Goal: Task Accomplishment & Management: Manage account settings

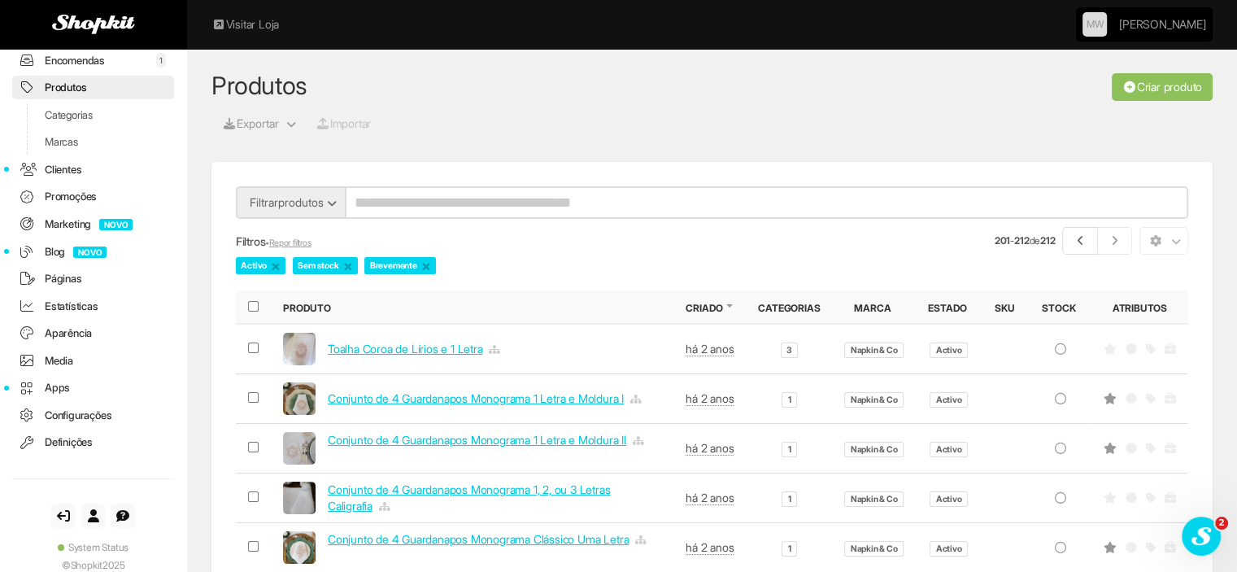
click at [1164, 86] on link "Criar produto" at bounding box center [1162, 87] width 101 height 28
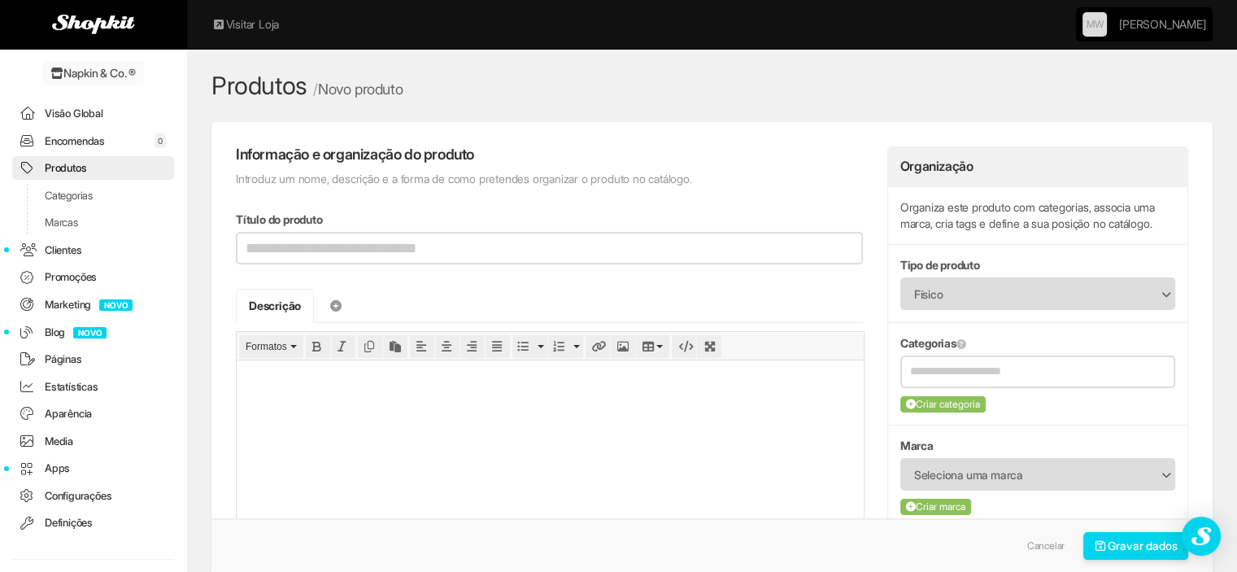
scroll to position [81, 0]
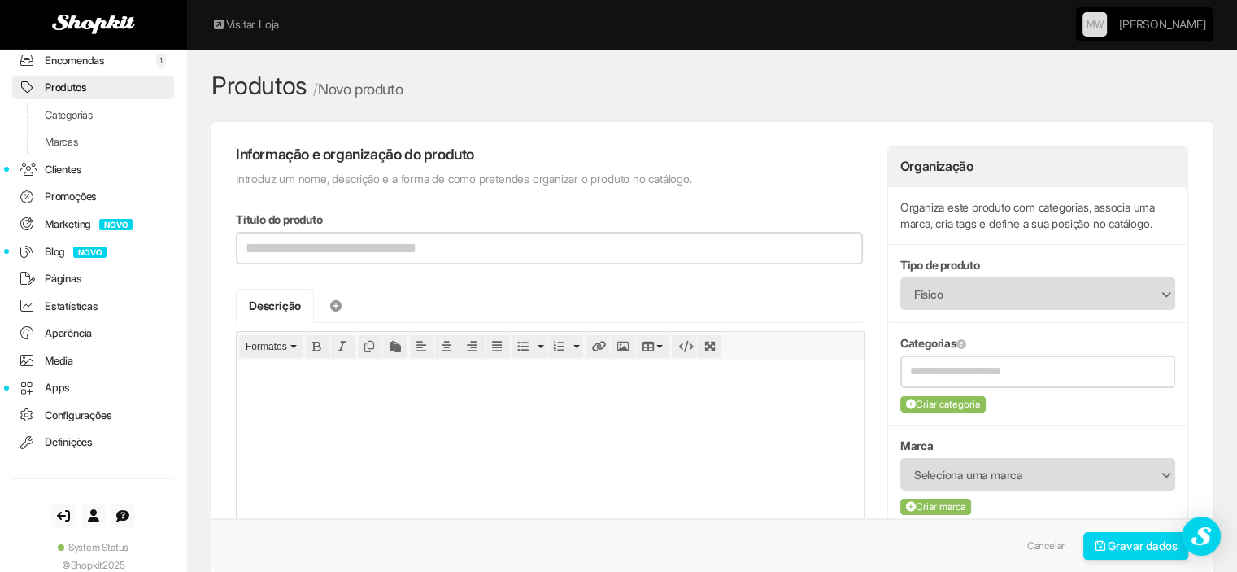
click at [404, 251] on input "Título do produto" at bounding box center [549, 248] width 627 height 33
type input "**********"
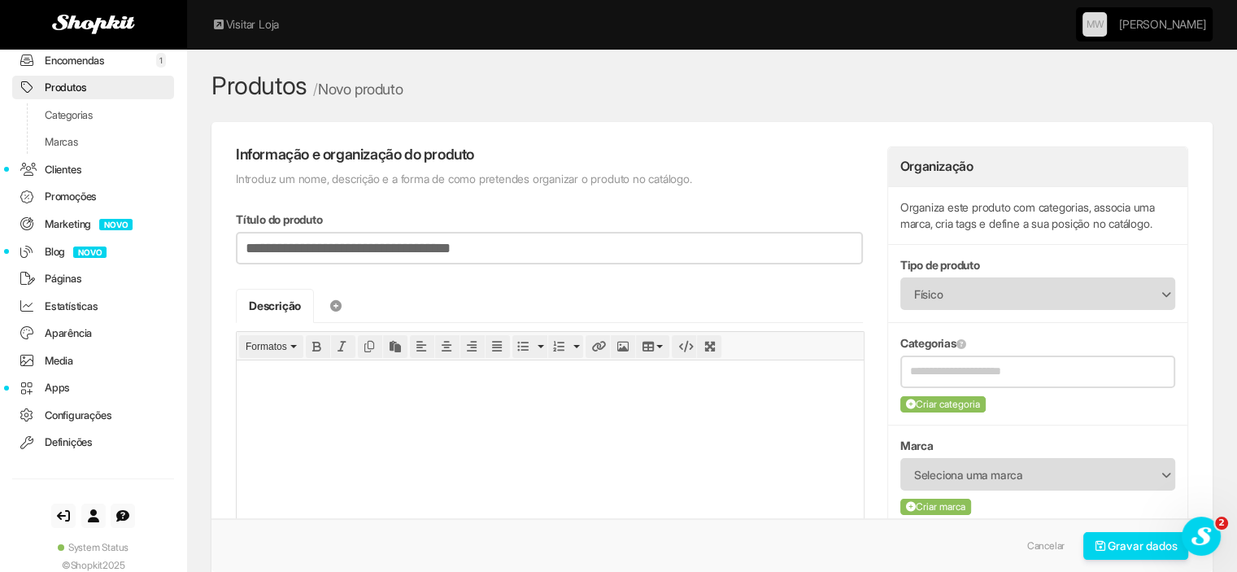
click at [323, 396] on html at bounding box center [550, 377] width 627 height 37
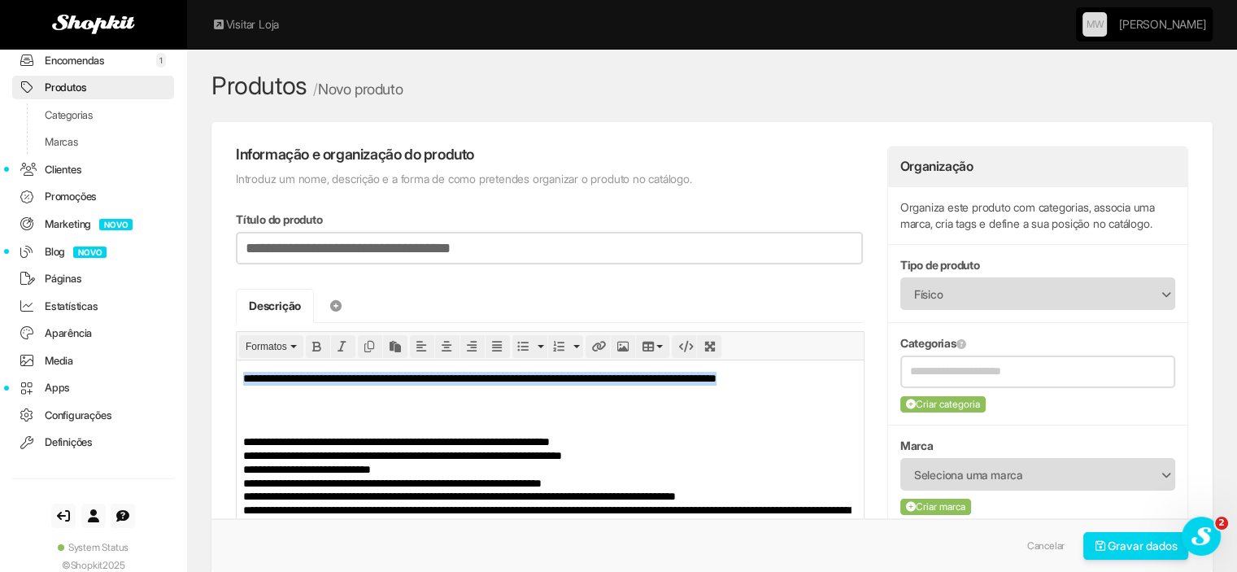
drag, startPoint x: 401, startPoint y: 394, endPoint x: 222, endPoint y: 364, distance: 181.3
click at [237, 364] on html "**********" at bounding box center [550, 484] width 627 height 250
click at [314, 344] on icon "Bold" at bounding box center [317, 346] width 11 height 11
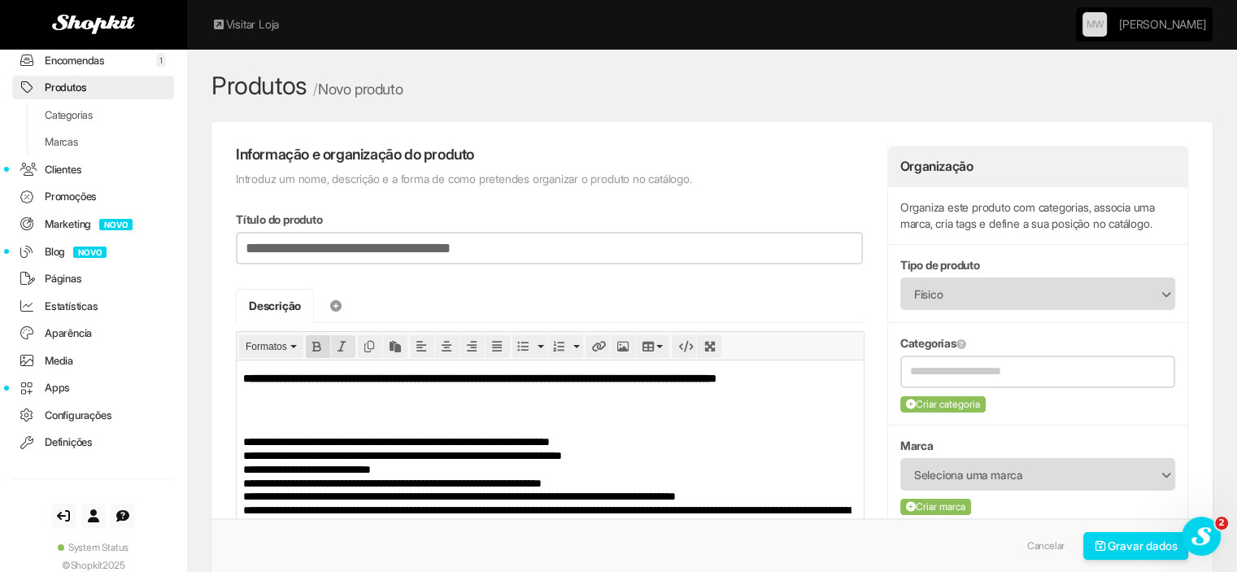
click at [339, 341] on icon "Italic" at bounding box center [342, 346] width 11 height 11
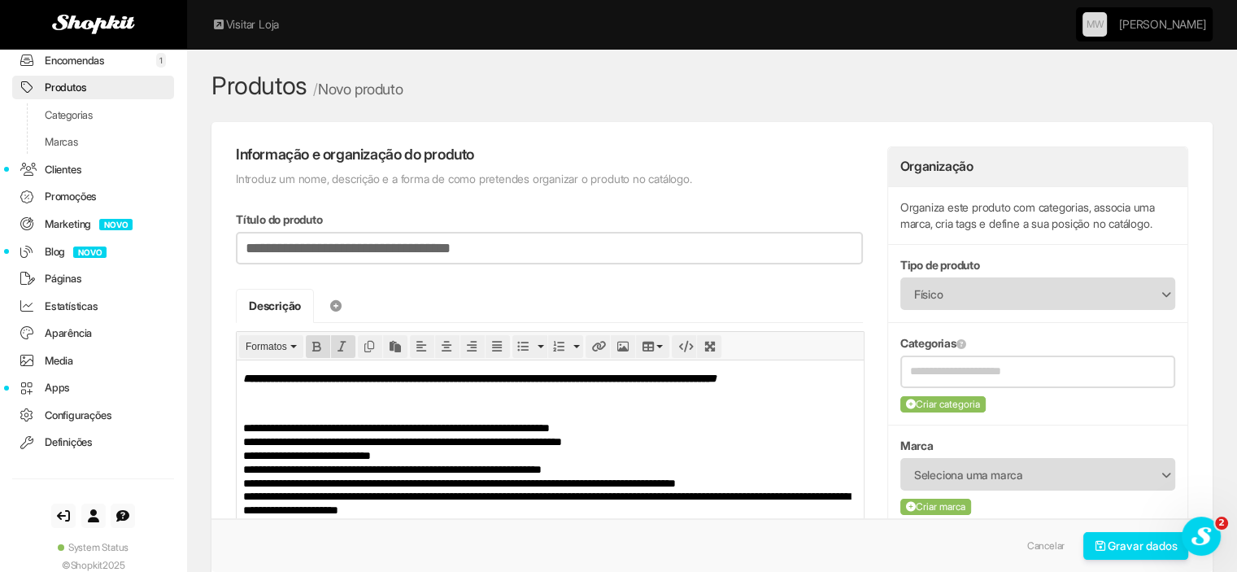
click at [373, 430] on p "**********" at bounding box center [549, 502] width 613 height 164
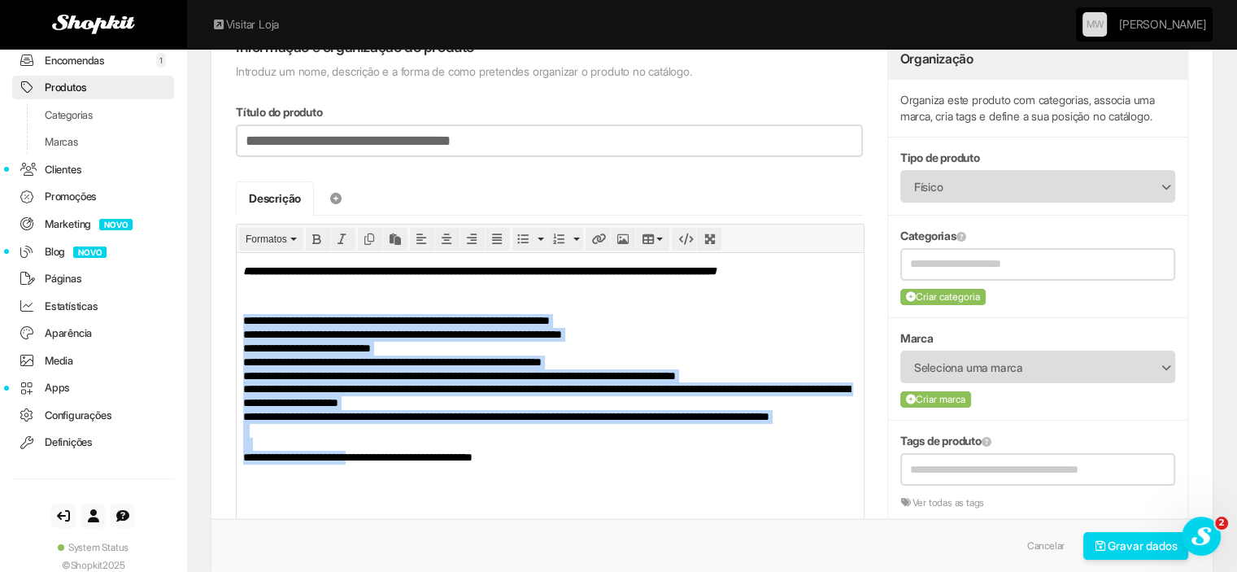
scroll to position [213, 0]
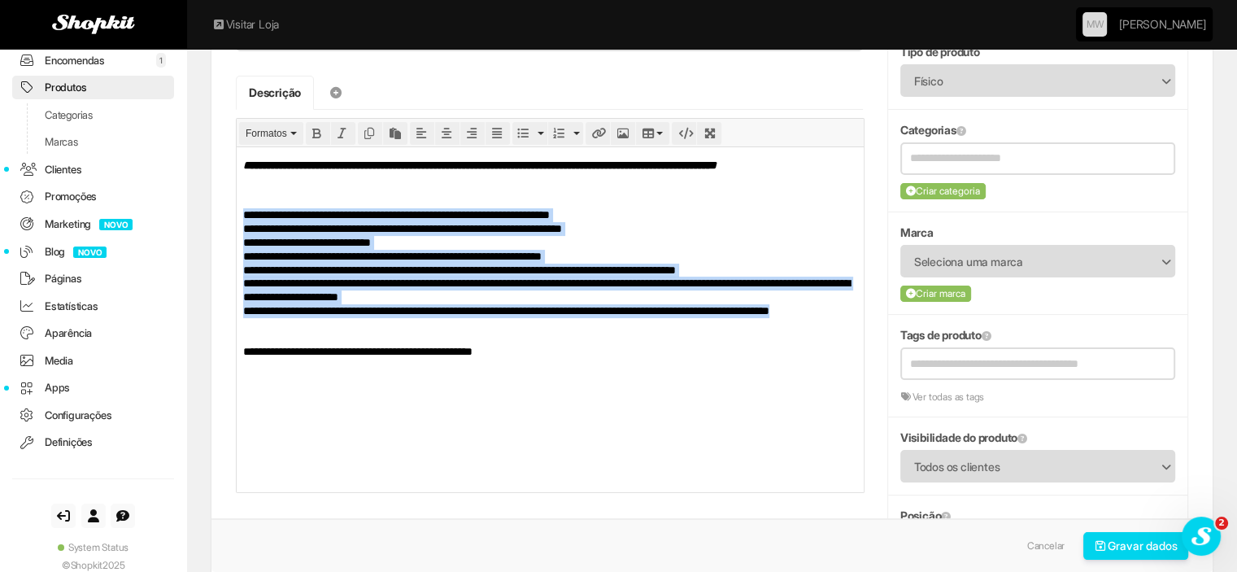
drag, startPoint x: 242, startPoint y: 215, endPoint x: 472, endPoint y: 325, distance: 254.6
click at [472, 325] on p "**********" at bounding box center [549, 289] width 613 height 164
click at [525, 129] on icon "Bullet list" at bounding box center [522, 133] width 11 height 11
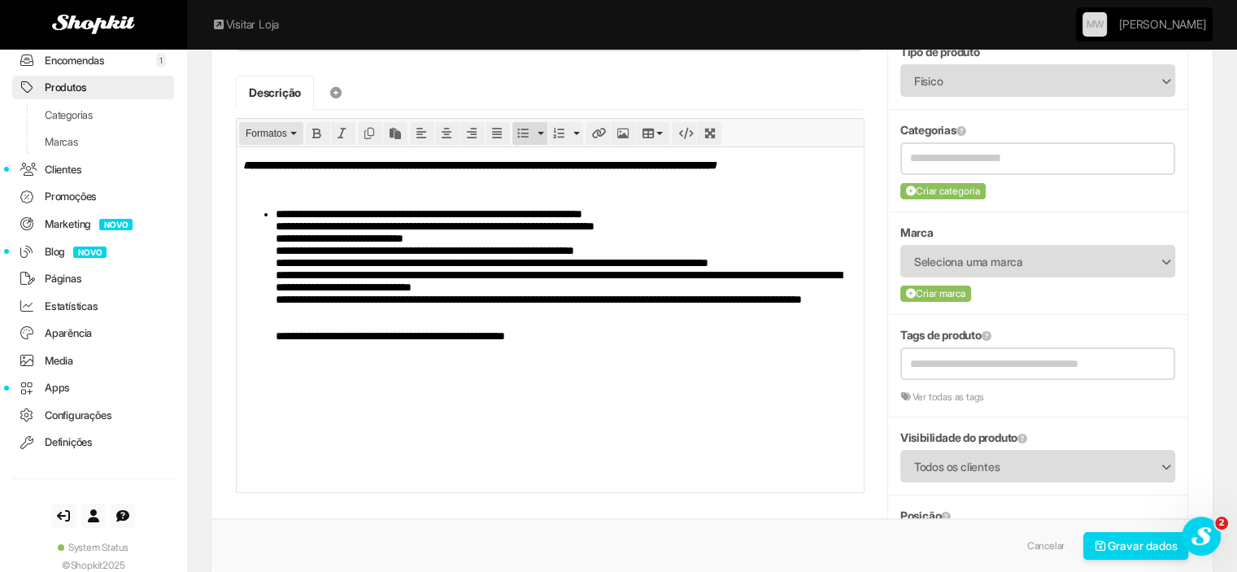
click at [263, 122] on button "Formatos" at bounding box center [271, 133] width 64 height 23
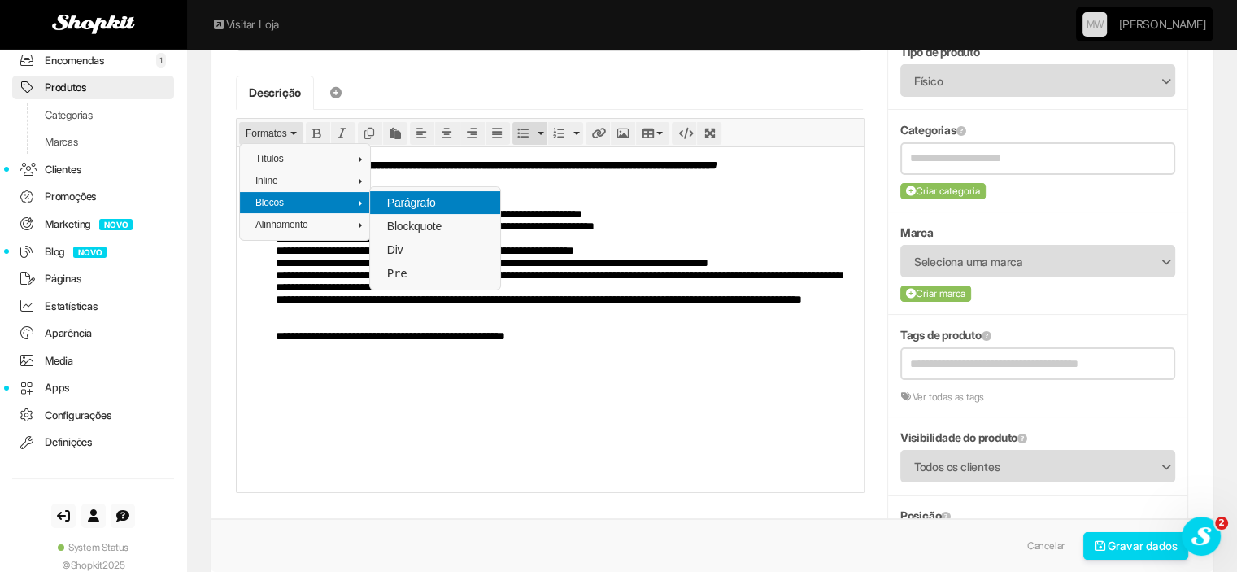
click at [407, 200] on span "Parágrafo" at bounding box center [411, 202] width 52 height 13
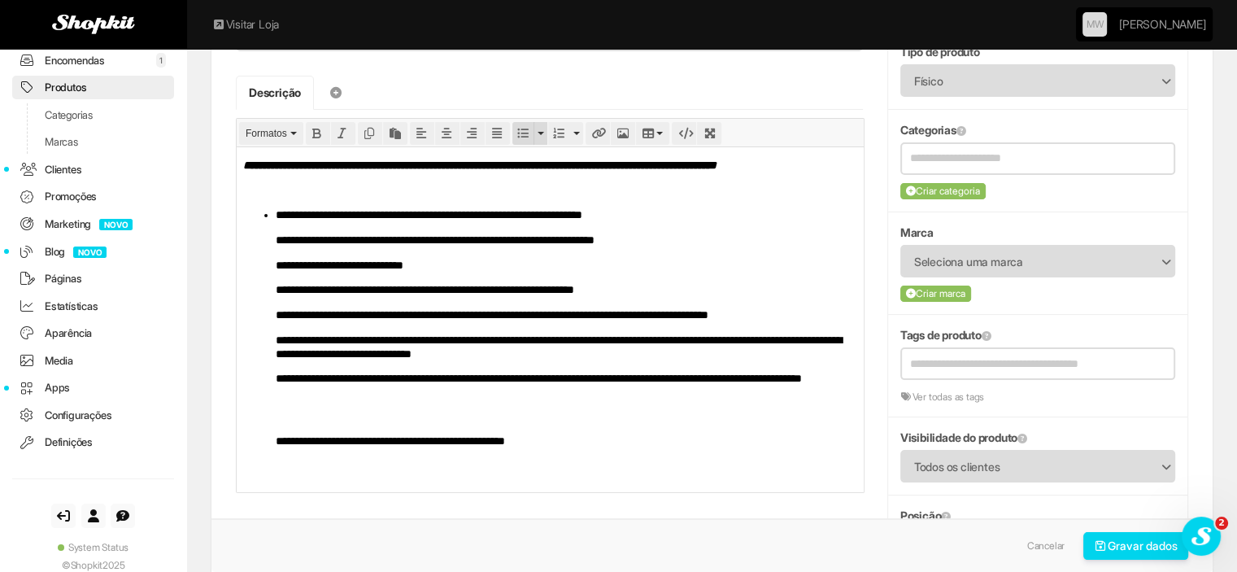
click at [520, 122] on button "Bullet list" at bounding box center [522, 133] width 21 height 23
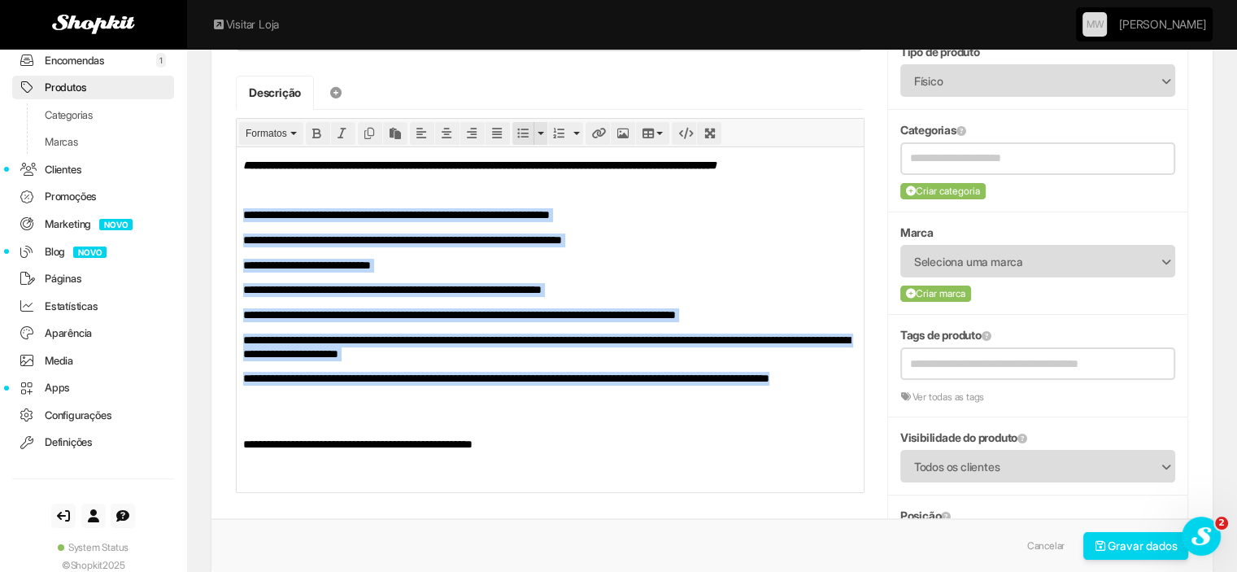
click at [520, 122] on button "Bullet list" at bounding box center [522, 133] width 21 height 23
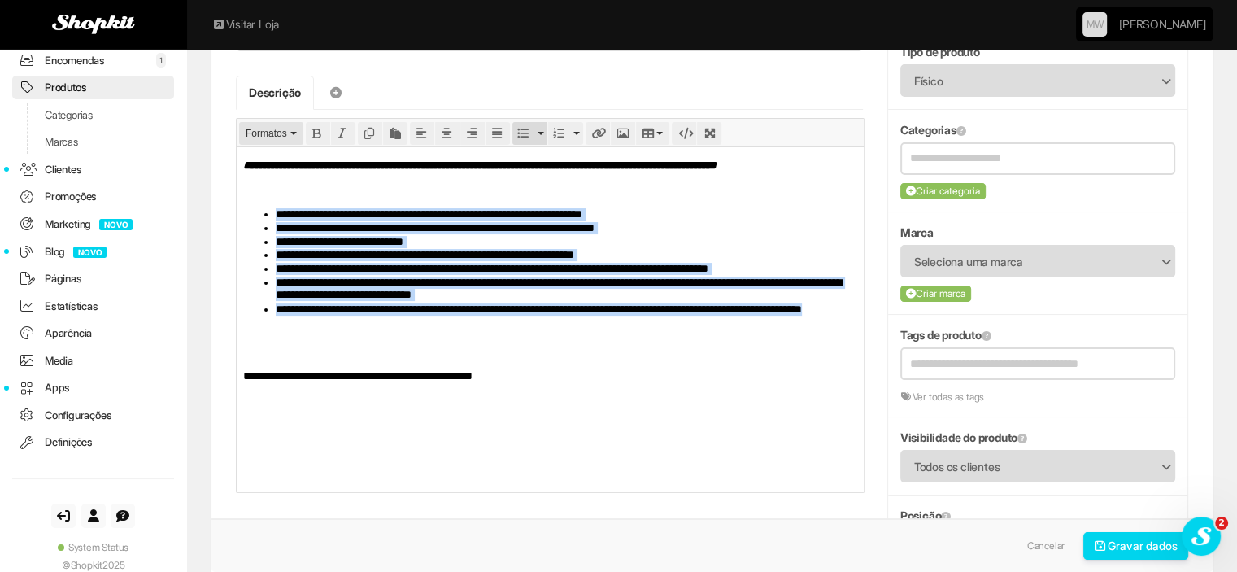
click at [260, 129] on span "Formatos" at bounding box center [266, 133] width 41 height 11
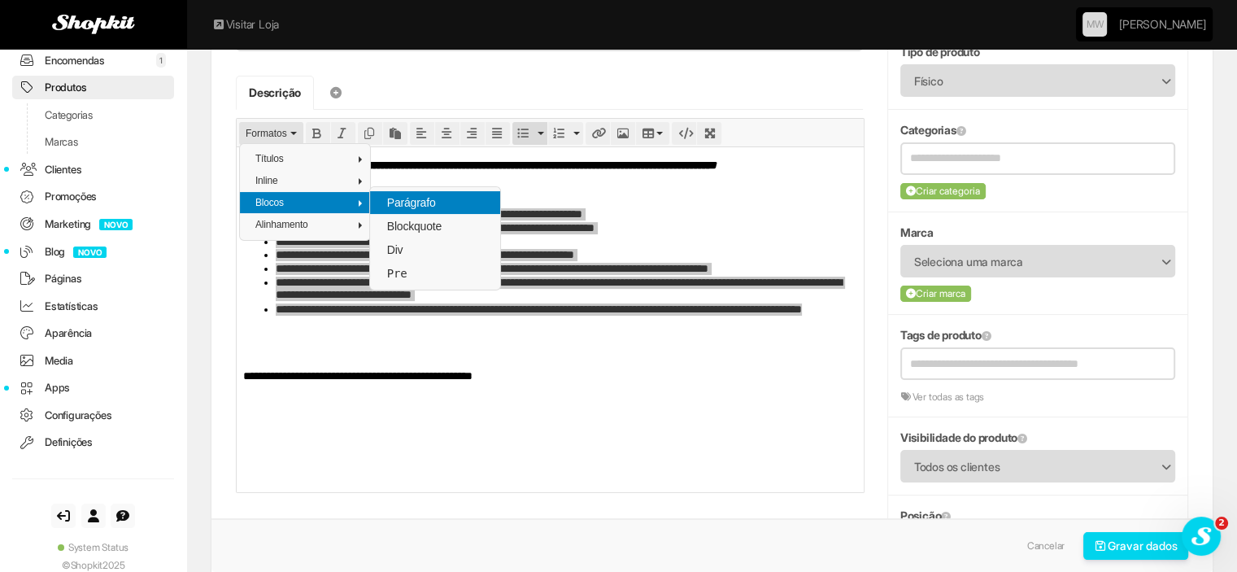
click at [395, 200] on span "Parágrafo" at bounding box center [411, 202] width 52 height 13
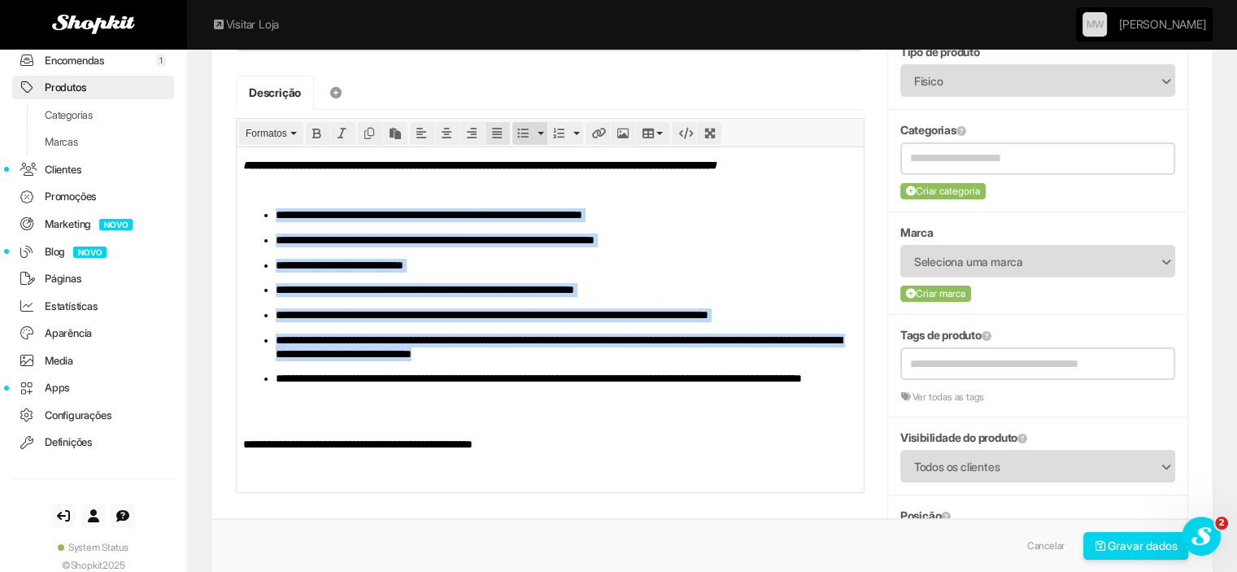
click at [495, 128] on icon "Justify" at bounding box center [497, 133] width 11 height 11
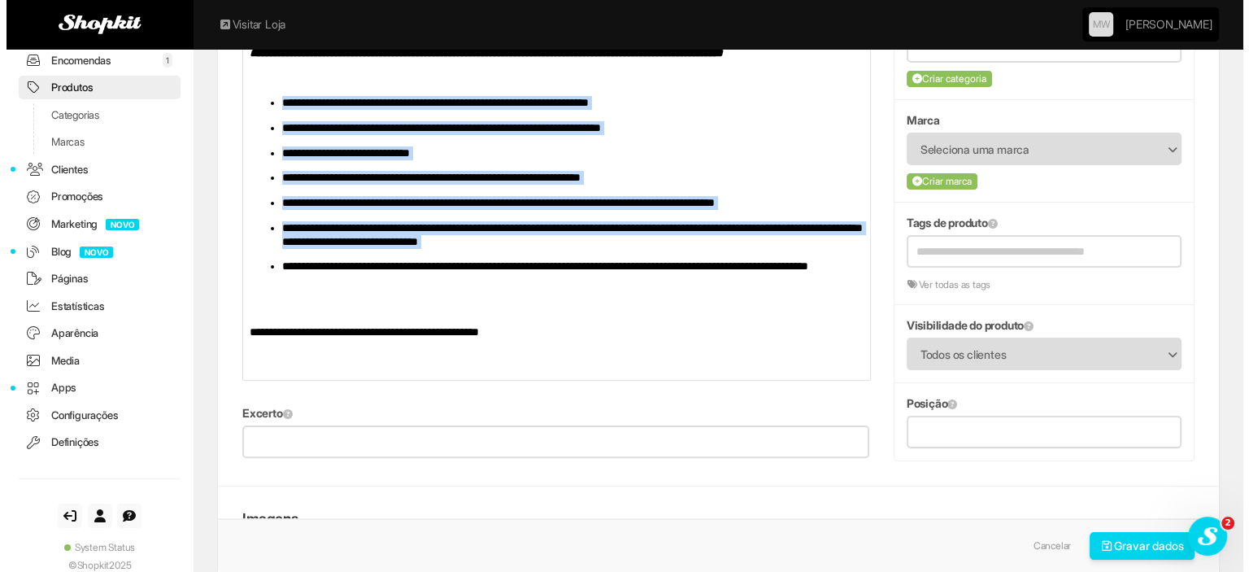
scroll to position [569, 0]
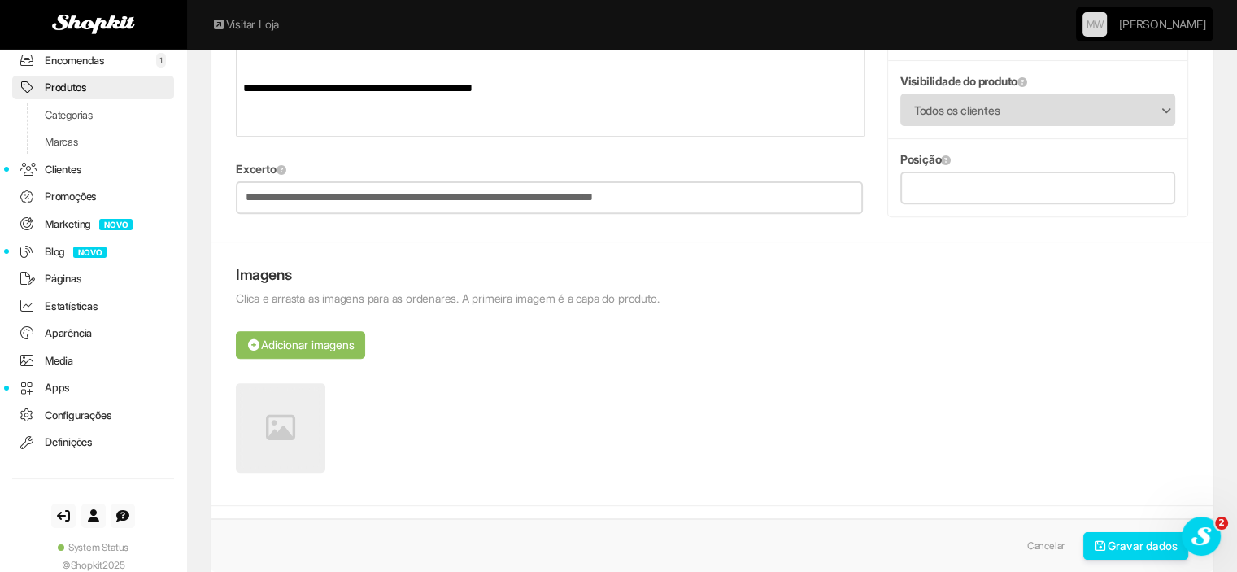
click at [274, 433] on icon at bounding box center [280, 427] width 29 height 29
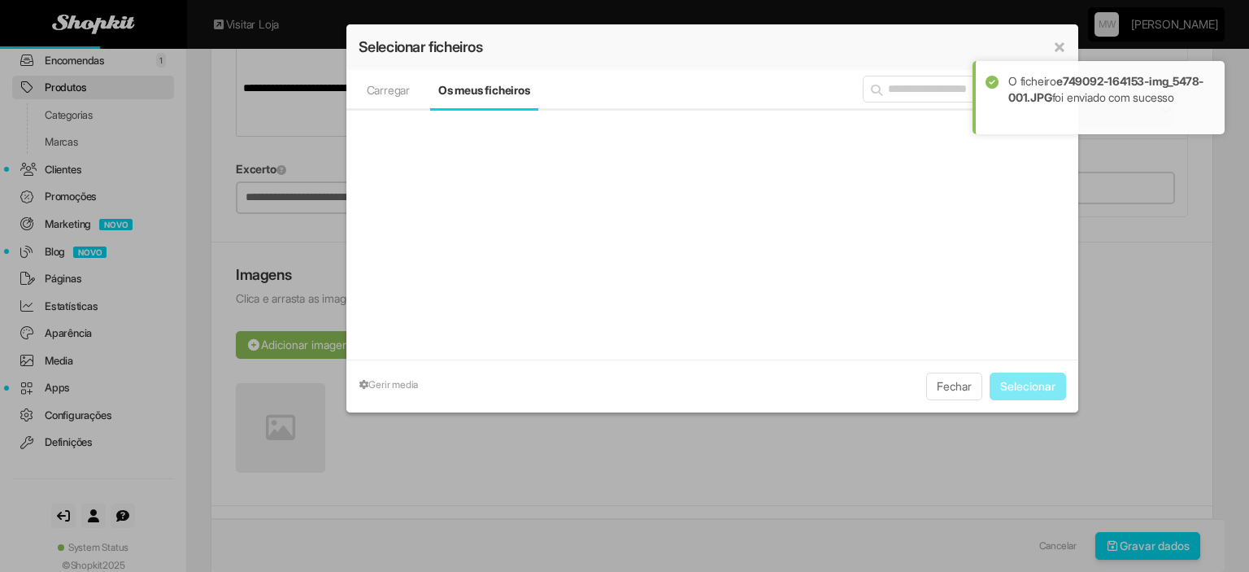
type input "**********"
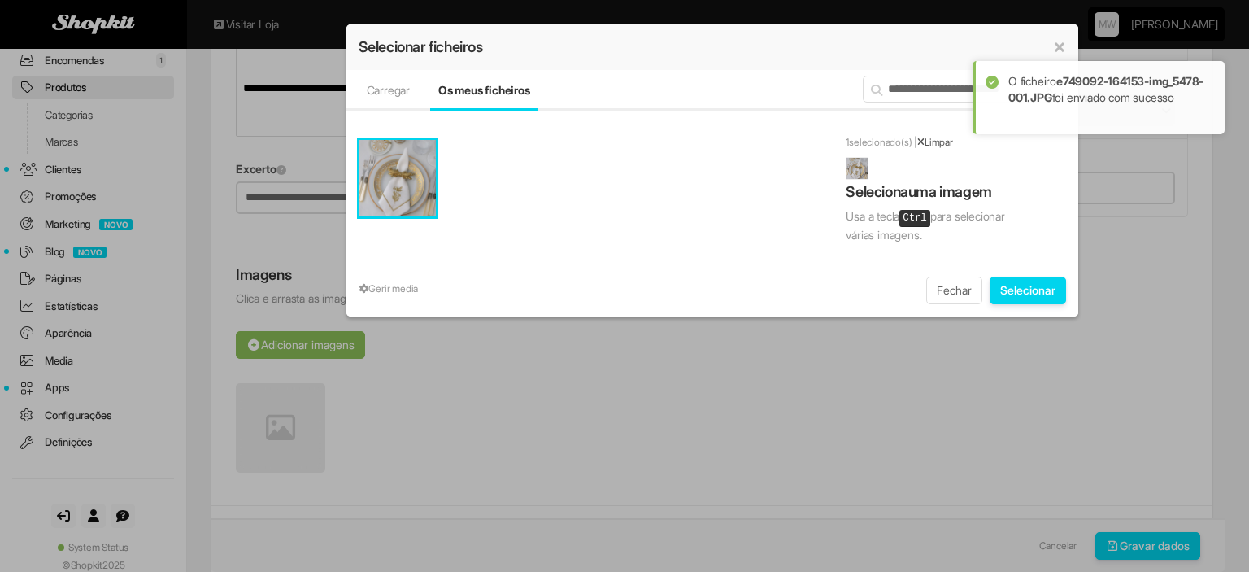
click at [958, 285] on button "Fechar" at bounding box center [954, 290] width 56 height 28
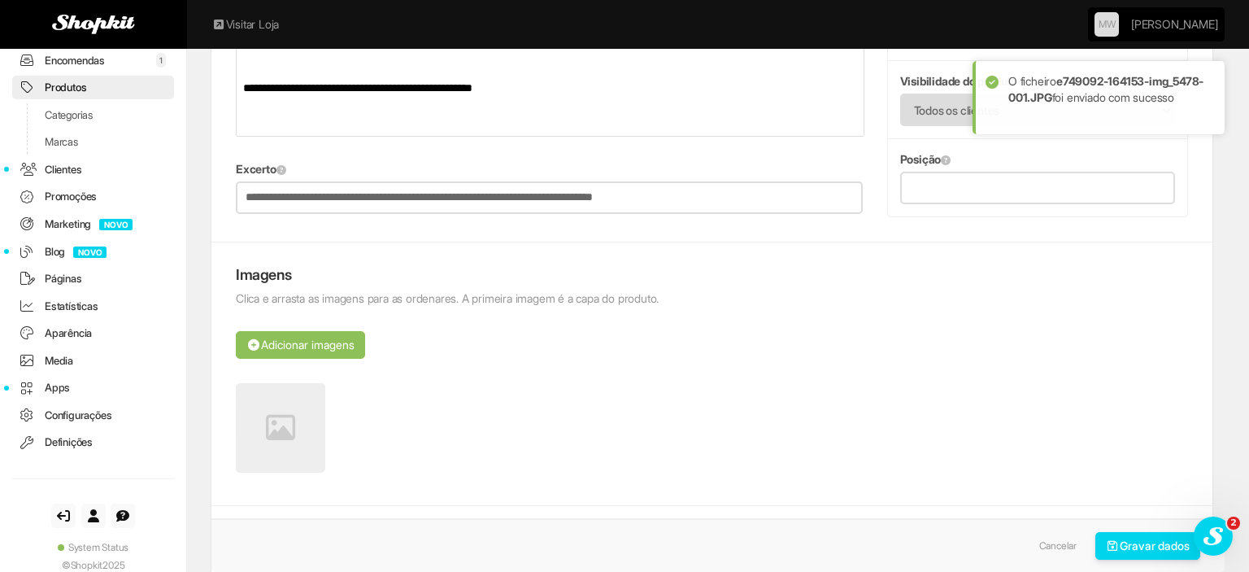
scroll to position [0, 0]
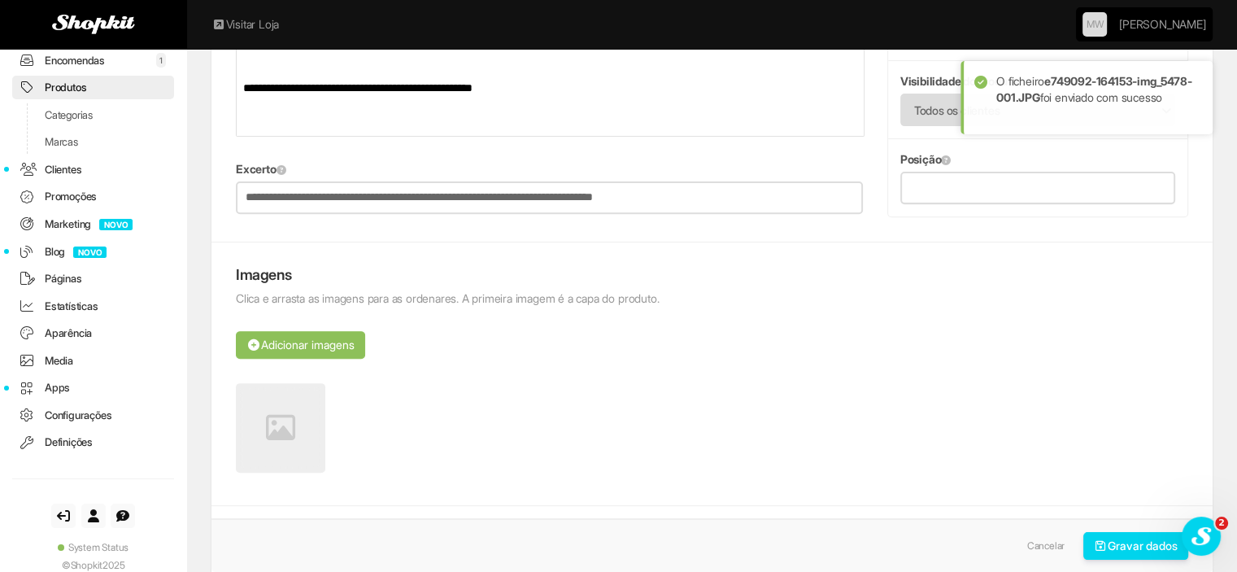
click at [283, 433] on icon at bounding box center [280, 427] width 29 height 29
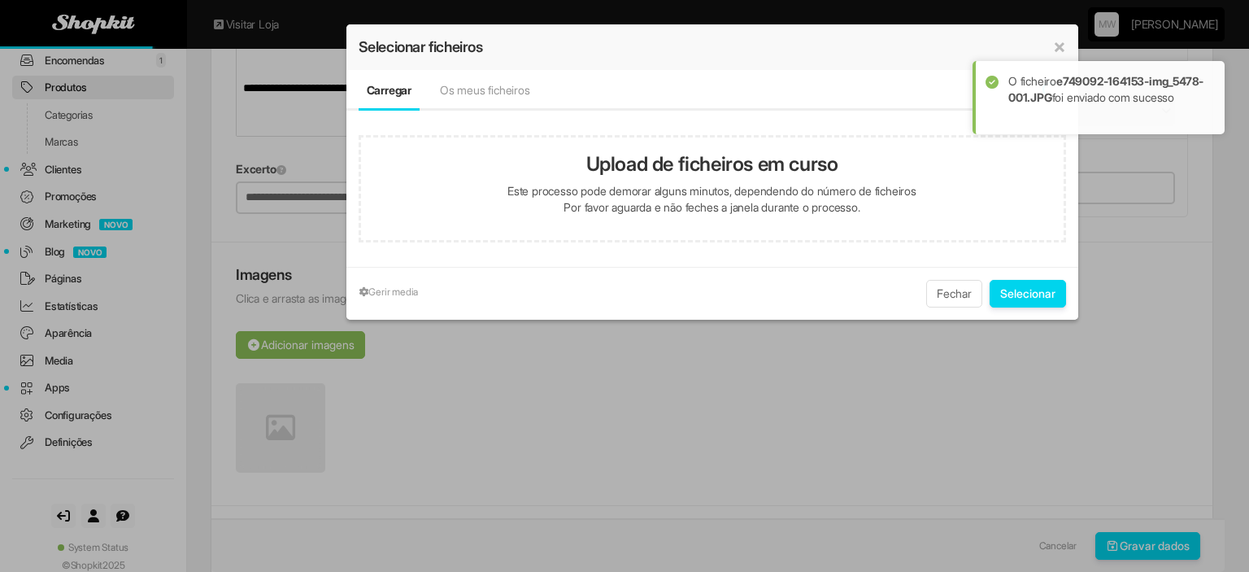
type input "**********"
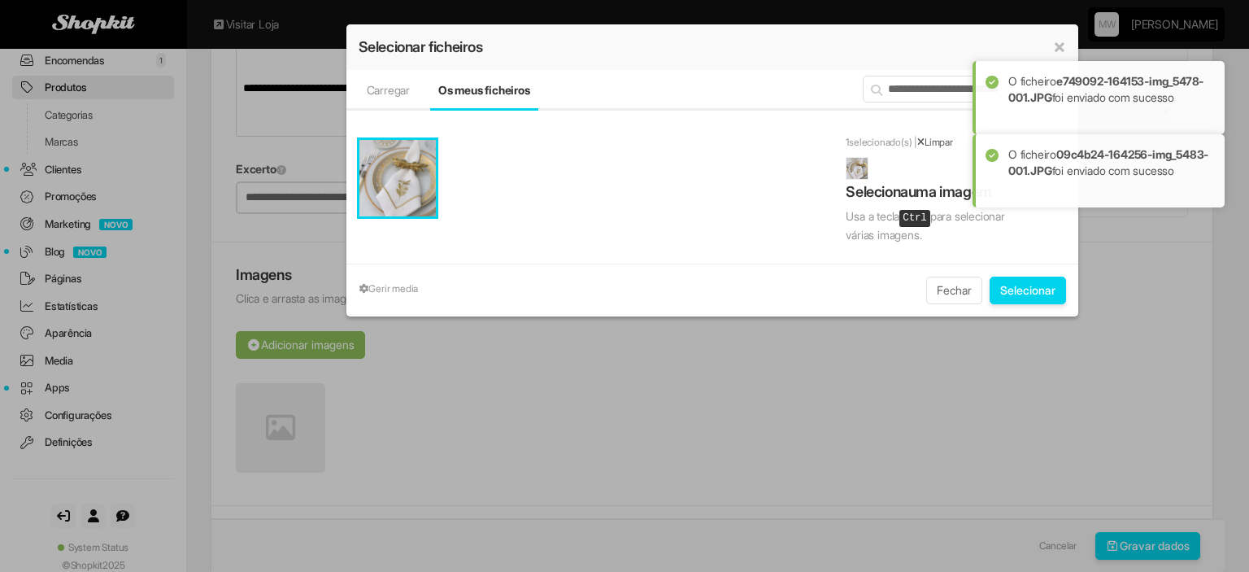
click at [1012, 290] on button "Selecionar" at bounding box center [1028, 290] width 76 height 28
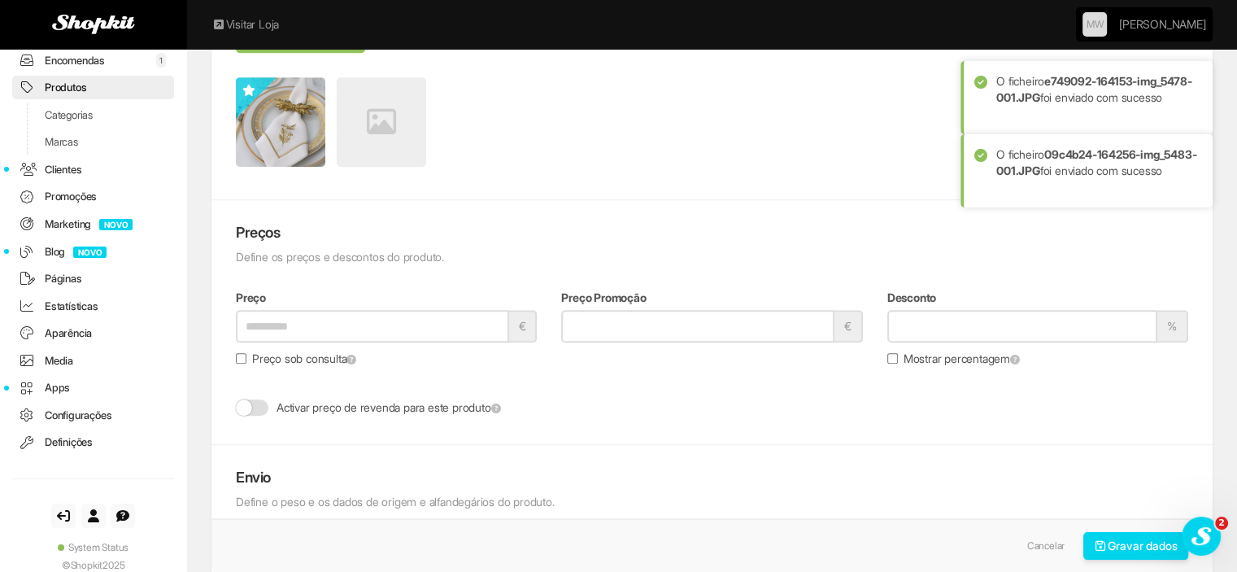
scroll to position [976, 0]
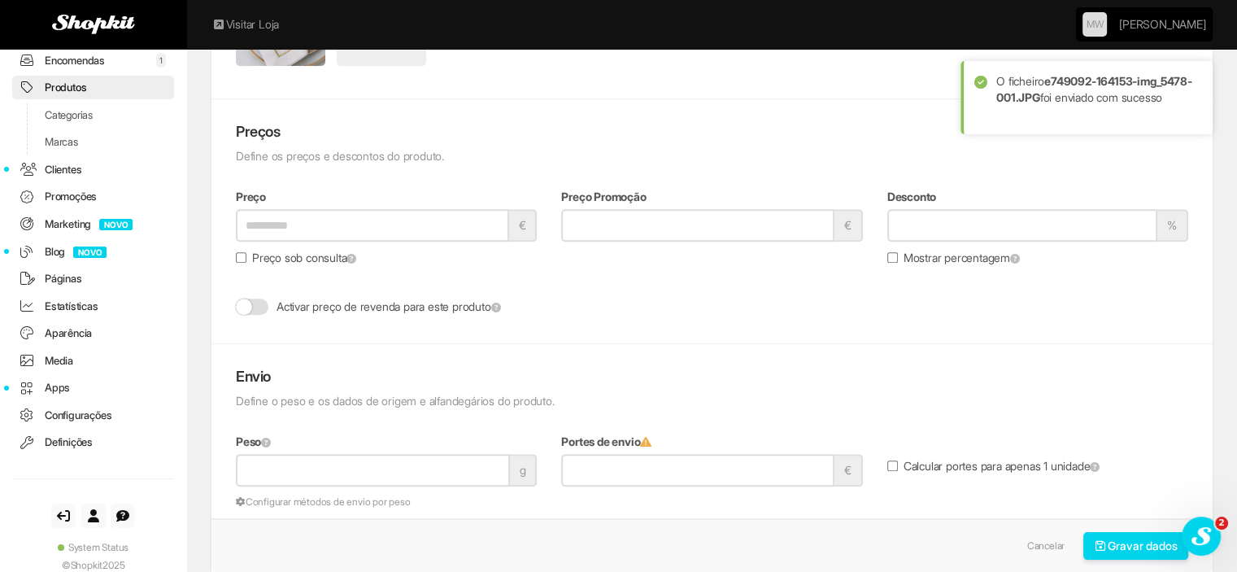
click at [377, 214] on input "Preço" at bounding box center [372, 225] width 273 height 33
paste input "**********"
type input "**********"
click at [295, 467] on input "Peso" at bounding box center [373, 470] width 274 height 33
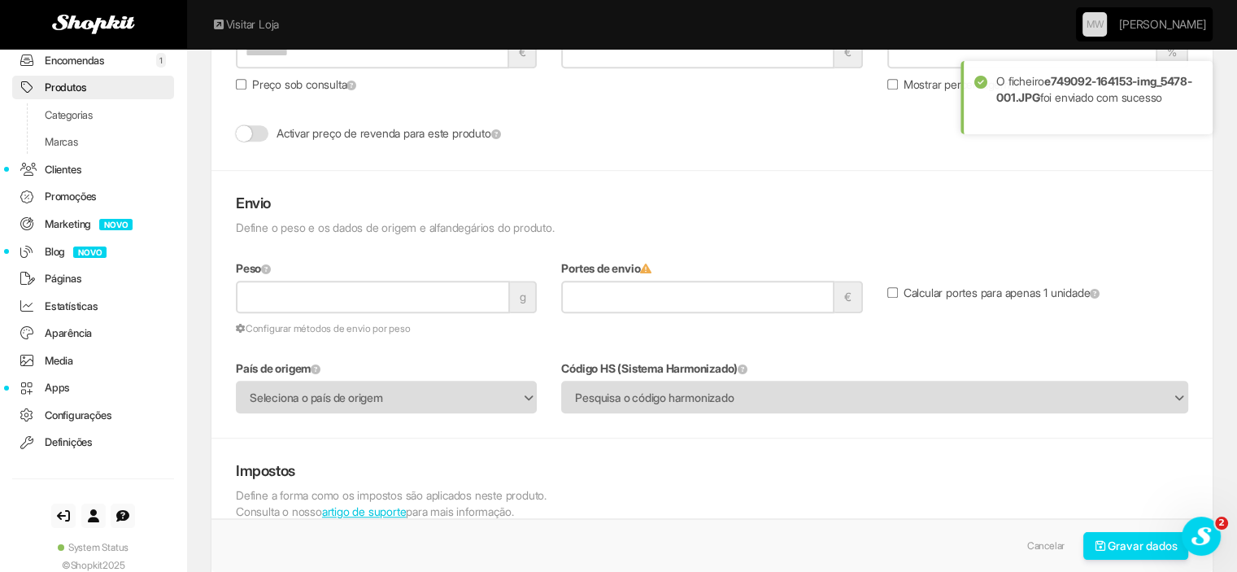
scroll to position [1220, 0]
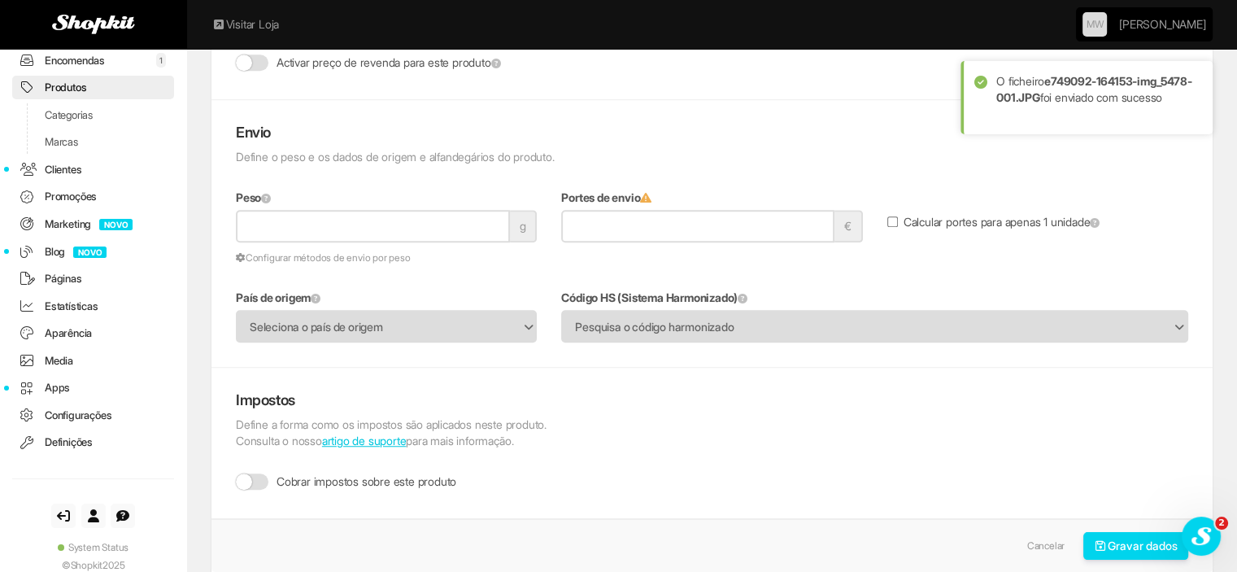
type input "***"
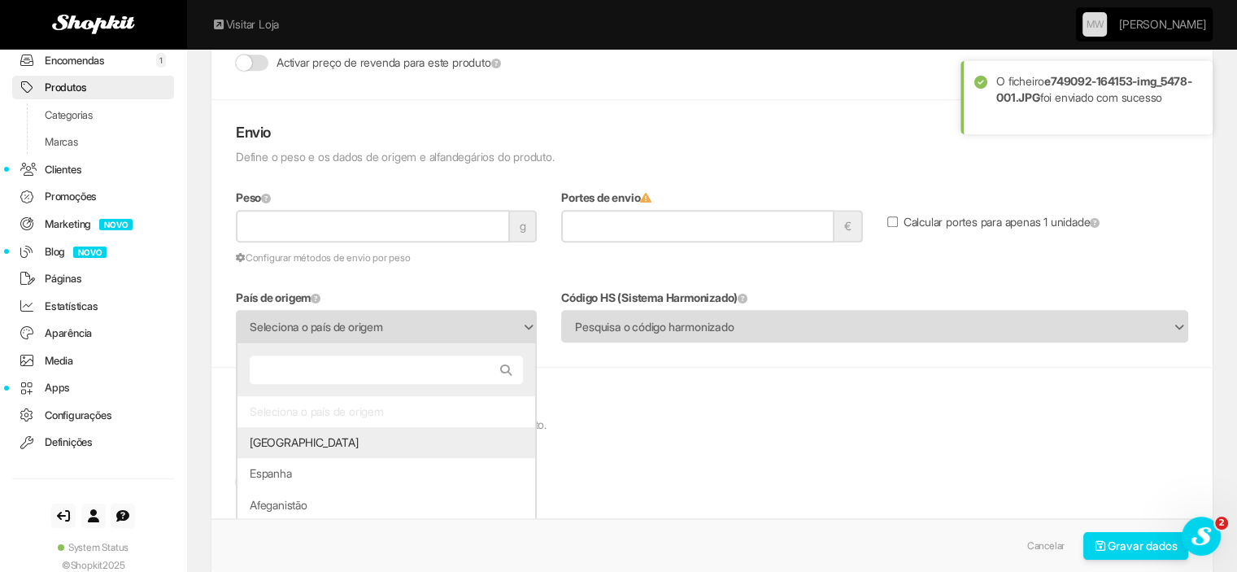
click at [356, 321] on span "Seleciona o país de origem" at bounding box center [376, 326] width 252 height 31
click at [337, 435] on li "[GEOGRAPHIC_DATA]" at bounding box center [386, 442] width 298 height 31
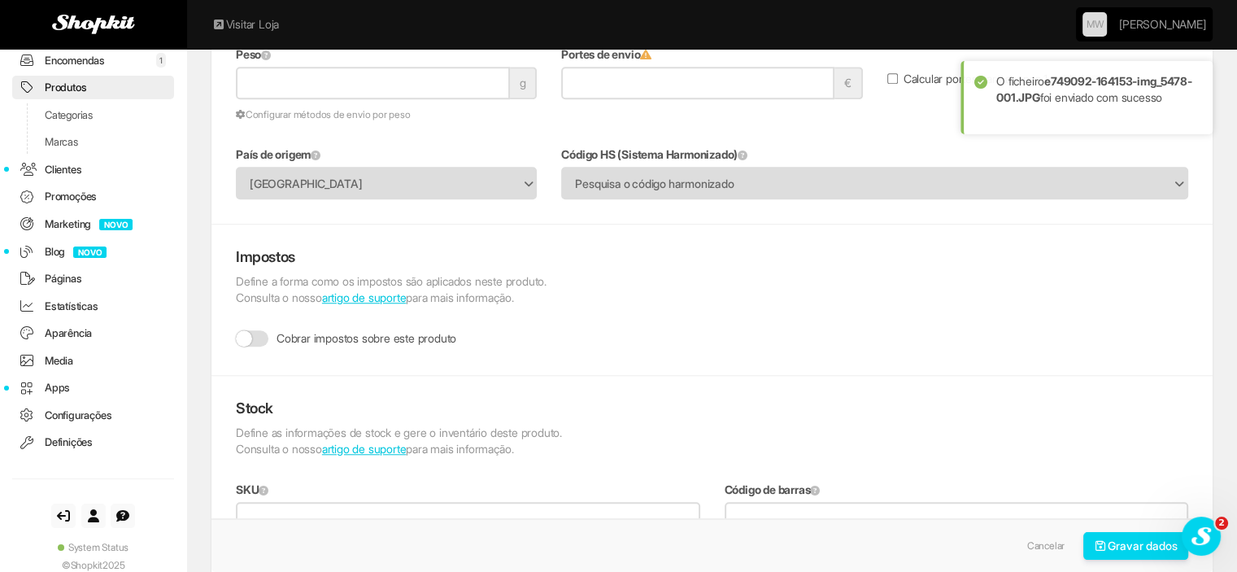
scroll to position [1545, 0]
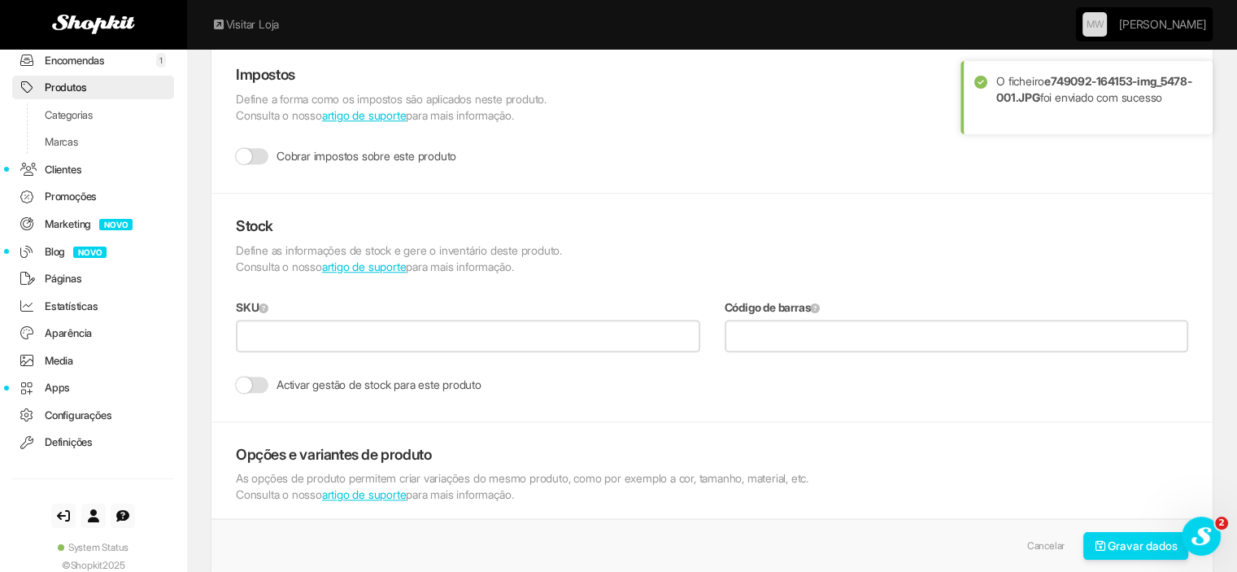
click at [322, 148] on label "Cobrar impostos sobre este produto" at bounding box center [346, 156] width 220 height 16
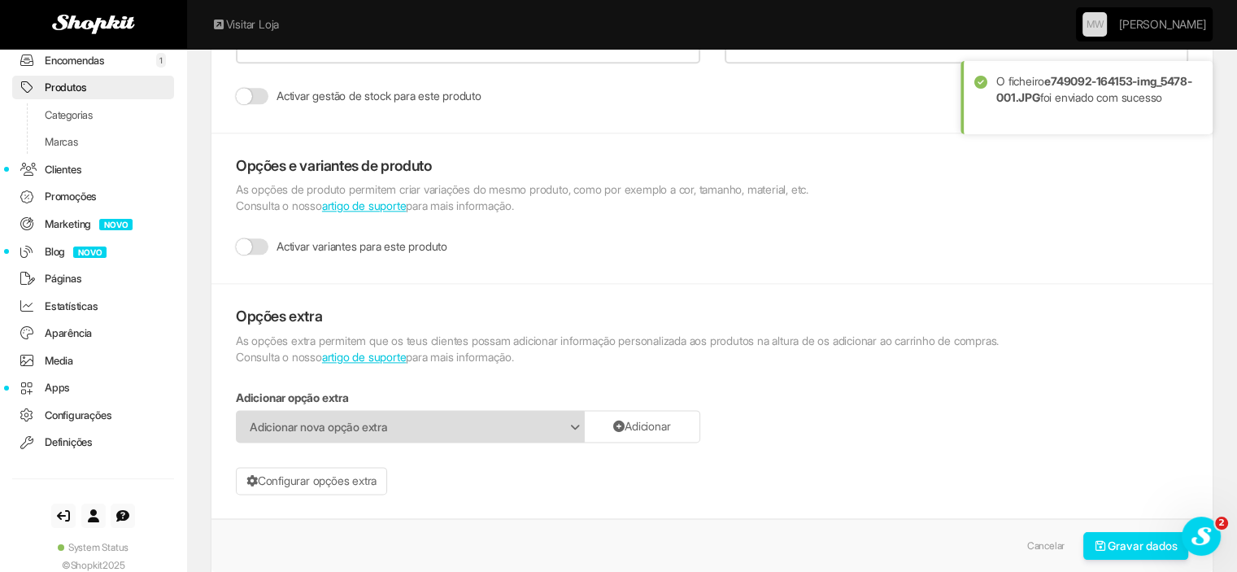
scroll to position [2358, 0]
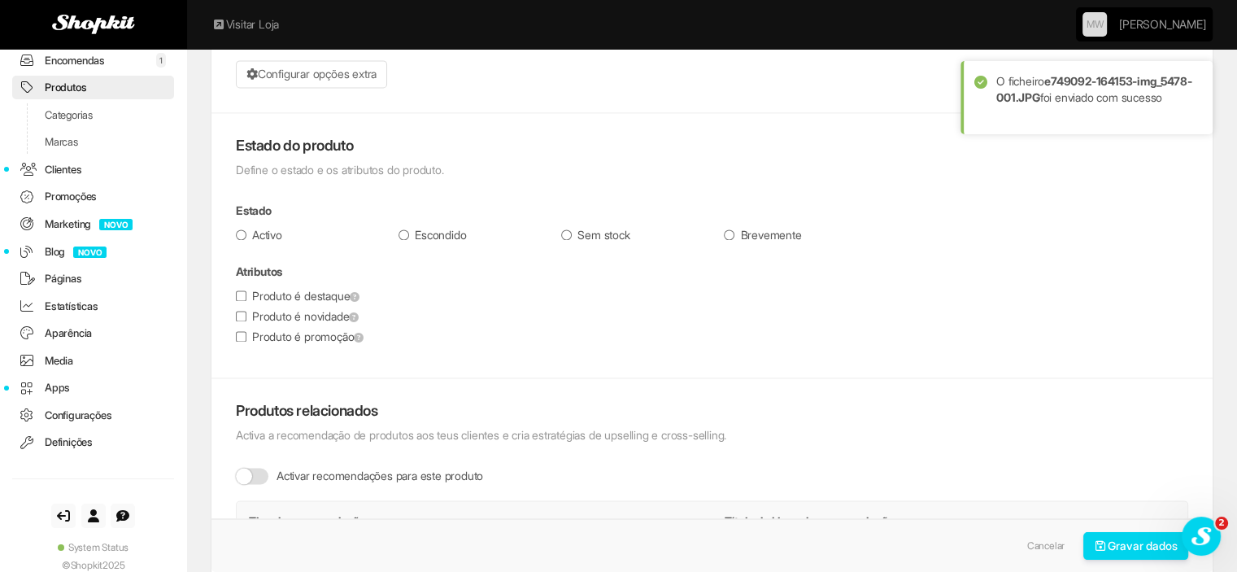
click at [1118, 246] on div "Estado Activo Escondido Sem stock Brevemente Atributos Produto é destaque Produ…" at bounding box center [712, 273] width 952 height 142
click at [985, 79] on icon at bounding box center [980, 82] width 17 height 19
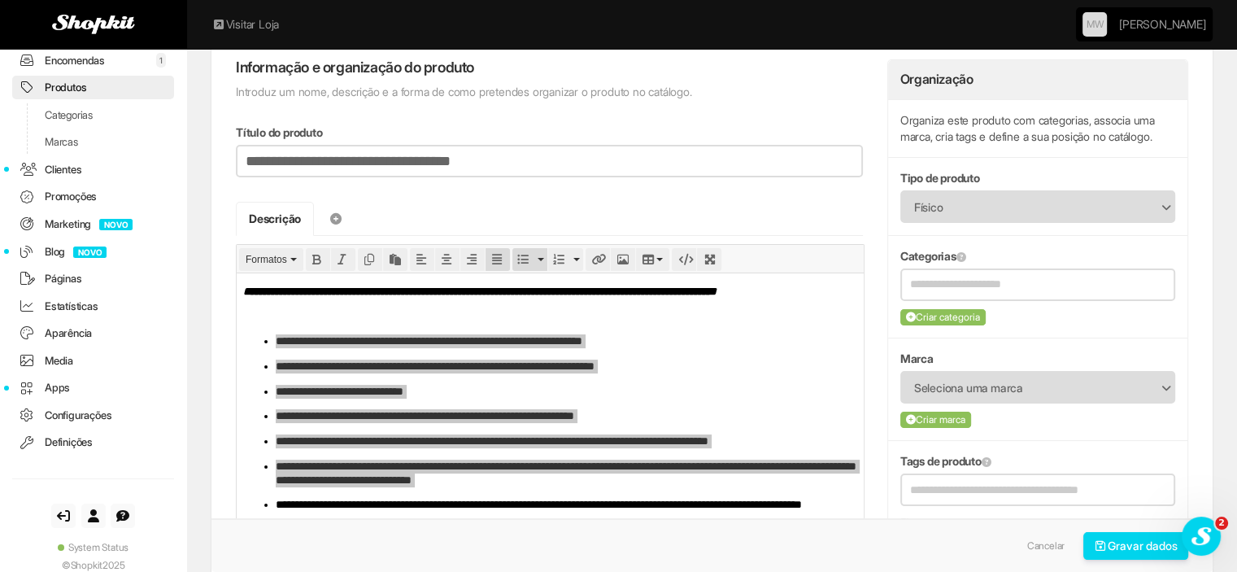
scroll to position [0, 0]
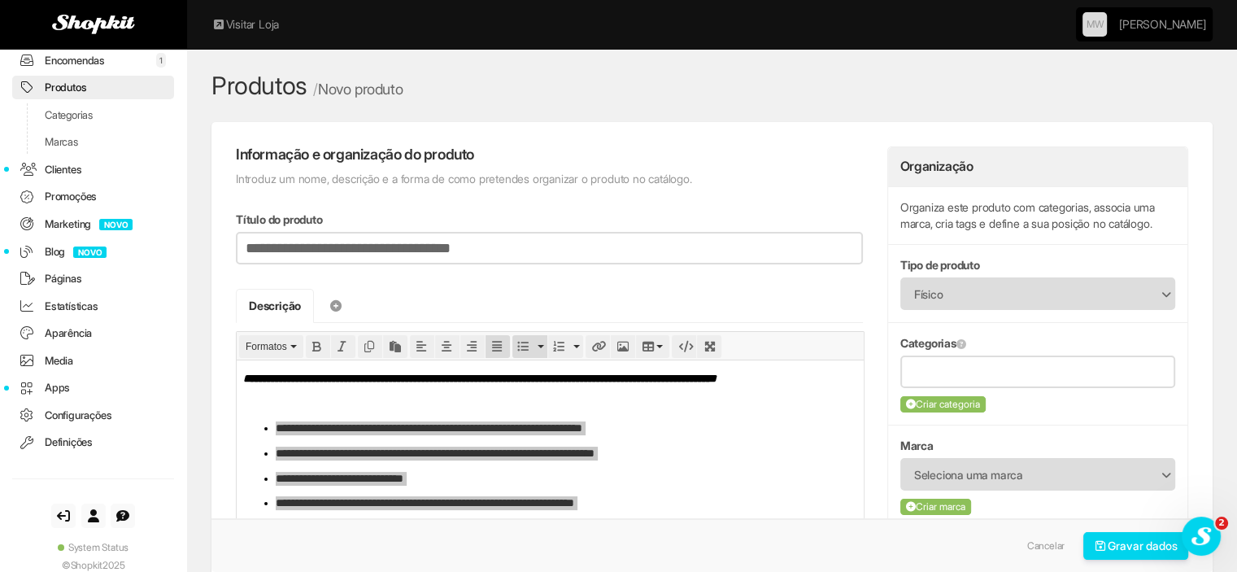
click at [1003, 367] on input "text" at bounding box center [1037, 371] width 255 height 20
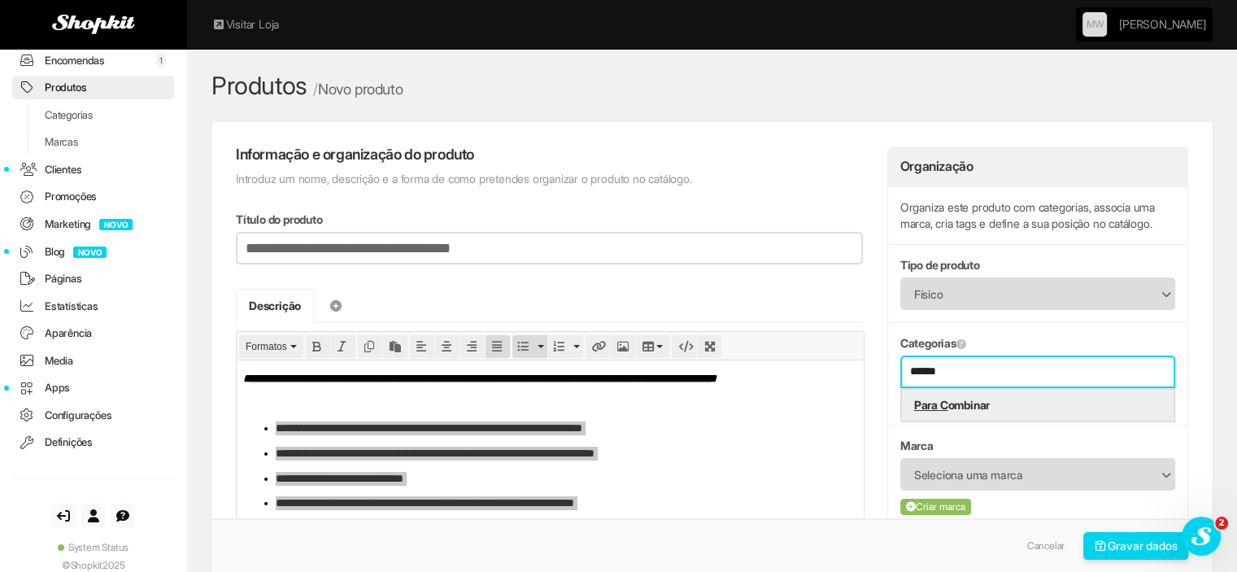
type input "******"
click at [1041, 403] on li "Para C ombinar" at bounding box center [1038, 405] width 272 height 31
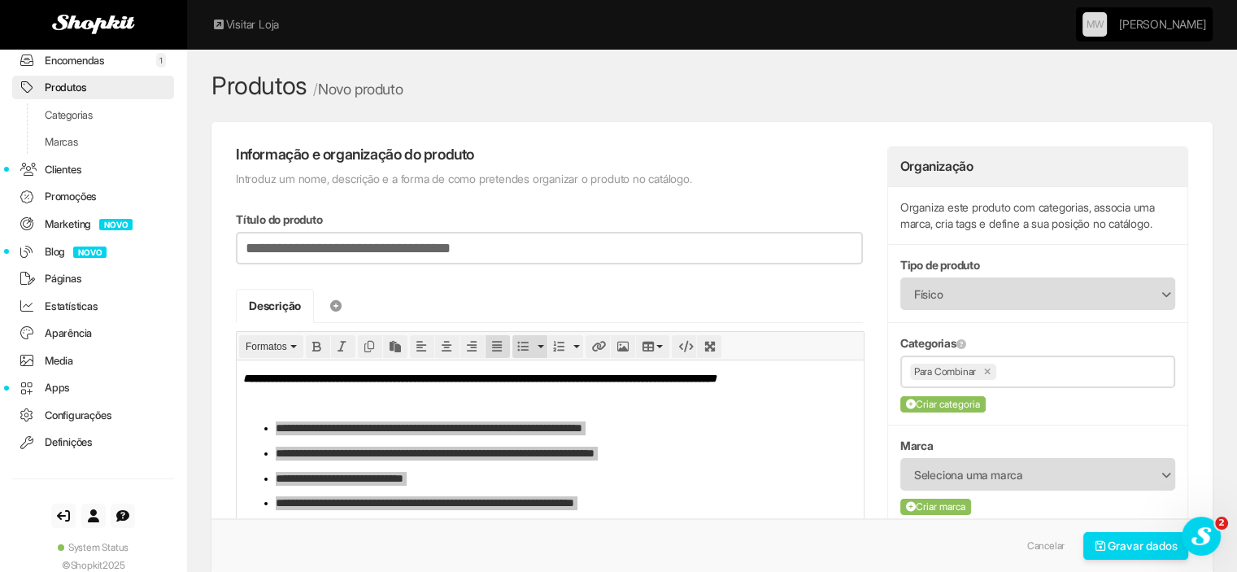
click at [1038, 475] on span "Seleciona uma marca" at bounding box center [1027, 474] width 226 height 31
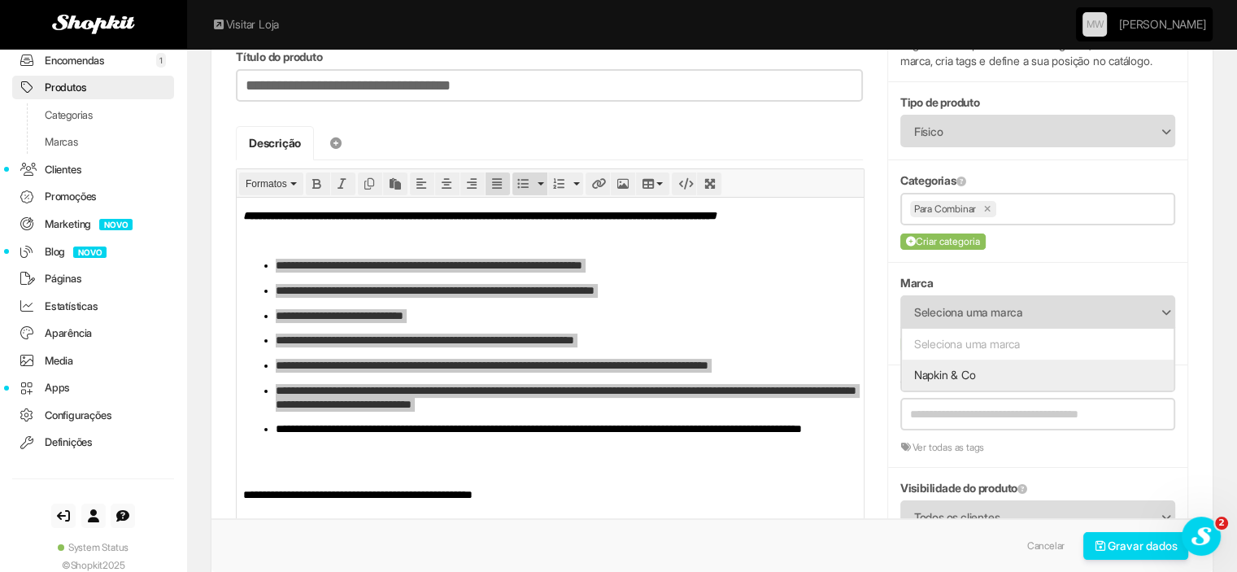
click at [961, 377] on li "Napkin & Co" at bounding box center [1038, 374] width 272 height 31
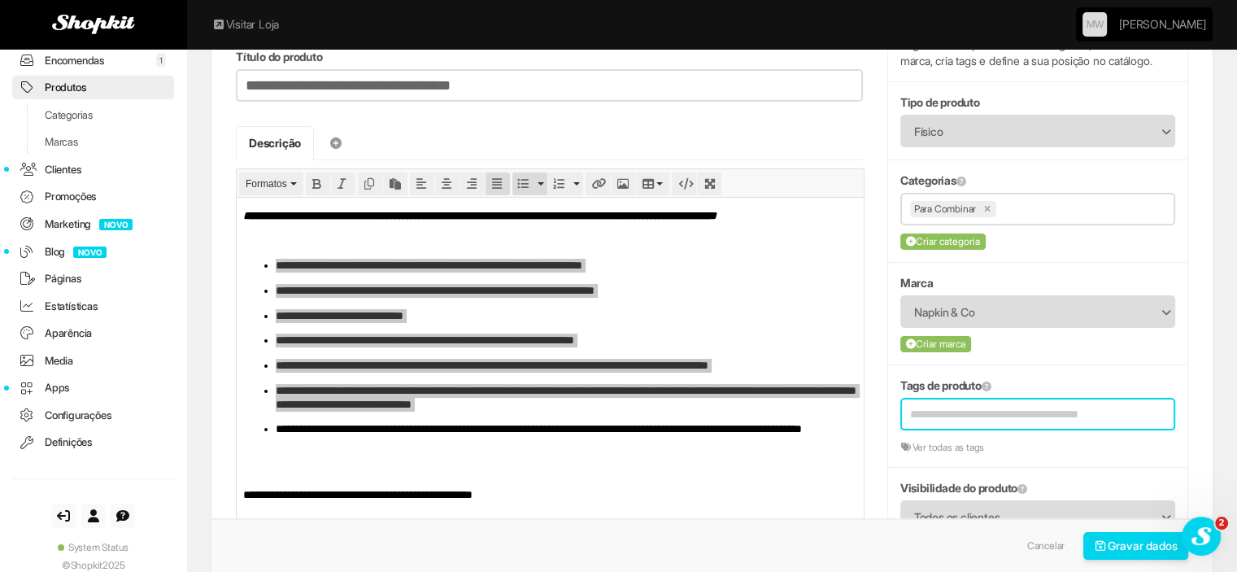
click at [953, 417] on input "text" at bounding box center [1026, 413] width 233 height 29
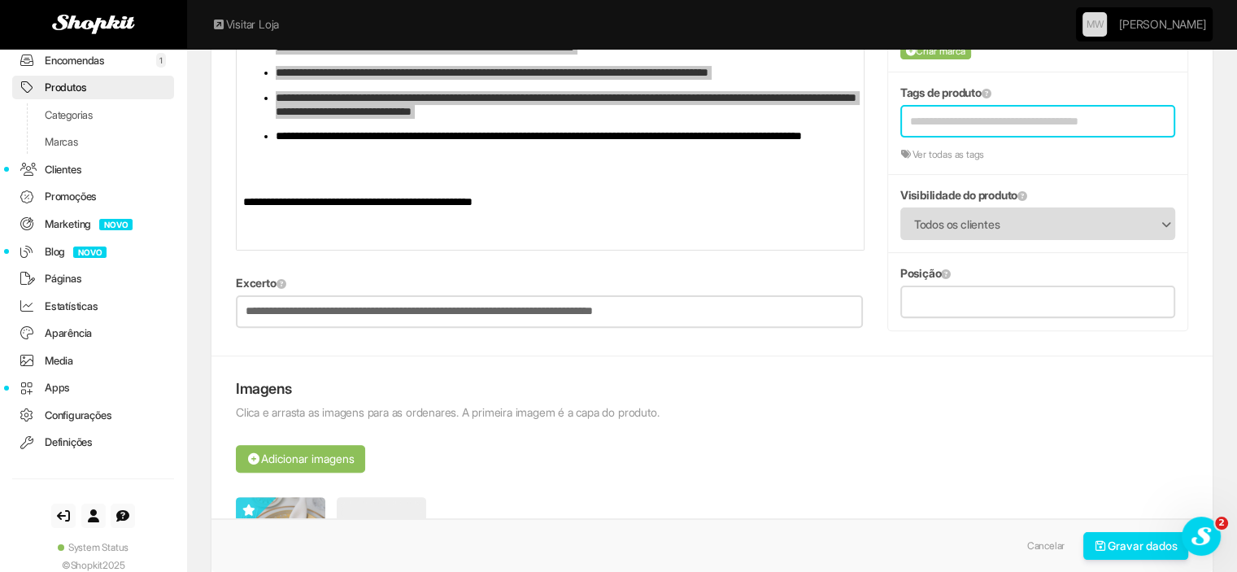
scroll to position [488, 0]
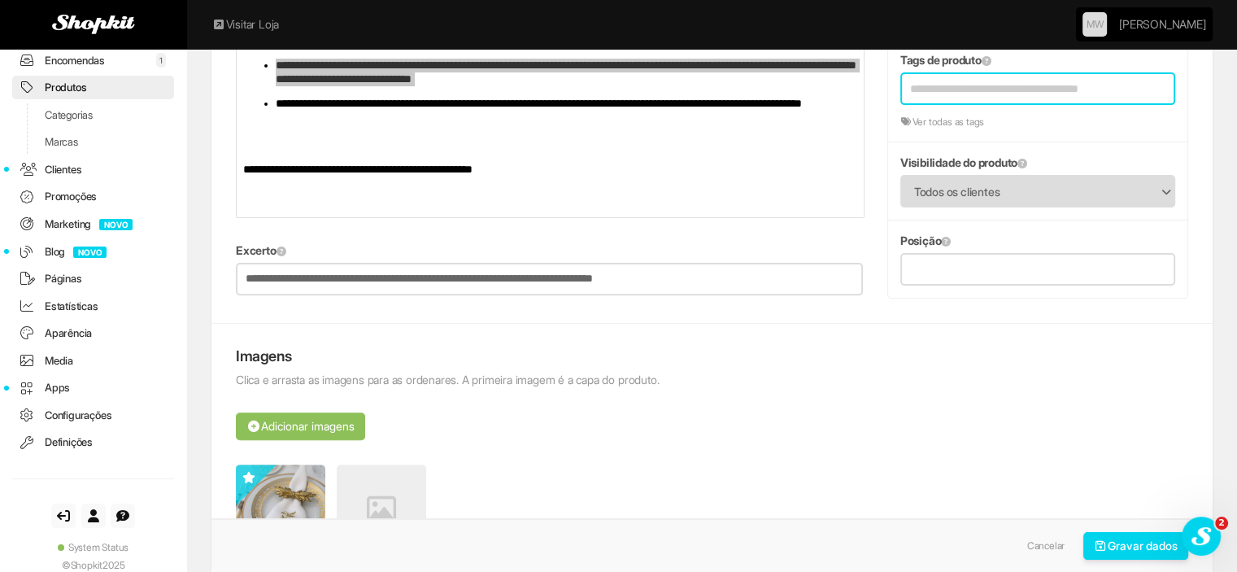
click at [1094, 542] on icon "submit" at bounding box center [1101, 545] width 15 height 11
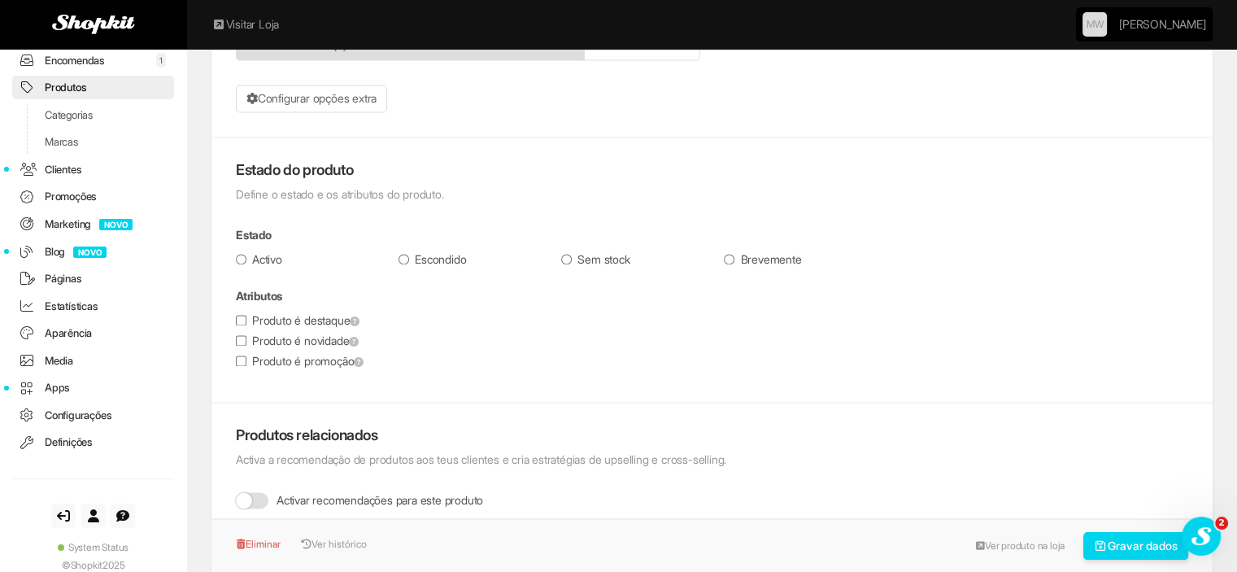
scroll to position [2602, 0]
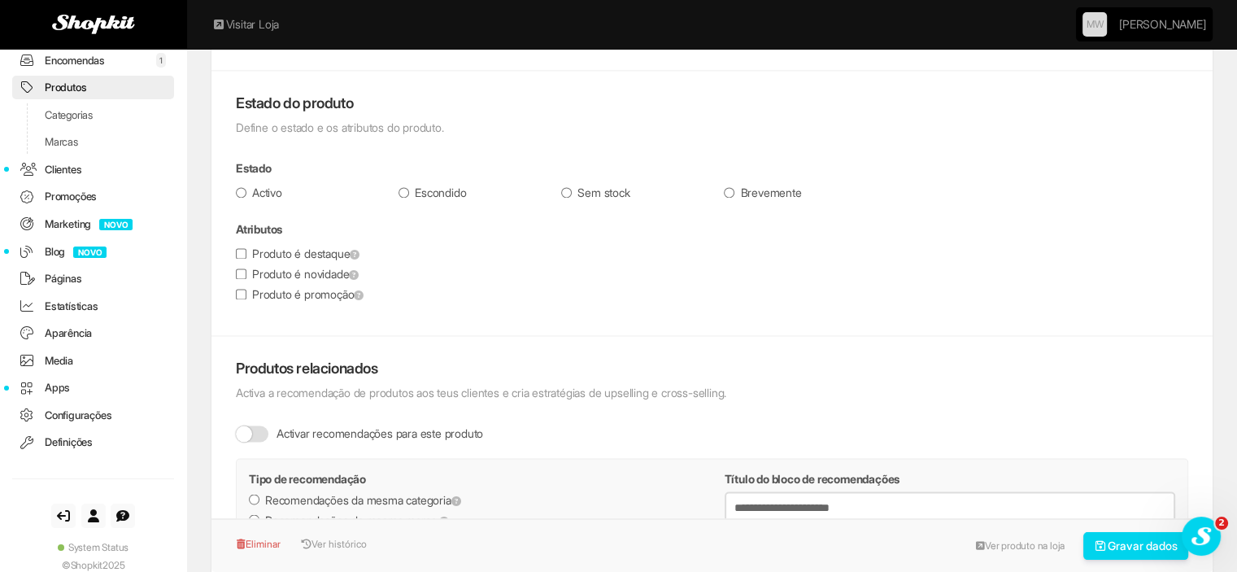
click at [293, 272] on label "Produto é novidade" at bounding box center [297, 274] width 123 height 16
click at [1100, 548] on icon "submit" at bounding box center [1101, 545] width 15 height 11
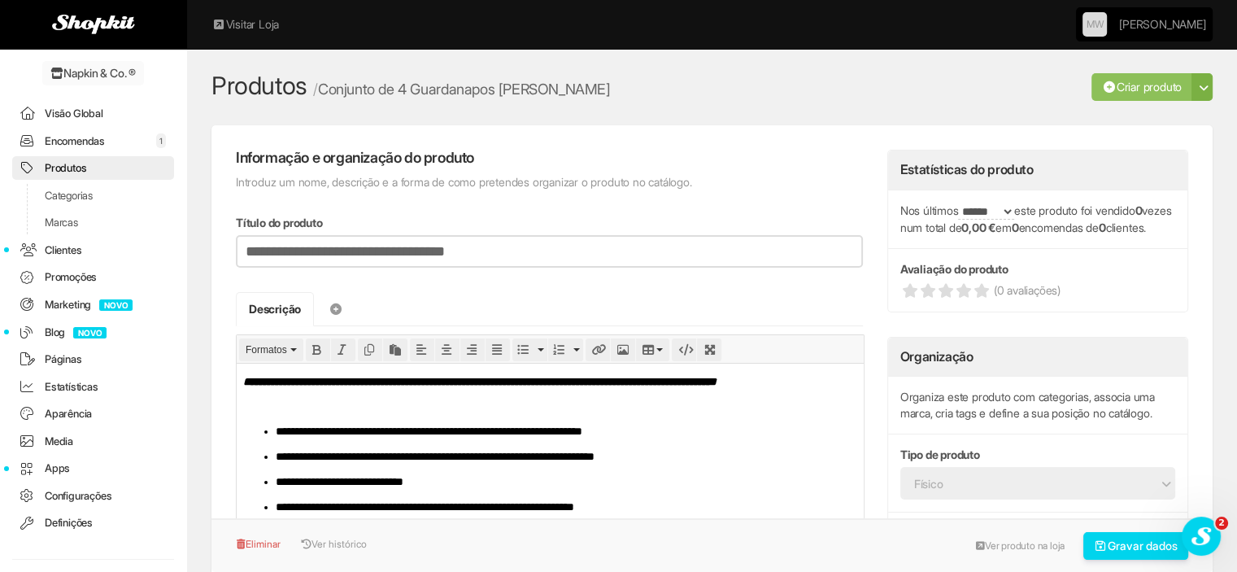
click at [89, 165] on link "Produtos" at bounding box center [93, 168] width 162 height 24
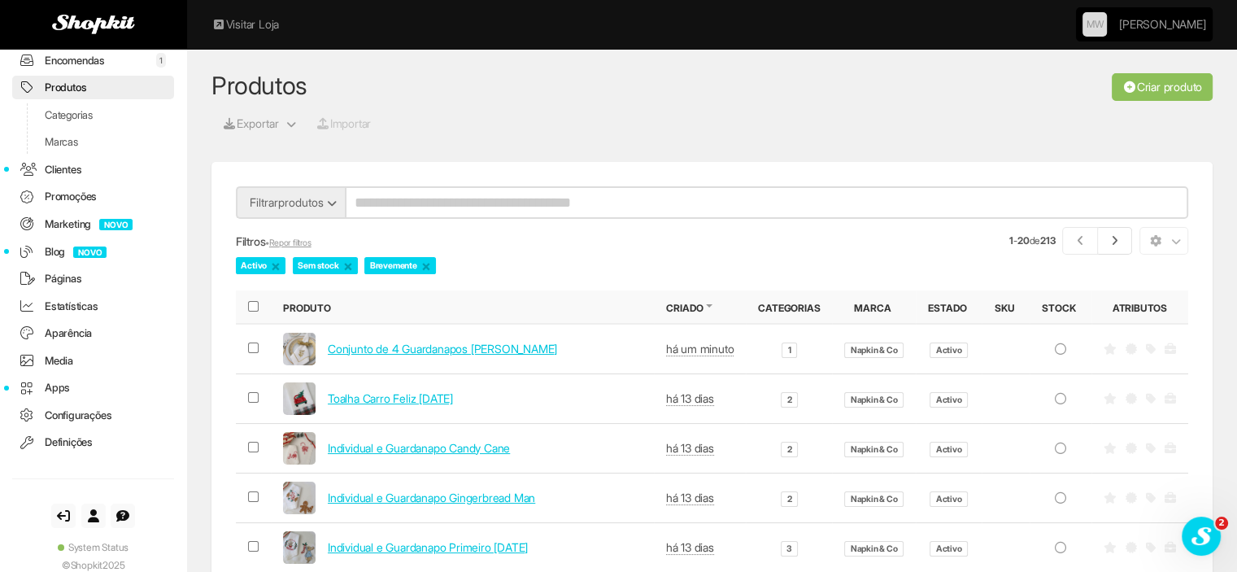
click at [1148, 93] on link "Criar produto" at bounding box center [1162, 87] width 101 height 28
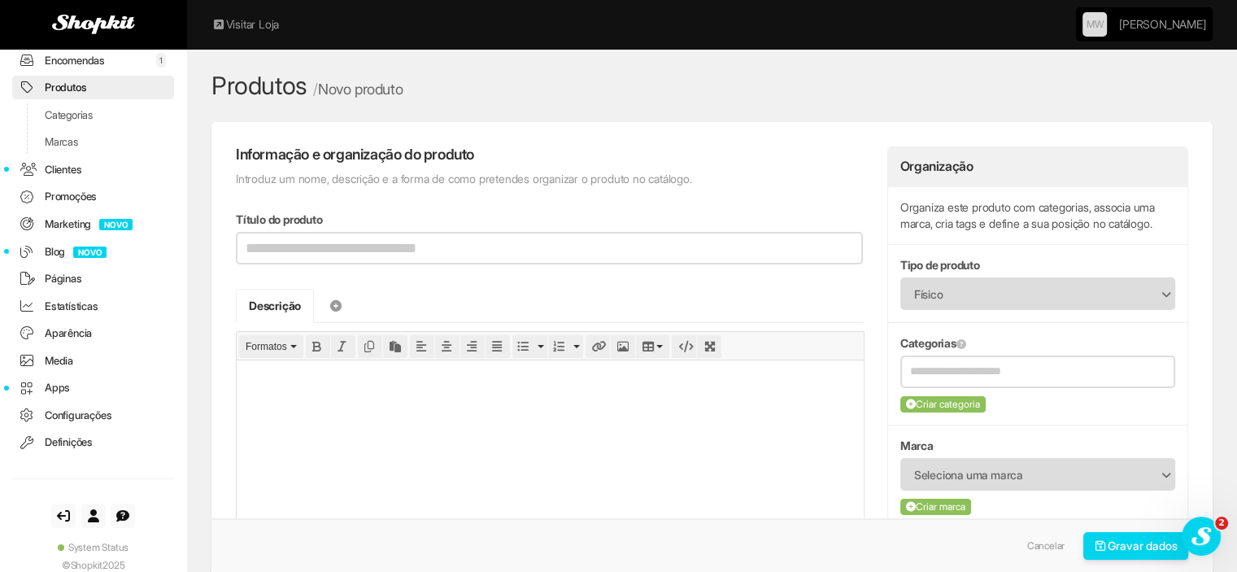
click at [450, 249] on input "Título do produto" at bounding box center [549, 248] width 627 height 33
type input "**********"
click at [348, 396] on html at bounding box center [550, 377] width 627 height 37
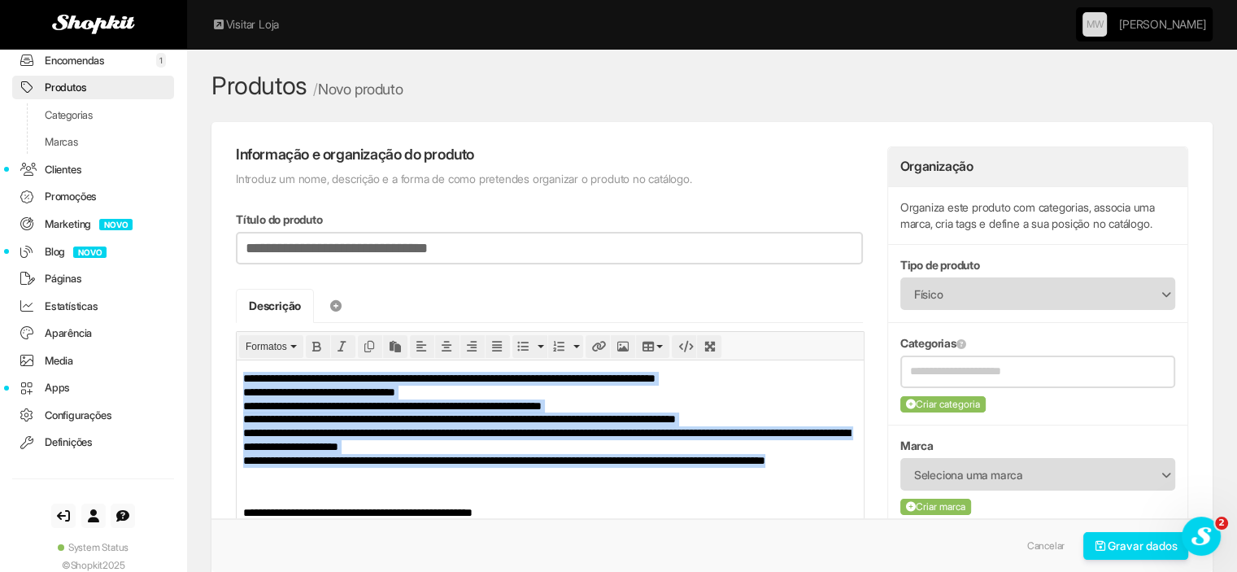
drag, startPoint x: 311, startPoint y: 477, endPoint x: 223, endPoint y: 363, distance: 144.4
click at [237, 363] on html "**********" at bounding box center [550, 444] width 627 height 171
click at [517, 347] on icon "Bullet list" at bounding box center [522, 346] width 11 height 11
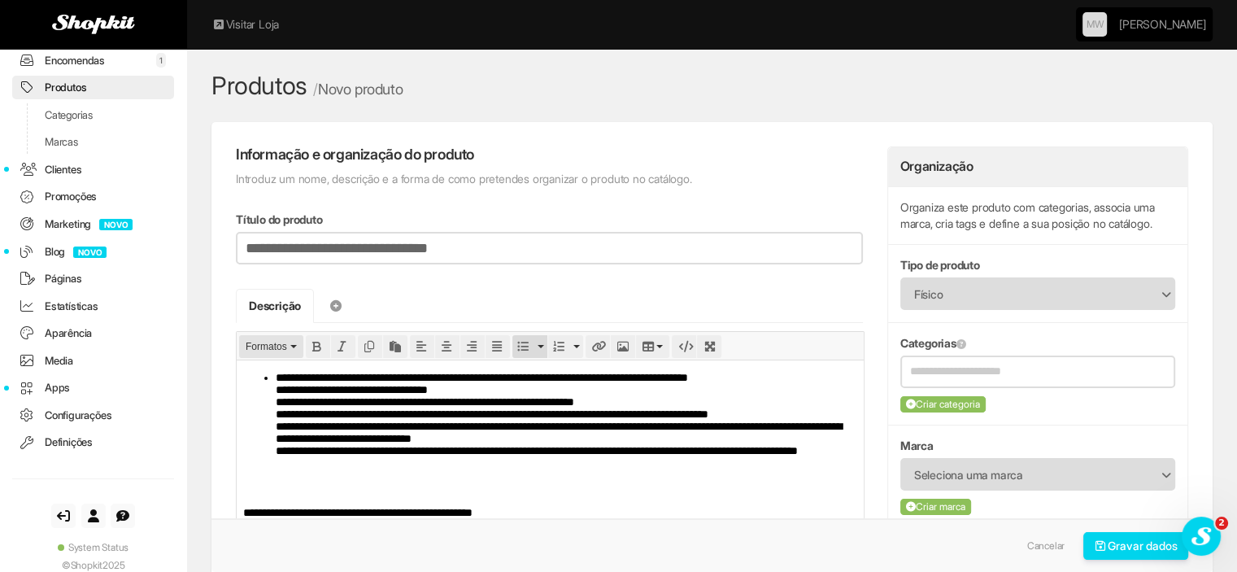
click at [285, 341] on span "Formatos" at bounding box center [266, 346] width 41 height 11
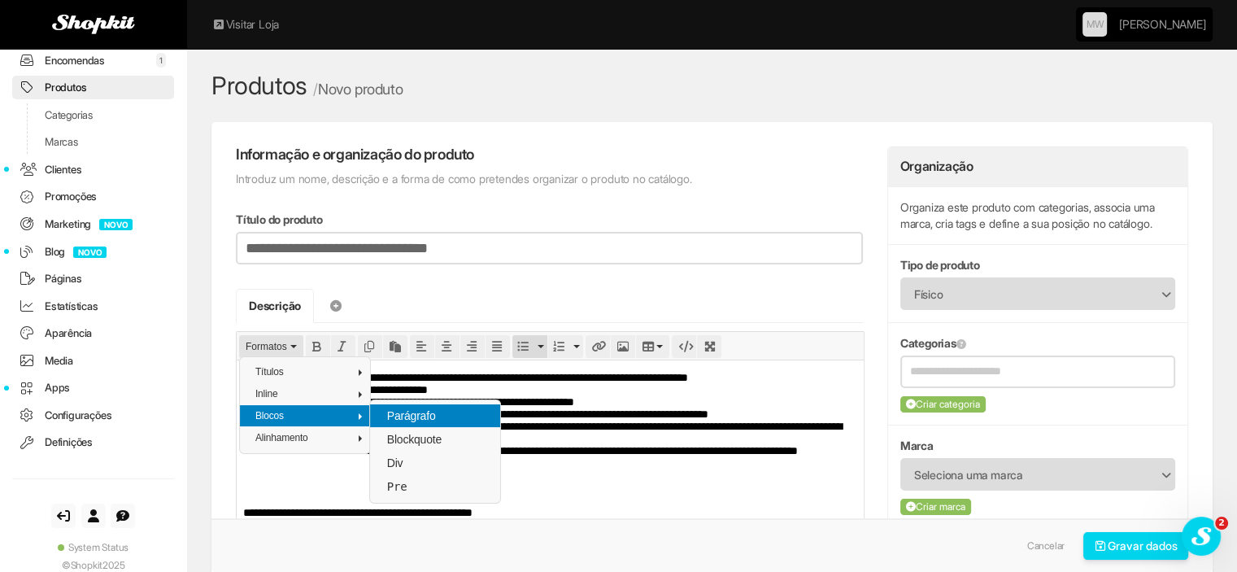
click at [387, 411] on span "Parágrafo" at bounding box center [411, 415] width 52 height 13
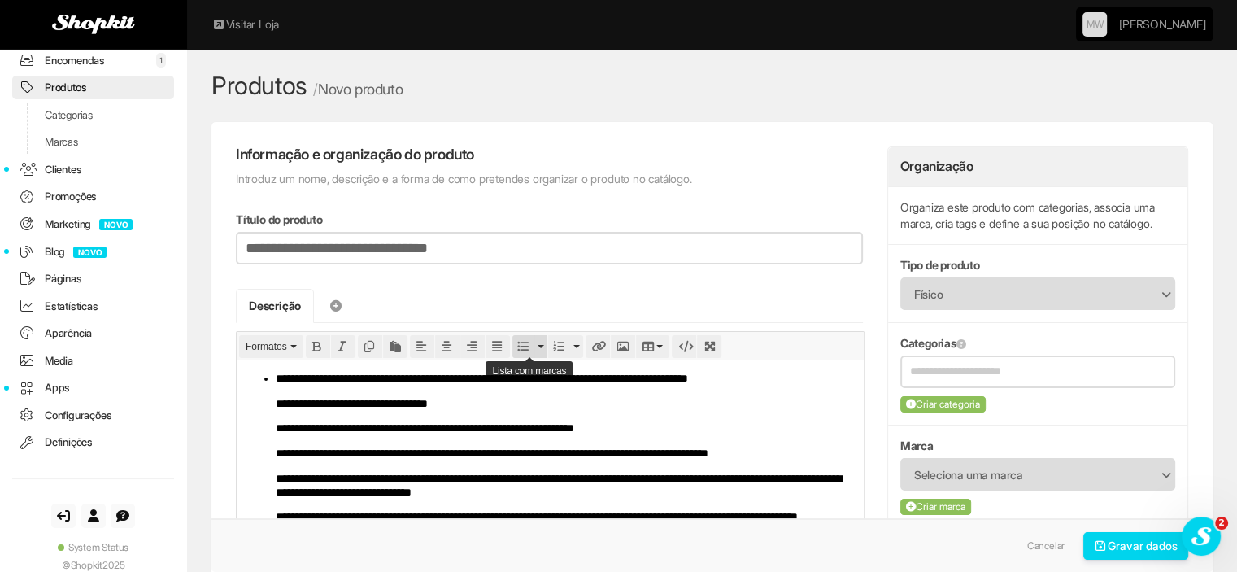
click at [519, 341] on icon "Bullet list" at bounding box center [522, 346] width 11 height 11
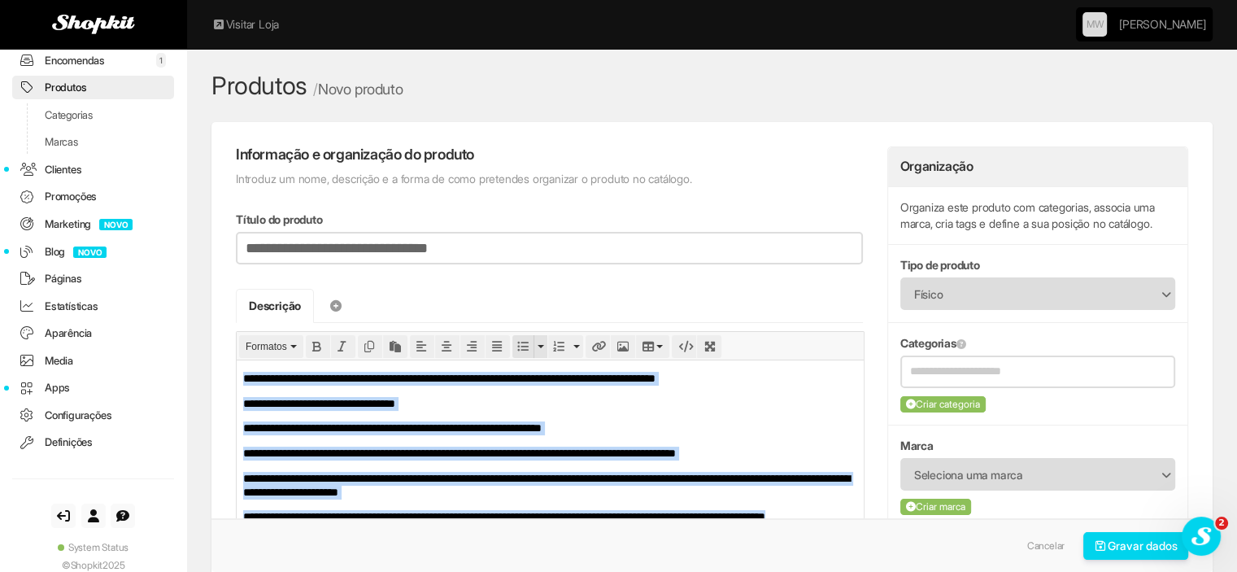
click at [519, 341] on icon "Bullet list" at bounding box center [522, 346] width 11 height 11
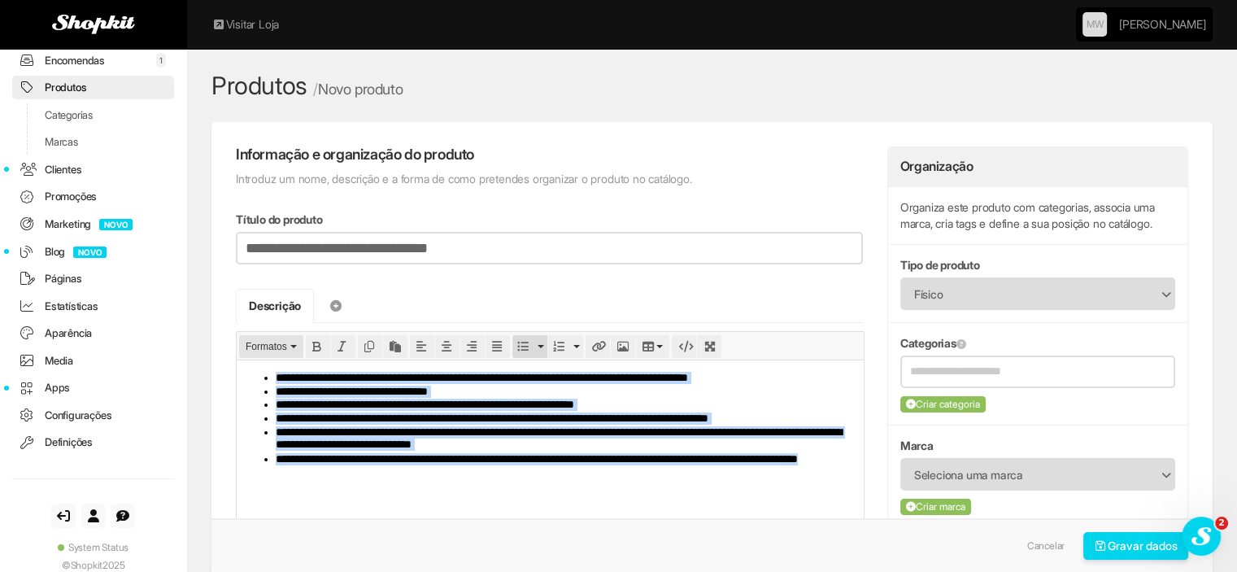
click at [266, 349] on span "Formatos" at bounding box center [266, 346] width 41 height 11
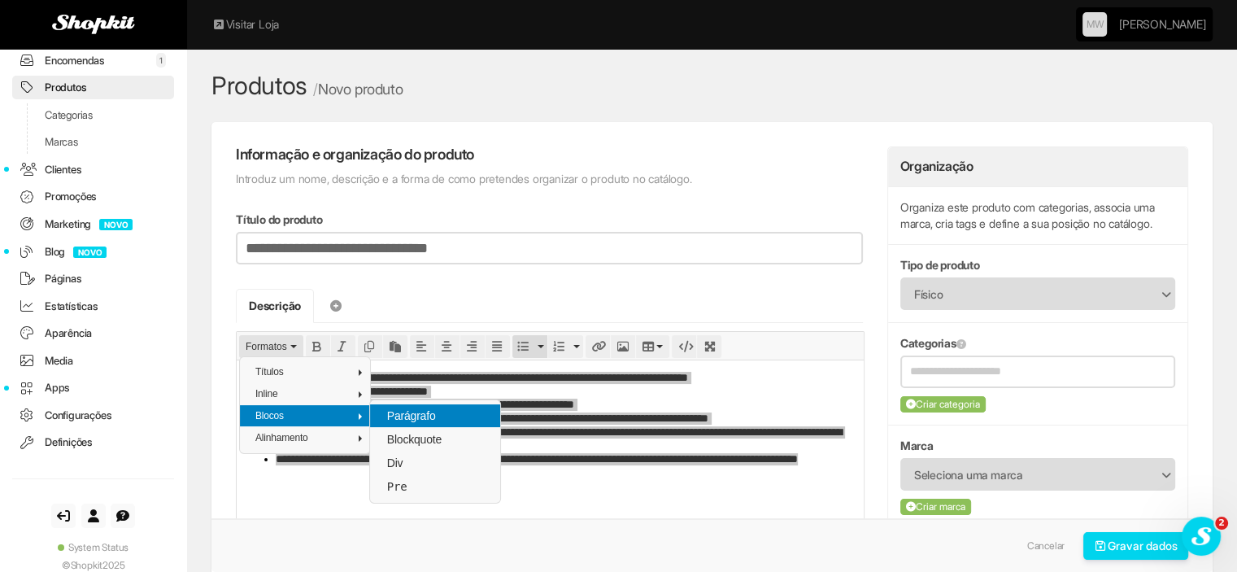
drag, startPoint x: 406, startPoint y: 420, endPoint x: 171, endPoint y: 59, distance: 430.1
click at [406, 420] on span "Parágrafo" at bounding box center [411, 415] width 52 height 13
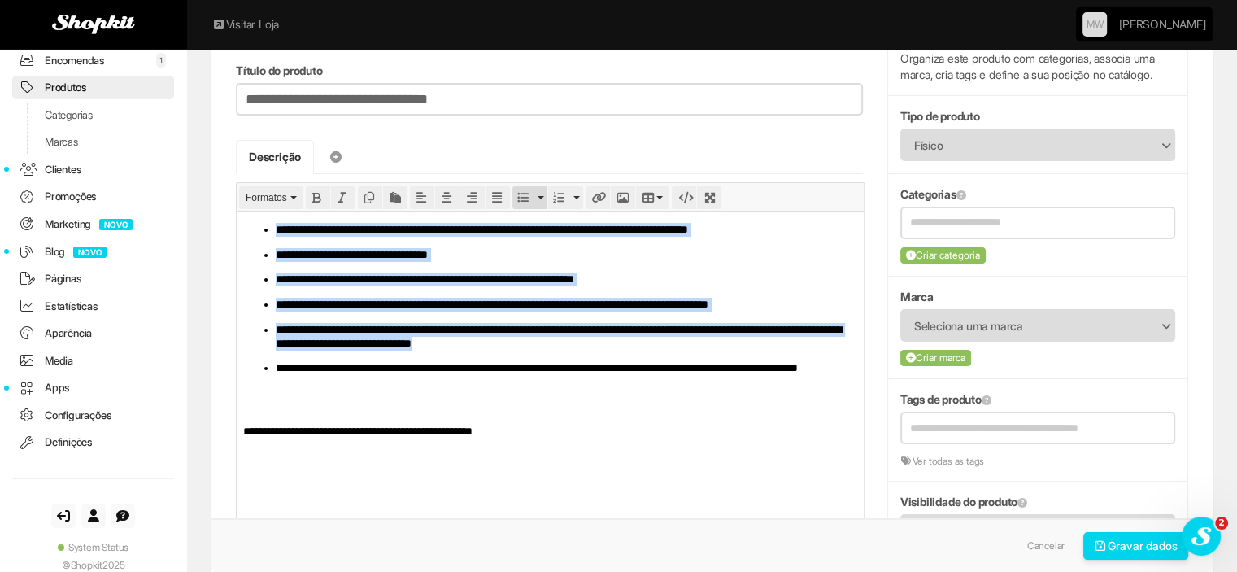
scroll to position [244, 0]
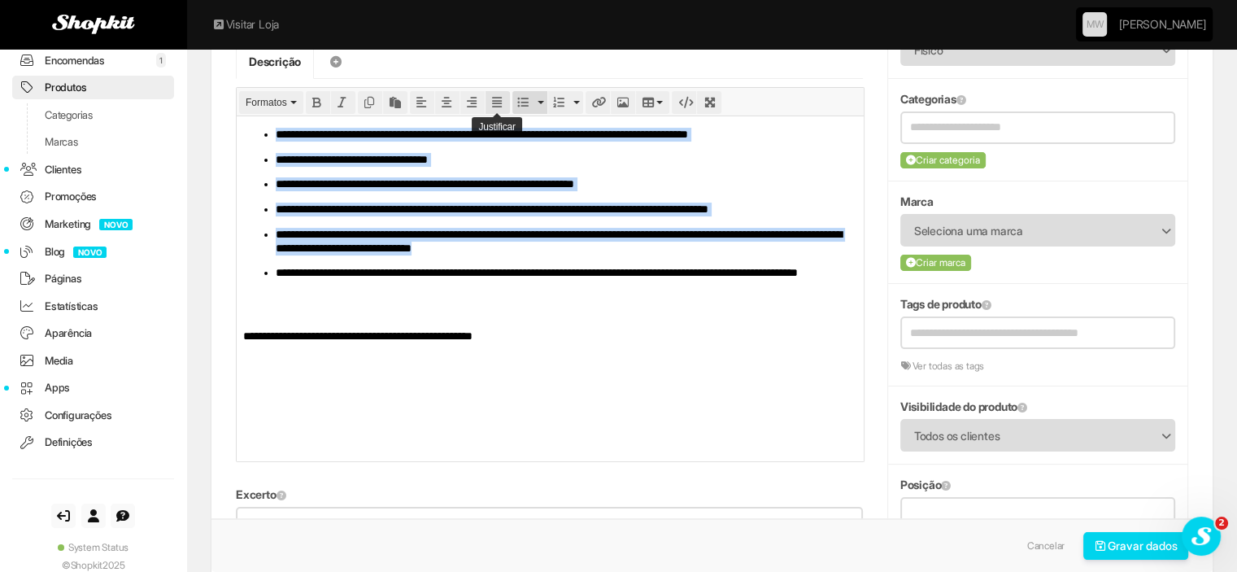
click at [498, 97] on icon "Justify" at bounding box center [497, 102] width 11 height 11
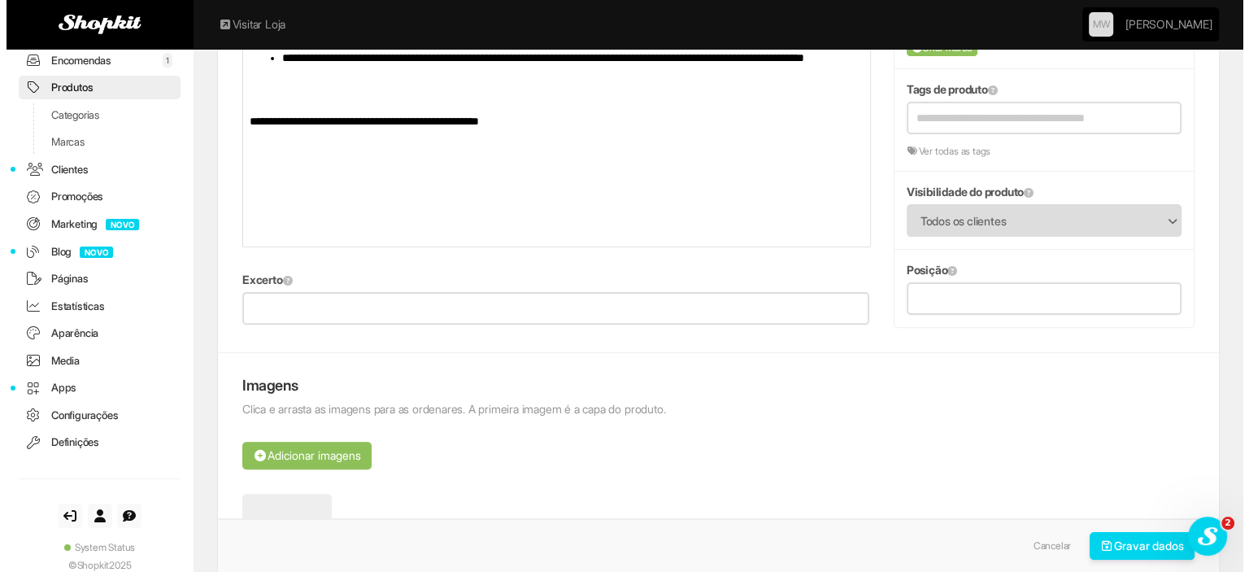
scroll to position [732, 0]
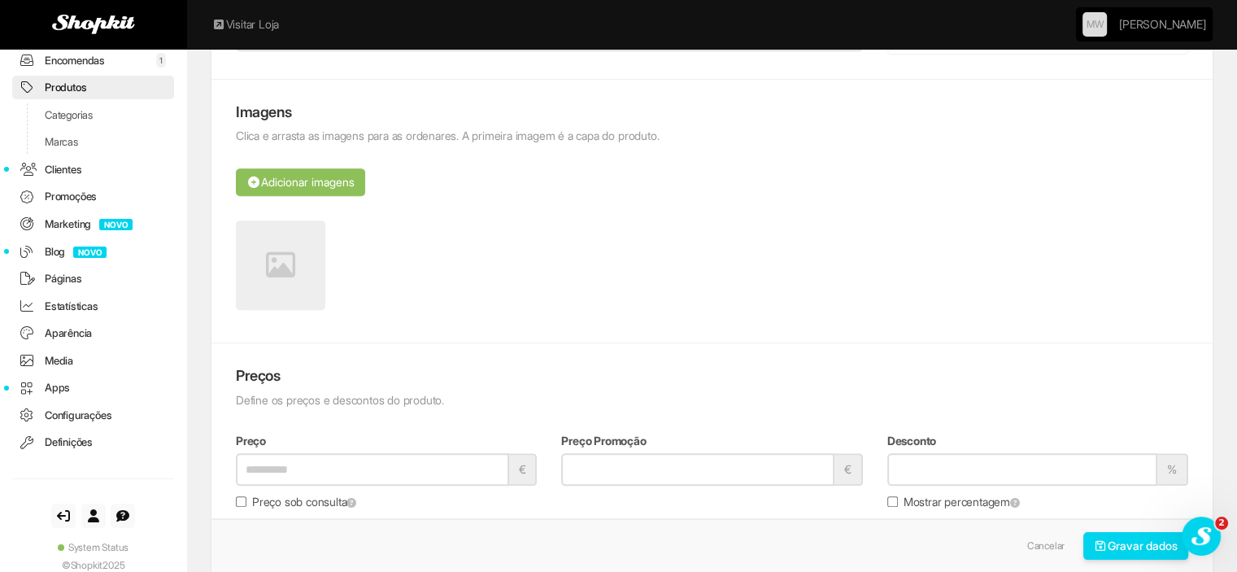
click at [284, 266] on icon at bounding box center [280, 264] width 29 height 29
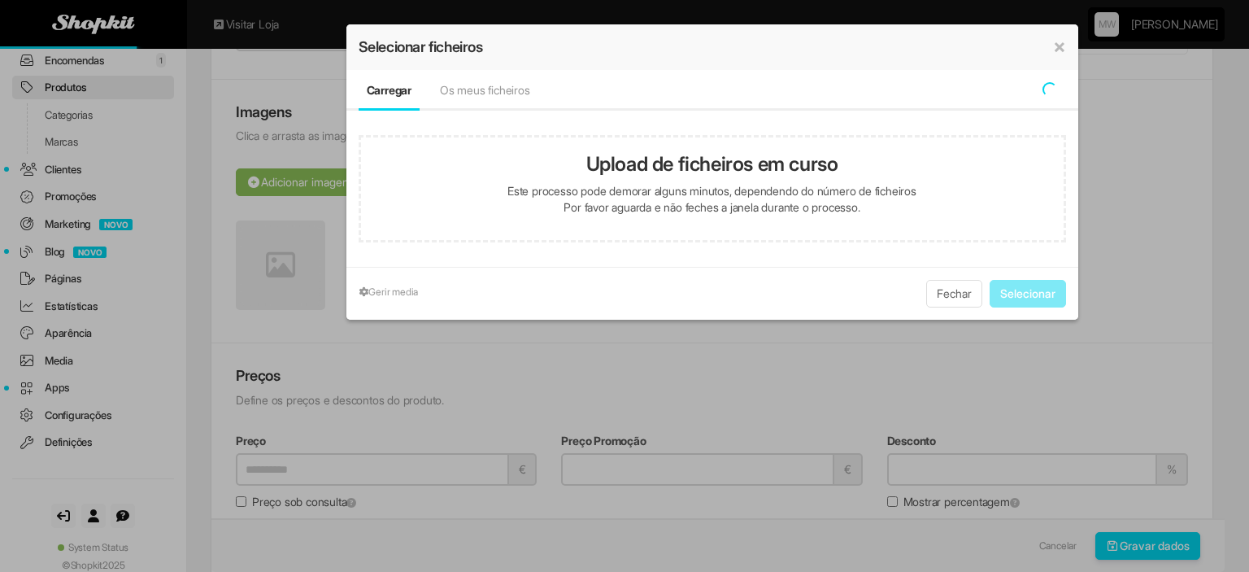
type input "**********"
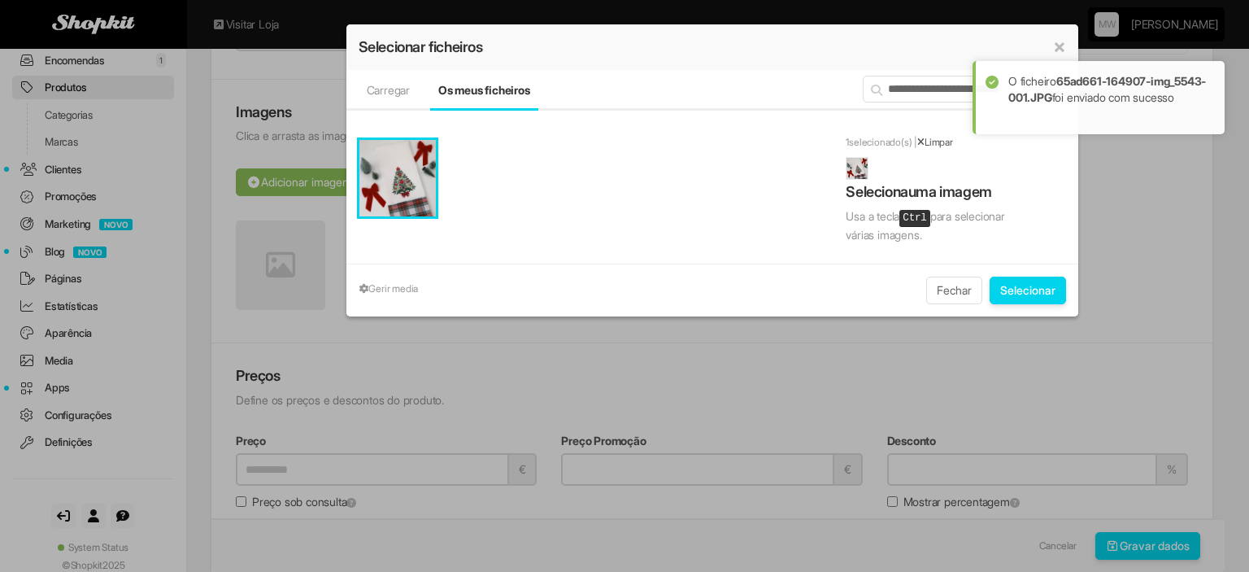
click at [1018, 287] on button "Selecionar" at bounding box center [1028, 290] width 76 height 28
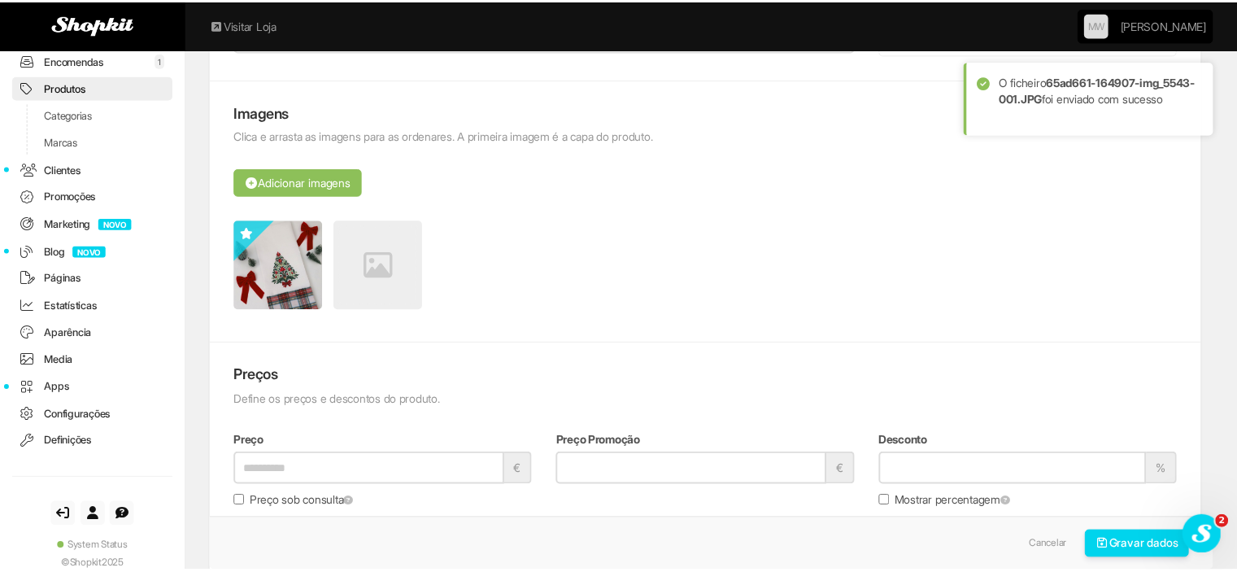
scroll to position [0, 0]
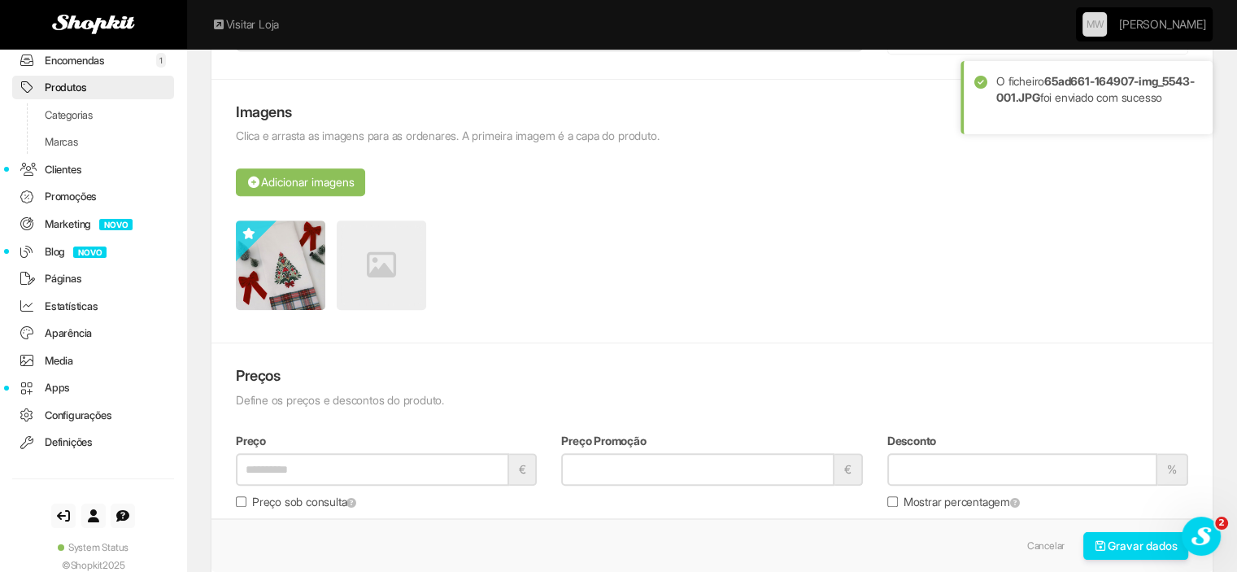
paste input "**********"
type input "**********"
click at [745, 334] on div "Imagens Clica e arrasta as imagens para as ordenares. A primeira imagem é a cap…" at bounding box center [711, 212] width 1001 height 264
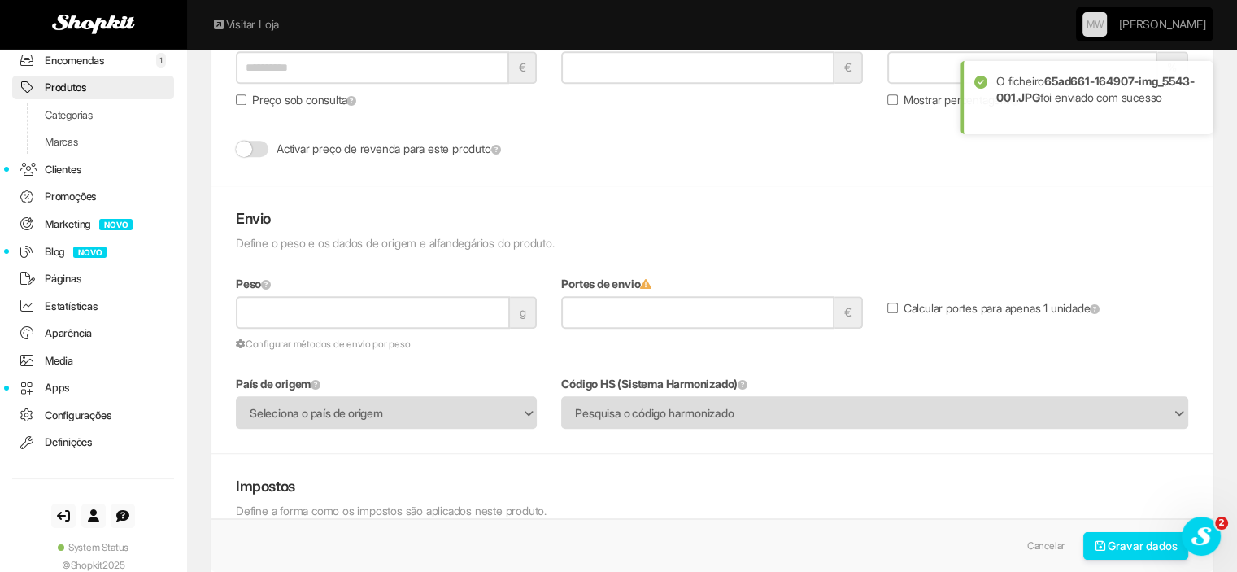
scroll to position [1138, 0]
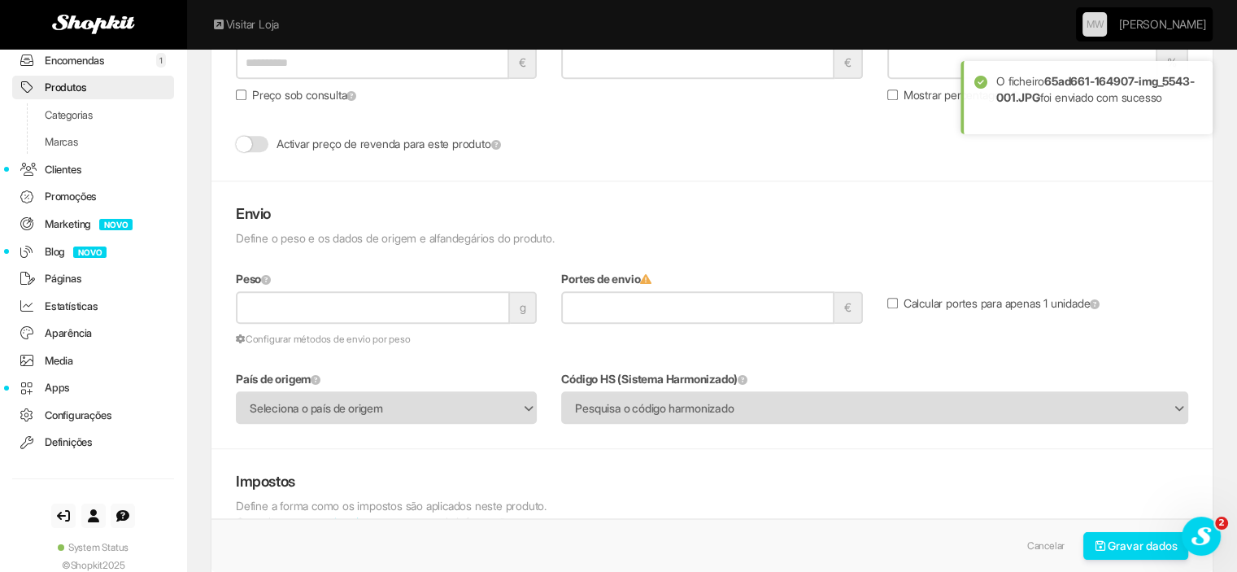
click at [276, 311] on input "Peso" at bounding box center [373, 307] width 274 height 33
type input "**"
click at [350, 399] on span "Seleciona o país de origem" at bounding box center [376, 408] width 252 height 31
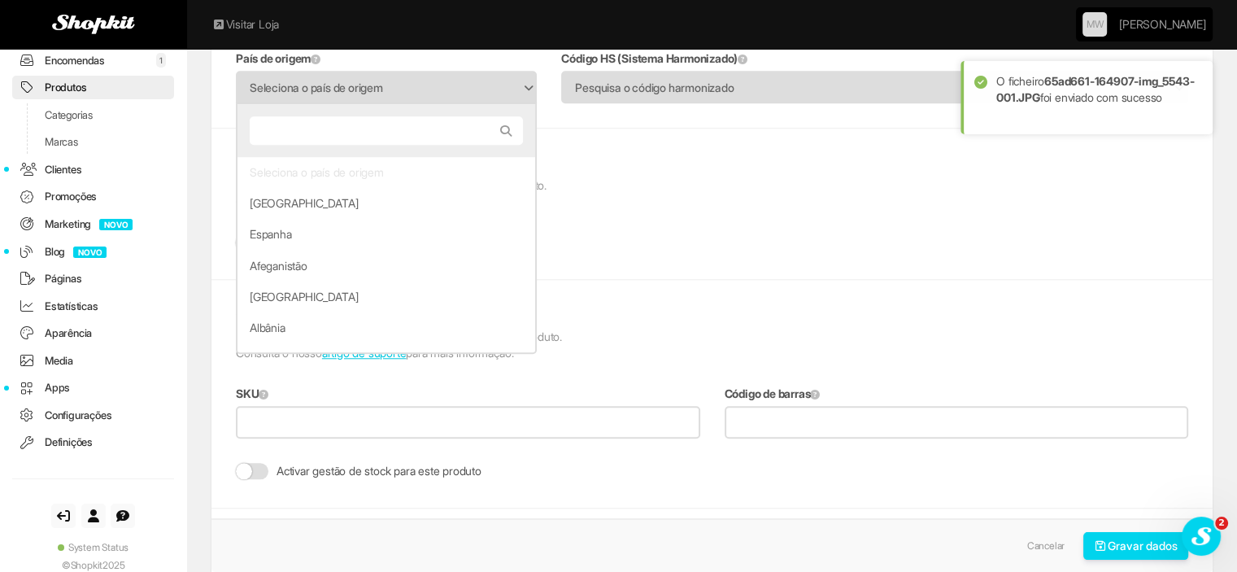
scroll to position [1464, 0]
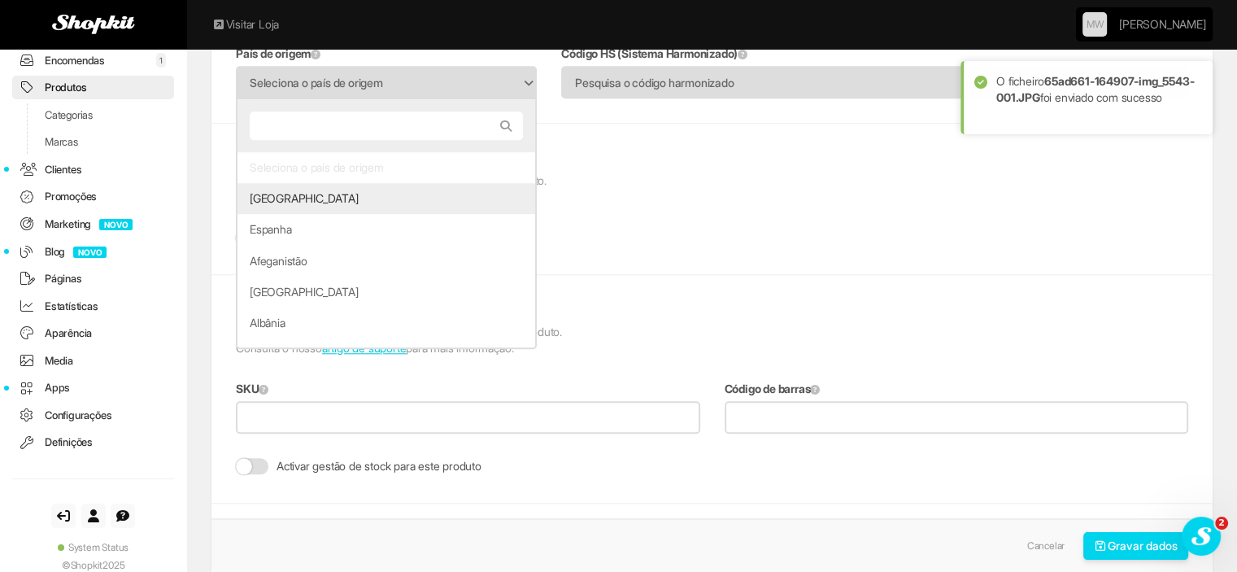
click at [315, 193] on li "[GEOGRAPHIC_DATA]" at bounding box center [386, 198] width 298 height 31
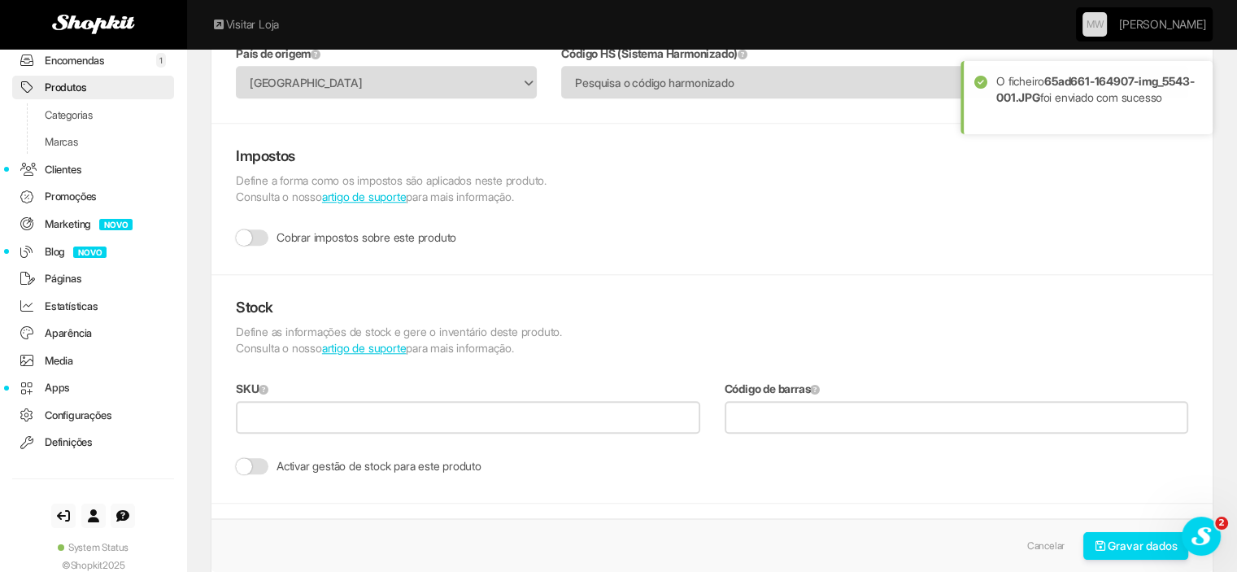
click at [316, 229] on label "Cobrar impostos sobre este produto" at bounding box center [346, 237] width 220 height 16
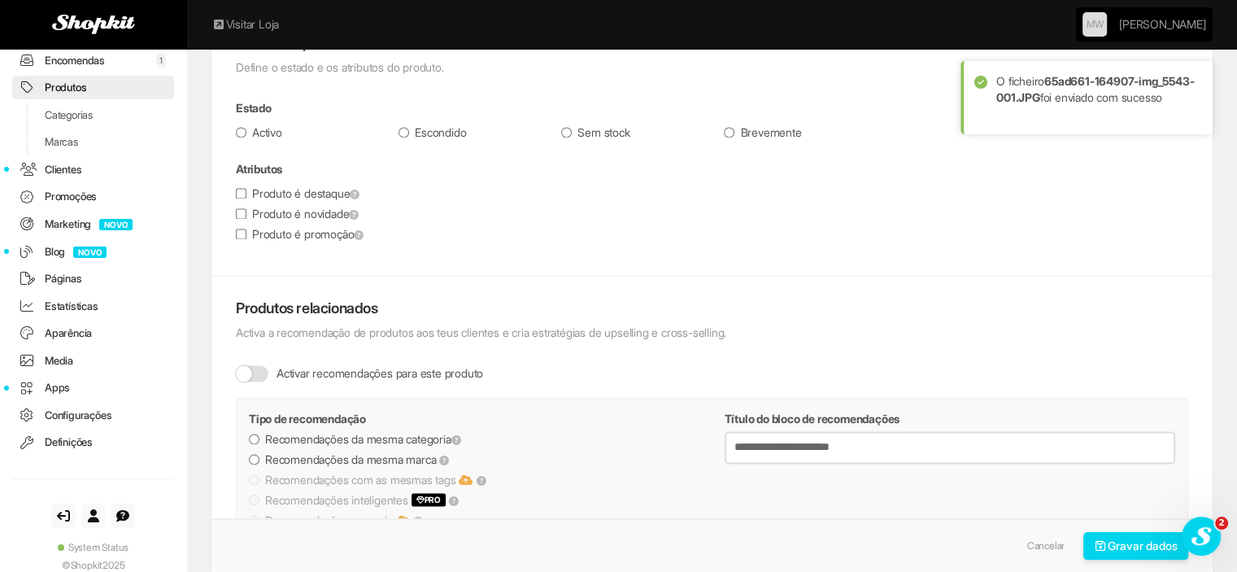
scroll to position [2375, 0]
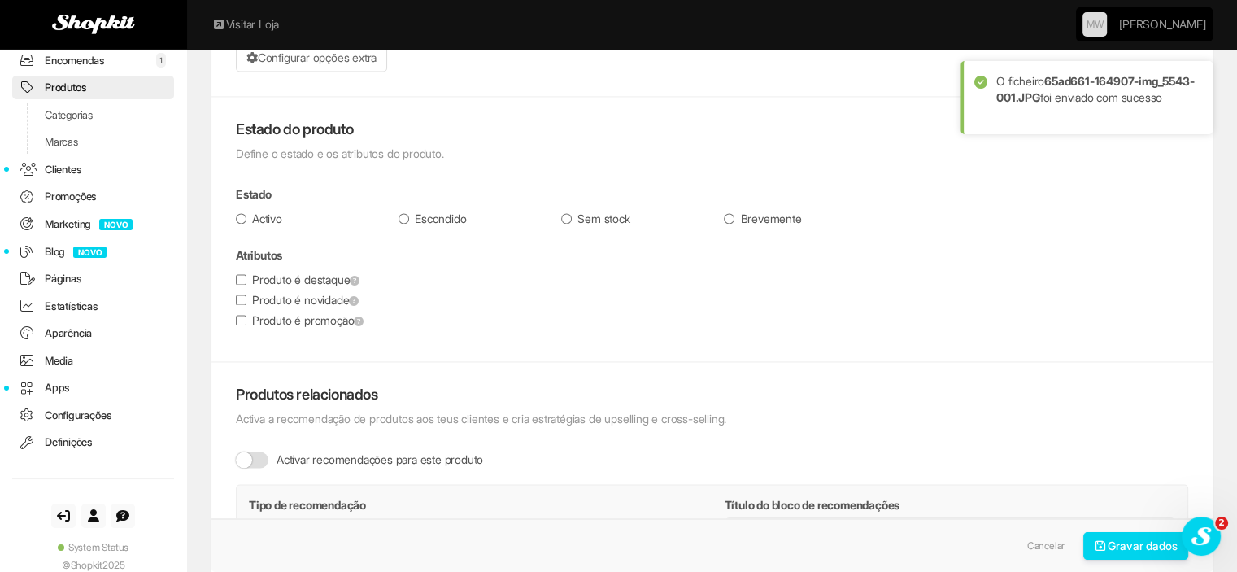
click at [295, 298] on label "Produto é novidade" at bounding box center [297, 300] width 123 height 16
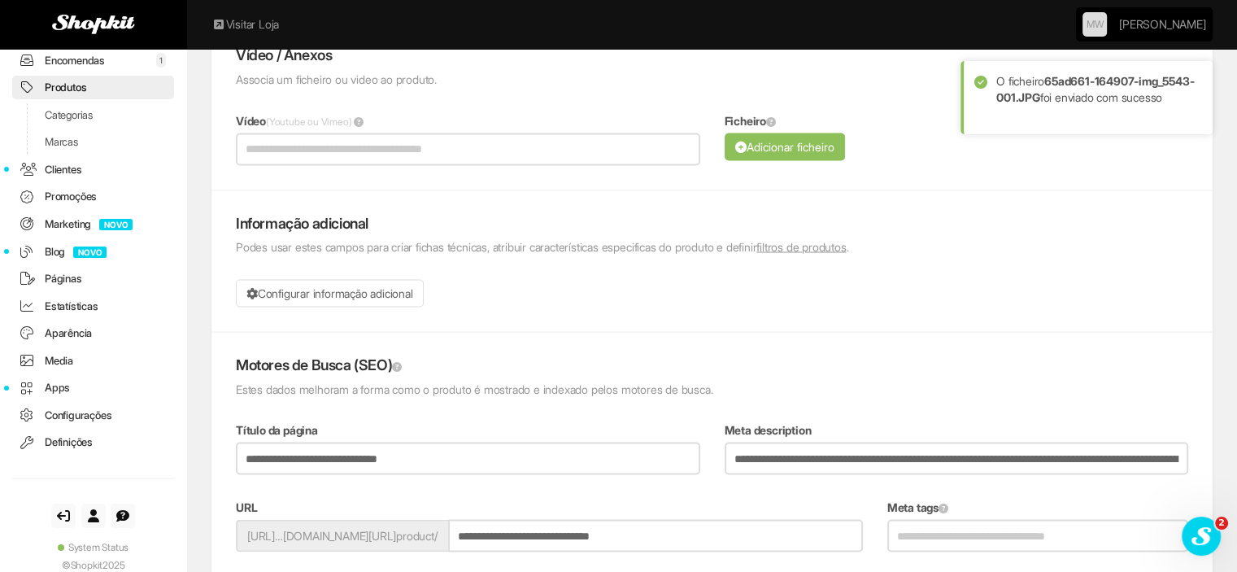
scroll to position [3188, 0]
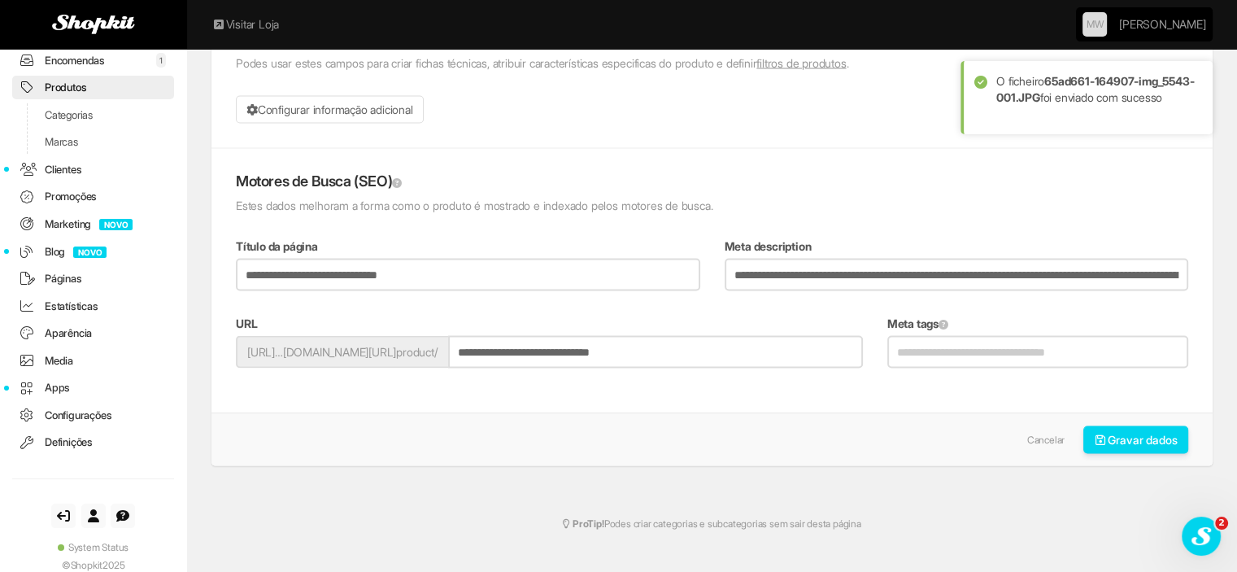
click at [995, 339] on input "Meta tags" at bounding box center [1037, 352] width 301 height 33
type input "**********"
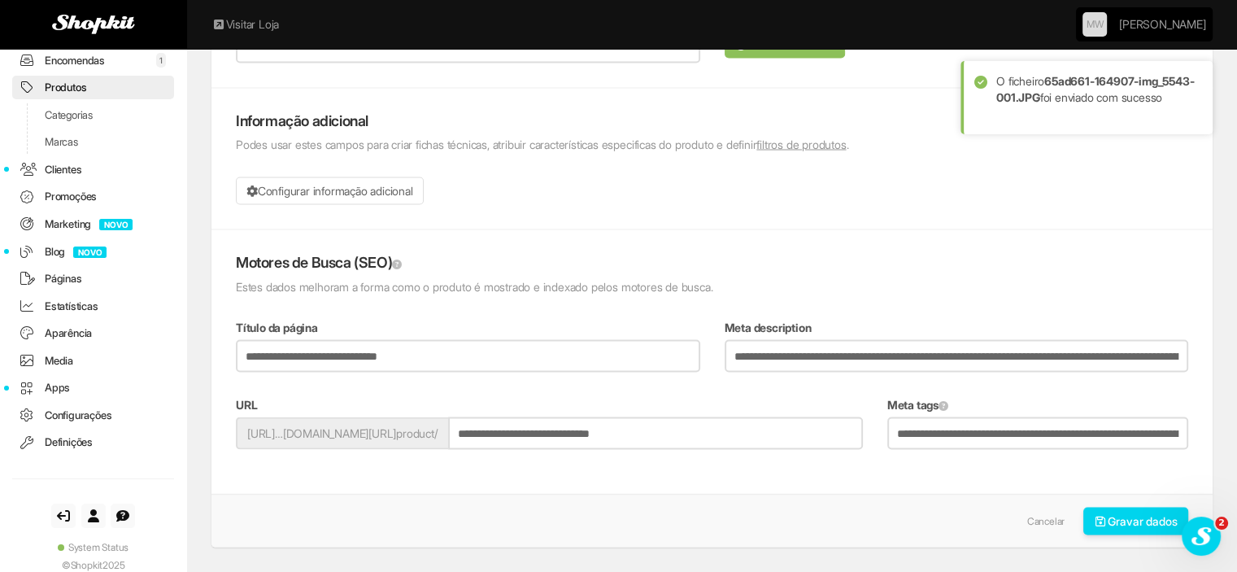
click at [877, 212] on div "Informação adicional Podes usar estes campos para criar fichas técnicas, atribu…" at bounding box center [711, 160] width 1001 height 142
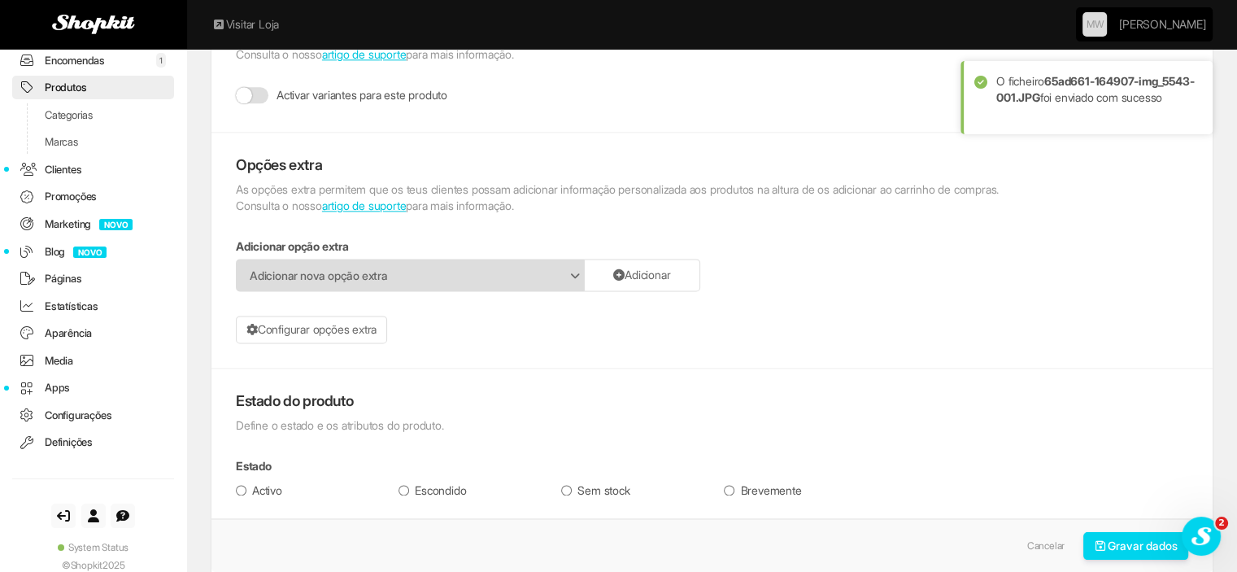
scroll to position [2049, 0]
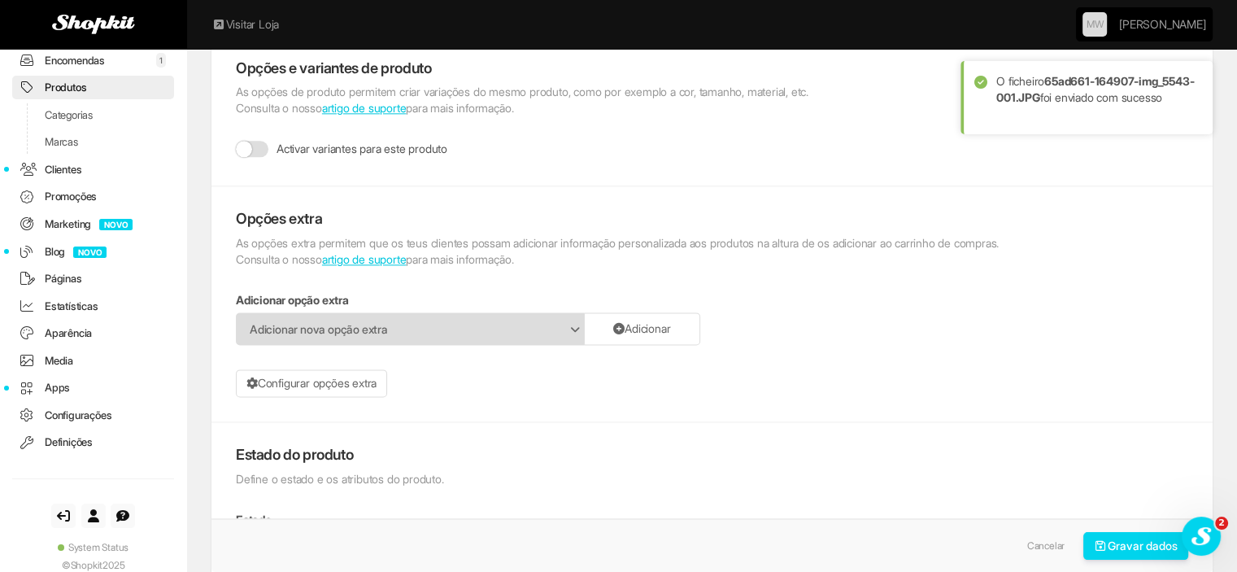
click at [1038, 74] on span "O ficheiro 65ad661-164907-img_5543-001.JPG foi enviado com sucesso" at bounding box center [1095, 89] width 198 height 30
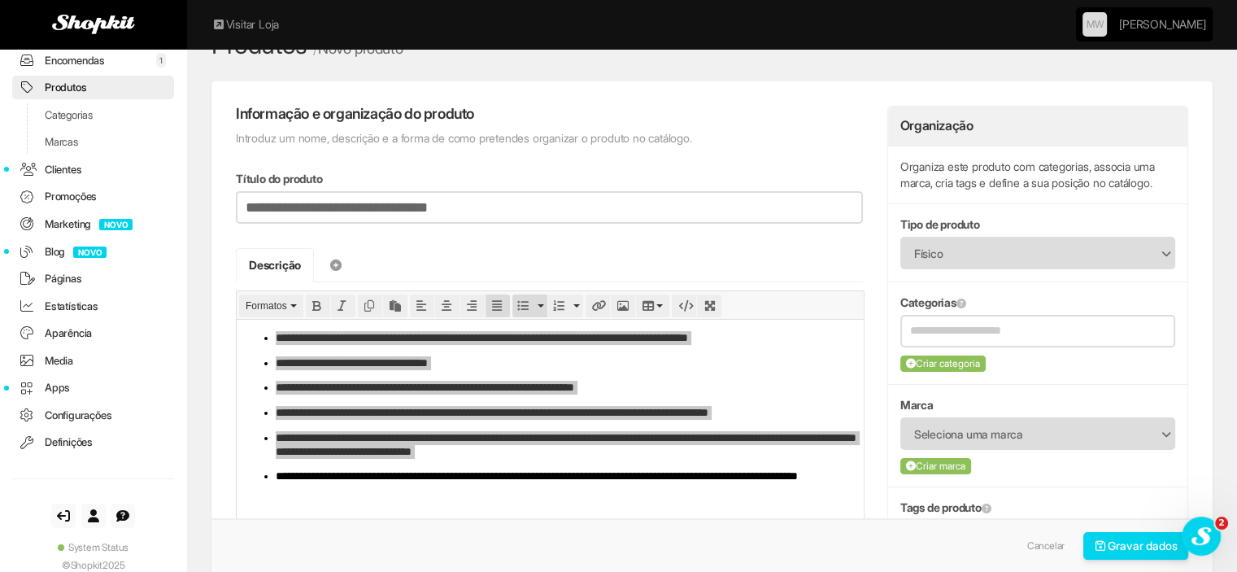
scroll to position [16, 0]
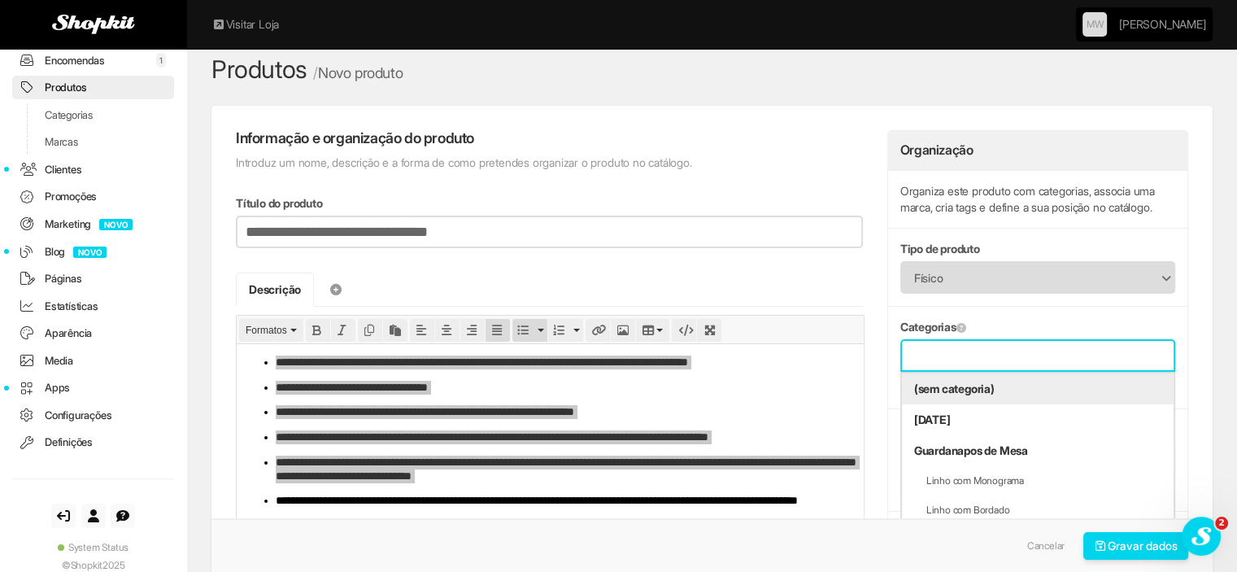
click at [1026, 360] on input "text" at bounding box center [1037, 355] width 255 height 20
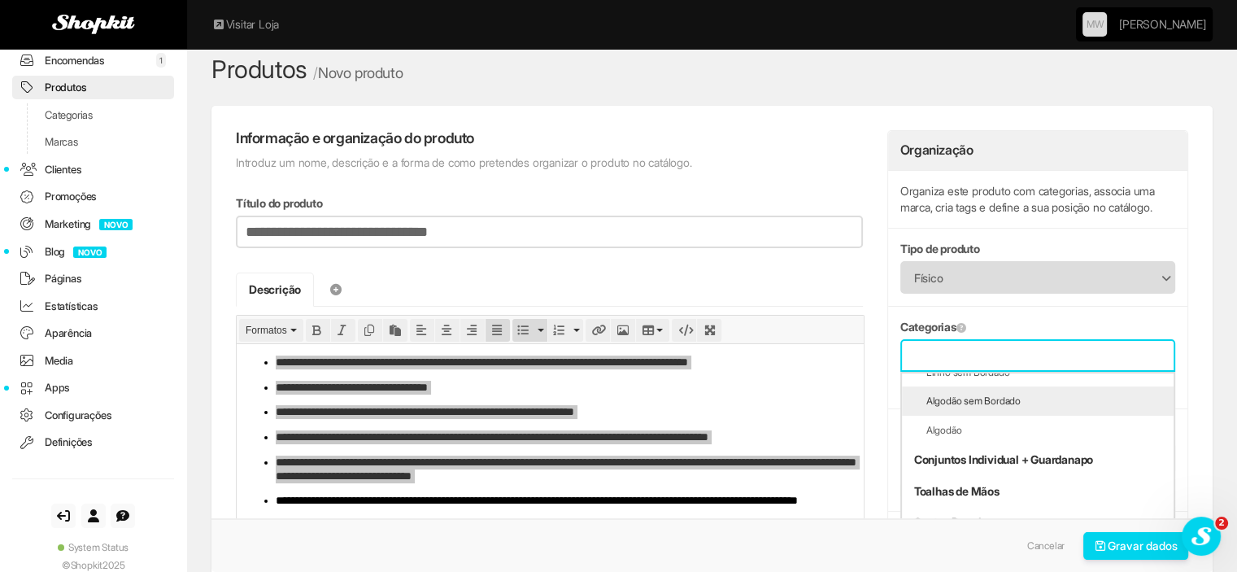
scroll to position [296, 0]
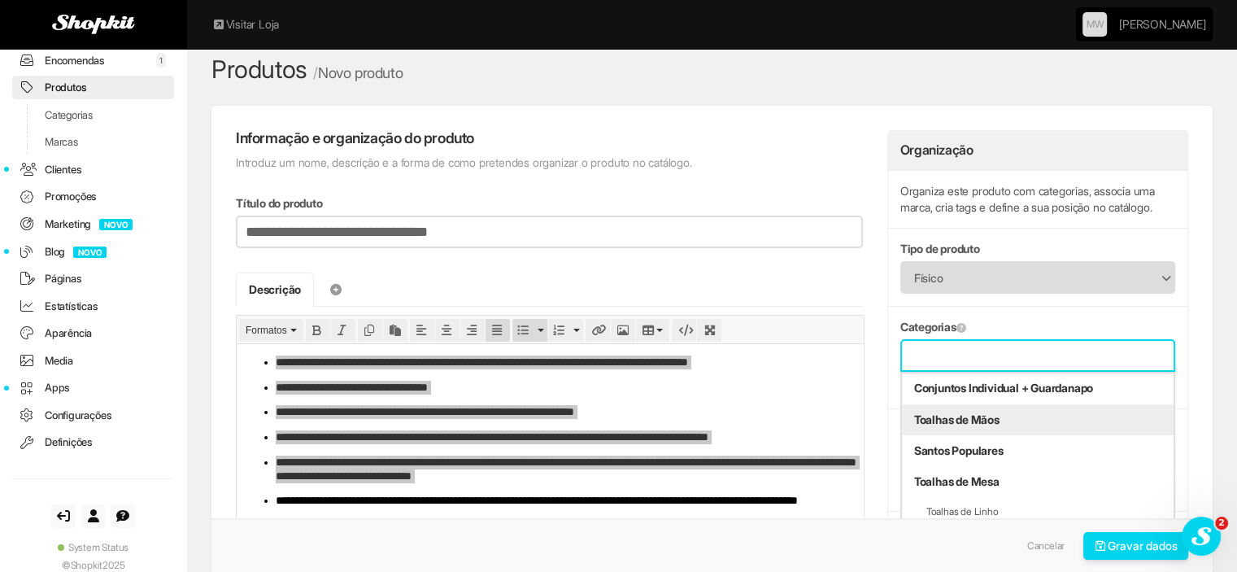
click at [969, 419] on li "Toalhas de Mãos" at bounding box center [1038, 419] width 272 height 31
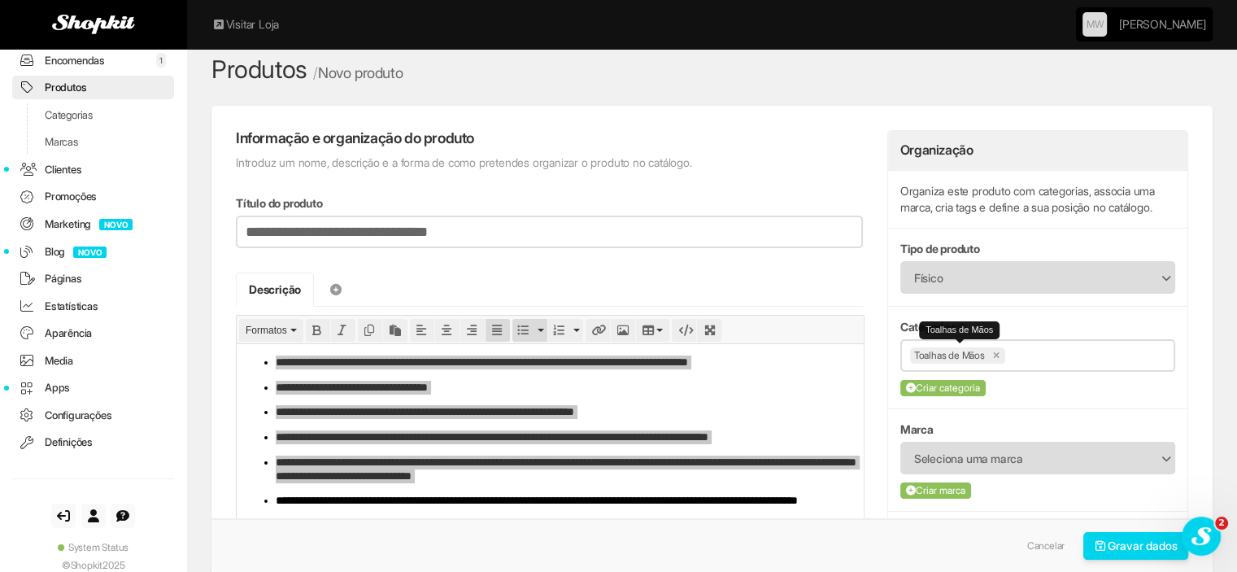
click at [998, 355] on link at bounding box center [997, 355] width 8 height 8
click at [998, 355] on input "text" at bounding box center [1037, 355] width 255 height 20
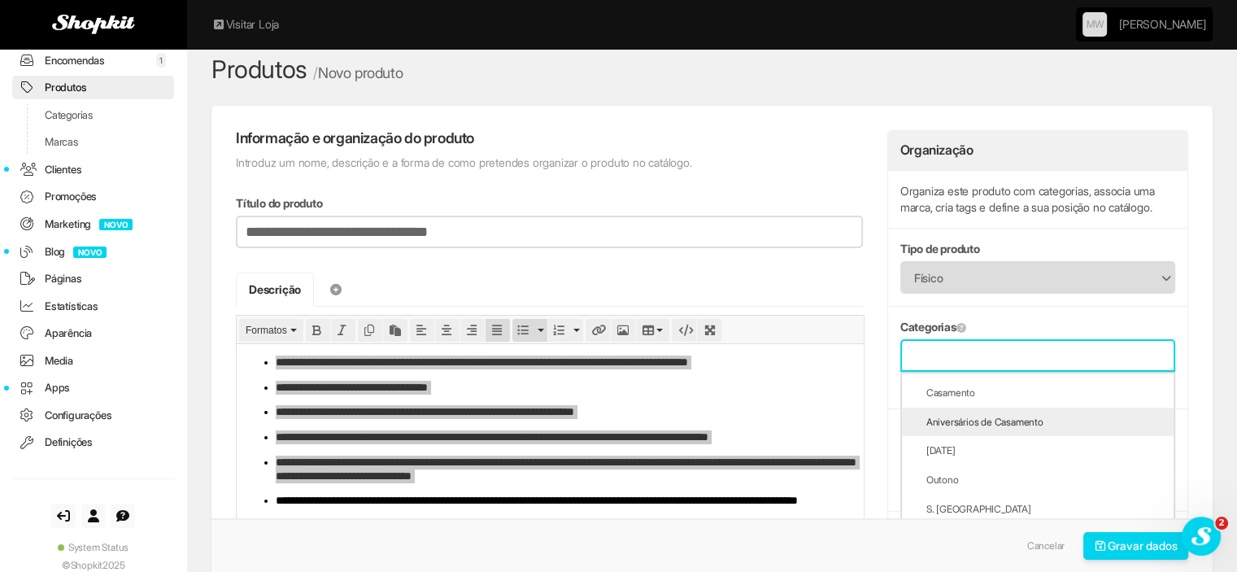
scroll to position [732, 0]
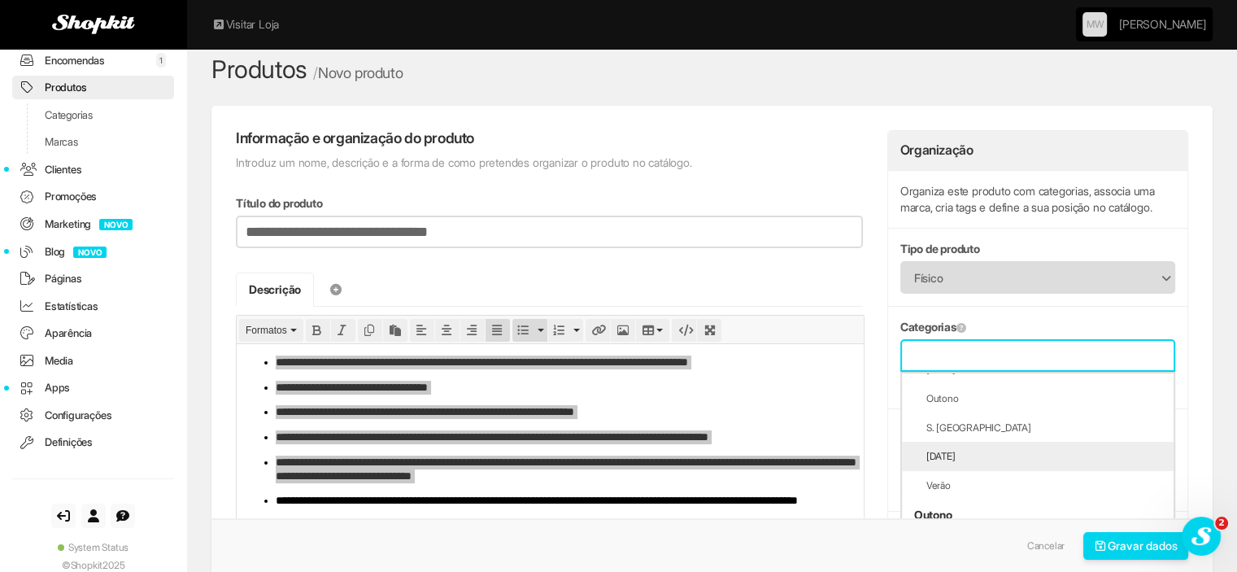
click at [955, 456] on li "[DATE]" at bounding box center [1038, 456] width 272 height 29
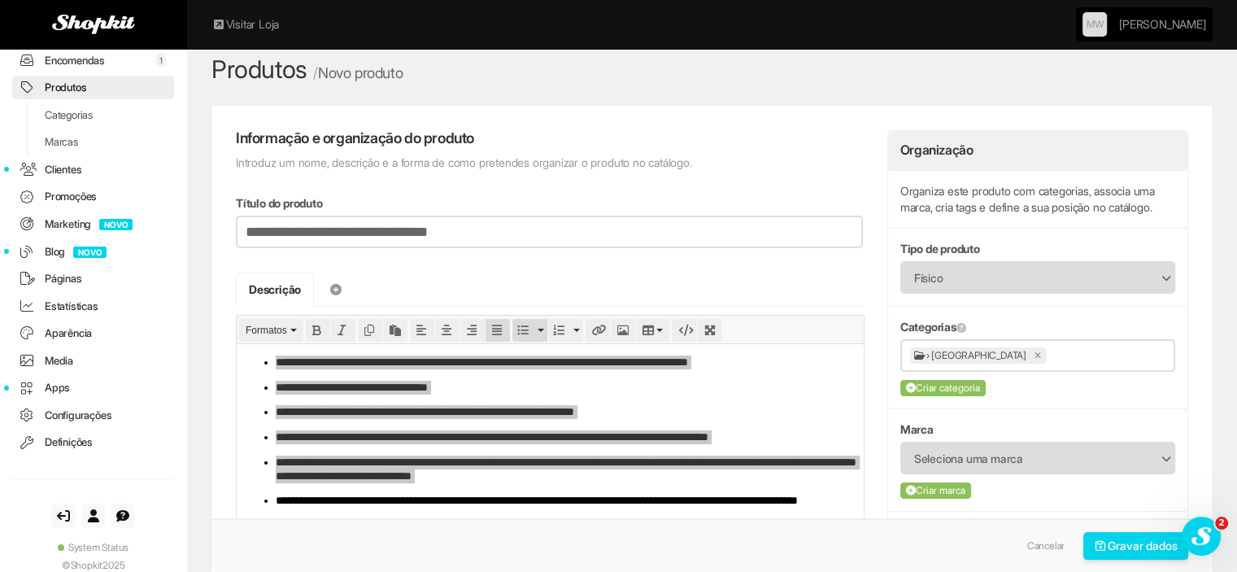
click at [1051, 359] on input "text" at bounding box center [1108, 355] width 115 height 20
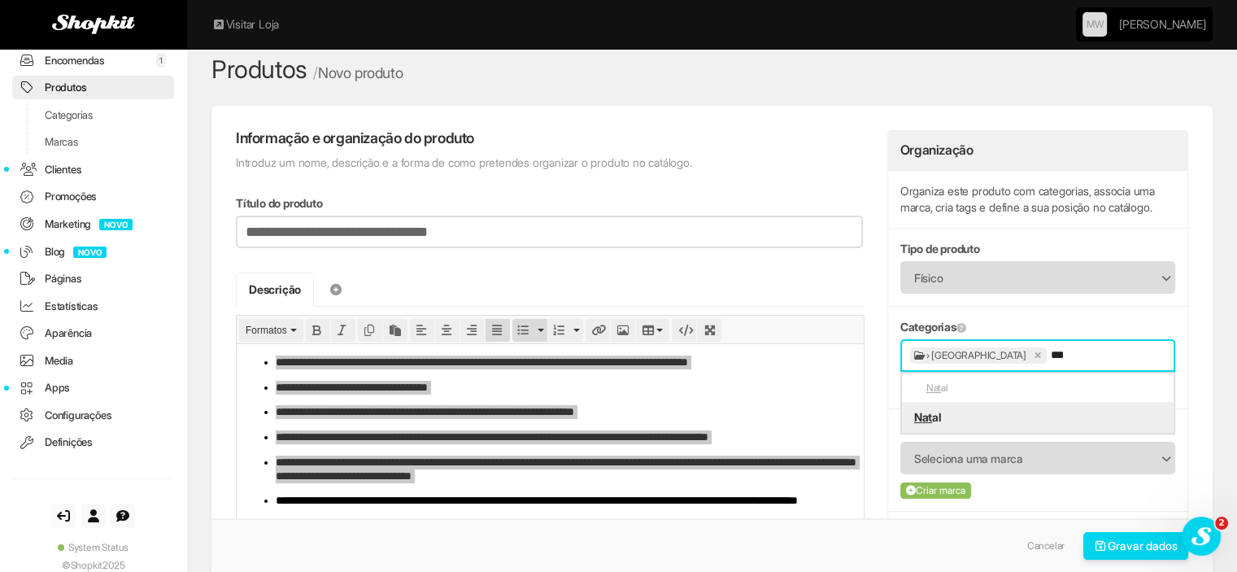
type input "***"
click at [967, 420] on li "Nat al" at bounding box center [1038, 417] width 272 height 31
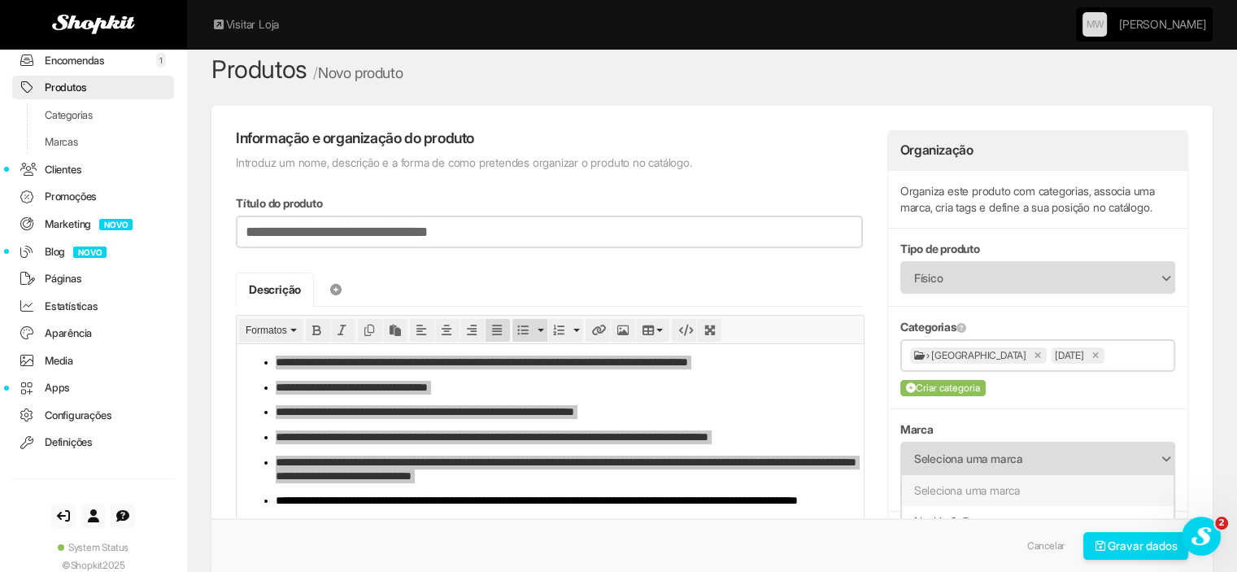
click at [966, 445] on span "Seleciona uma marca" at bounding box center [1027, 458] width 226 height 31
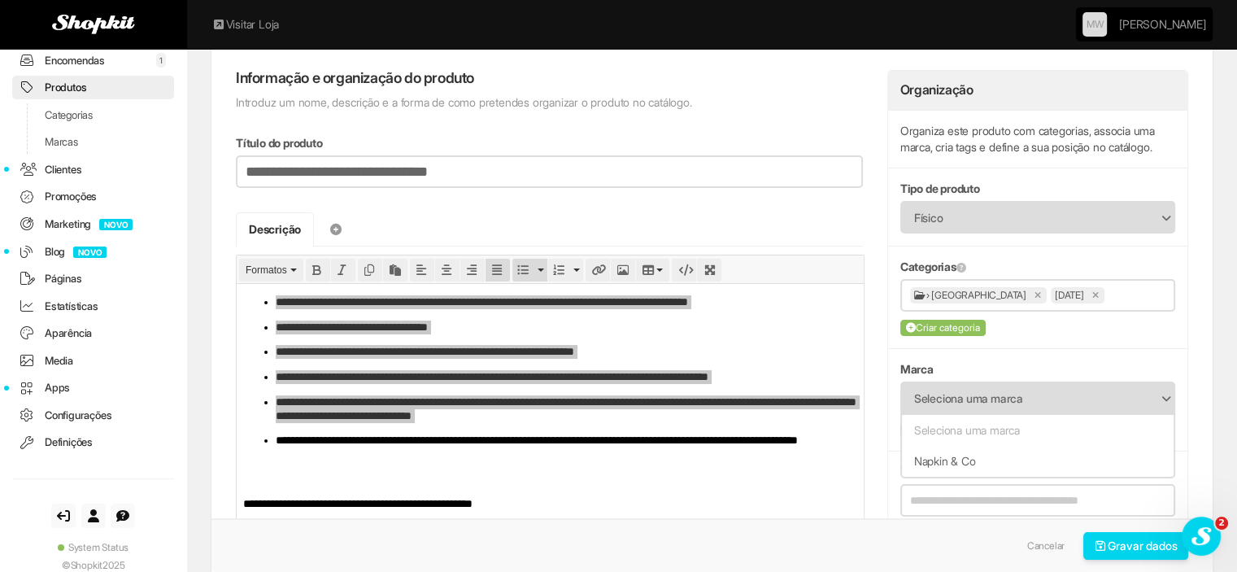
scroll to position [98, 0]
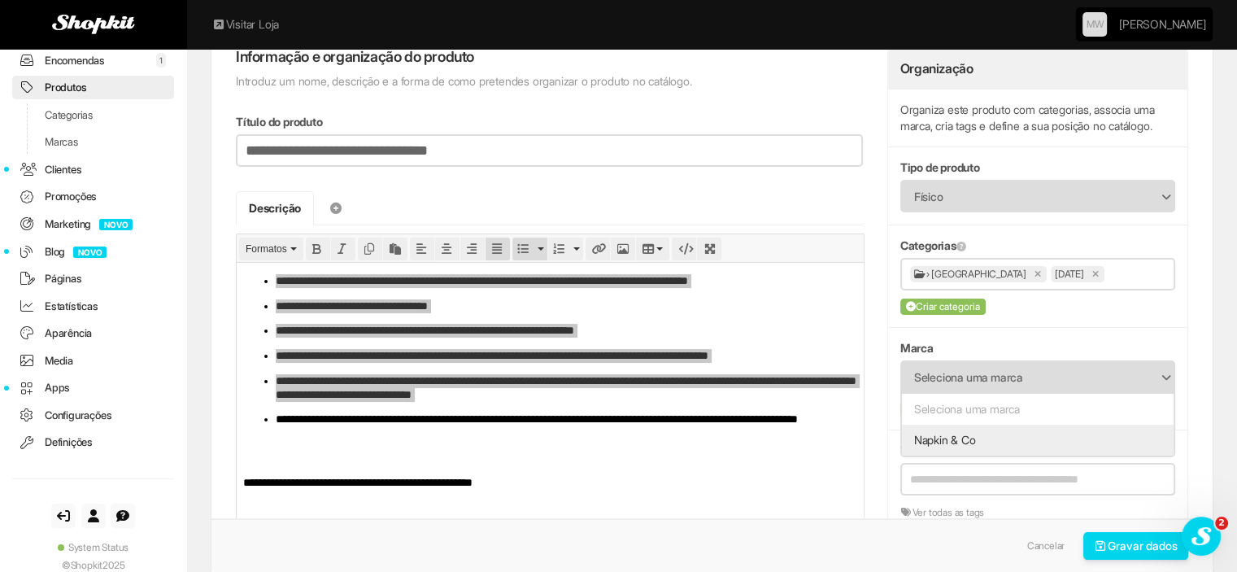
click at [963, 436] on li "Napkin & Co" at bounding box center [1038, 439] width 272 height 31
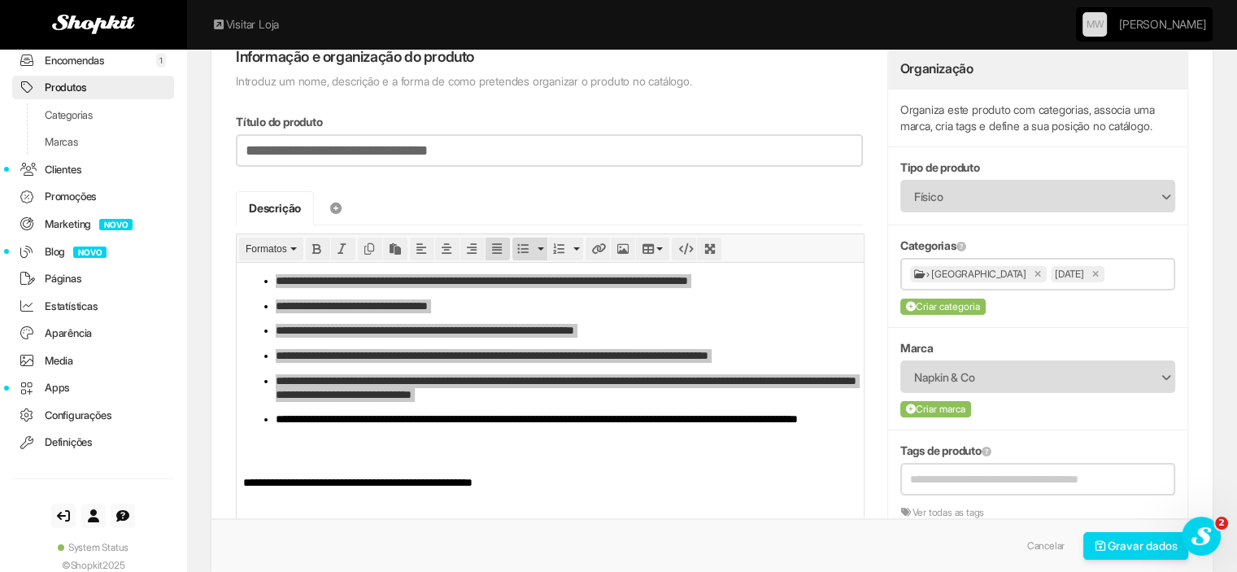
click at [1095, 544] on icon "submit" at bounding box center [1101, 545] width 15 height 11
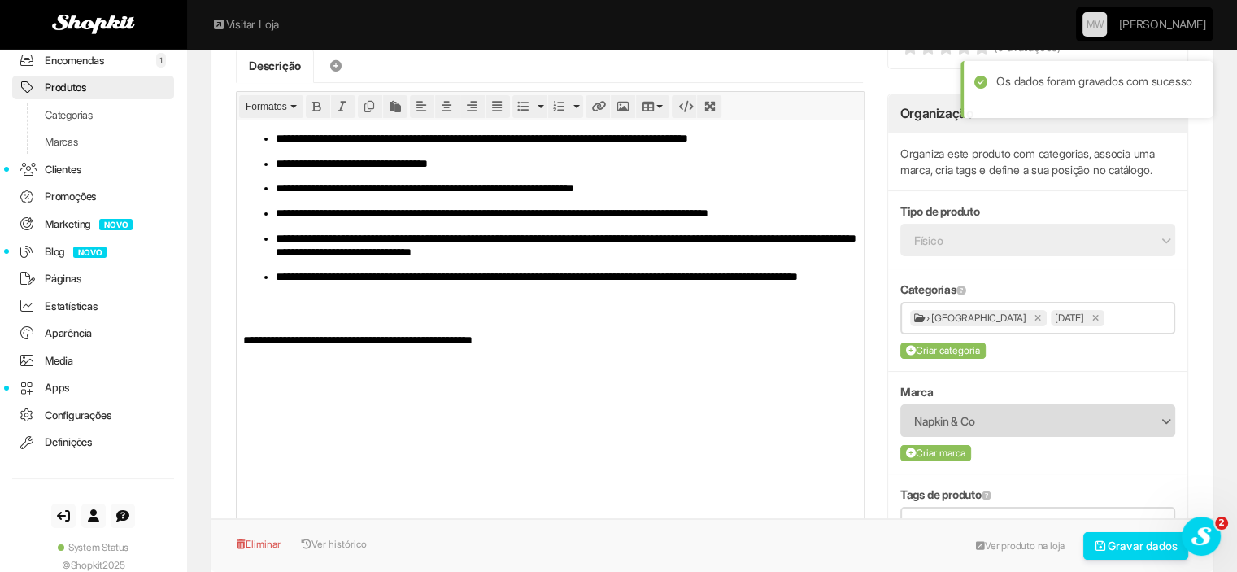
scroll to position [244, 0]
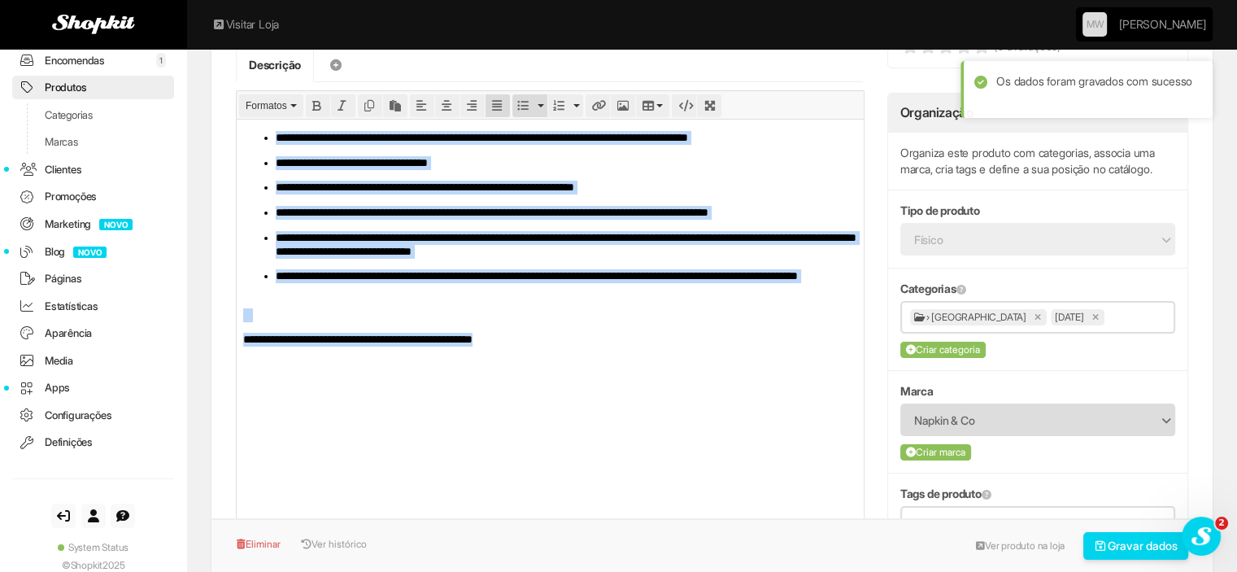
drag, startPoint x: 559, startPoint y: 343, endPoint x: 414, endPoint y: 206, distance: 199.6
click at [237, 119] on html "**********" at bounding box center [550, 238] width 627 height 238
copy body "**********"
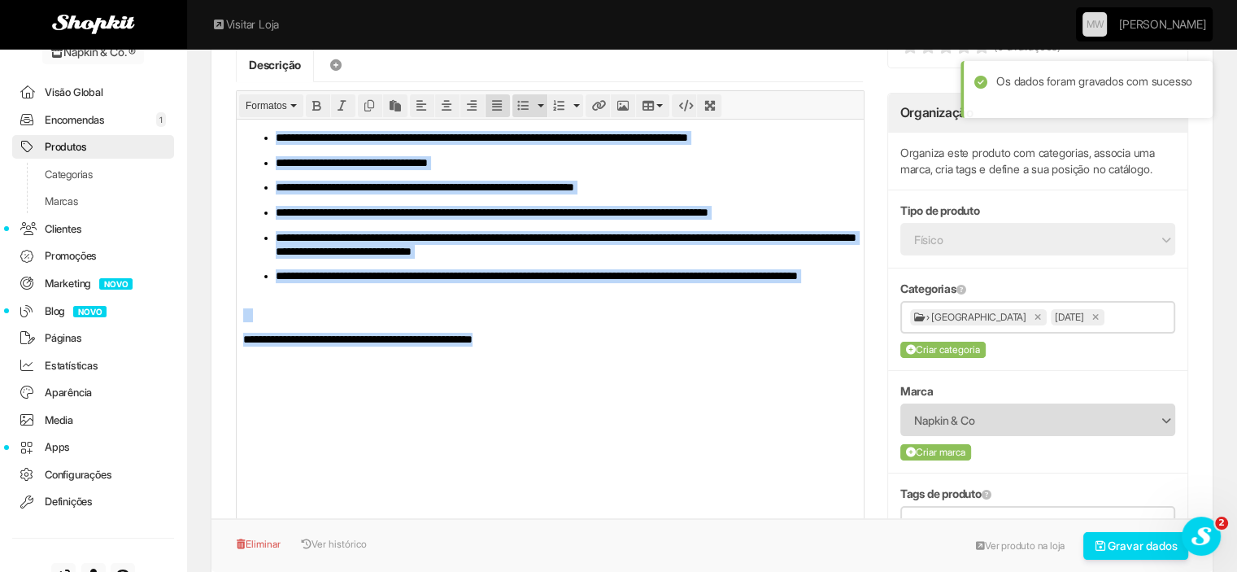
scroll to position [0, 0]
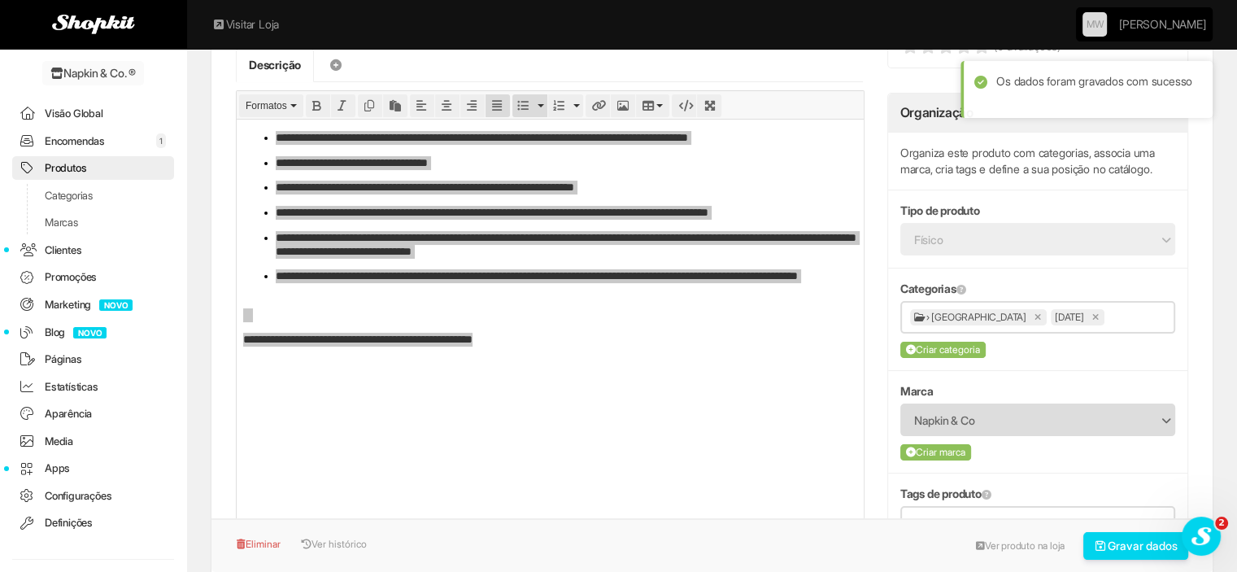
click at [67, 168] on link "Produtos" at bounding box center [93, 168] width 162 height 24
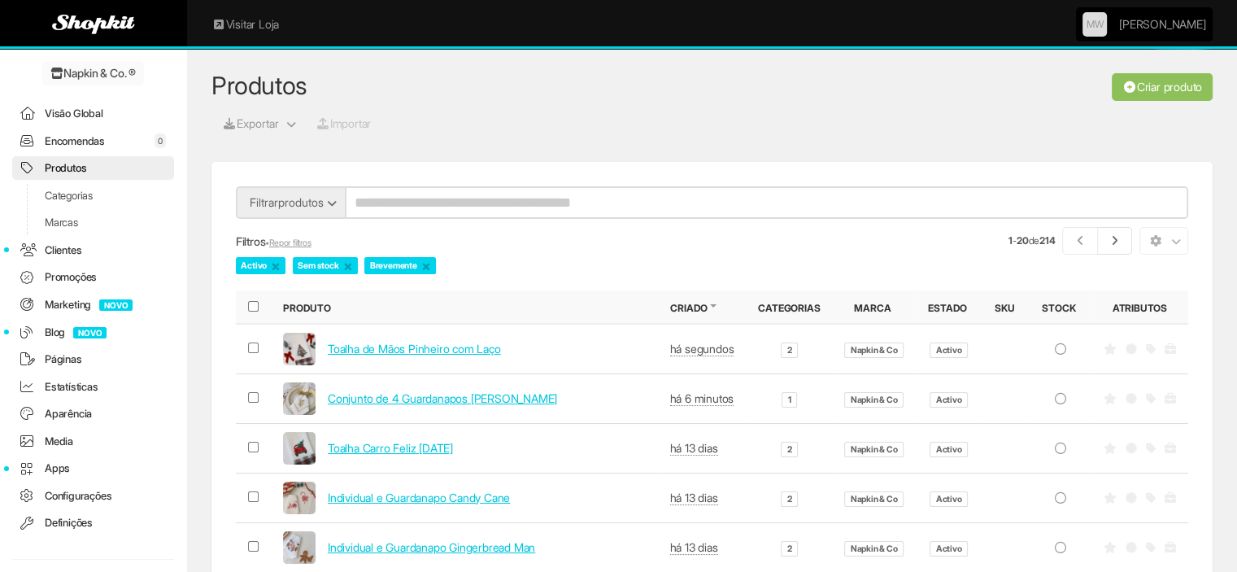
scroll to position [81, 0]
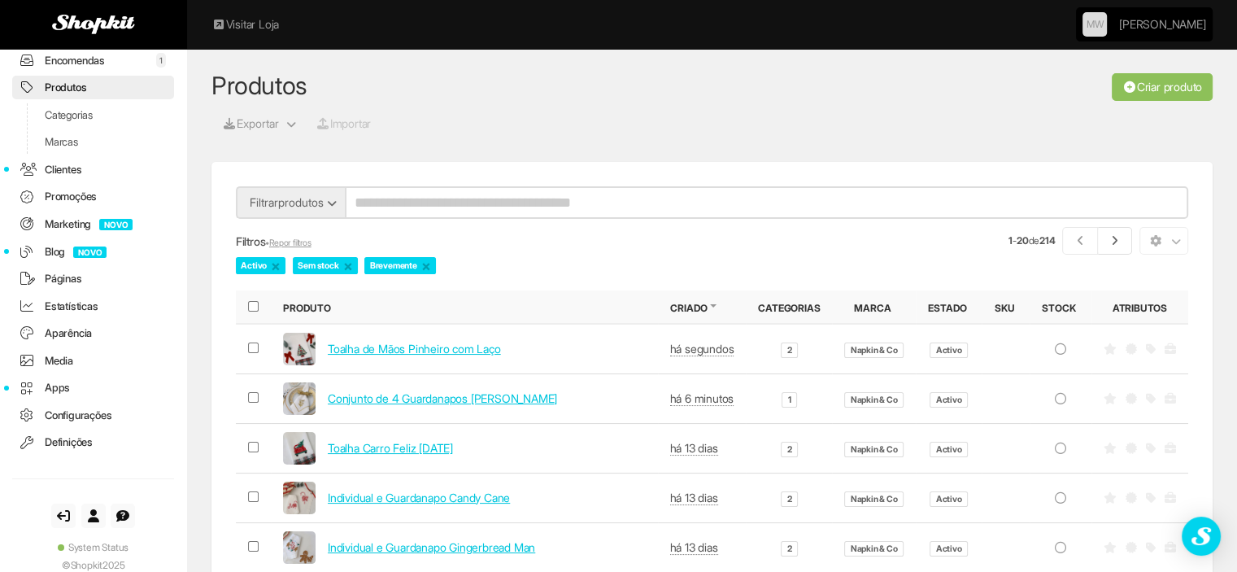
click at [1172, 89] on link "Criar produto" at bounding box center [1162, 87] width 101 height 28
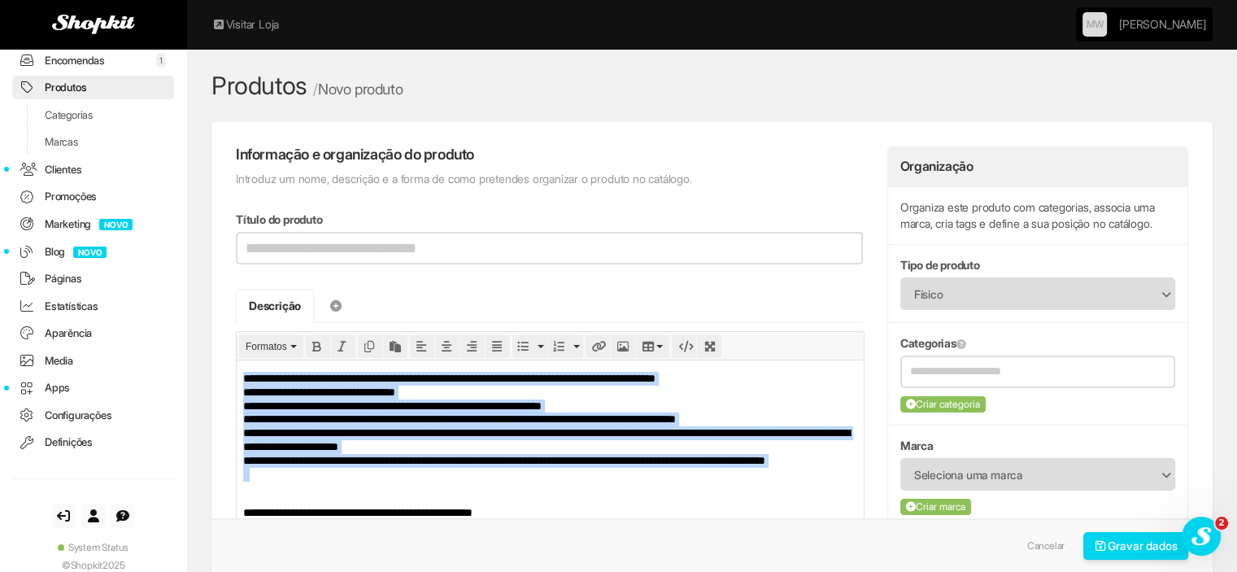
drag, startPoint x: 373, startPoint y: 483, endPoint x: 212, endPoint y: 350, distance: 208.6
click at [237, 359] on html "**********" at bounding box center [550, 444] width 627 height 171
click at [520, 342] on icon "Bullet list" at bounding box center [522, 346] width 11 height 11
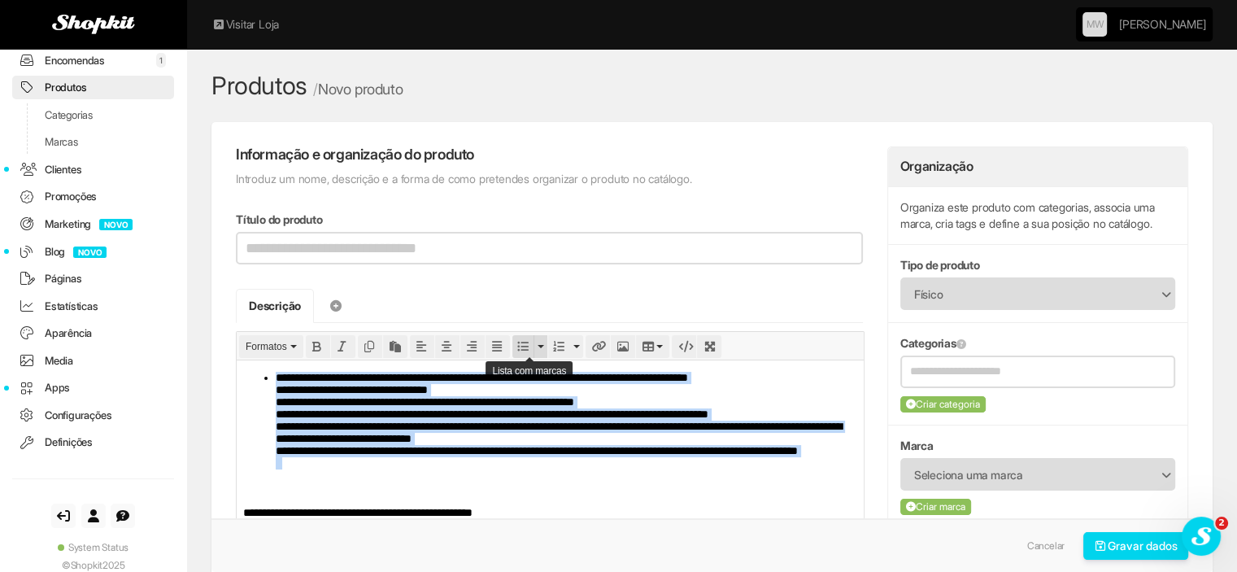
click at [516, 345] on button "Bullet list" at bounding box center [522, 346] width 21 height 23
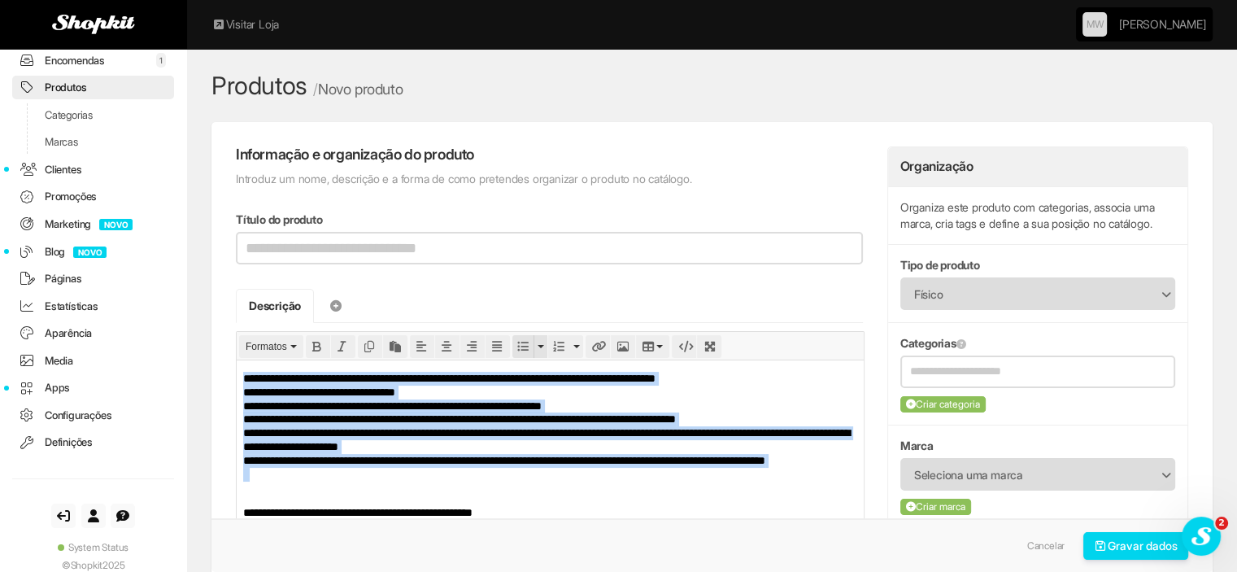
click at [516, 345] on button "Bullet list" at bounding box center [522, 346] width 21 height 23
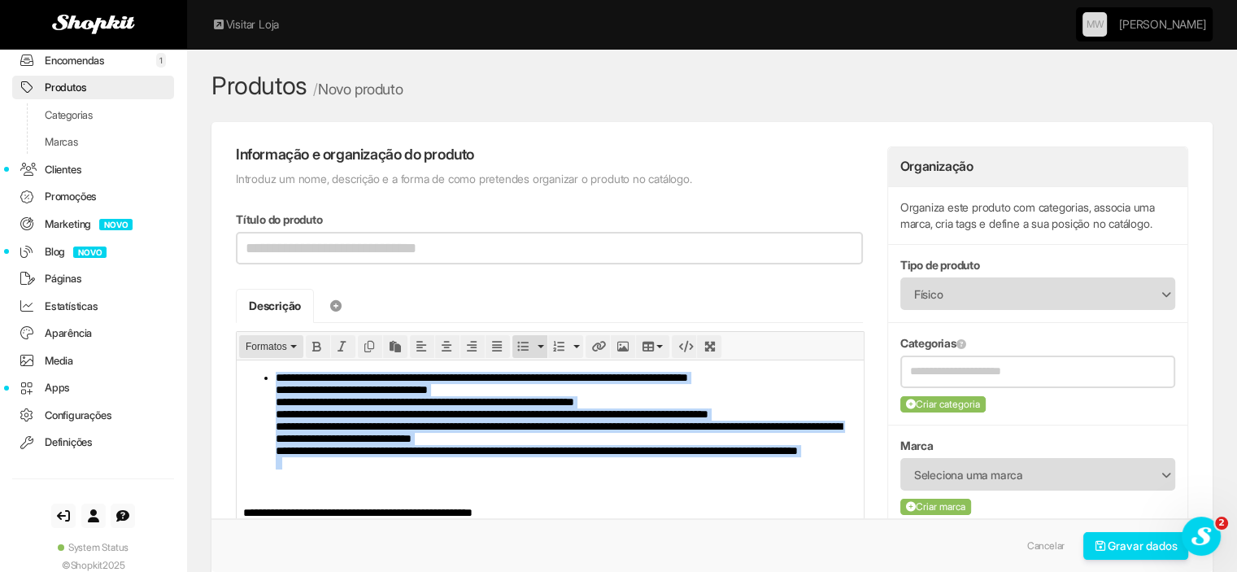
click at [267, 344] on span "Formatos" at bounding box center [266, 346] width 41 height 11
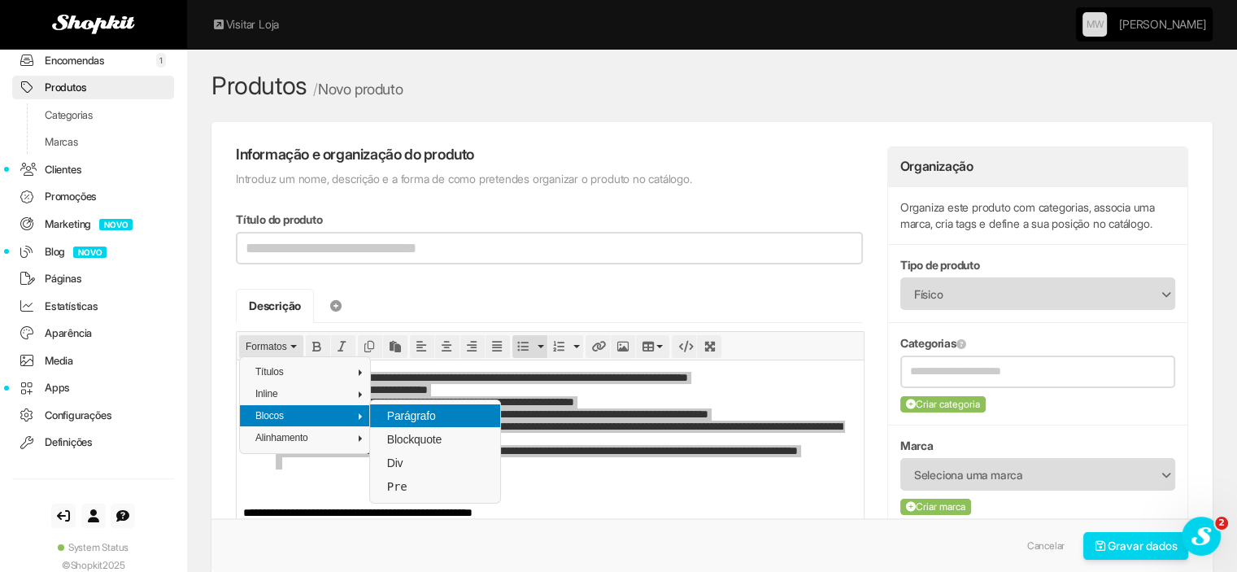
drag, startPoint x: 383, startPoint y: 416, endPoint x: 254, endPoint y: 24, distance: 412.7
click at [383, 416] on div "Parágrafo" at bounding box center [435, 415] width 130 height 23
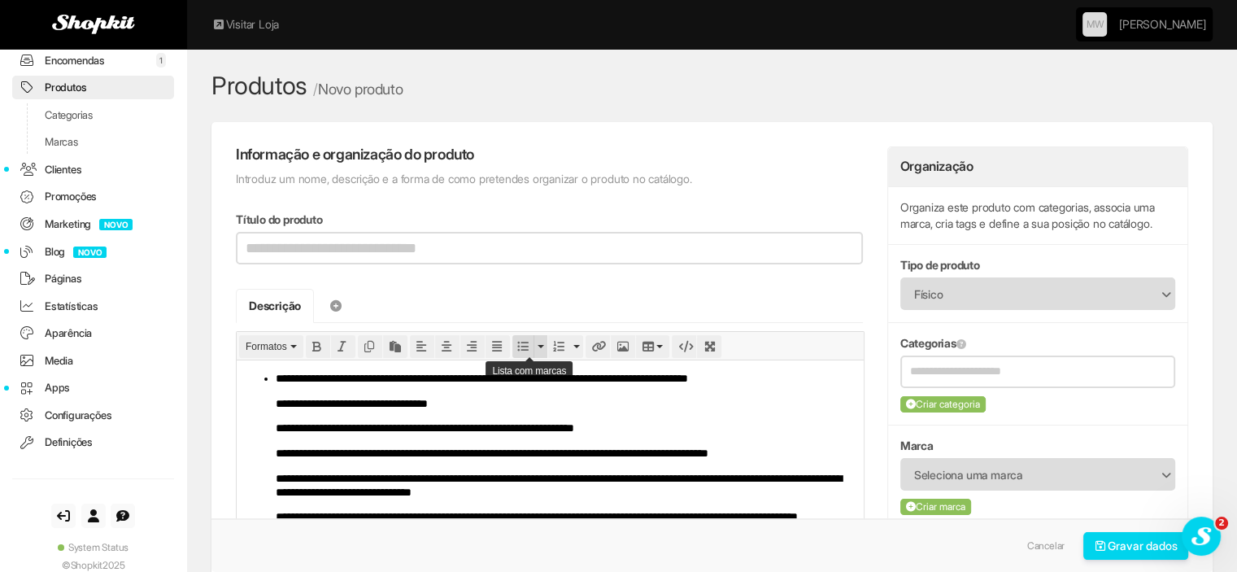
click at [524, 346] on icon "Bullet list" at bounding box center [522, 346] width 11 height 11
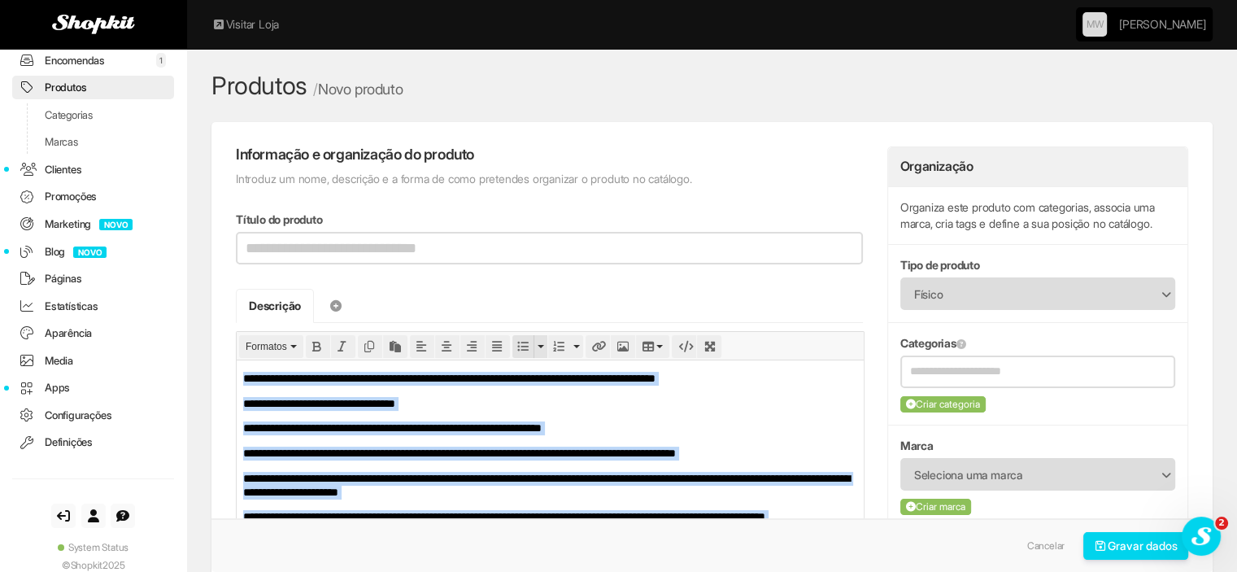
click at [524, 346] on icon "Bullet list" at bounding box center [522, 346] width 11 height 11
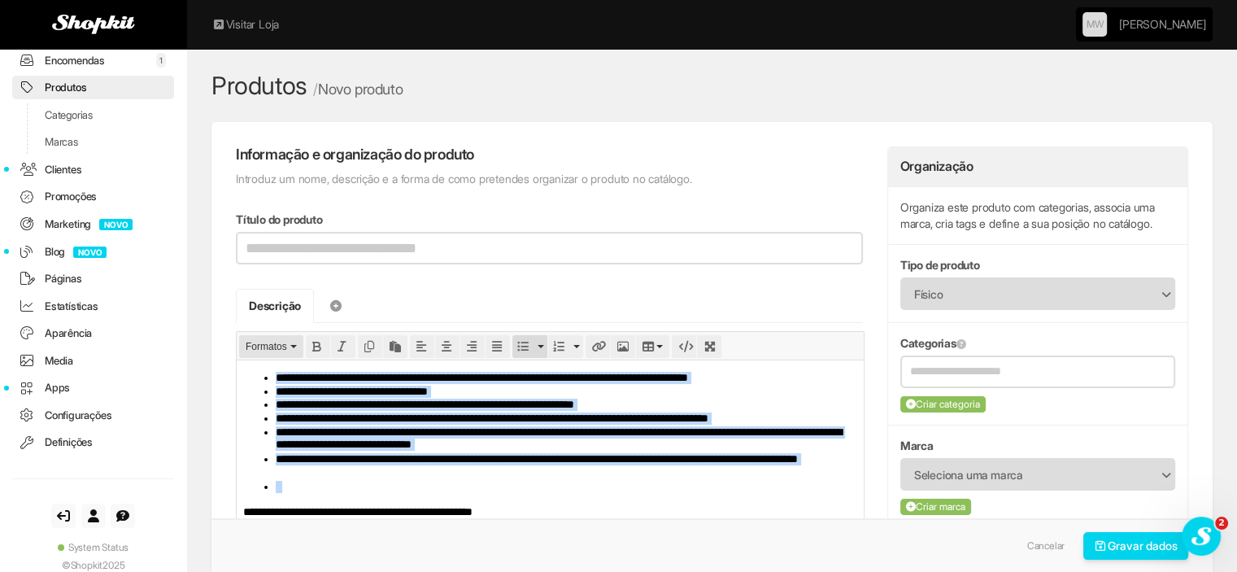
click at [264, 342] on span "Formatos" at bounding box center [266, 346] width 41 height 11
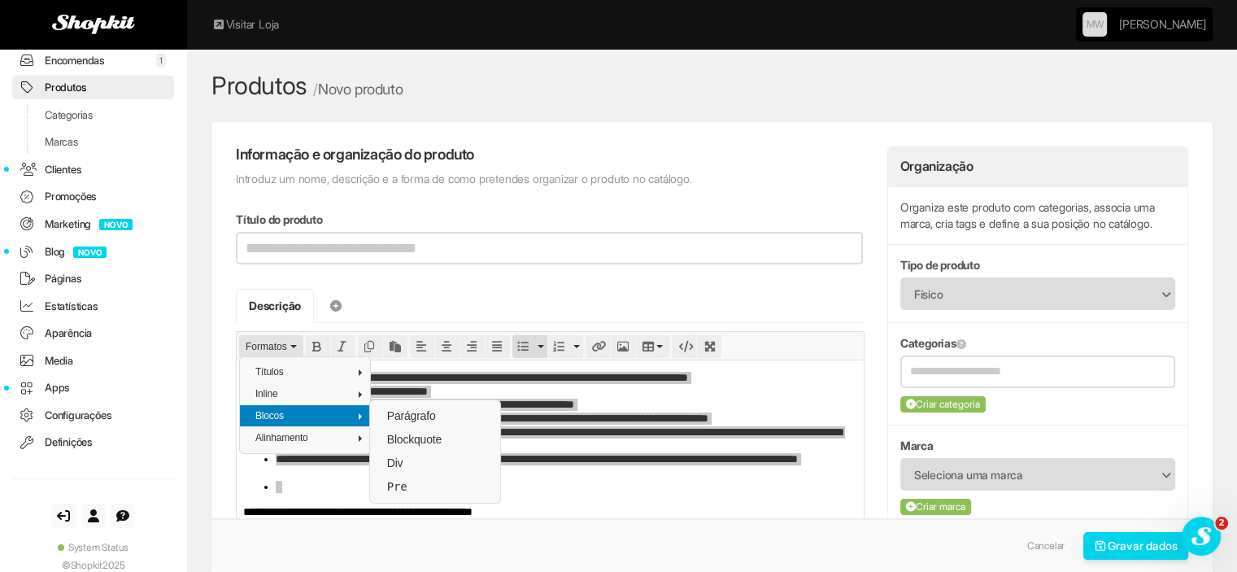
click at [274, 416] on span "Blocos" at bounding box center [269, 415] width 28 height 11
click at [440, 416] on div "Parágrafo" at bounding box center [435, 415] width 130 height 23
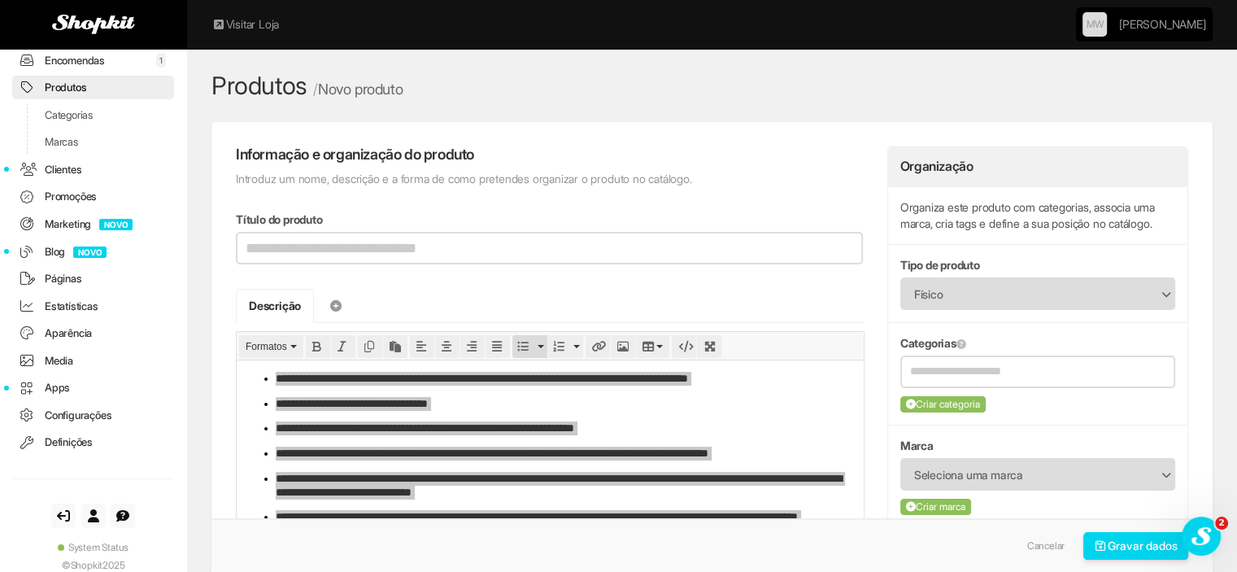
click at [358, 251] on input "Título do produto" at bounding box center [549, 248] width 627 height 33
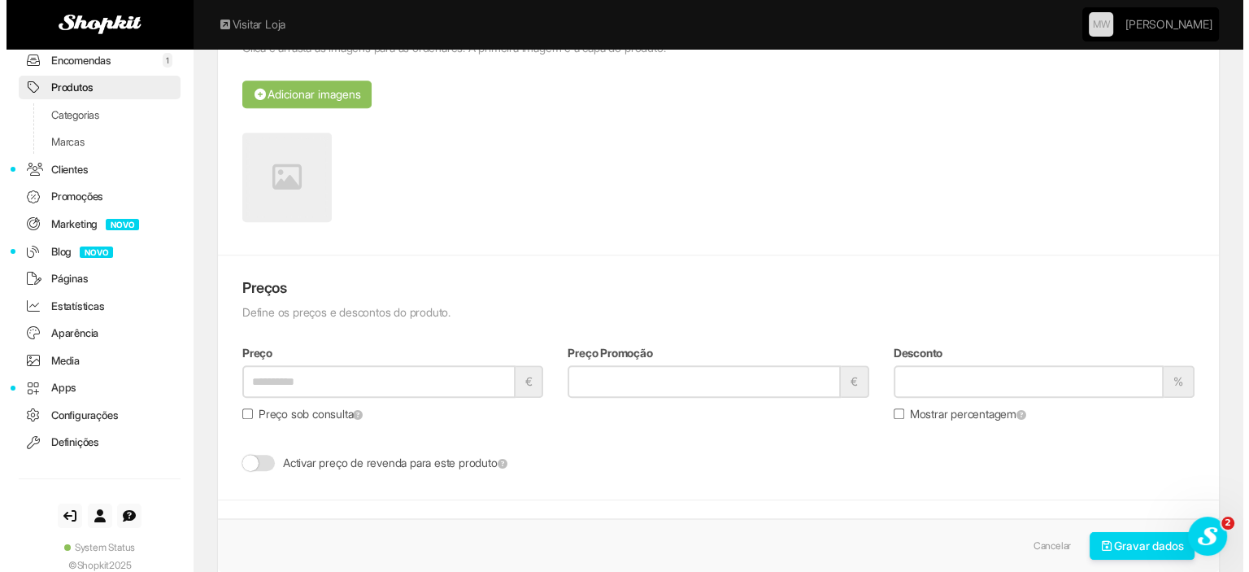
scroll to position [813, 0]
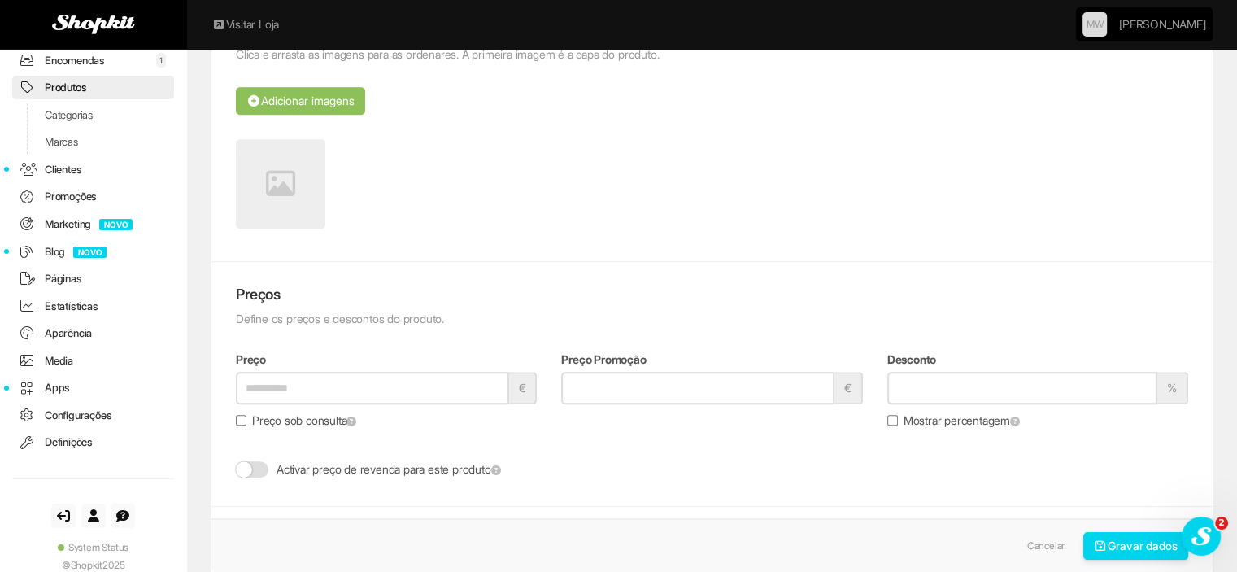
type input "**********"
click at [281, 170] on icon at bounding box center [280, 183] width 29 height 29
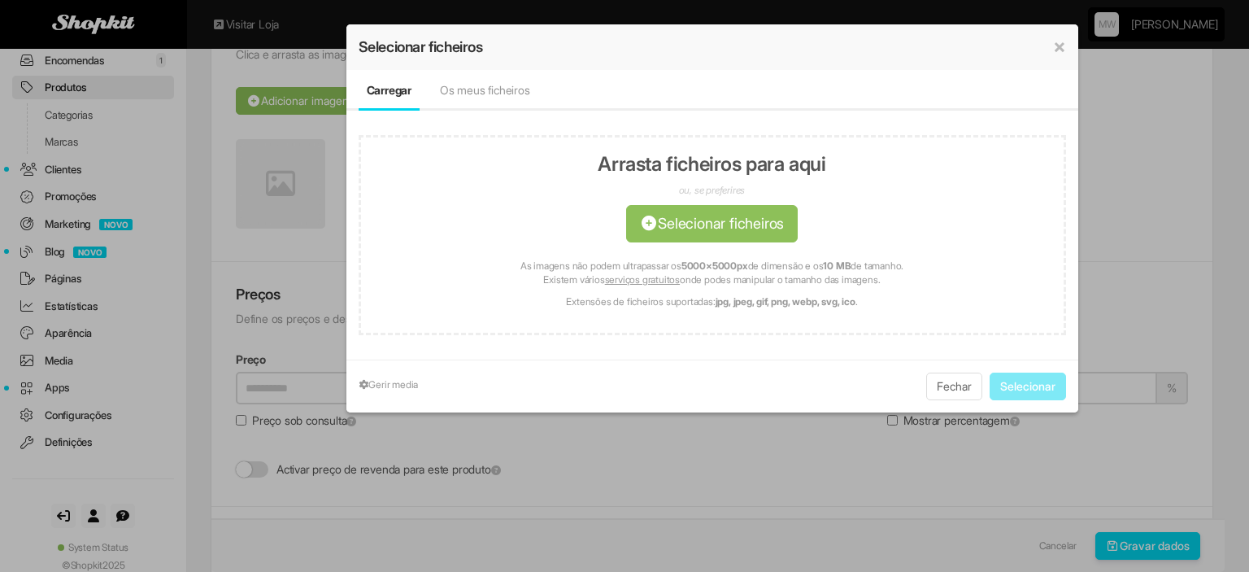
click at [1056, 44] on button "×" at bounding box center [1059, 47] width 13 height 20
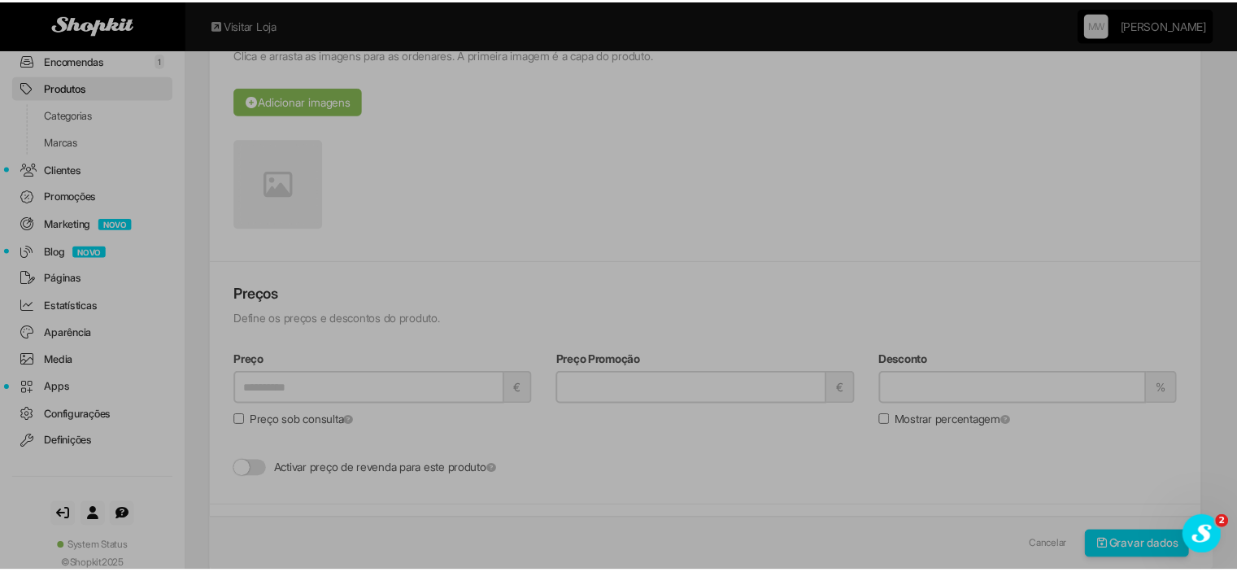
scroll to position [0, 0]
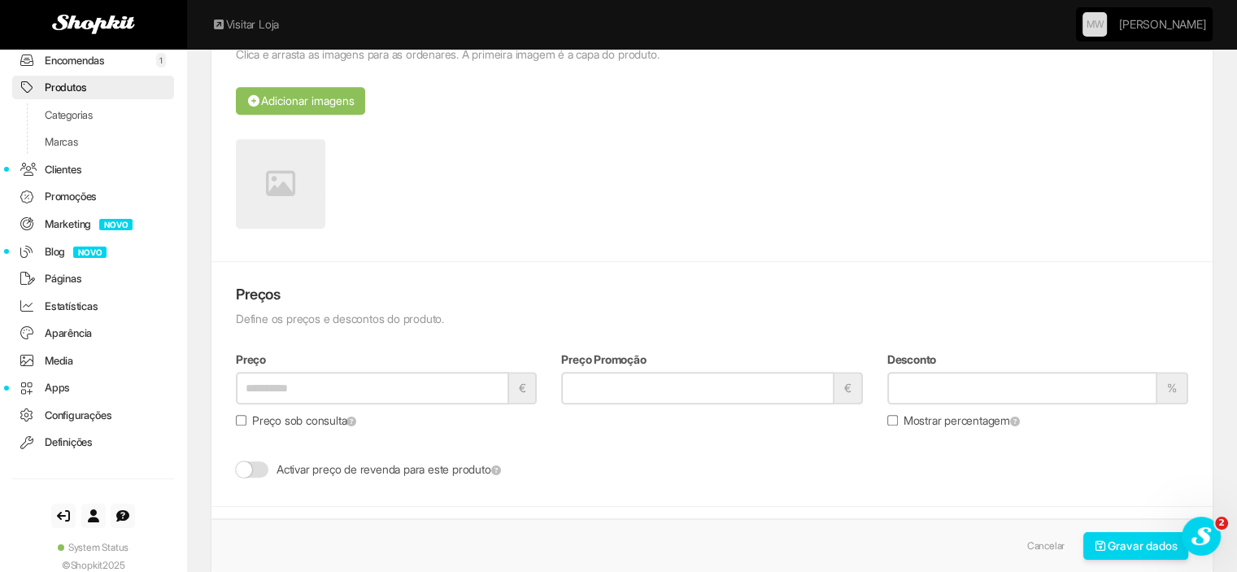
click at [389, 205] on ul at bounding box center [712, 188] width 952 height 98
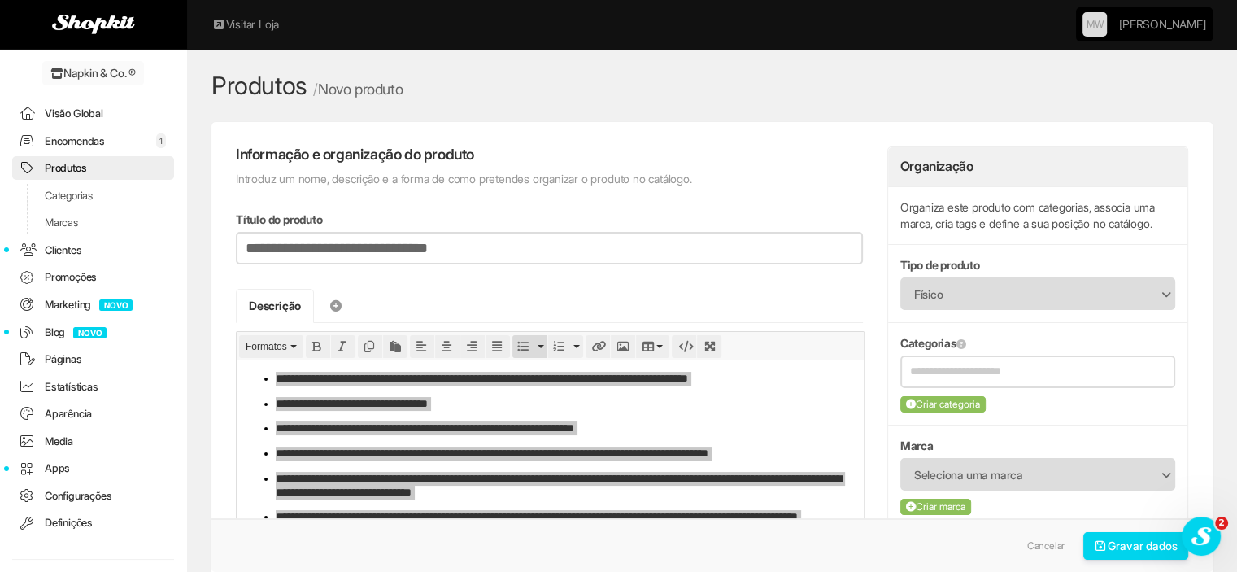
click at [68, 142] on link "Encomendas 1" at bounding box center [93, 141] width 162 height 24
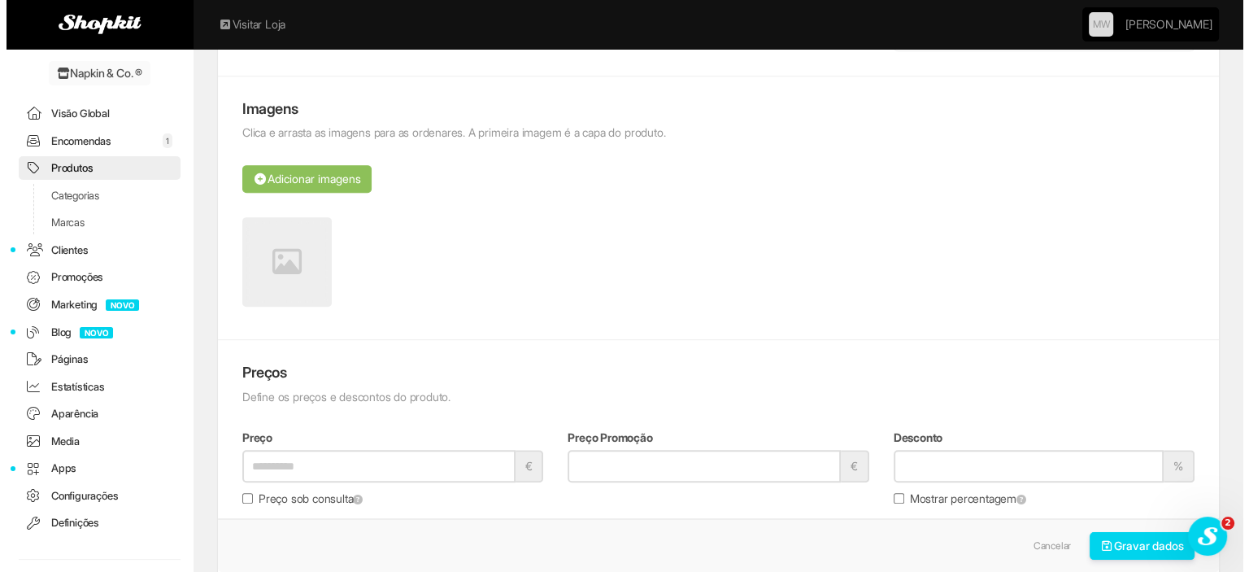
scroll to position [895, 0]
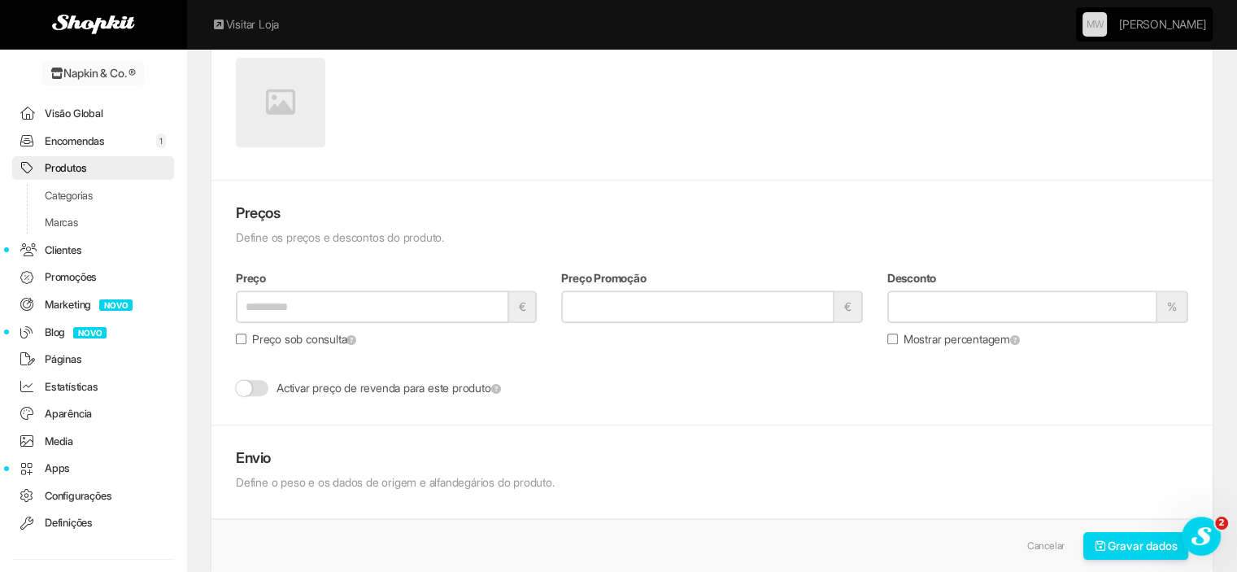
click at [280, 128] on link at bounding box center [280, 102] width 89 height 89
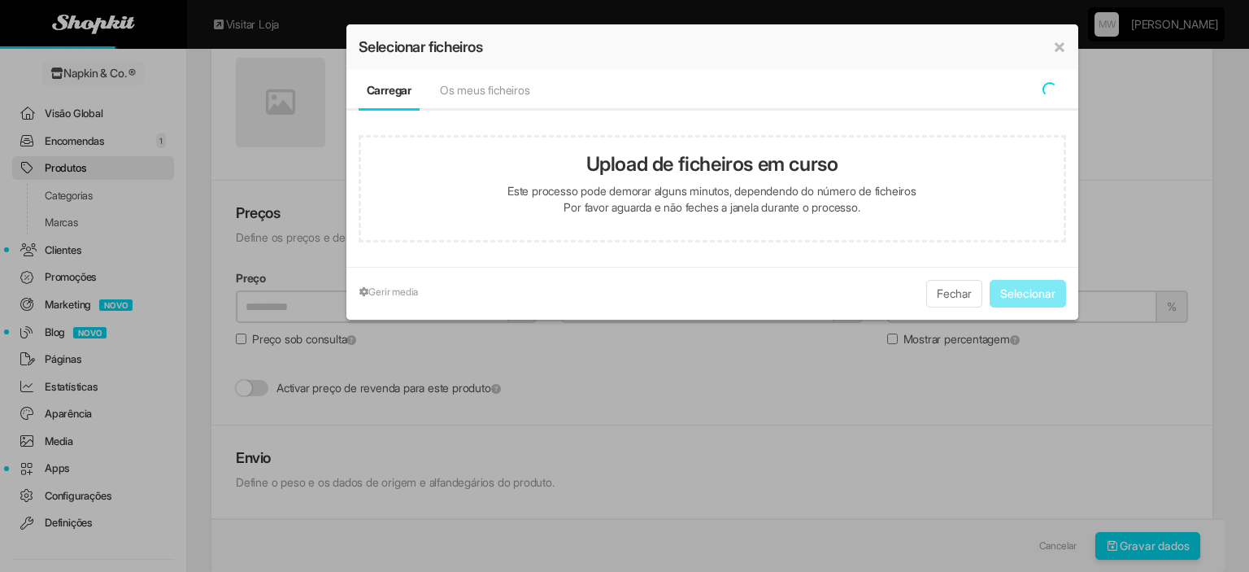
type input "**********"
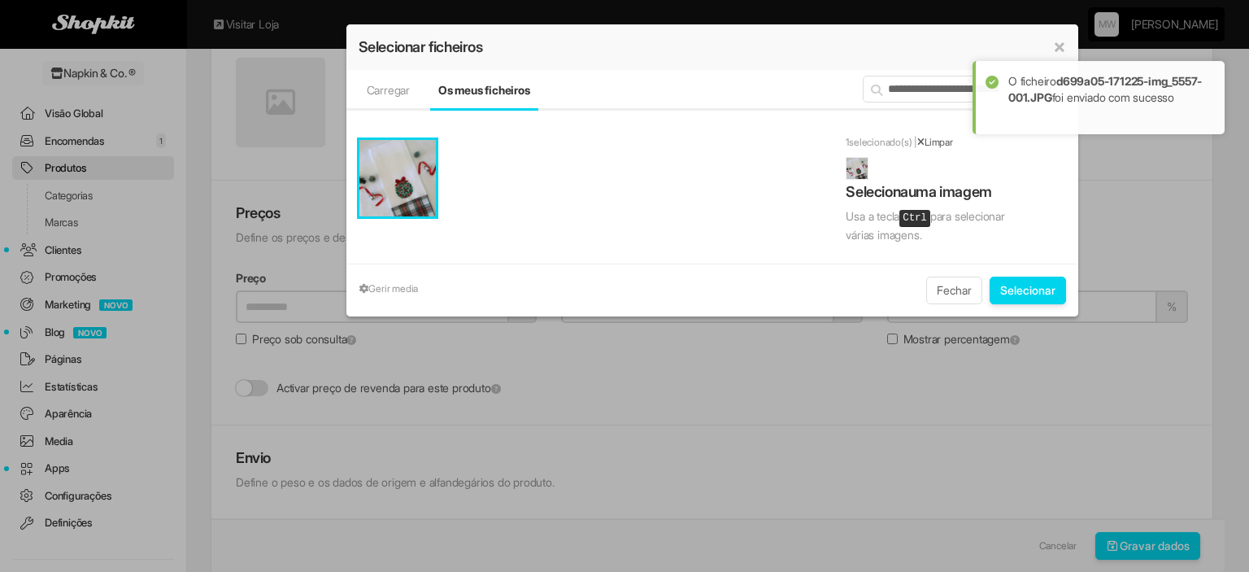
click at [1034, 292] on button "Selecionar" at bounding box center [1028, 290] width 76 height 28
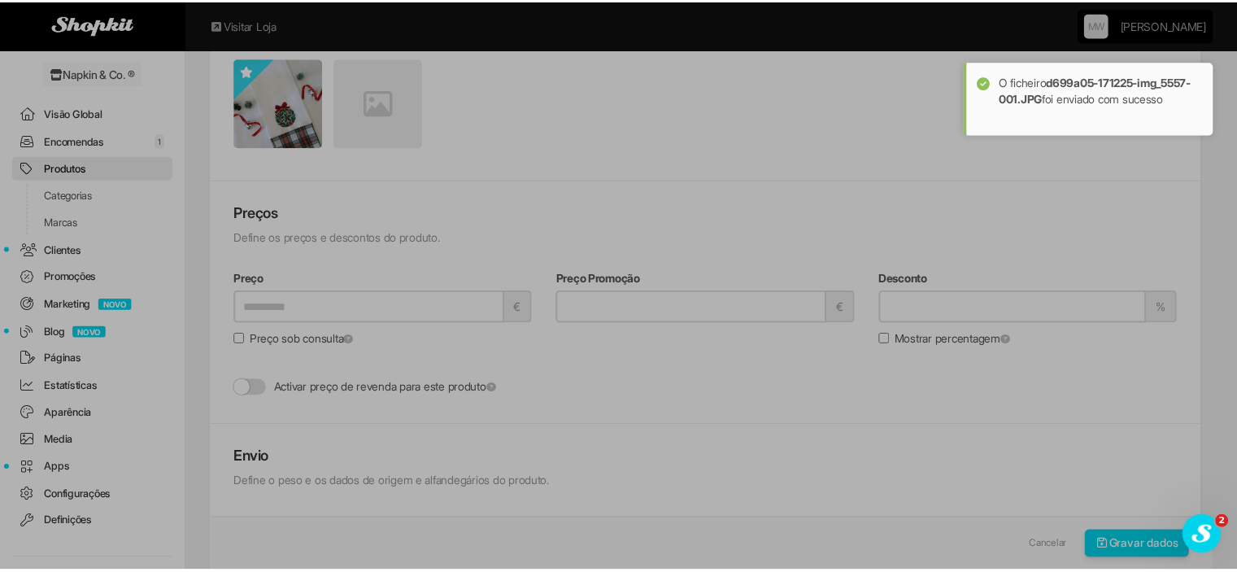
scroll to position [0, 0]
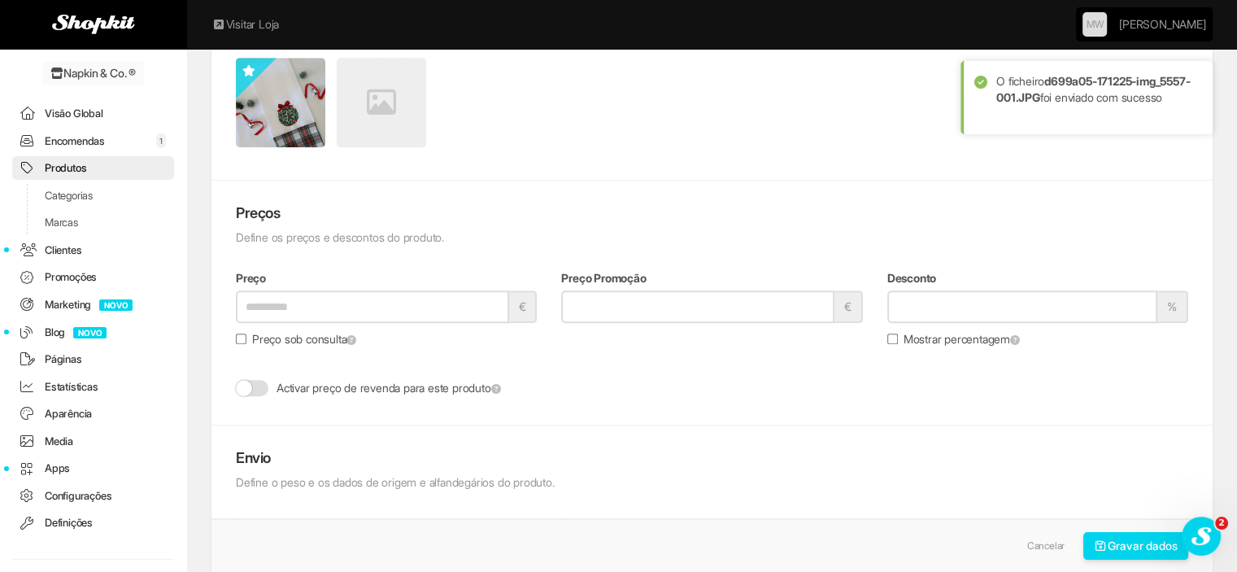
click at [280, 303] on input "Preço" at bounding box center [372, 306] width 273 height 33
paste input "**********"
type input "**********"
click at [342, 416] on div "**********" at bounding box center [711, 303] width 1001 height 245
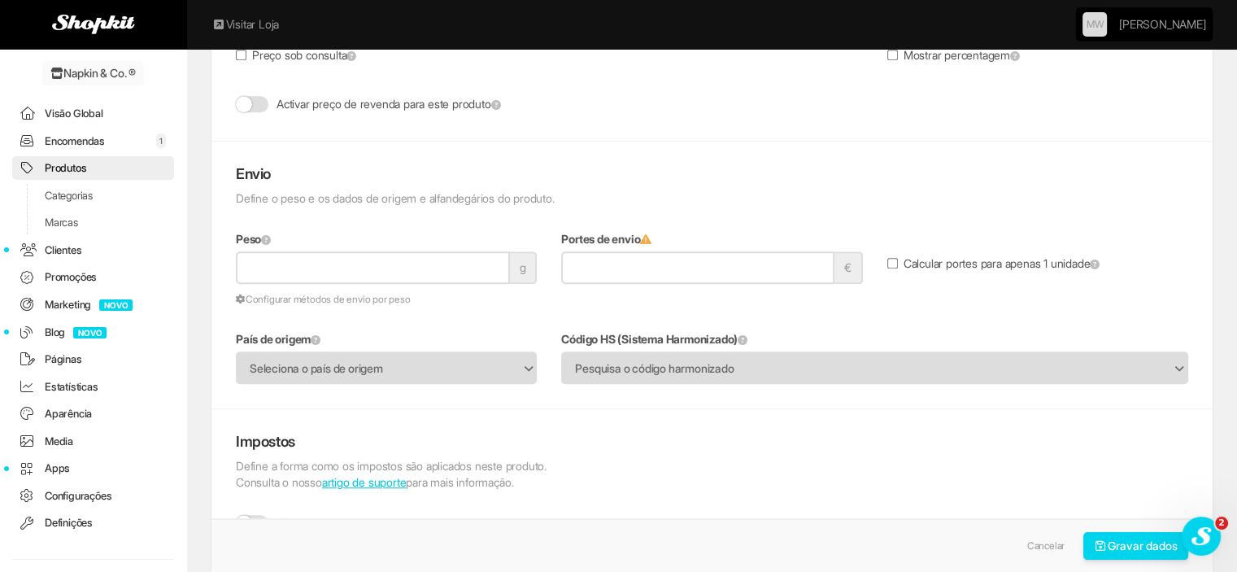
scroll to position [1220, 0]
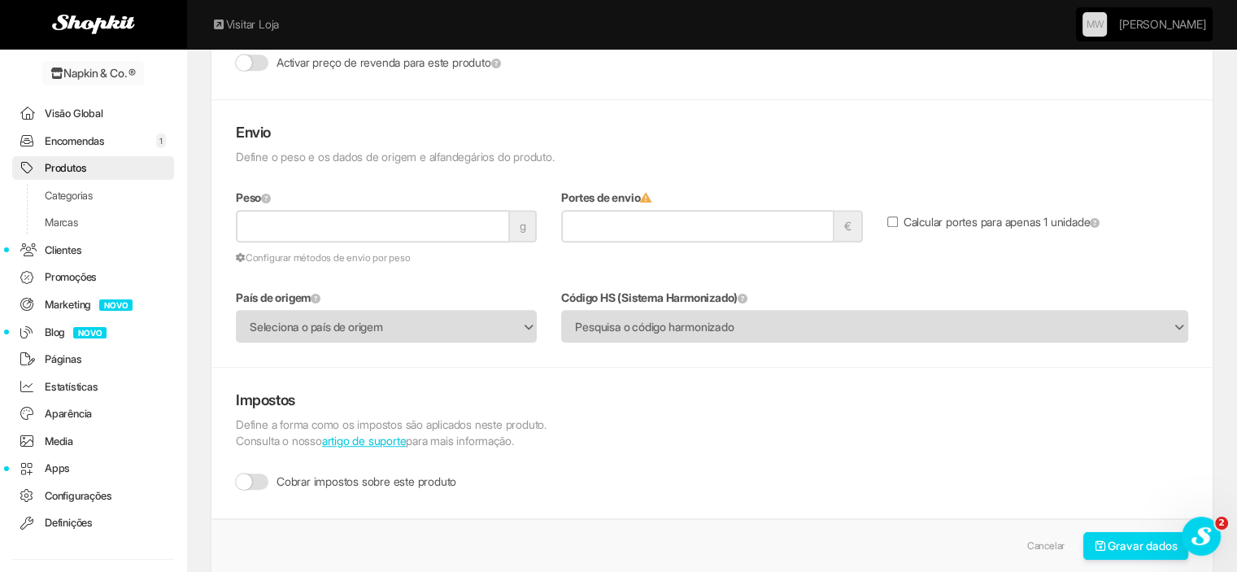
click at [311, 214] on input "Peso" at bounding box center [373, 226] width 274 height 33
type input "**"
click at [316, 183] on div "**********" at bounding box center [711, 233] width 1001 height 218
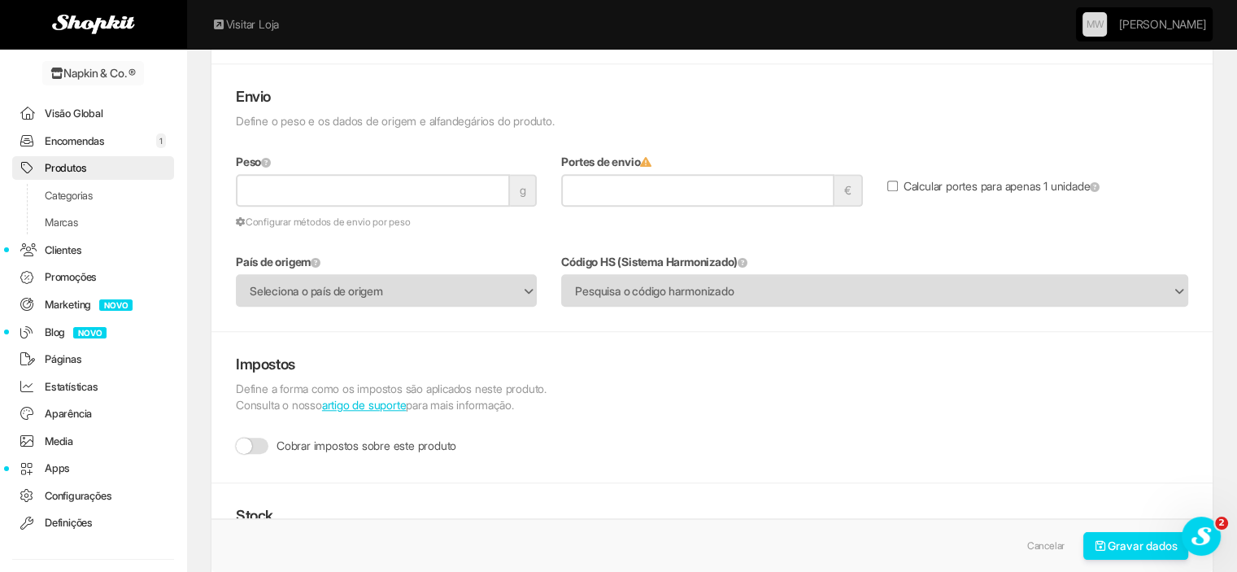
scroll to position [1301, 0]
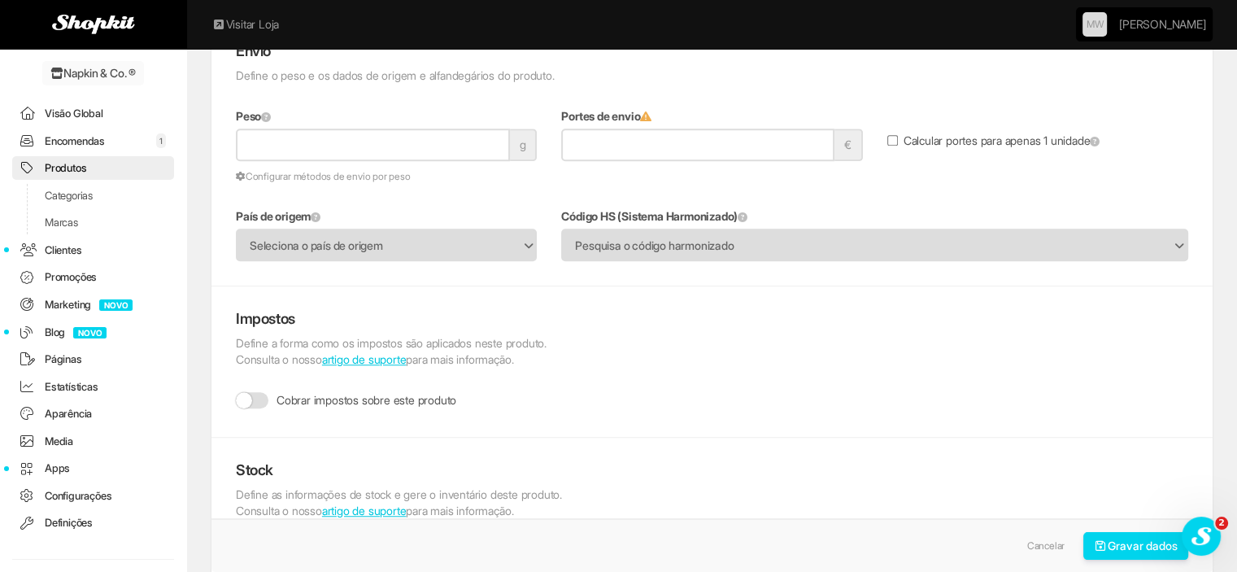
click at [270, 402] on label "Cobrar impostos sobre este produto" at bounding box center [346, 400] width 220 height 16
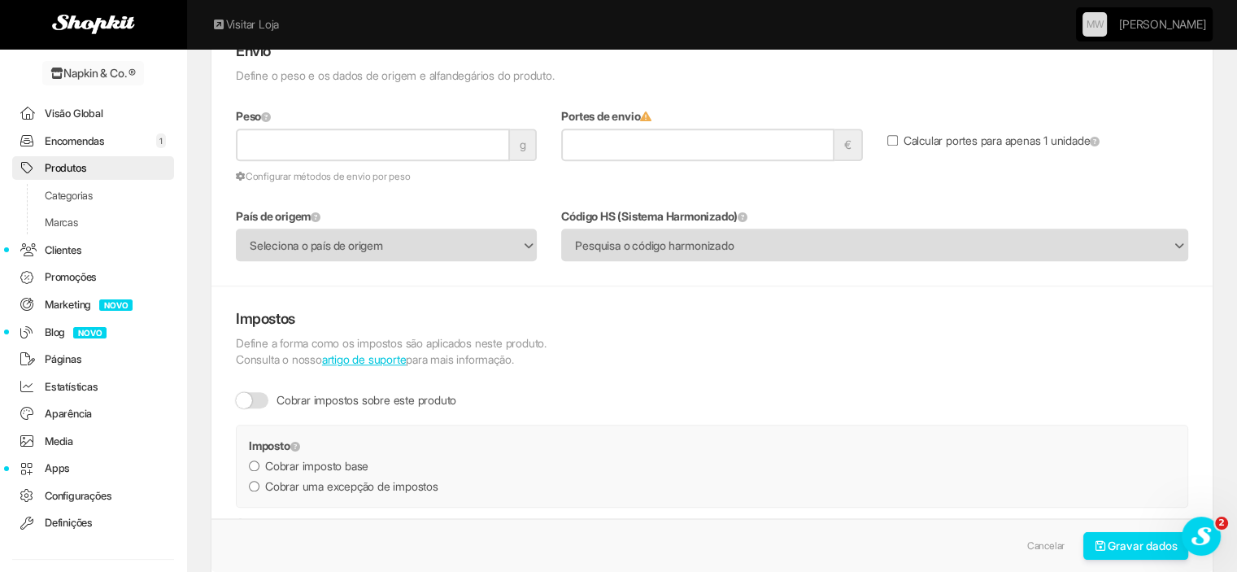
click at [303, 238] on span "Seleciona o país de origem" at bounding box center [376, 245] width 252 height 31
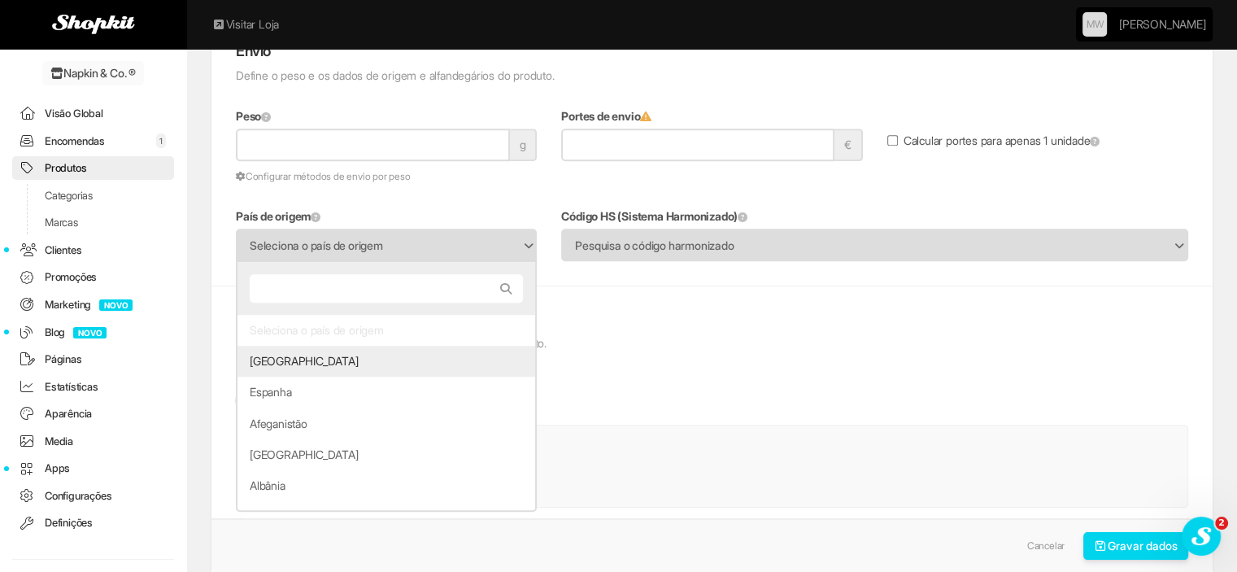
click at [286, 363] on li "[GEOGRAPHIC_DATA]" at bounding box center [386, 361] width 298 height 31
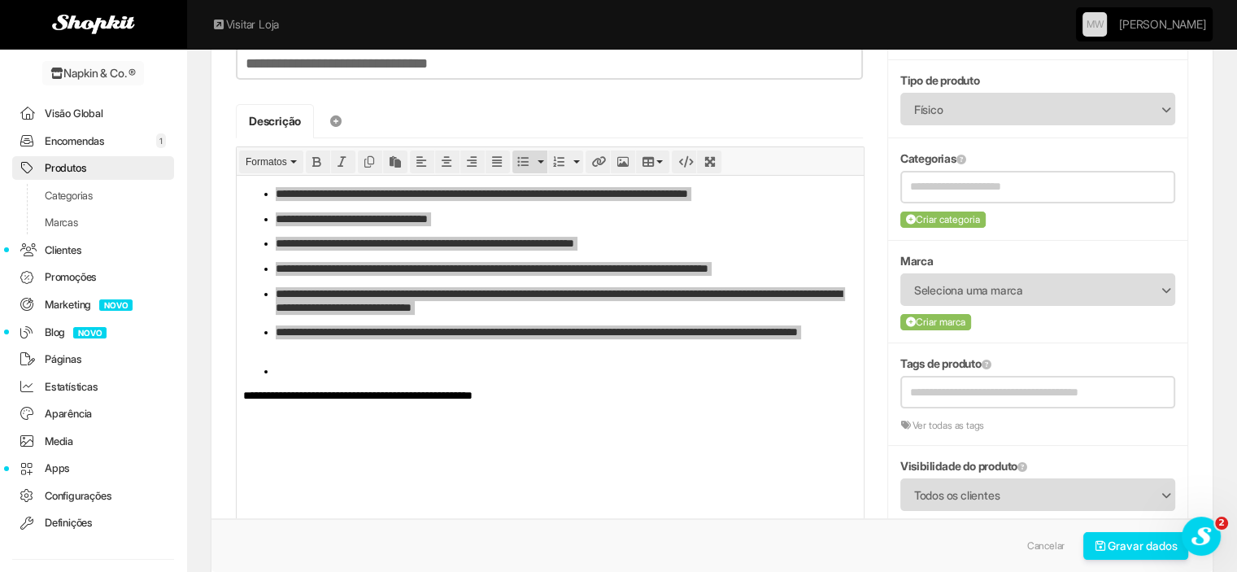
scroll to position [81, 0]
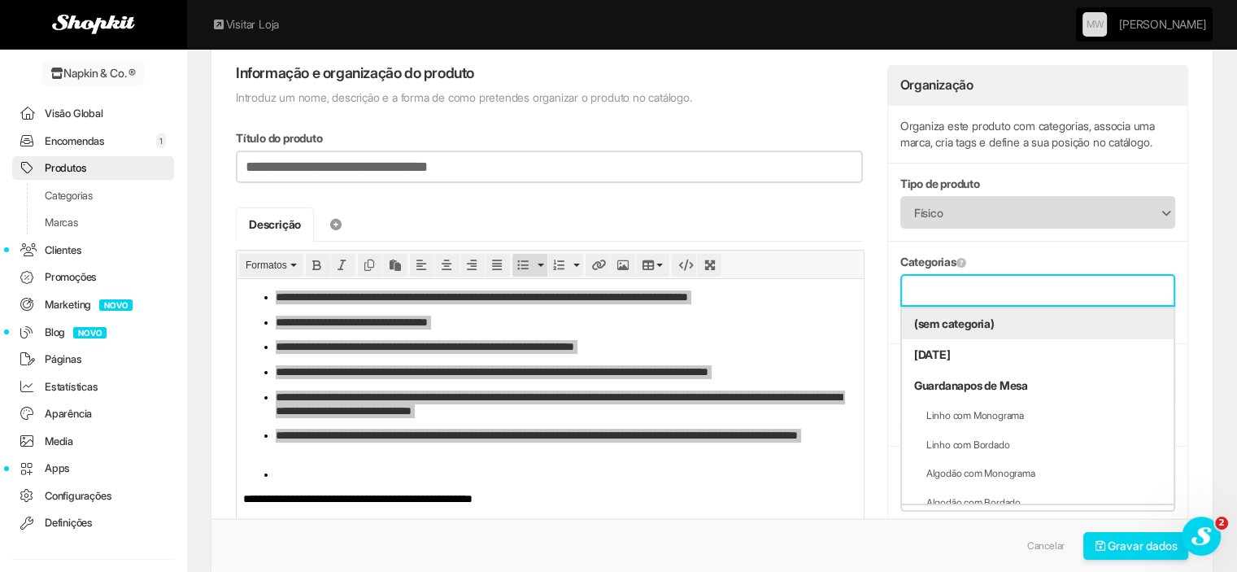
click at [1031, 292] on input "text" at bounding box center [1037, 290] width 255 height 20
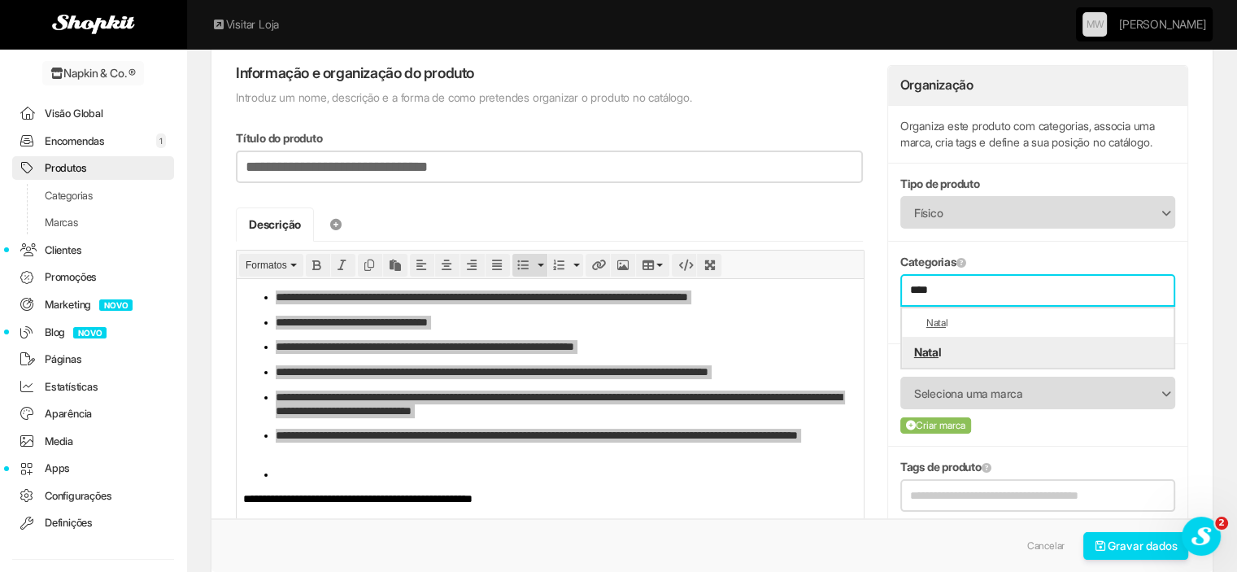
type input "****"
click at [922, 346] on em "Nata" at bounding box center [926, 352] width 24 height 14
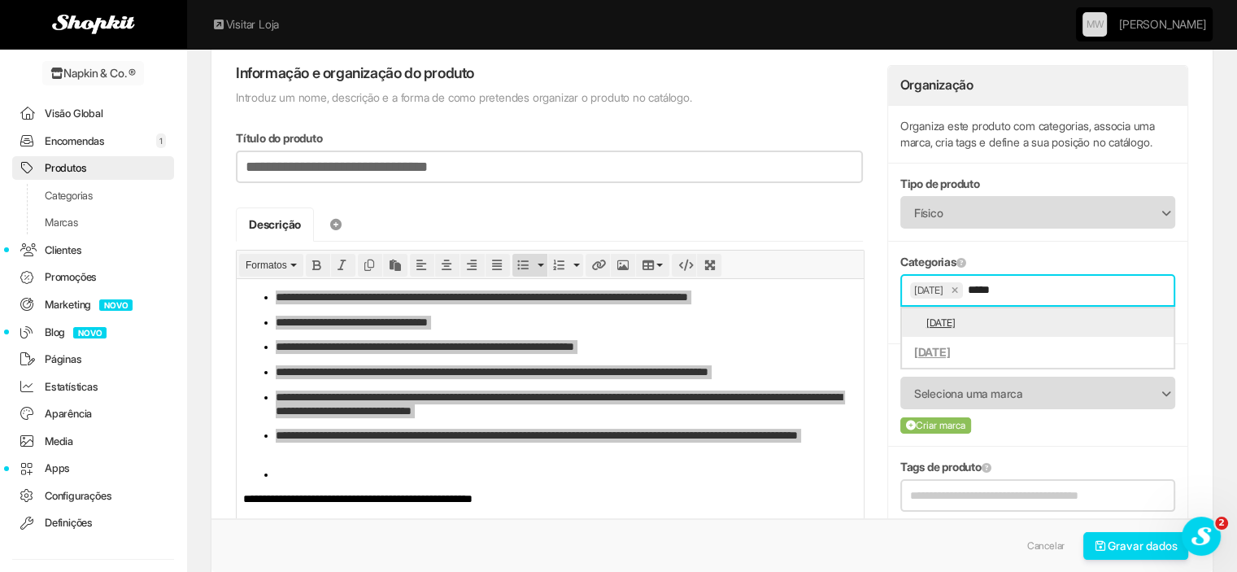
type input "*****"
click at [937, 308] on li "Natal" at bounding box center [1038, 322] width 272 height 29
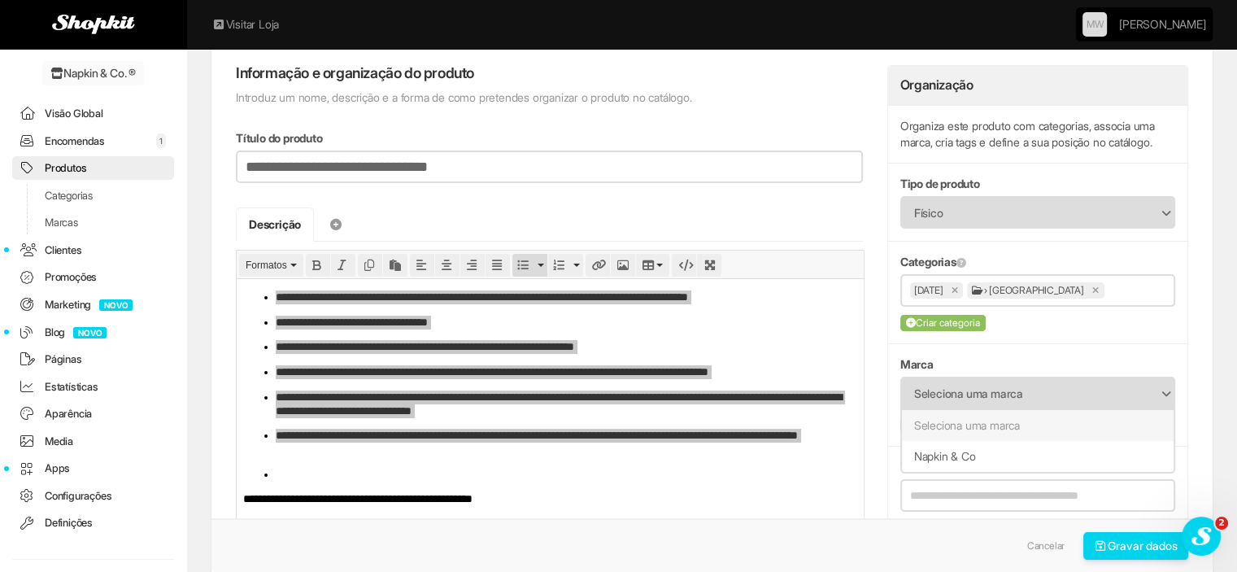
click at [942, 394] on span "Seleciona uma marca" at bounding box center [1027, 393] width 226 height 31
click at [928, 455] on li "Napkin & Co" at bounding box center [1038, 456] width 272 height 31
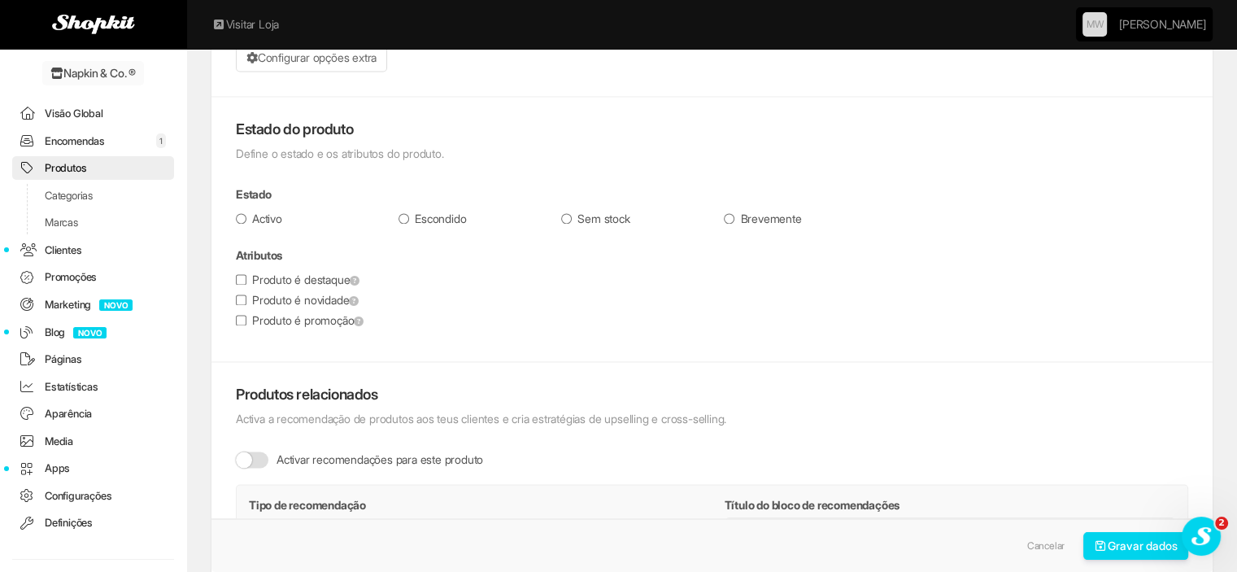
scroll to position [2440, 0]
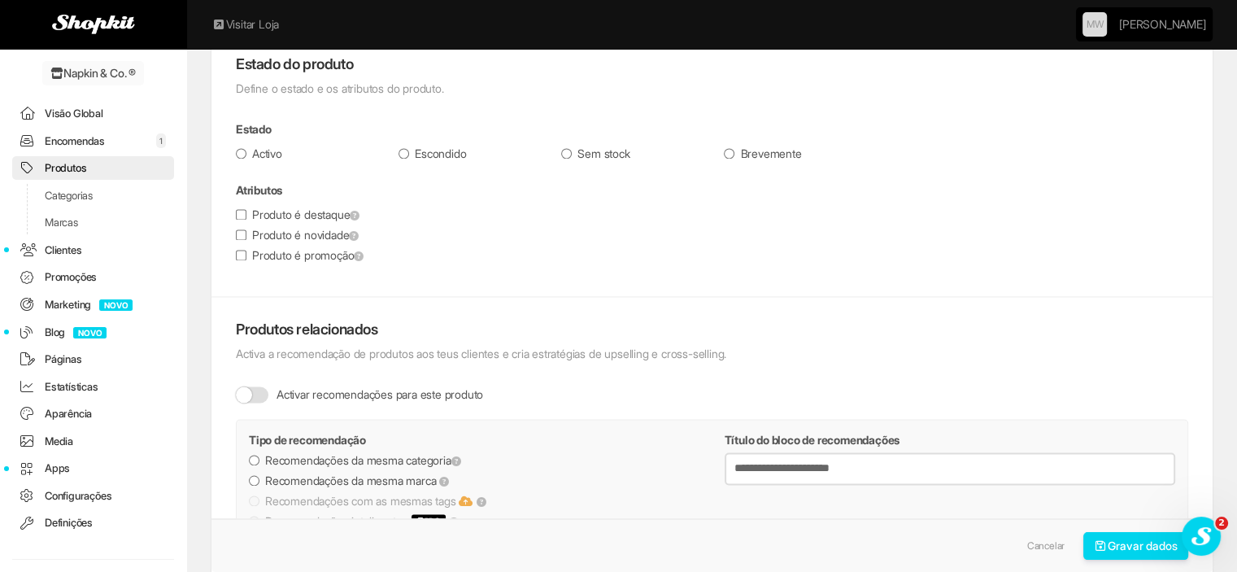
click at [277, 146] on label "Activo" at bounding box center [259, 154] width 46 height 16
click at [270, 227] on label "Produto é novidade" at bounding box center [297, 235] width 123 height 16
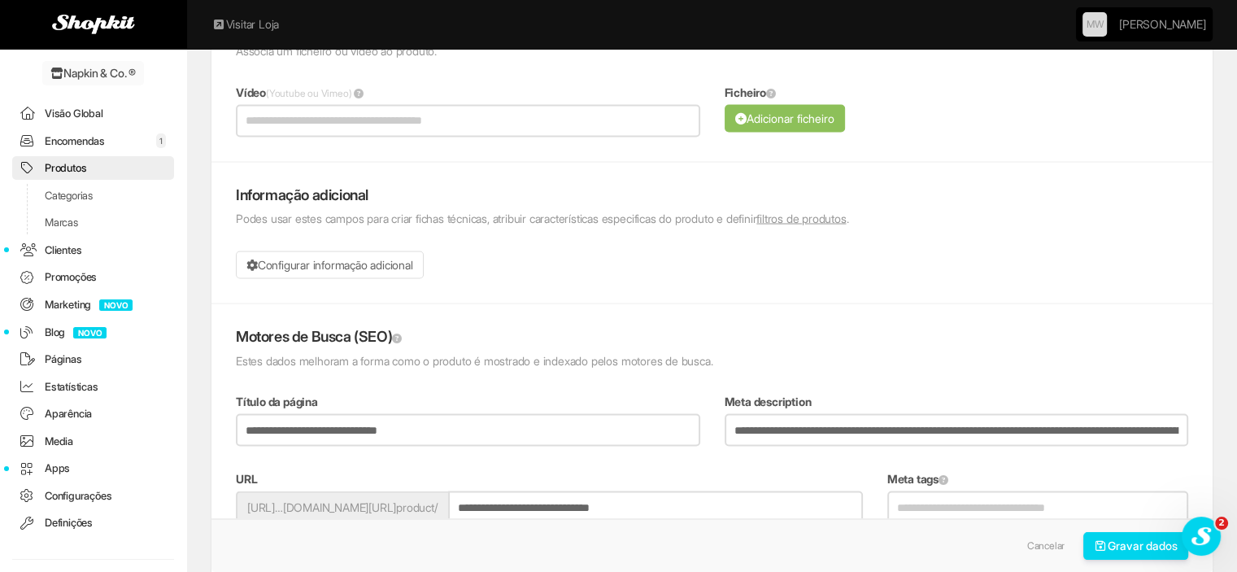
scroll to position [3171, 0]
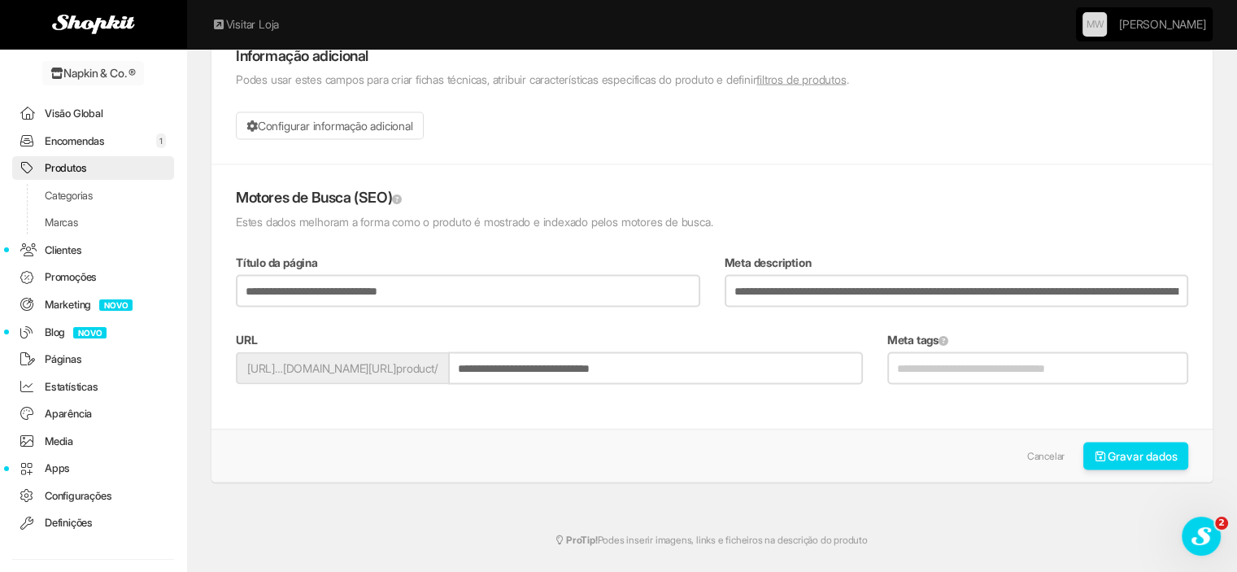
click at [983, 355] on input "Meta tags" at bounding box center [1037, 368] width 301 height 33
type input "**********"
click at [1117, 448] on button "Gravar dados" at bounding box center [1136, 456] width 106 height 28
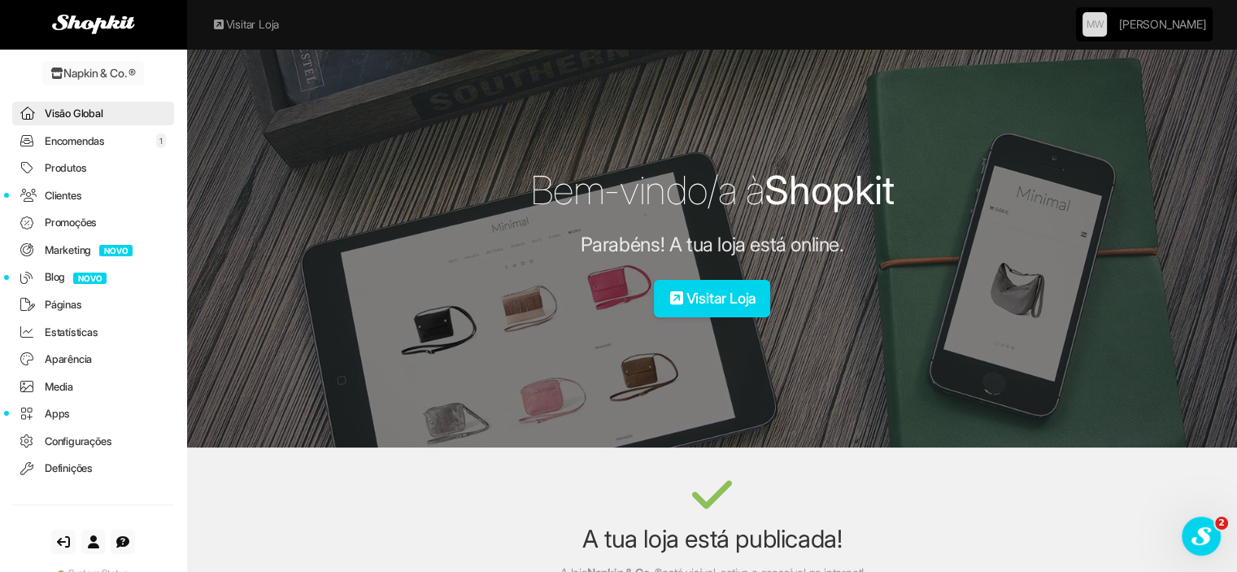
click at [82, 163] on link "Produtos" at bounding box center [93, 168] width 162 height 24
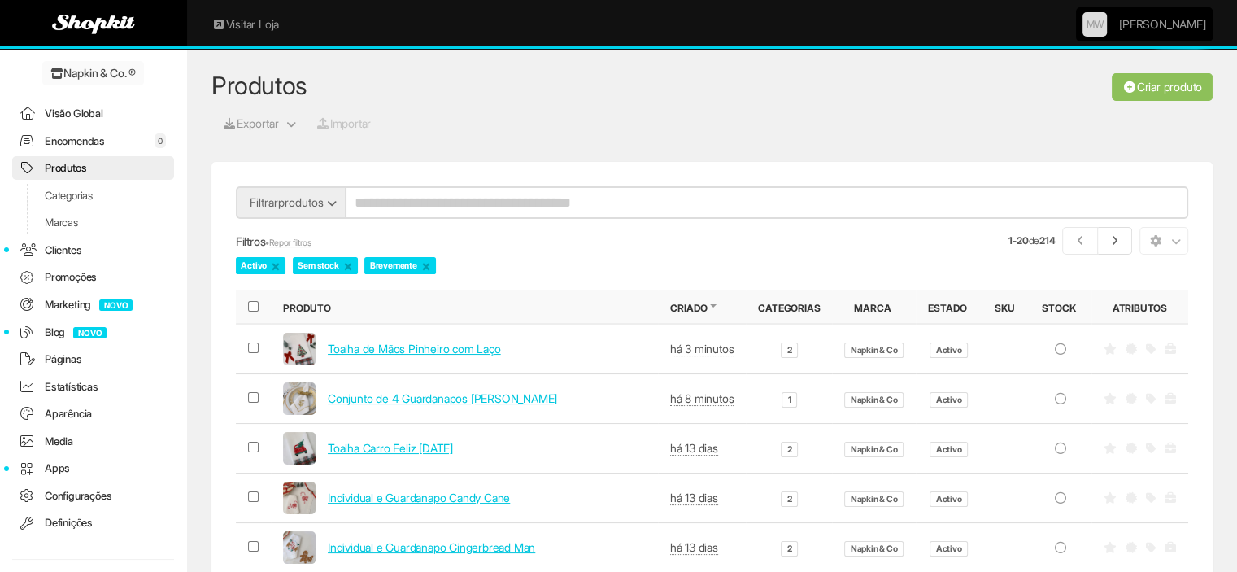
scroll to position [81, 0]
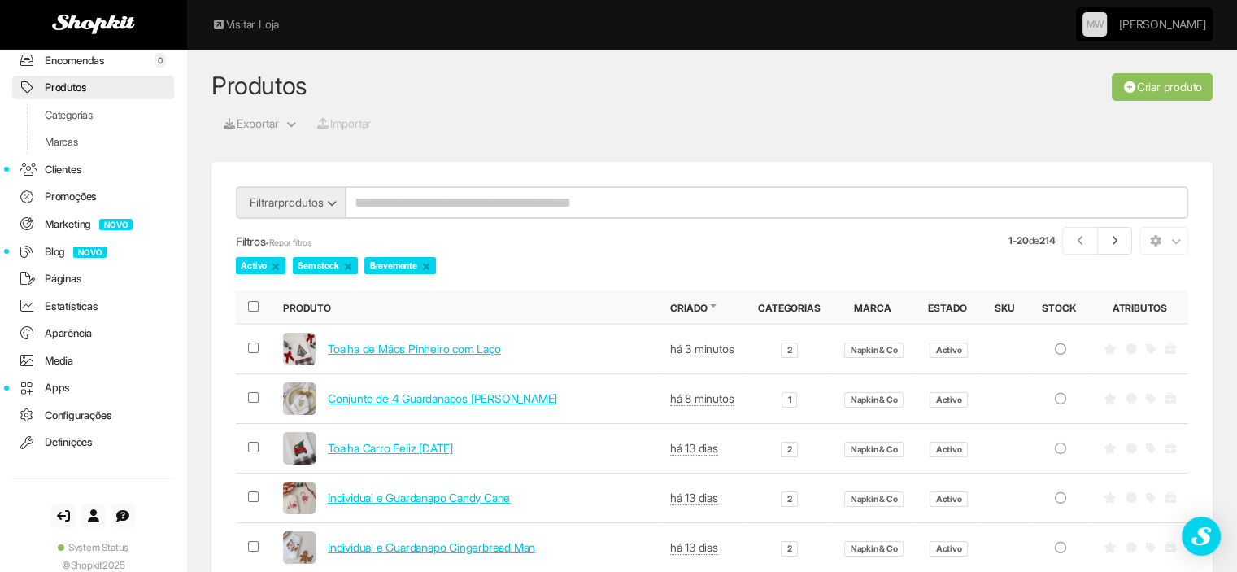
click at [485, 206] on input "search" at bounding box center [766, 202] width 843 height 33
type input "**********"
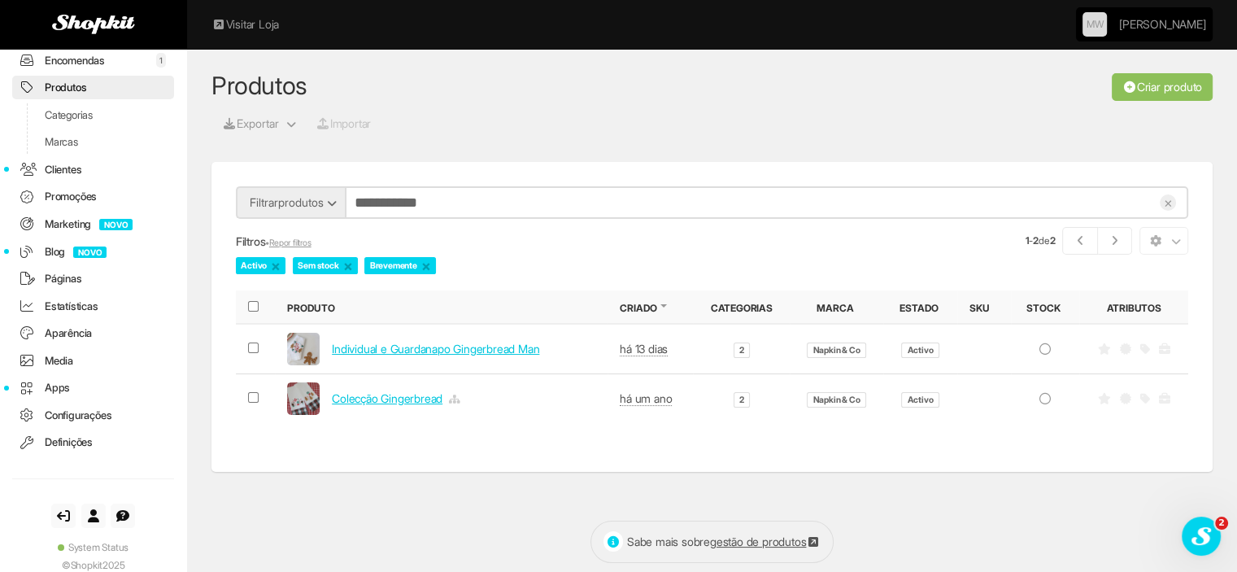
click at [368, 398] on link "Colecção Gingerbread" at bounding box center [387, 398] width 111 height 14
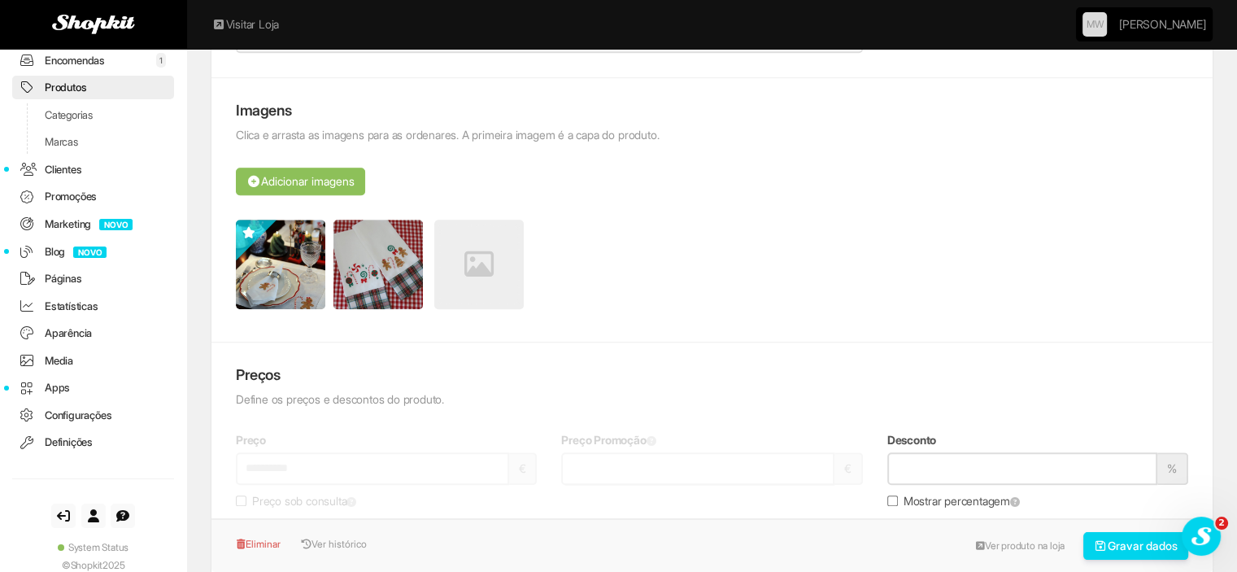
click at [1114, 546] on button "Gravar dados" at bounding box center [1136, 546] width 106 height 28
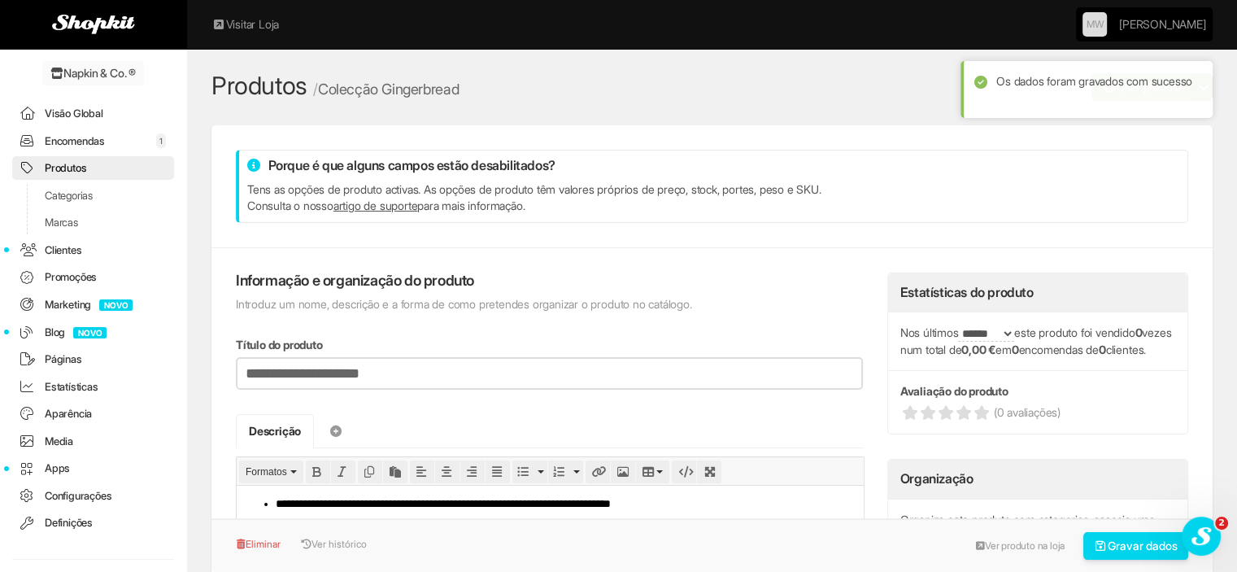
scroll to position [81, 0]
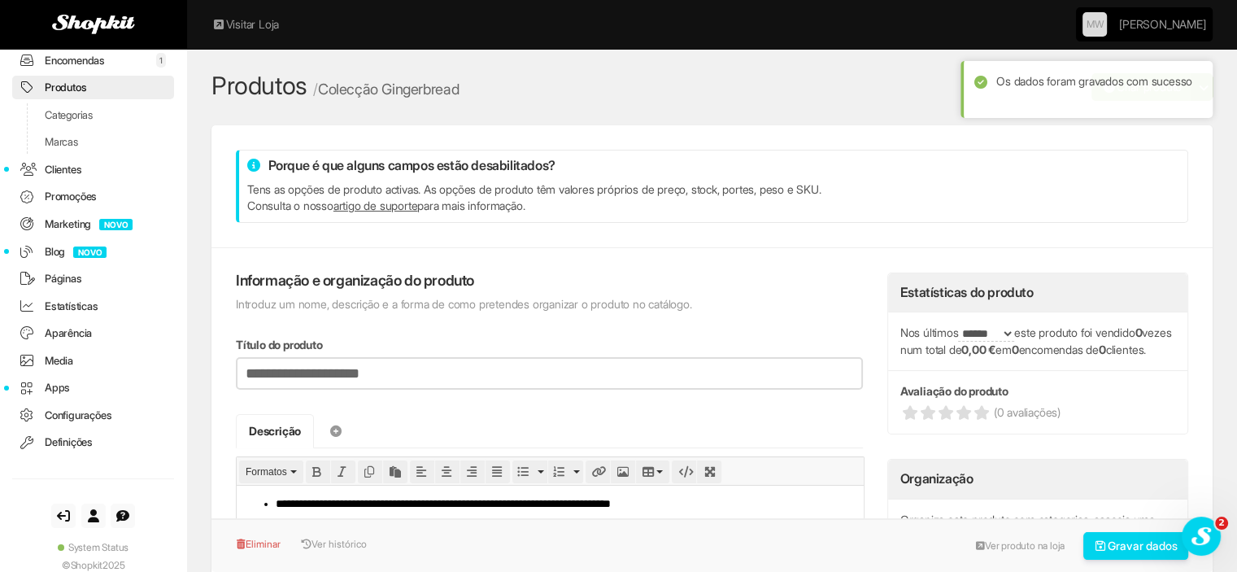
click at [86, 89] on link "Produtos" at bounding box center [93, 88] width 162 height 24
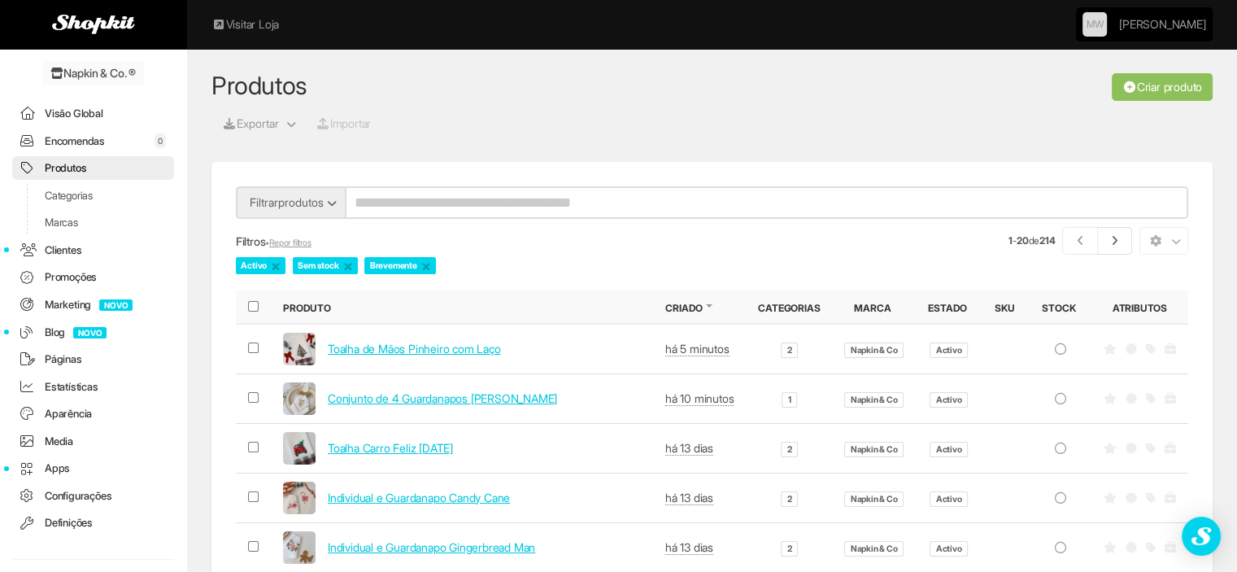
scroll to position [81, 0]
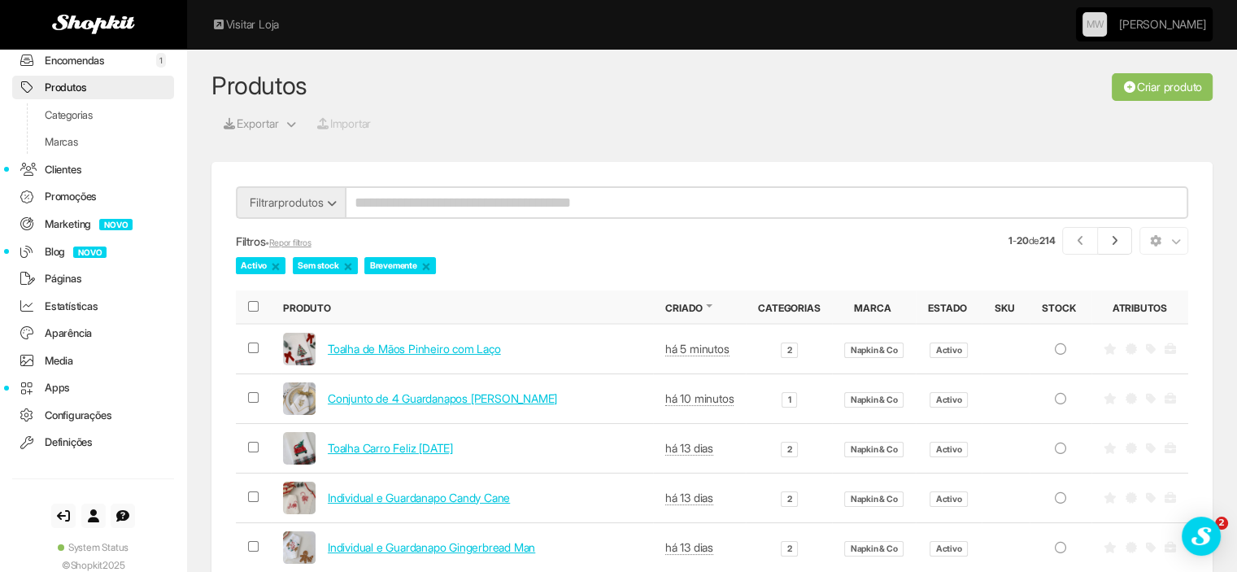
click at [563, 192] on input "search" at bounding box center [766, 202] width 843 height 33
type input "********"
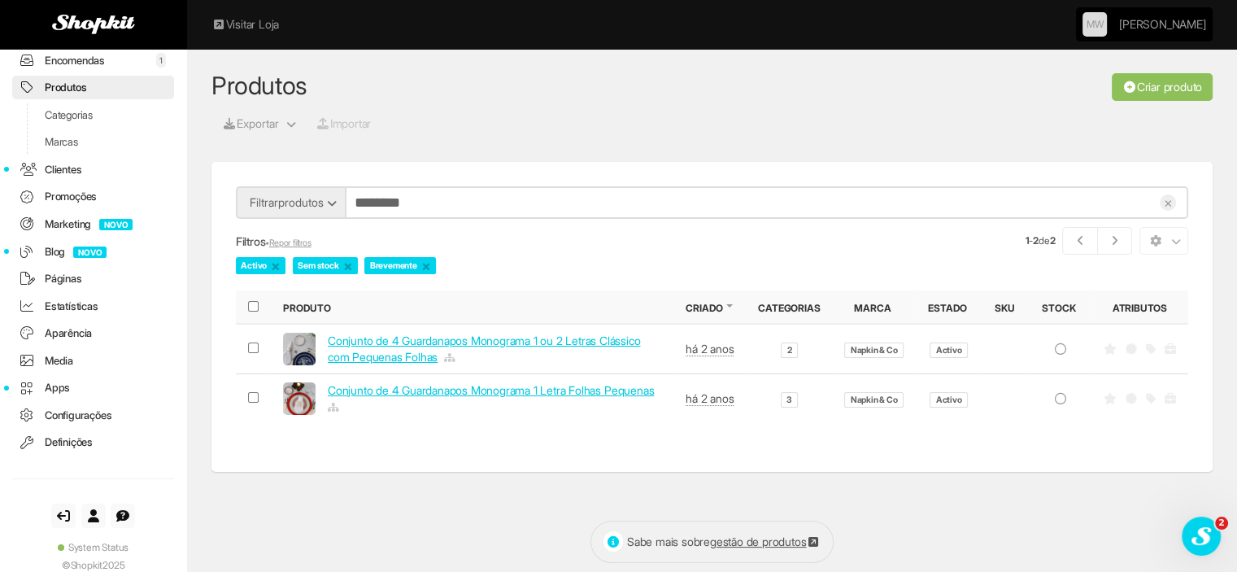
click at [355, 396] on span "Conjunto de 4 Guardanapos Monograma 1 Letra Folhas Pequenas" at bounding box center [494, 398] width 333 height 33
click at [362, 386] on link "Conjunto de 4 Guardanapos Monograma 1 Letra Folhas Pequenas" at bounding box center [491, 390] width 326 height 14
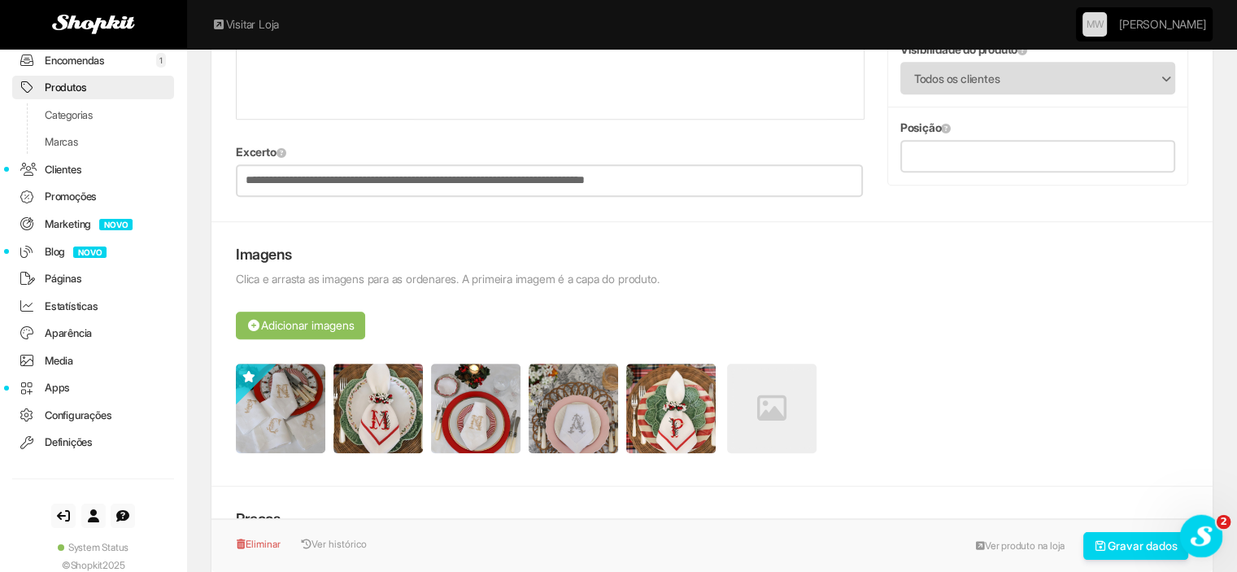
click at [1125, 541] on button "Gravar dados" at bounding box center [1136, 546] width 106 height 28
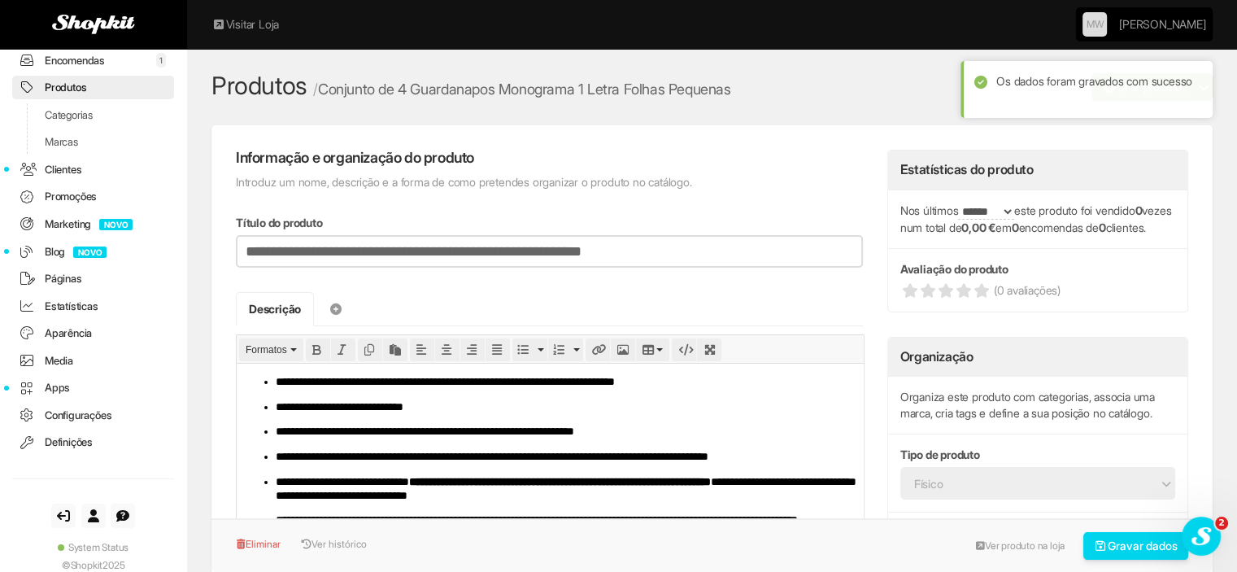
click at [72, 64] on link "Encomendas 1" at bounding box center [93, 61] width 162 height 24
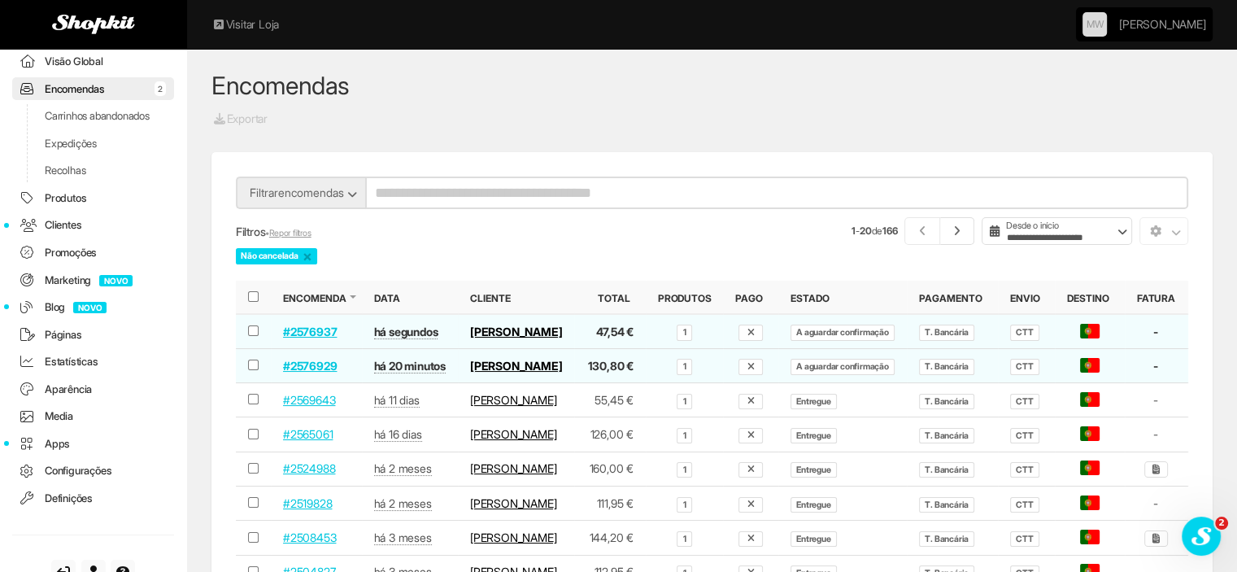
click at [296, 372] on link "#2576929" at bounding box center [310, 366] width 54 height 14
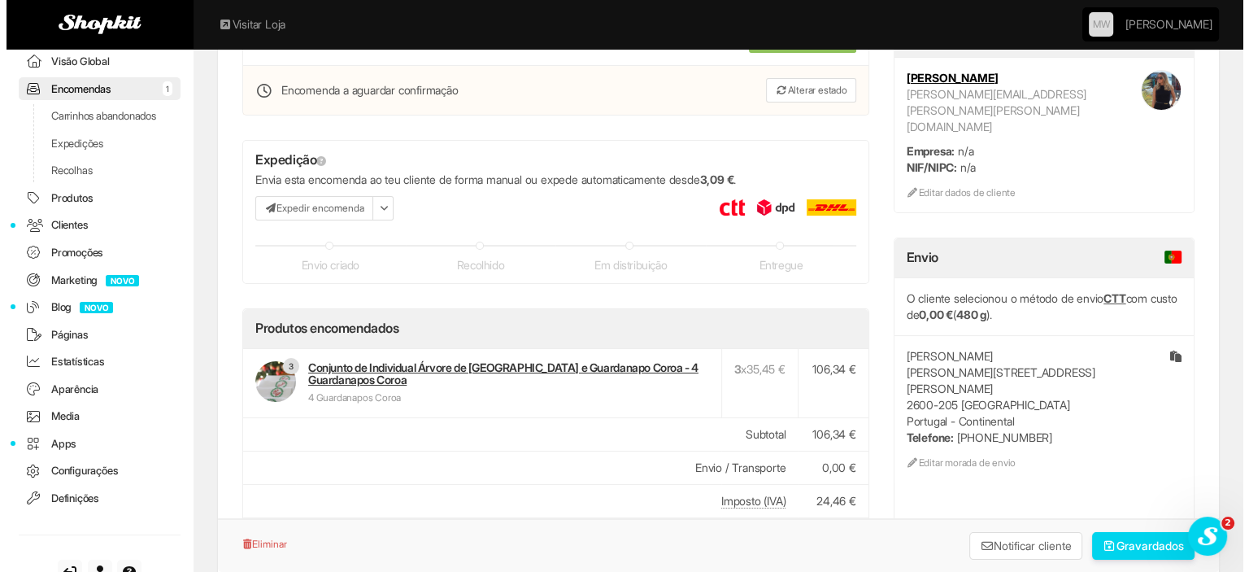
scroll to position [163, 0]
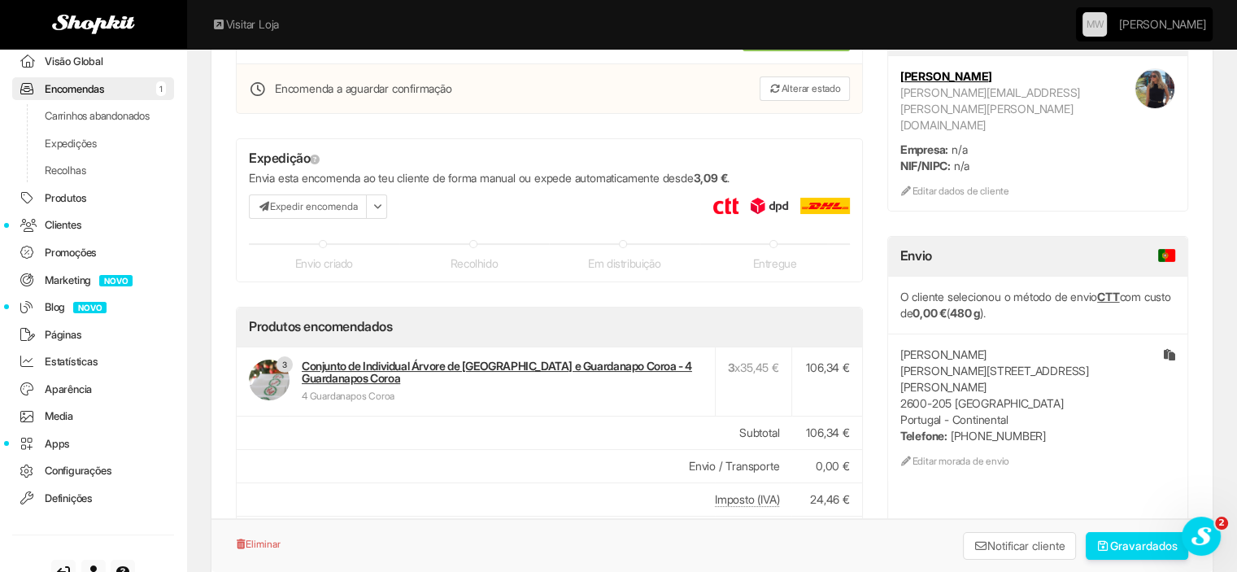
click at [948, 455] on link "Editar morada de envio" at bounding box center [954, 461] width 109 height 12
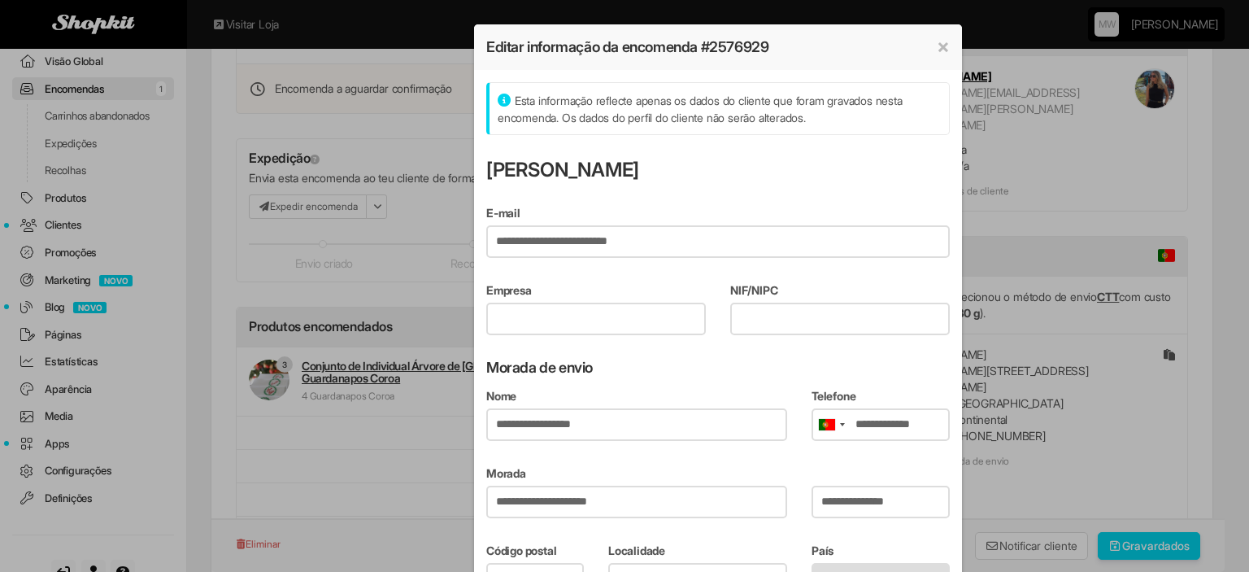
drag, startPoint x: 849, startPoint y: 422, endPoint x: 973, endPoint y: 420, distance: 124.4
click at [973, 420] on div "**********" at bounding box center [624, 286] width 1249 height 572
paste input "**********"
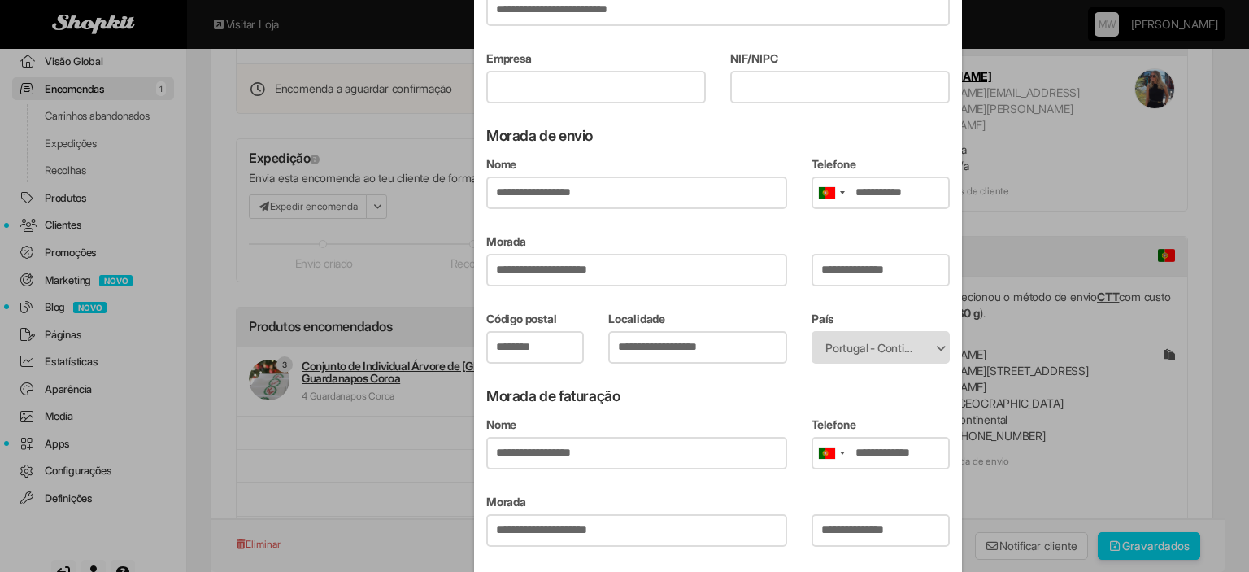
scroll to position [396, 0]
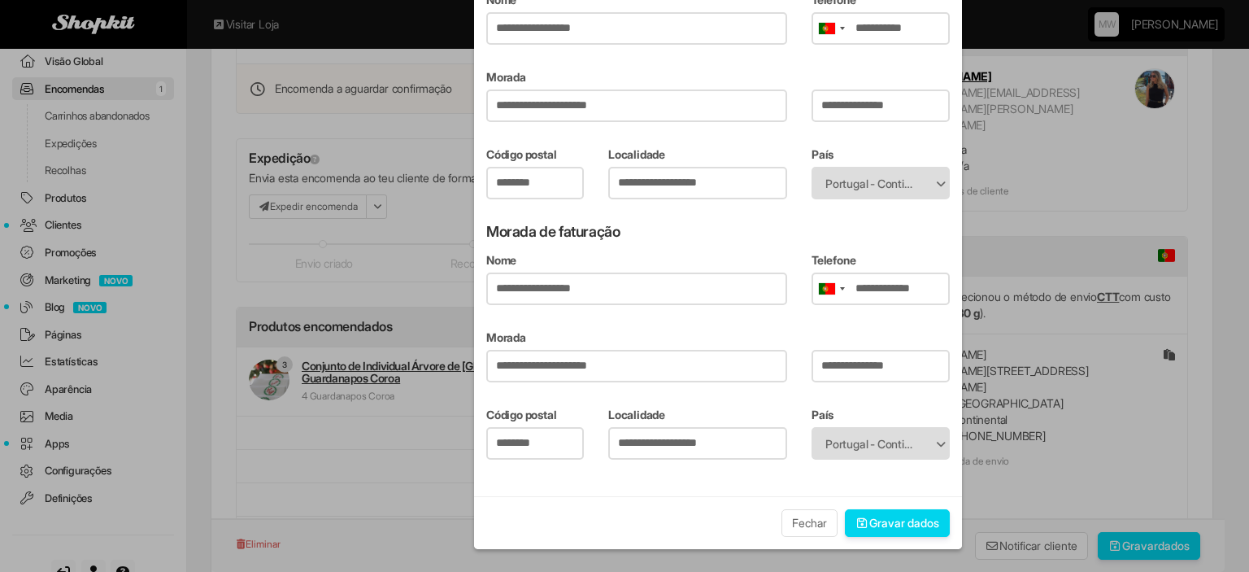
type input "**********"
drag, startPoint x: 846, startPoint y: 289, endPoint x: 946, endPoint y: 272, distance: 101.5
click at [946, 272] on div "Telefone Portugal +351 Angola +244 Brazil (Brasil) +55 Mozambique (Moçambique) …" at bounding box center [880, 278] width 163 height 53
paste input "text"
type input "**********"
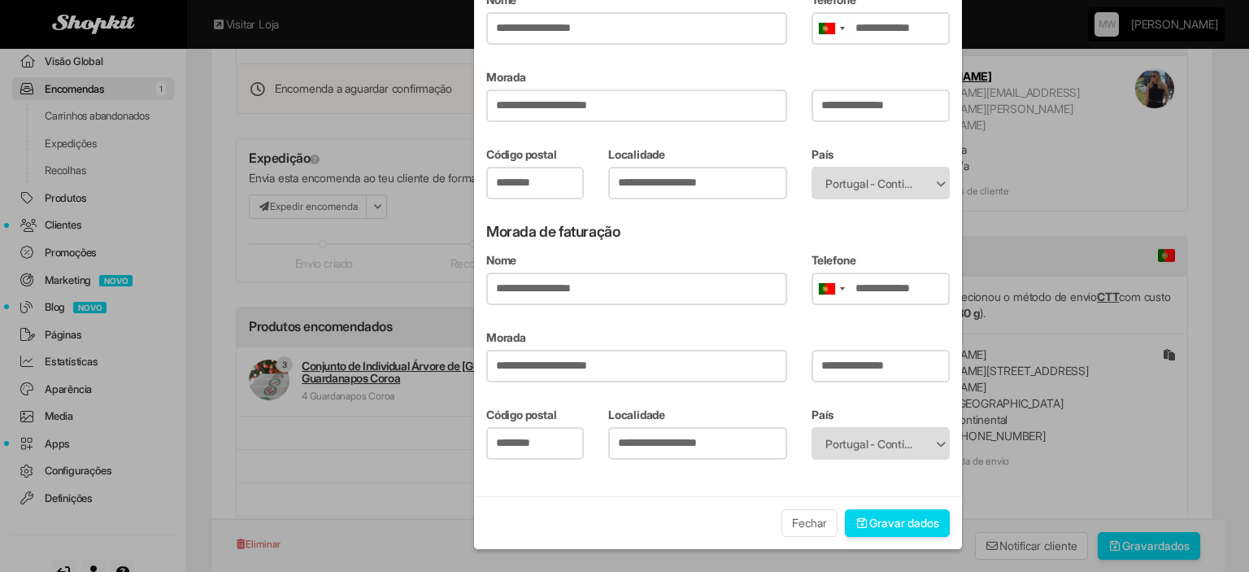
click at [891, 523] on button "Gravar dados" at bounding box center [898, 523] width 106 height 28
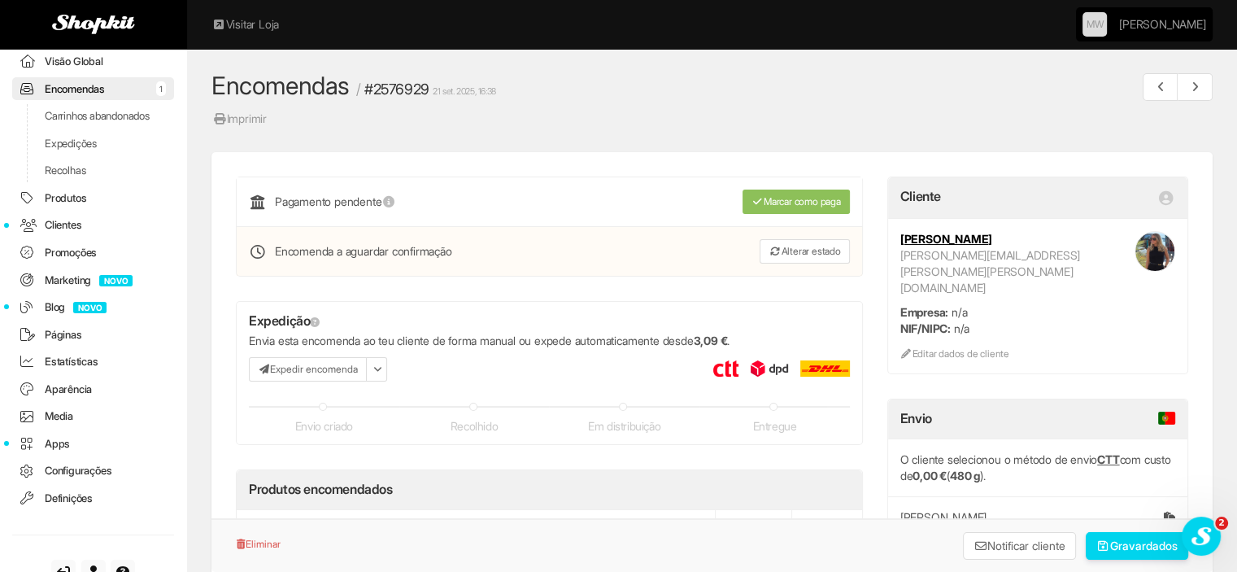
click at [111, 89] on link "Encomendas 1" at bounding box center [93, 89] width 162 height 24
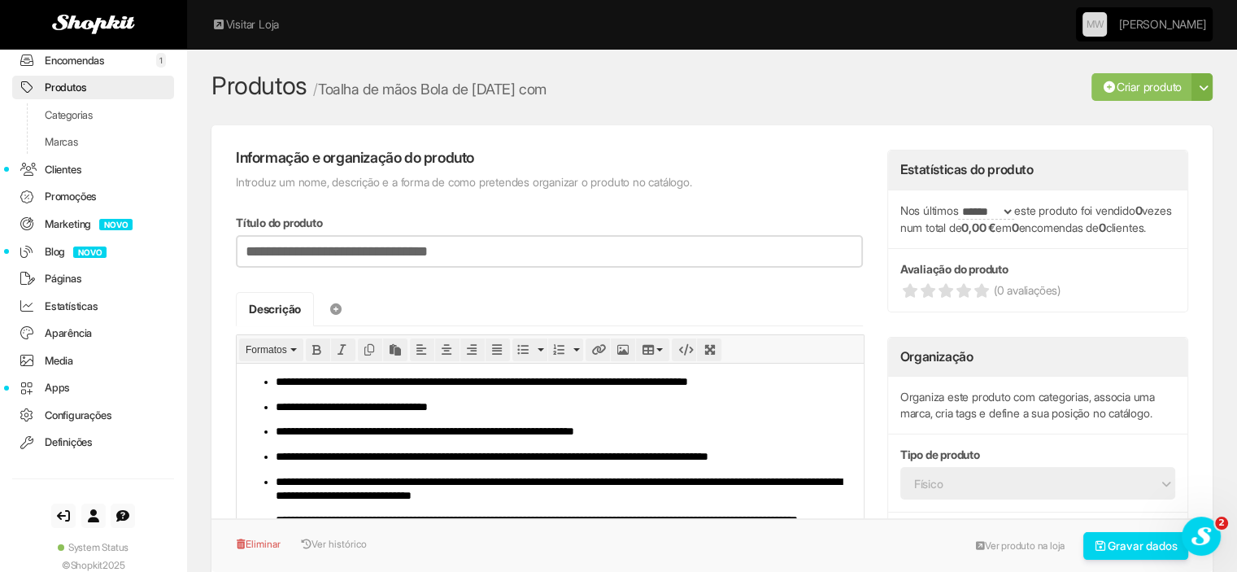
drag, startPoint x: 452, startPoint y: 250, endPoint x: 503, endPoint y: 252, distance: 50.4
click at [503, 252] on input "**********" at bounding box center [549, 251] width 627 height 33
type input "**********"
click at [1095, 537] on button "Gravar dados" at bounding box center [1136, 546] width 106 height 28
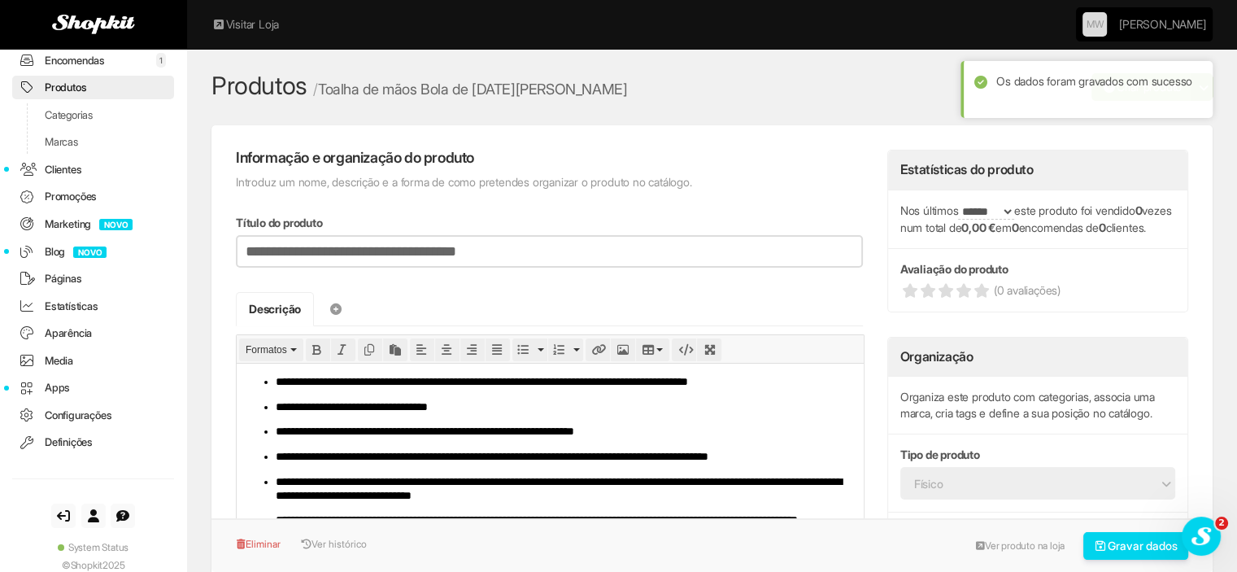
drag, startPoint x: 407, startPoint y: 246, endPoint x: 449, endPoint y: 250, distance: 42.5
click at [449, 250] on input "**********" at bounding box center [549, 251] width 627 height 33
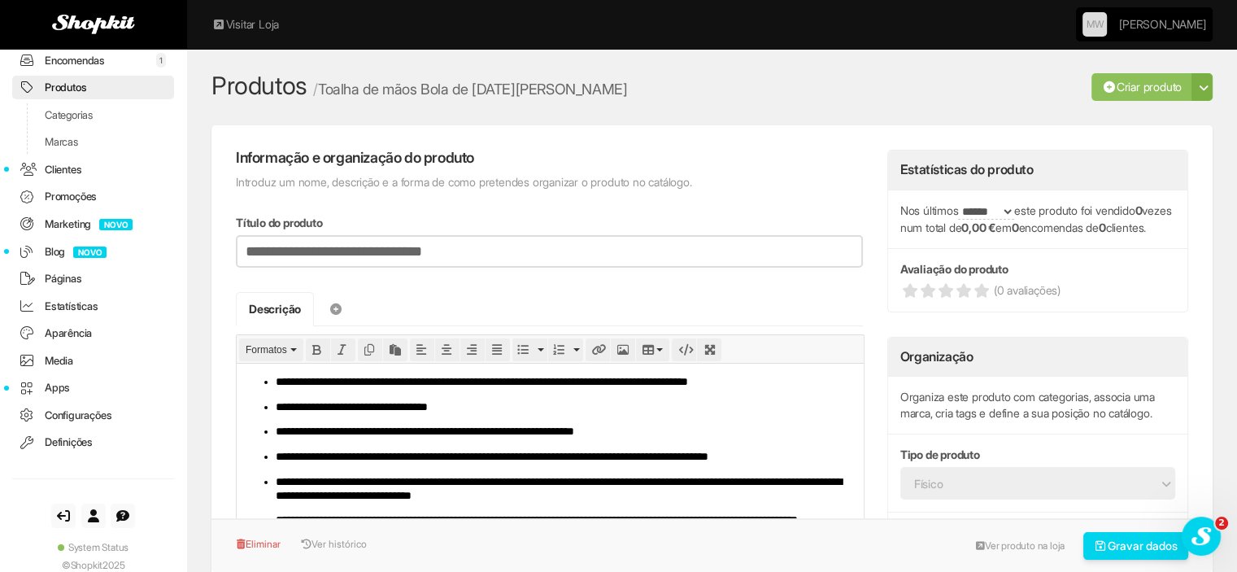
type input "**********"
click at [1125, 542] on button "Gravar dados" at bounding box center [1136, 546] width 106 height 28
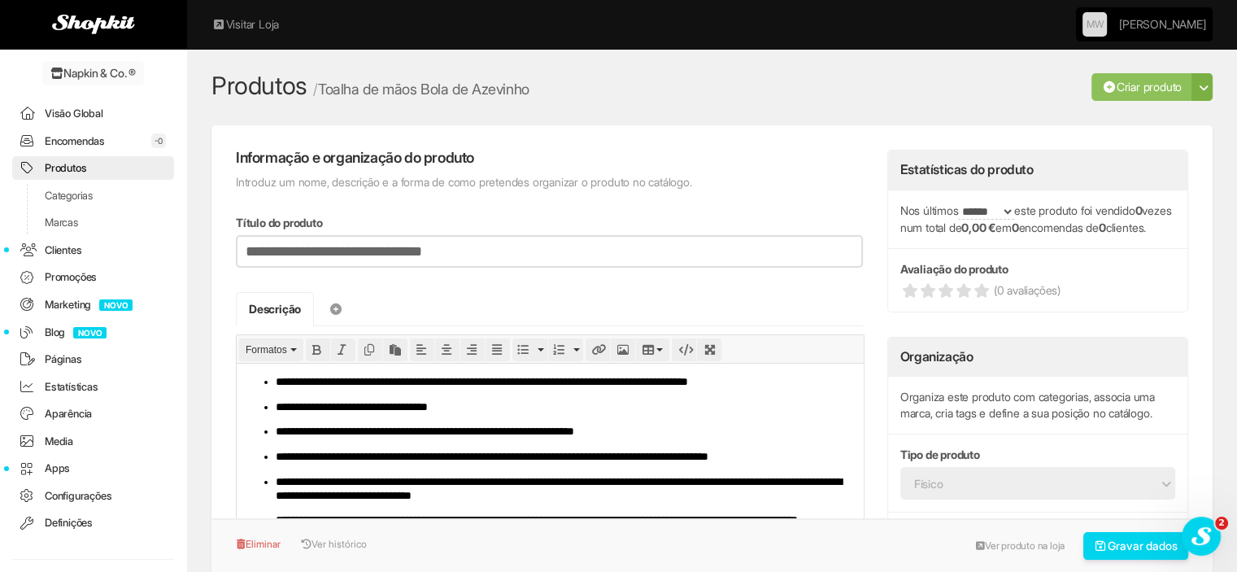
click at [75, 134] on link "Encomendas -0" at bounding box center [93, 141] width 162 height 24
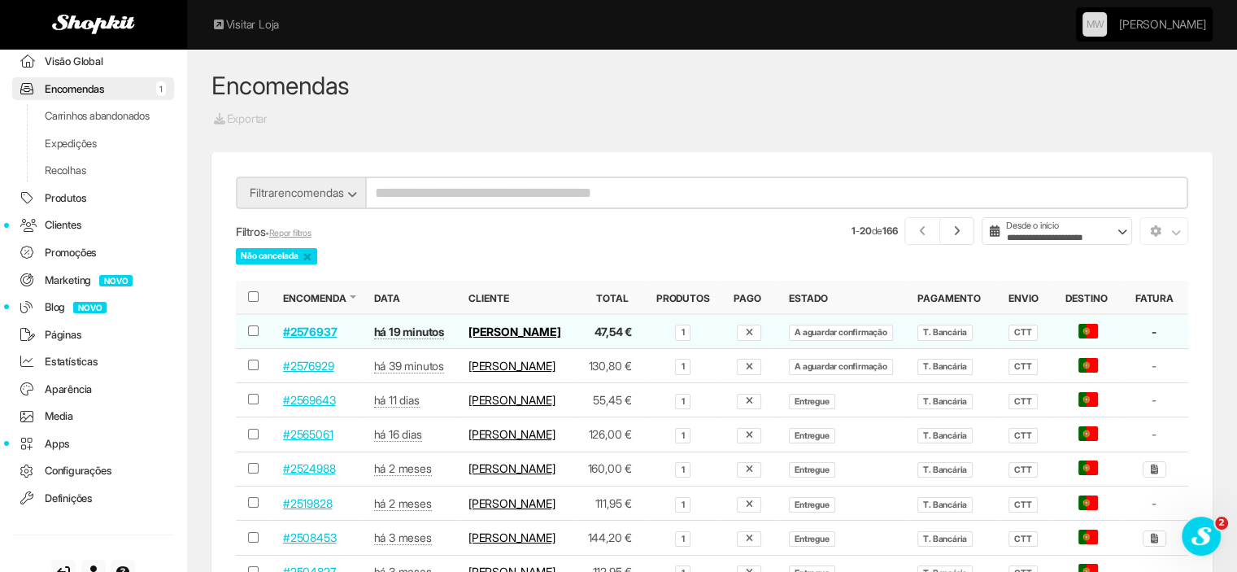
click at [297, 372] on link "#2576929" at bounding box center [308, 366] width 50 height 14
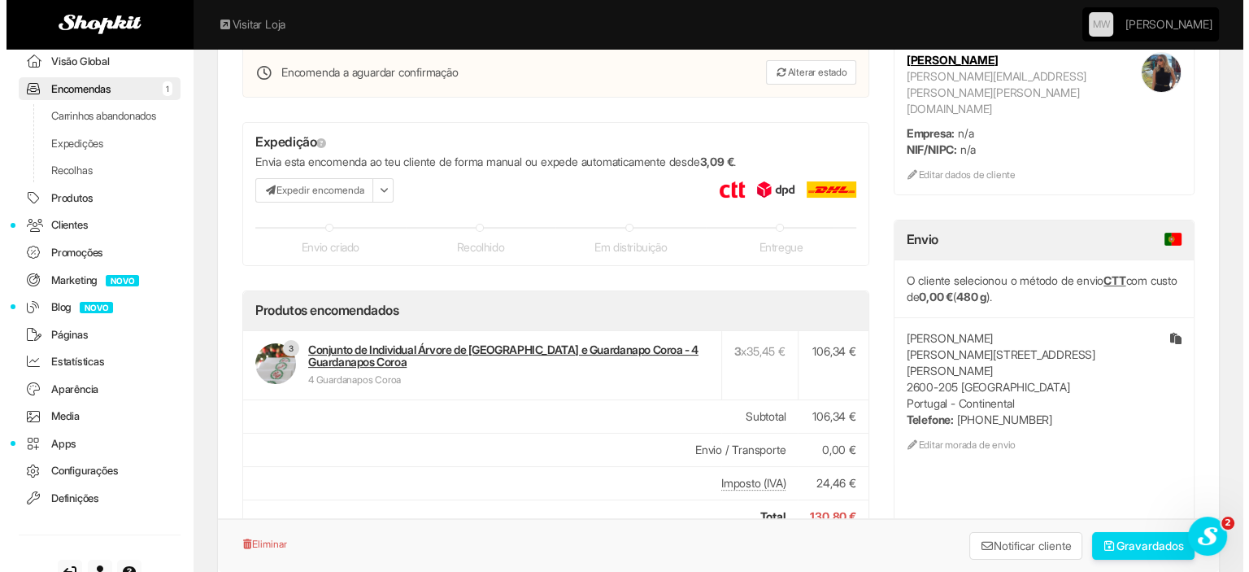
scroll to position [52, 0]
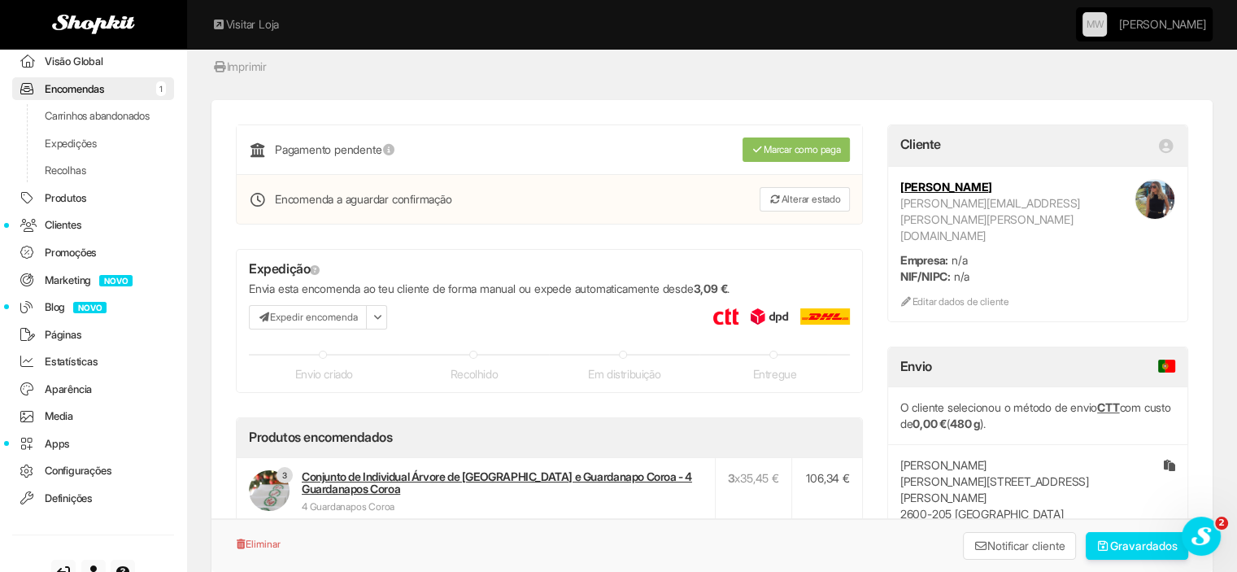
click at [299, 311] on button "Expedir encomenda" at bounding box center [308, 317] width 118 height 24
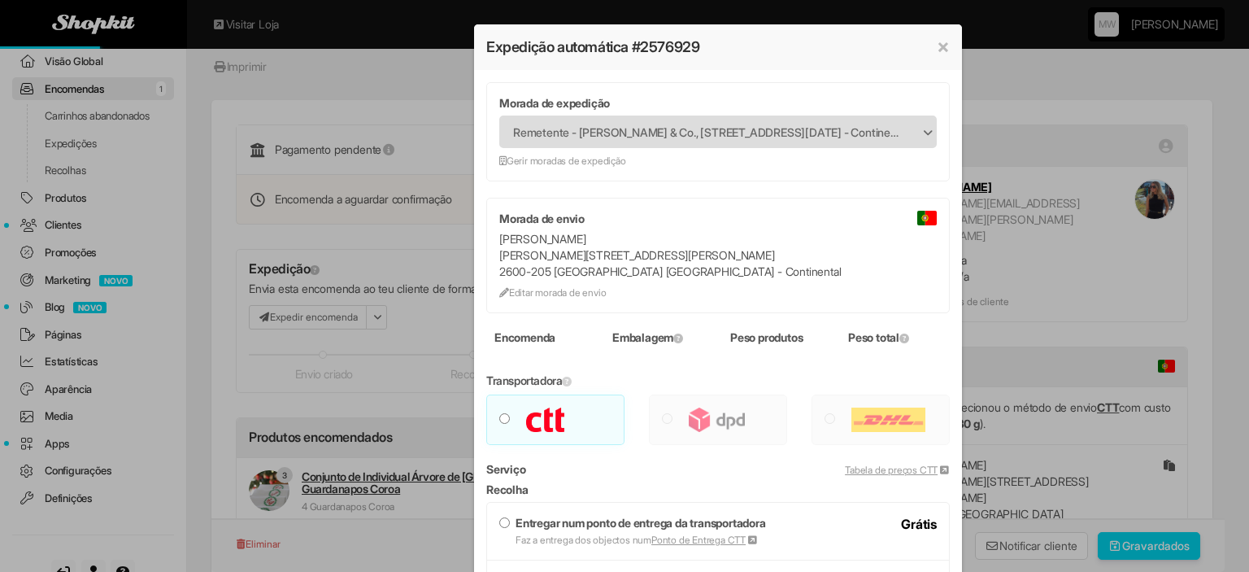
type input "***"
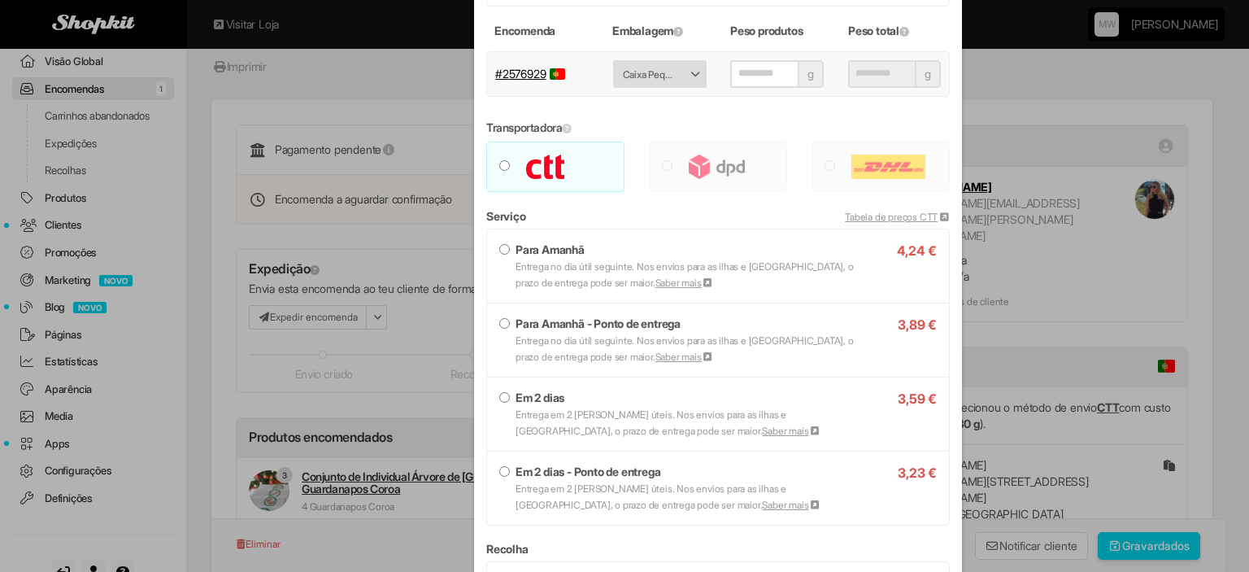
scroll to position [325, 0]
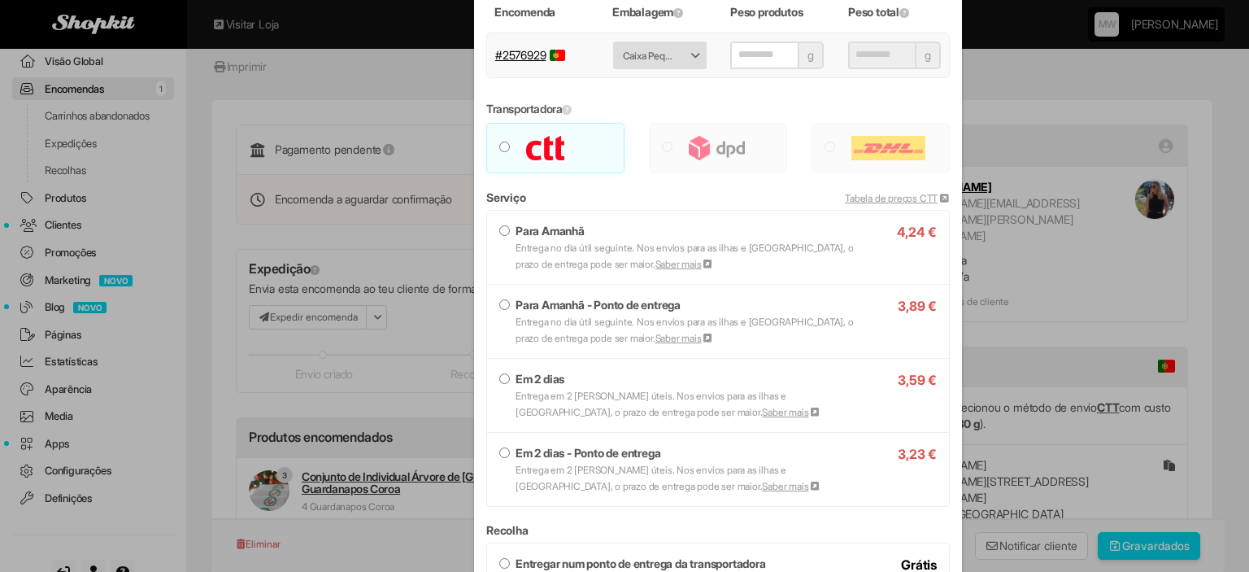
click at [540, 399] on small "Entrega em 2 dias úteis. Nos envios para as ilhas e Espanha, o prazo de entrega…" at bounding box center [668, 404] width 305 height 28
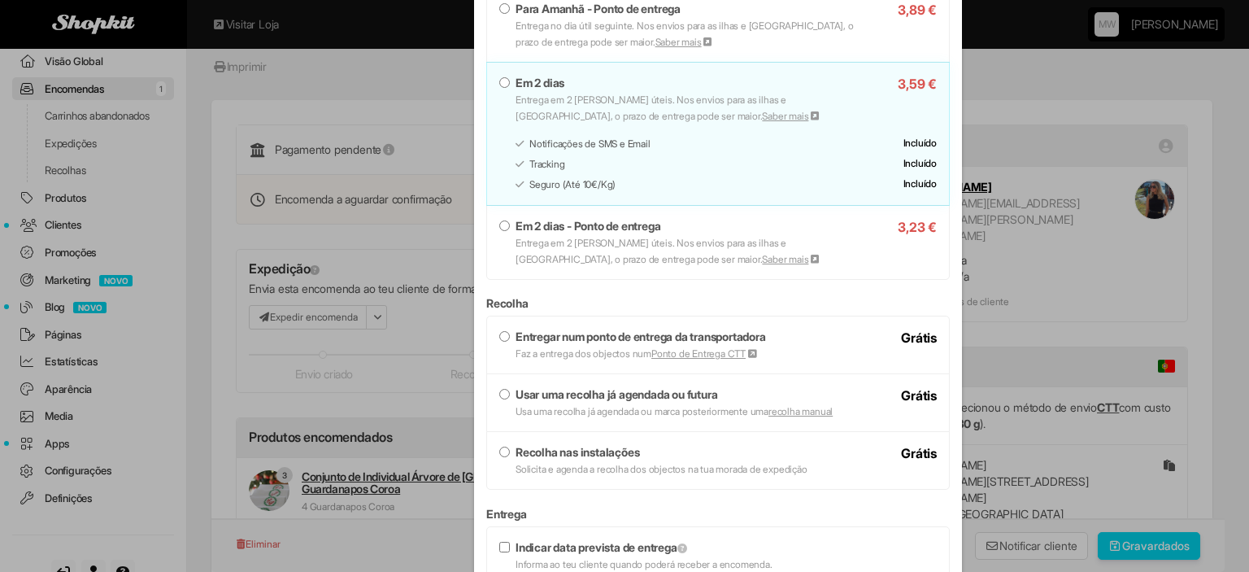
scroll to position [651, 0]
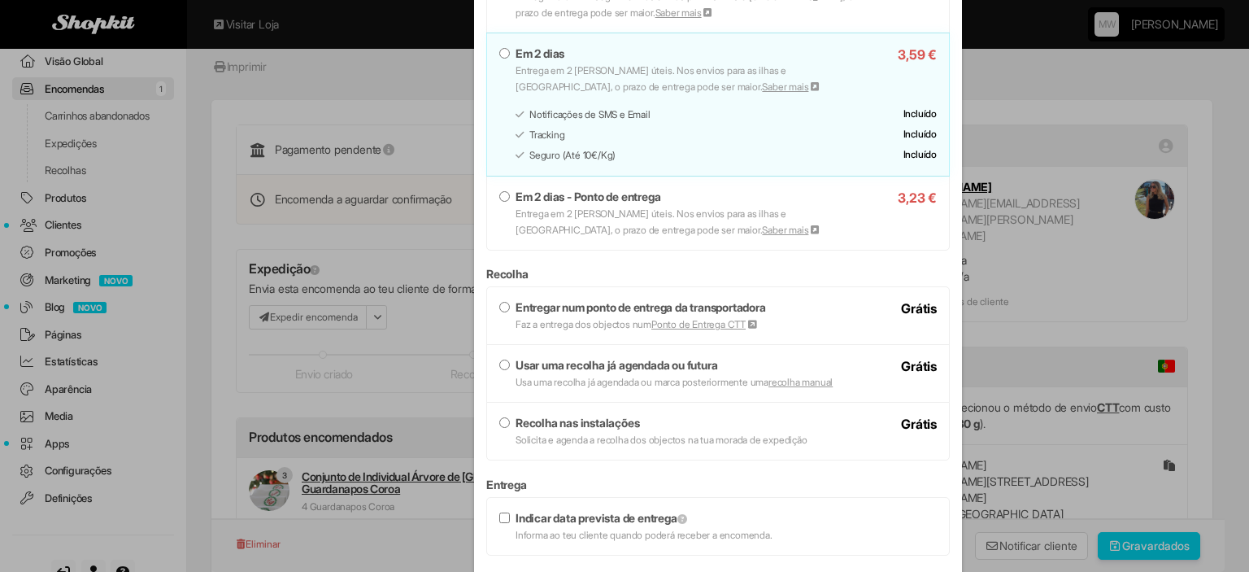
click at [559, 316] on label "Entregar num ponto de entrega da transportadora Faz a entrega dos objectos num …" at bounding box center [717, 315] width 437 height 33
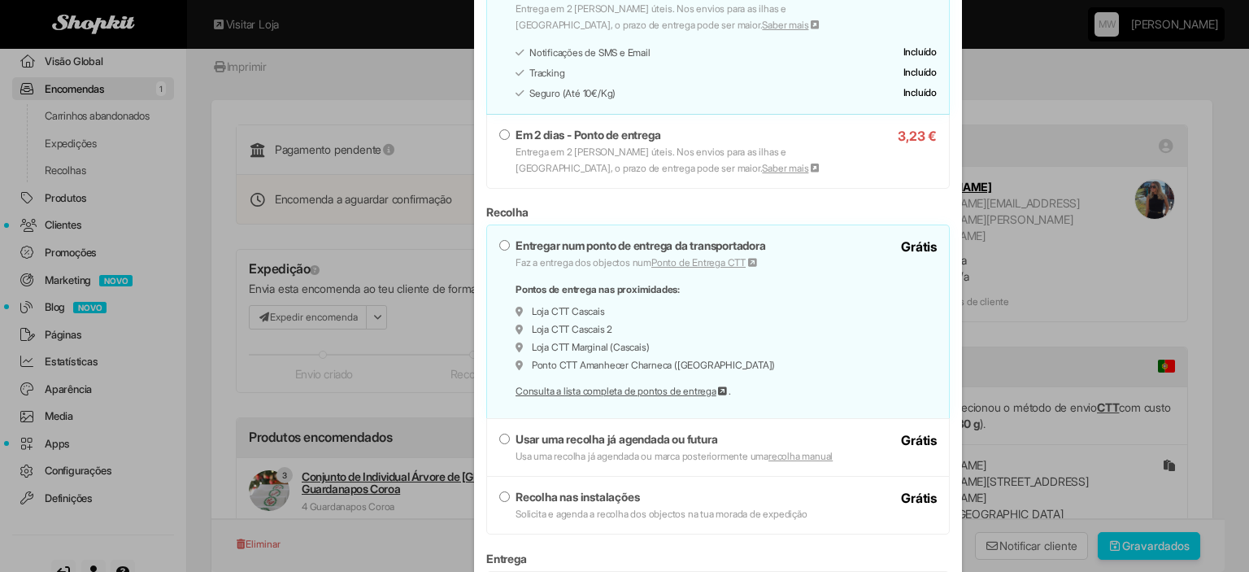
scroll to position [832, 0]
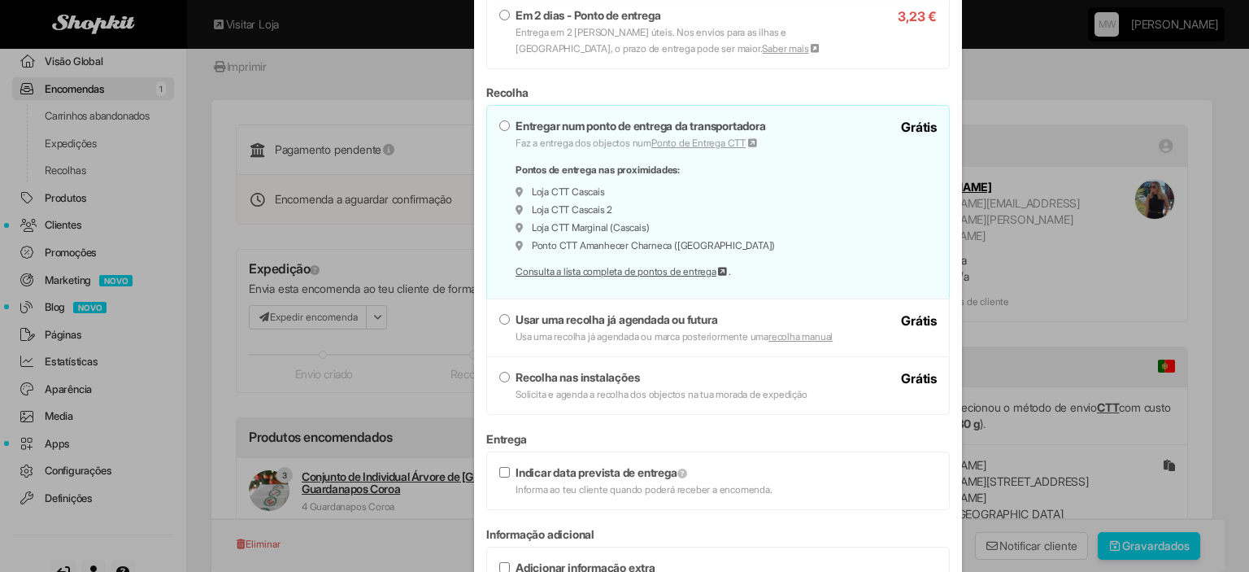
click at [636, 383] on label "Recolha nas instalações Solicita e agenda a recolha dos objectos na tua morada …" at bounding box center [717, 385] width 437 height 33
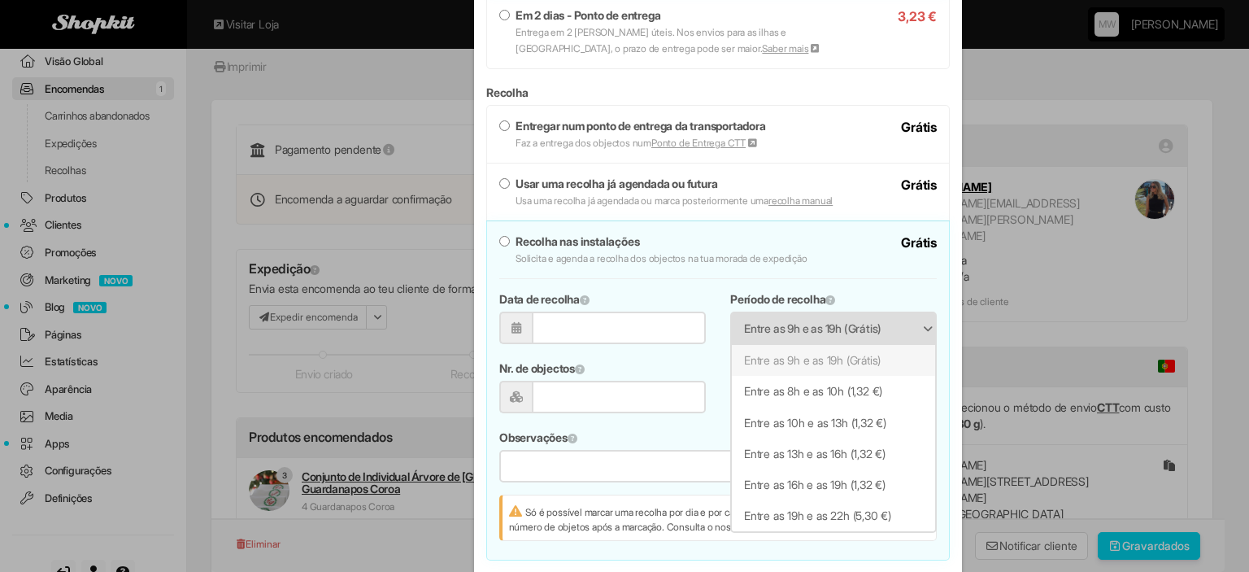
click at [773, 317] on span "Entre as 9h e as 19h (Grátis)" at bounding box center [823, 328] width 158 height 31
click at [768, 412] on li "Entre as 10h e as 13h (1,32 €)" at bounding box center [833, 422] width 203 height 31
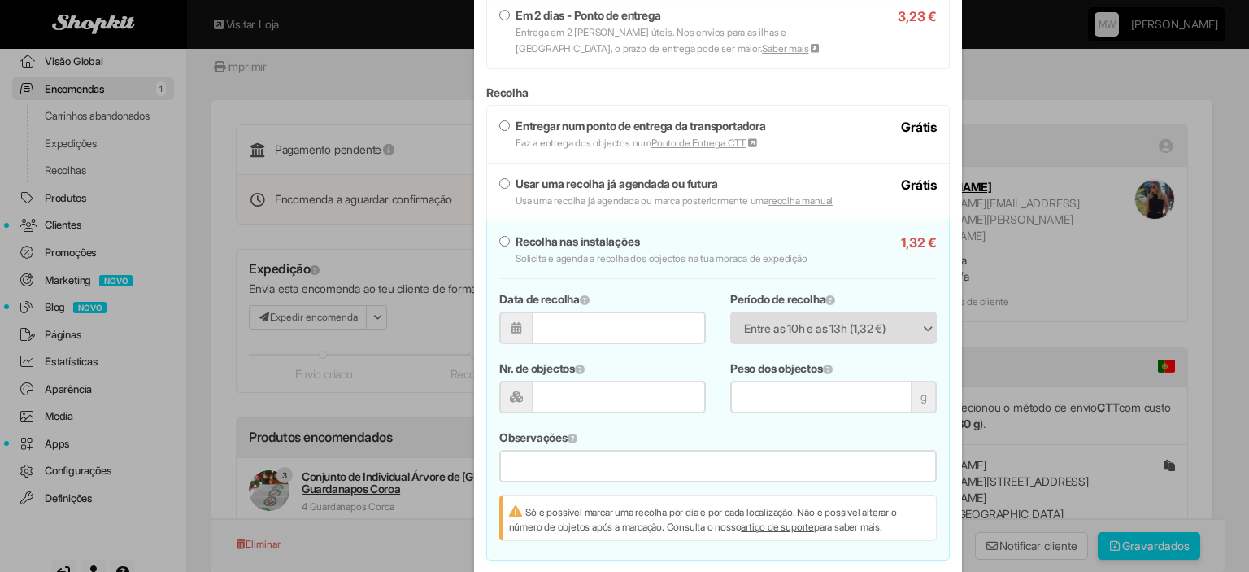
click at [630, 328] on input "Data de recolha" at bounding box center [619, 327] width 175 height 33
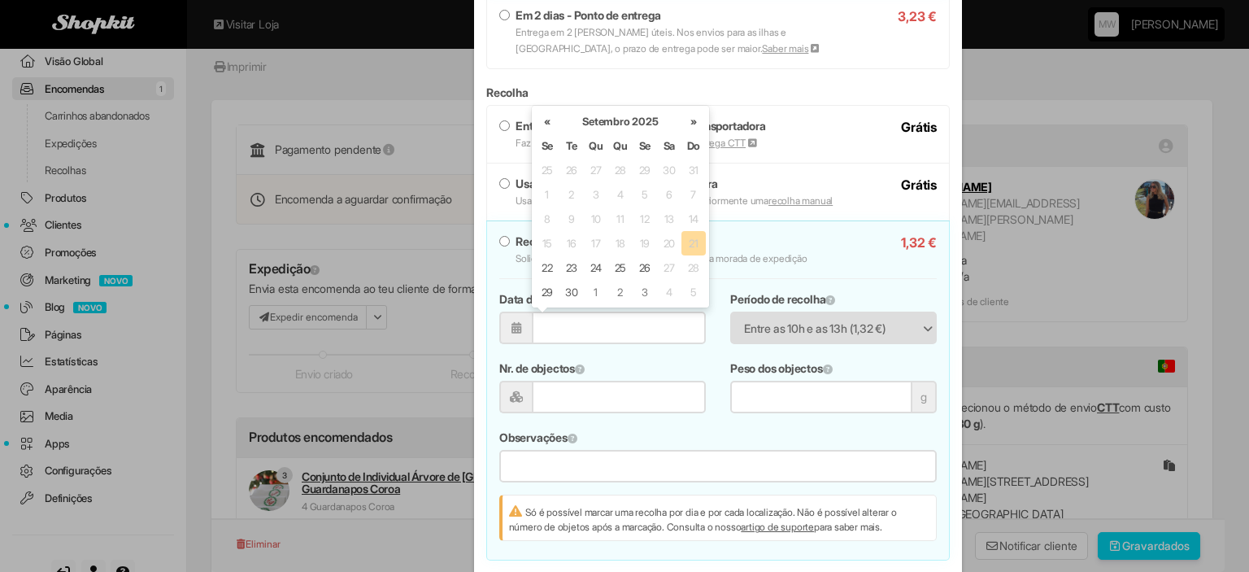
click at [540, 266] on td "22" at bounding box center [547, 267] width 24 height 24
type input "**********"
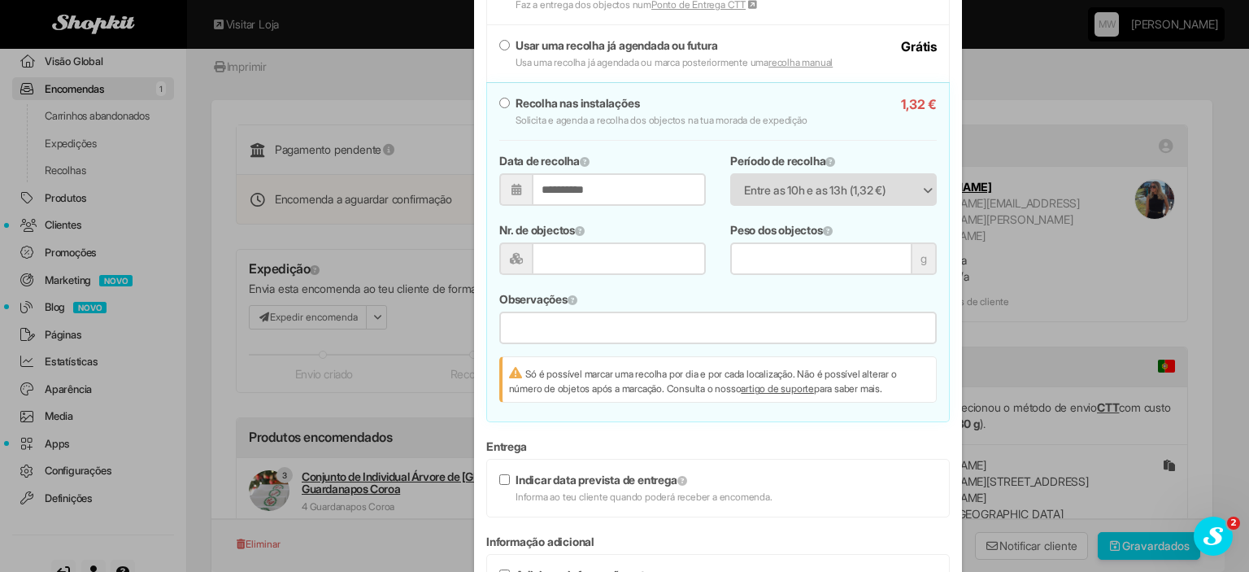
scroll to position [1138, 0]
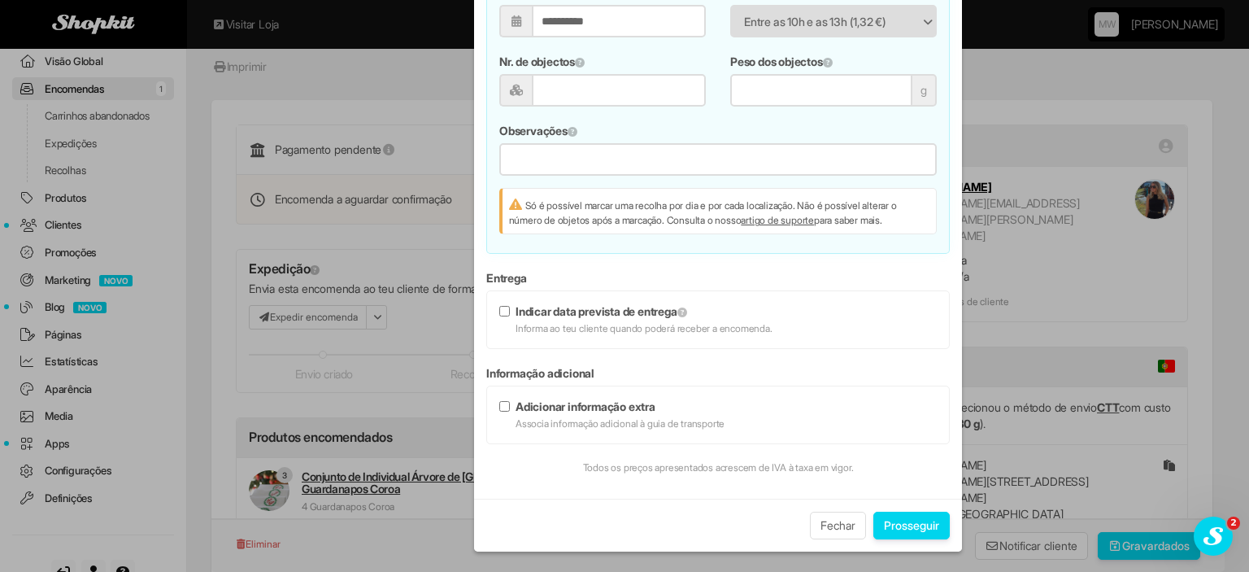
click at [918, 525] on button "Prosseguir" at bounding box center [911, 525] width 76 height 28
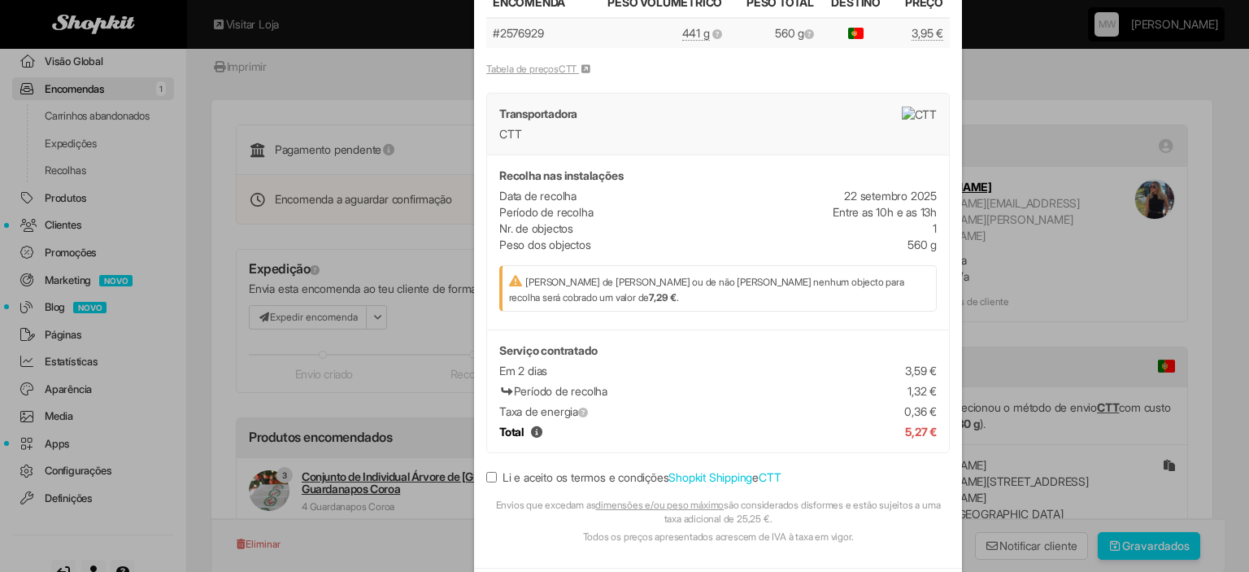
scroll to position [309, 0]
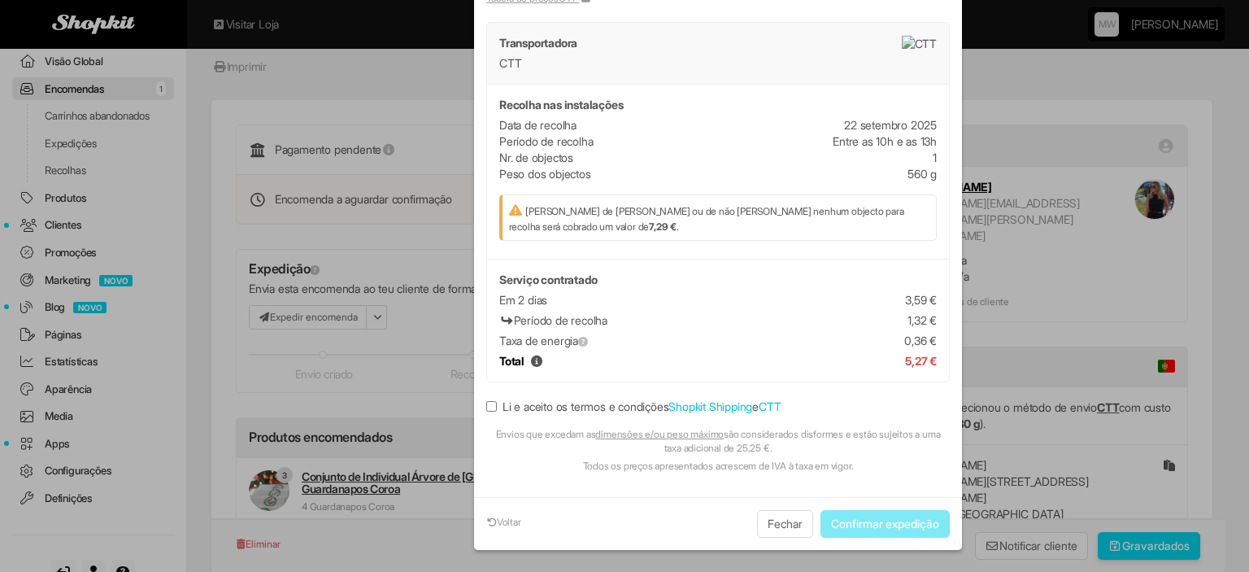
click at [769, 518] on button "Fechar" at bounding box center [785, 524] width 56 height 28
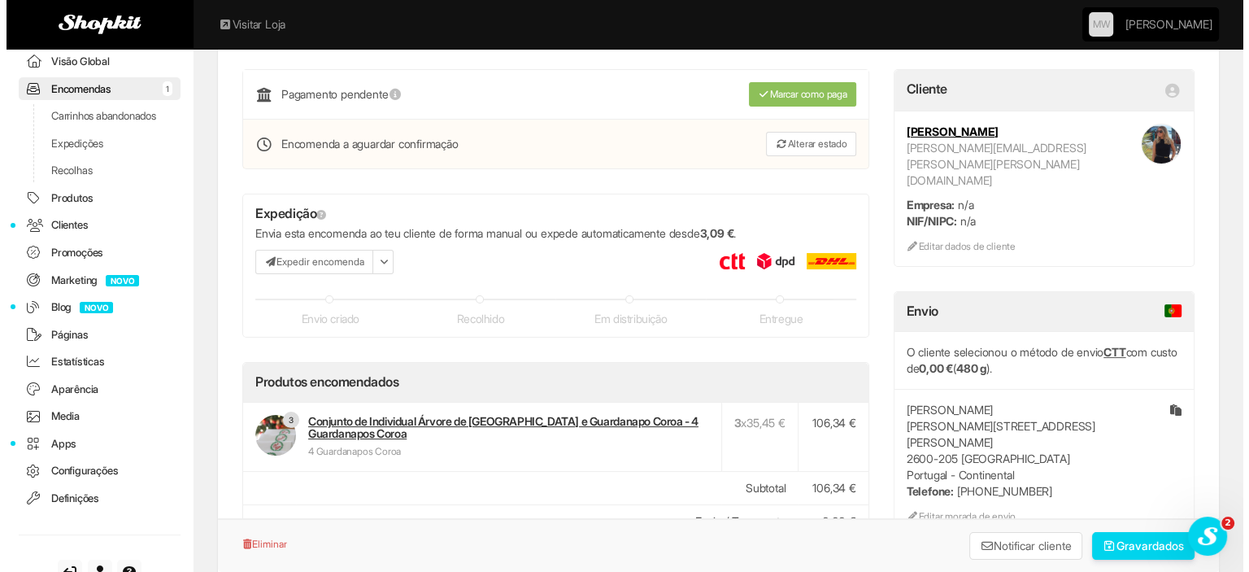
scroll to position [133, 0]
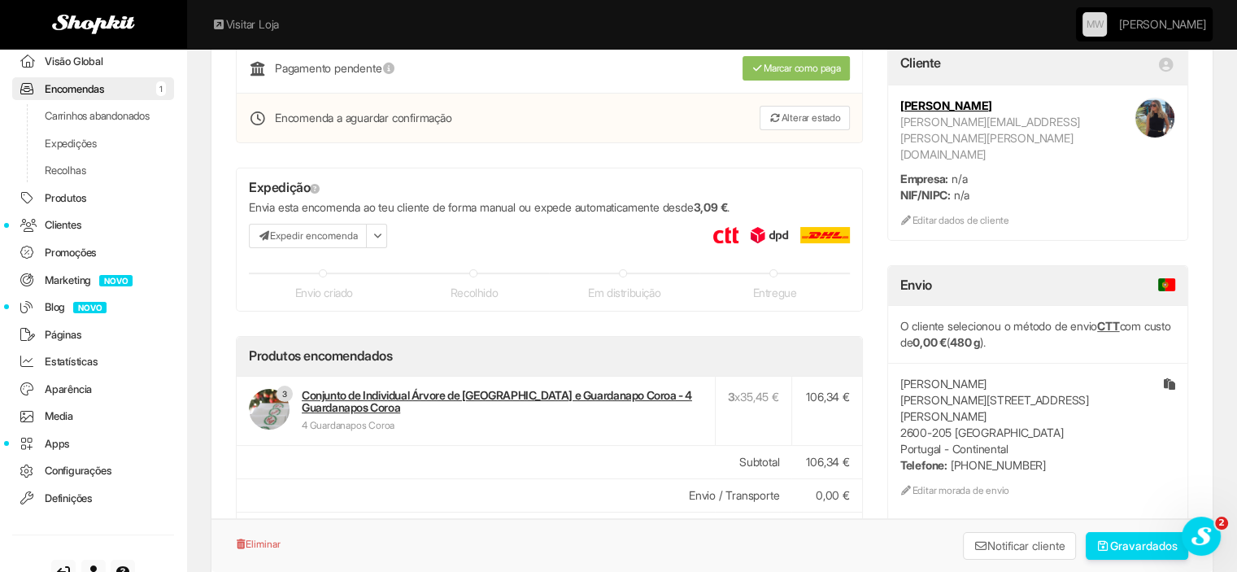
click at [299, 237] on button "Expedir encomenda" at bounding box center [308, 236] width 118 height 24
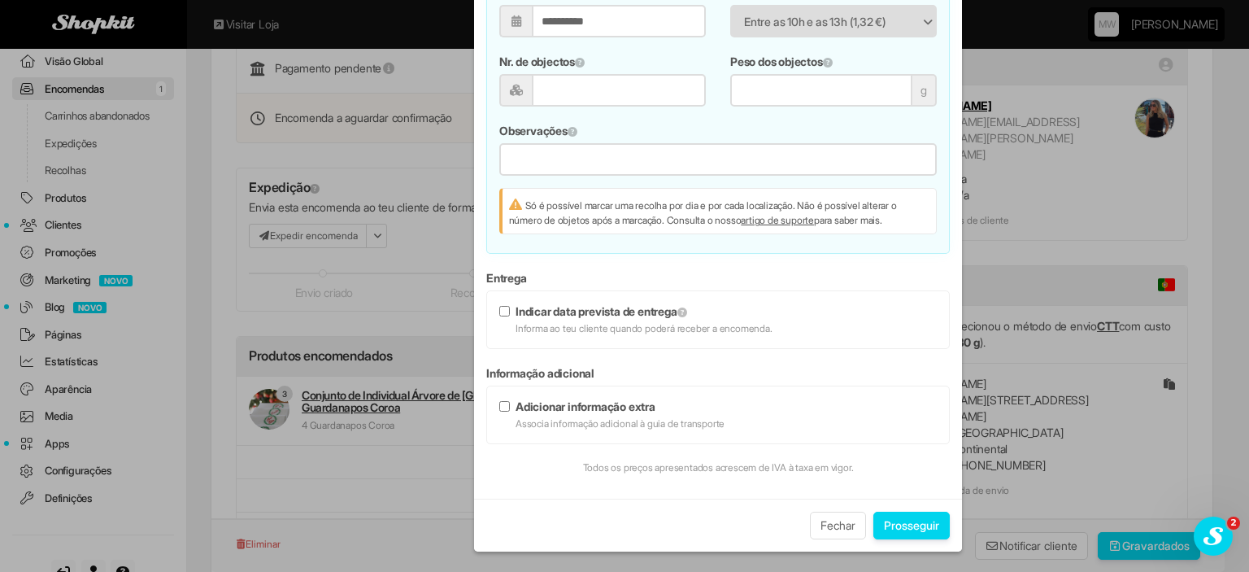
scroll to position [0, 0]
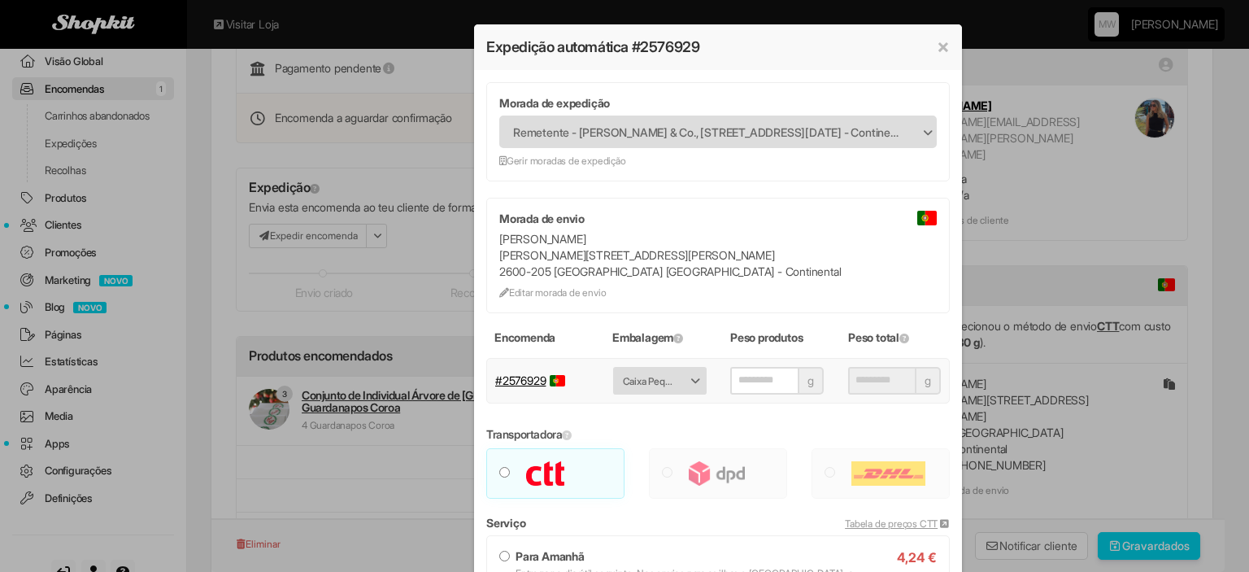
click at [635, 130] on span "Remetente - [PERSON_NAME] & Co., [STREET_ADDRESS][DATE] 2750-512 Portugal - Con…" at bounding box center [707, 132] width 389 height 31
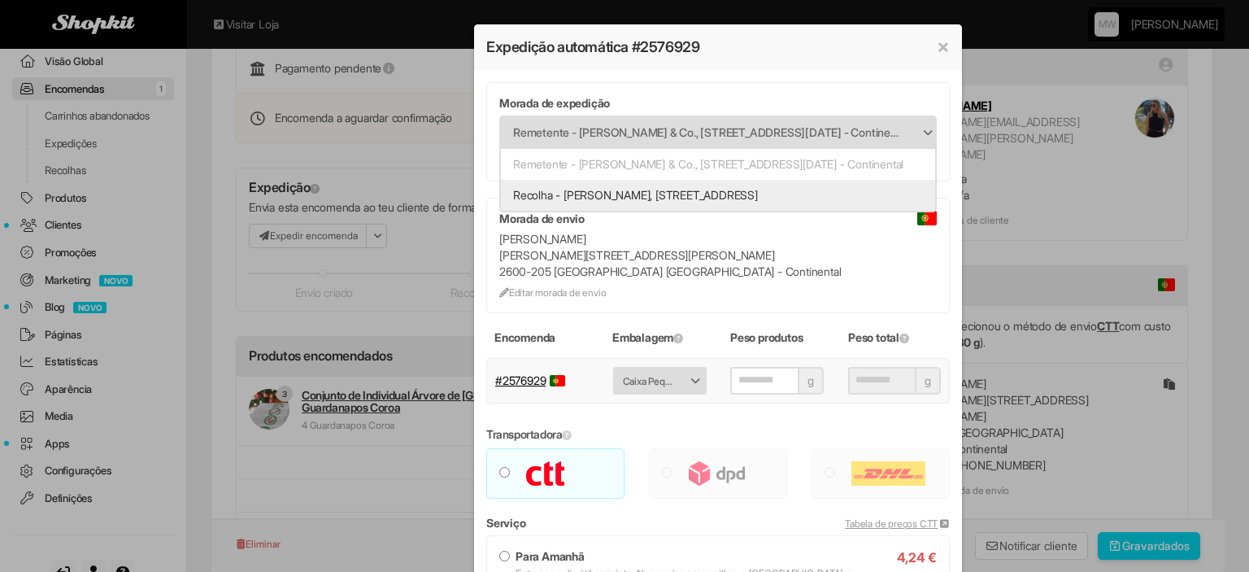
click at [621, 207] on li "Recolha - Maria Wilton, Rua das Avencas, 42 2765-062 Portugal - Continental" at bounding box center [718, 195] width 434 height 31
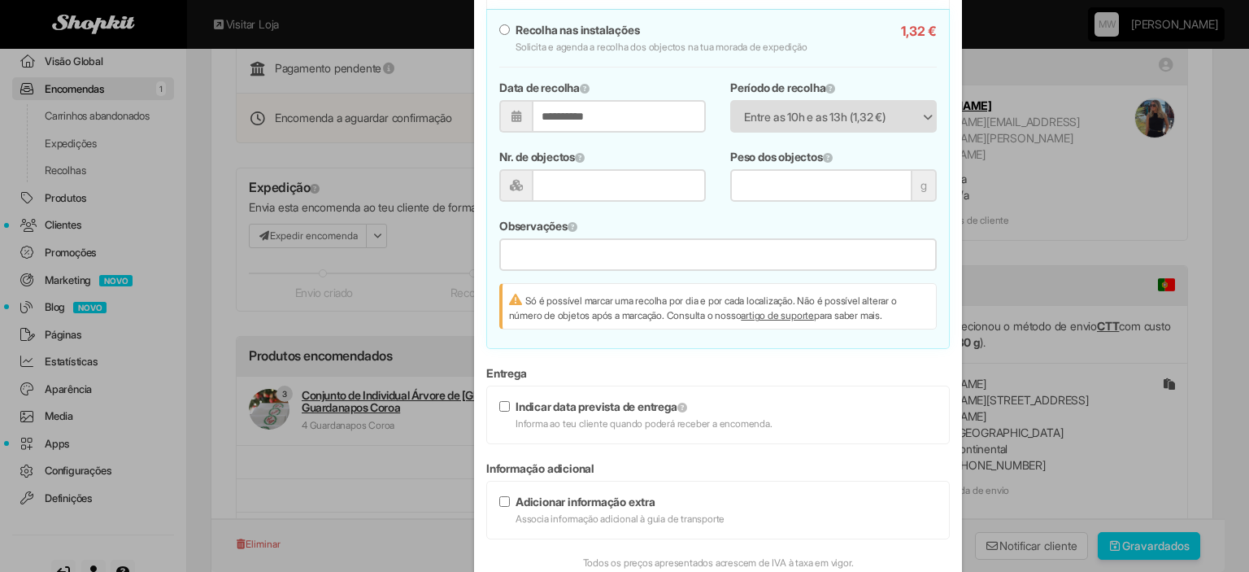
scroll to position [1138, 0]
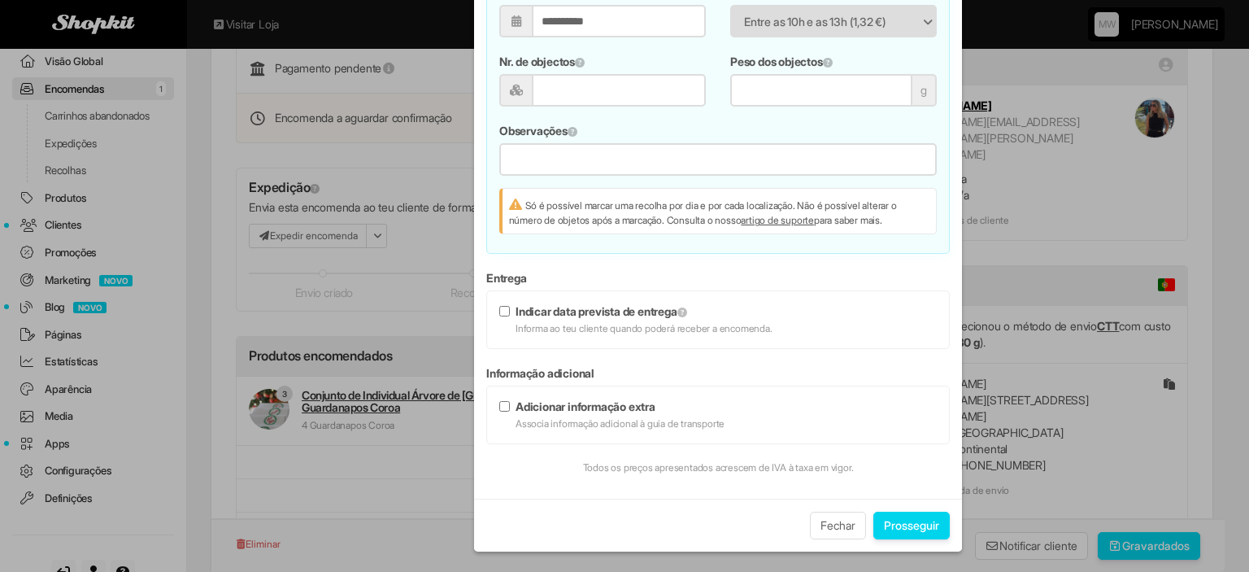
click at [888, 523] on button "Prosseguir" at bounding box center [911, 525] width 76 height 28
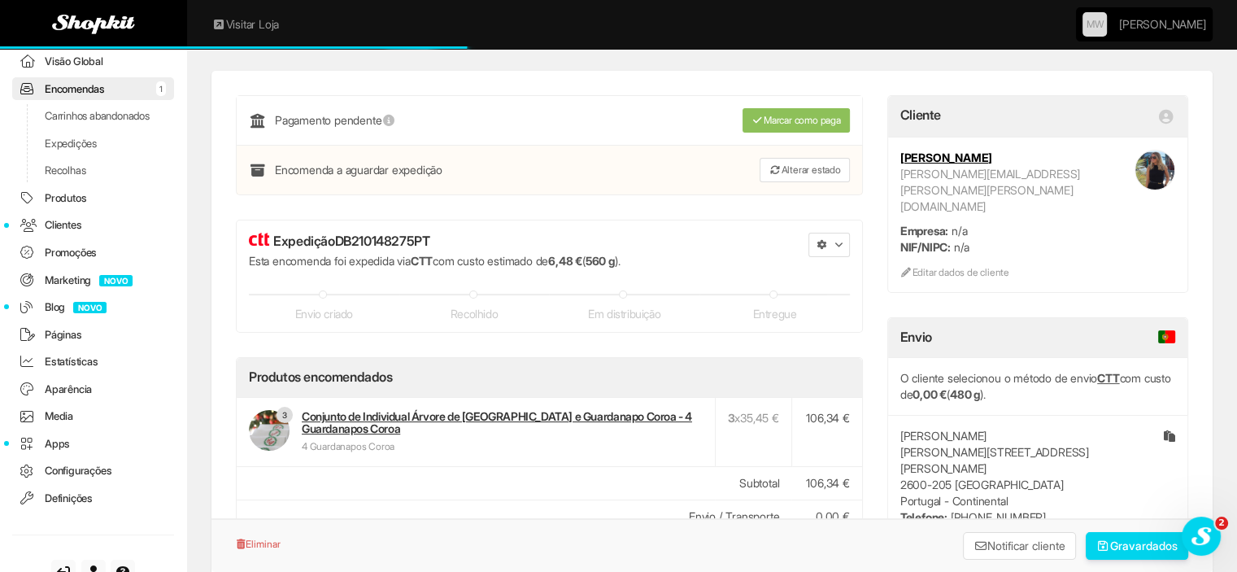
click at [104, 86] on link "Encomendas 1" at bounding box center [93, 89] width 162 height 24
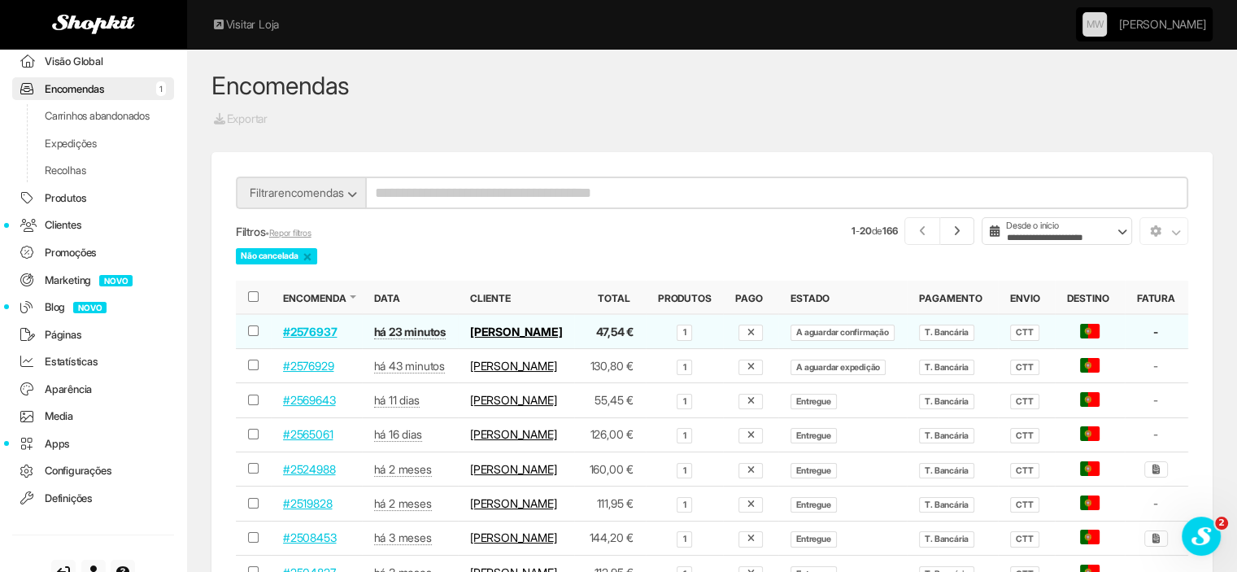
click at [476, 328] on link "[PERSON_NAME]" at bounding box center [516, 331] width 92 height 14
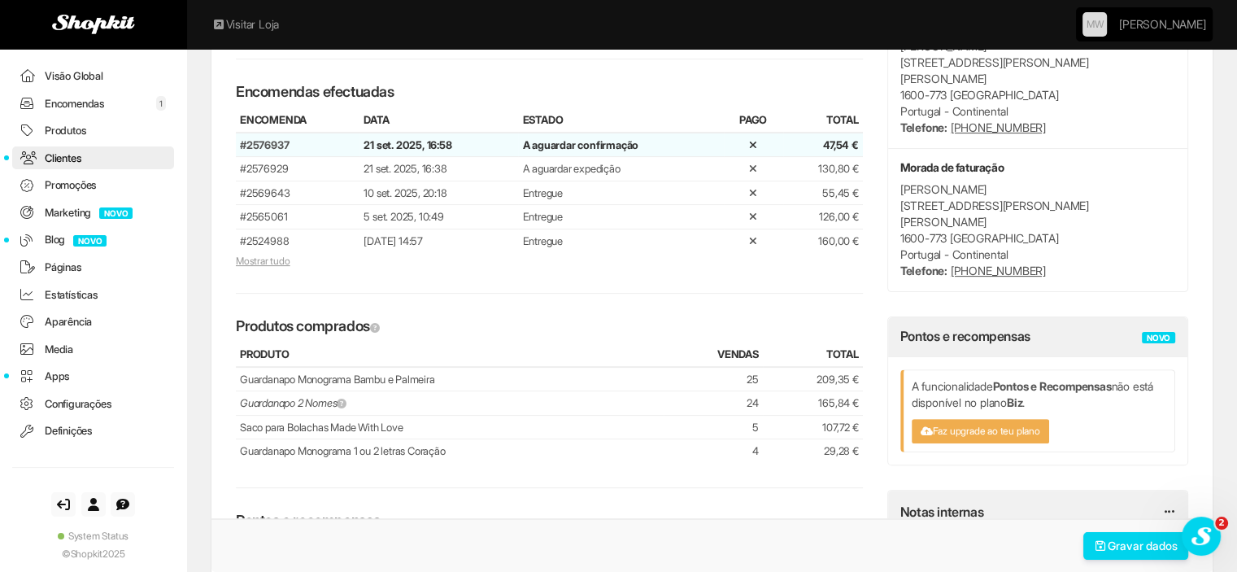
scroll to position [732, 0]
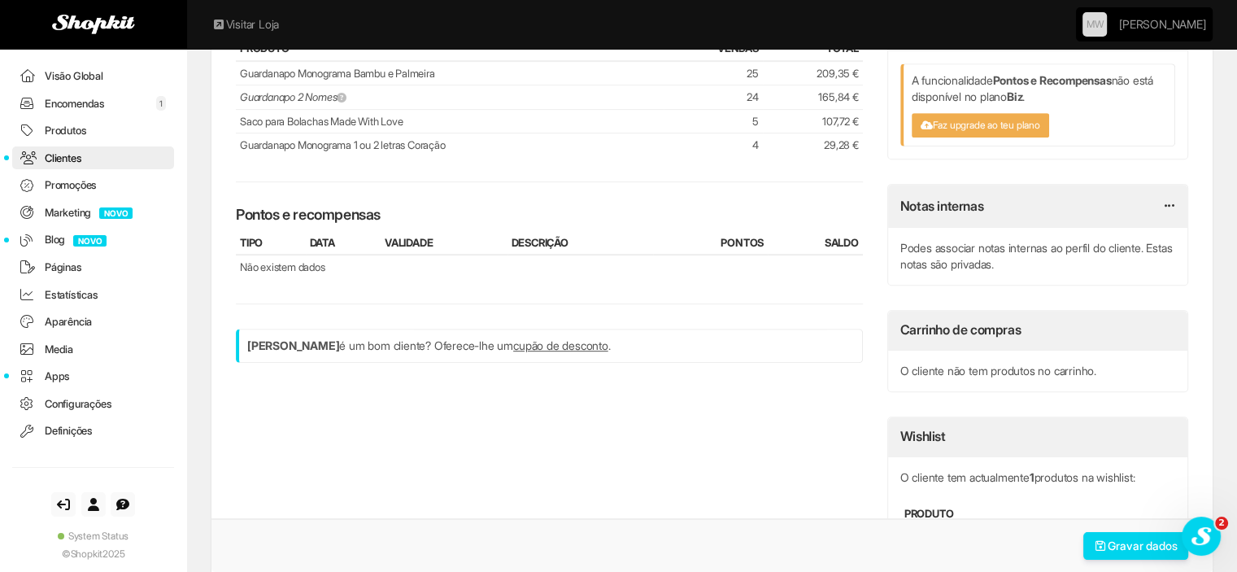
click at [91, 99] on link "Encomendas 1" at bounding box center [93, 104] width 162 height 24
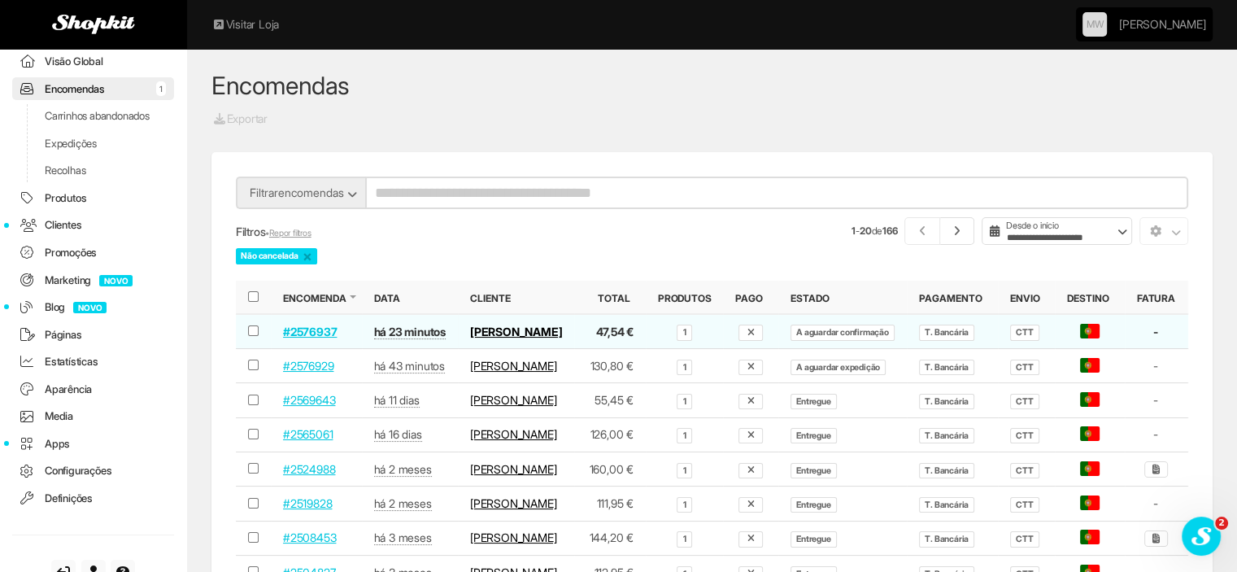
click at [315, 334] on link "#2576937" at bounding box center [310, 331] width 54 height 14
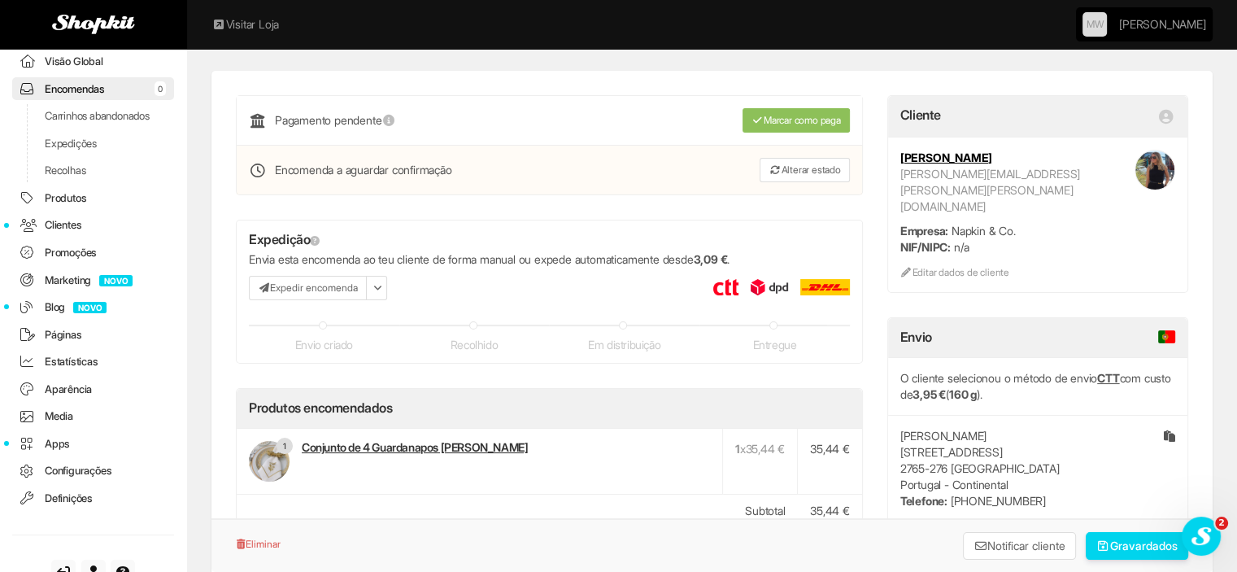
click at [336, 282] on button "Expedir encomenda" at bounding box center [308, 288] width 118 height 24
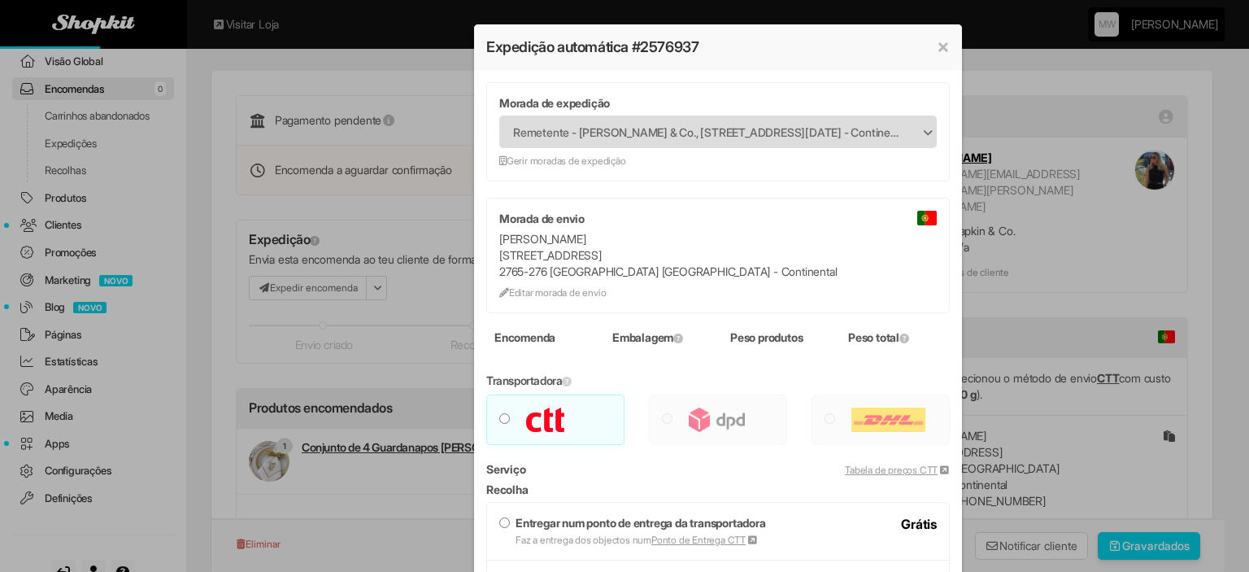
type input "***"
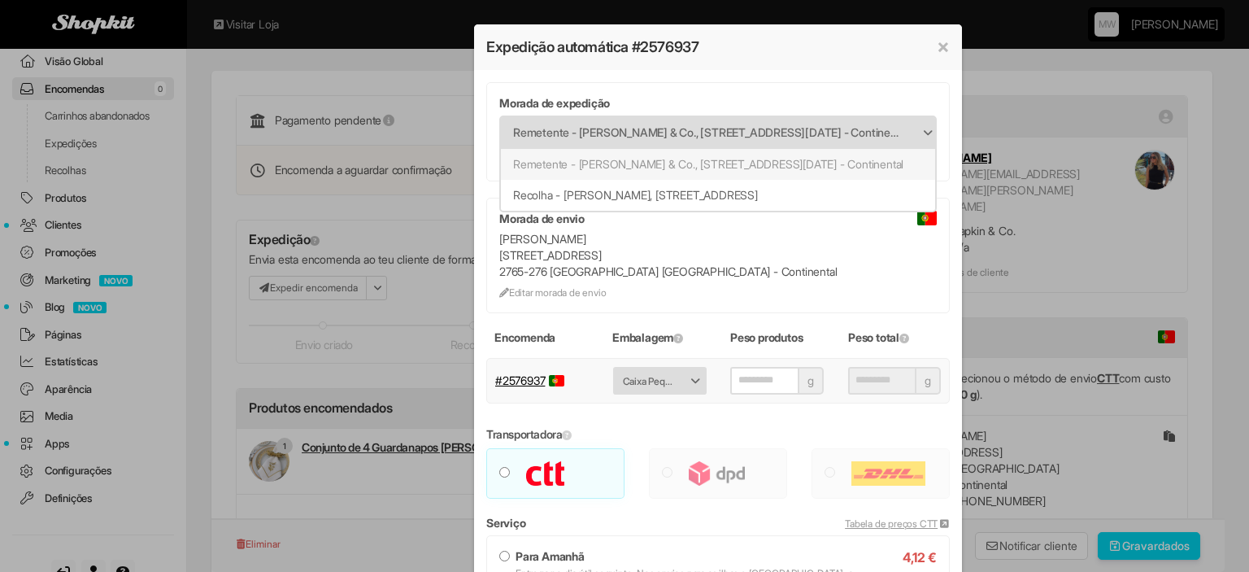
click at [607, 129] on span "Remetente - [PERSON_NAME] & Co., [STREET_ADDRESS][DATE] - Continental" at bounding box center [707, 132] width 389 height 31
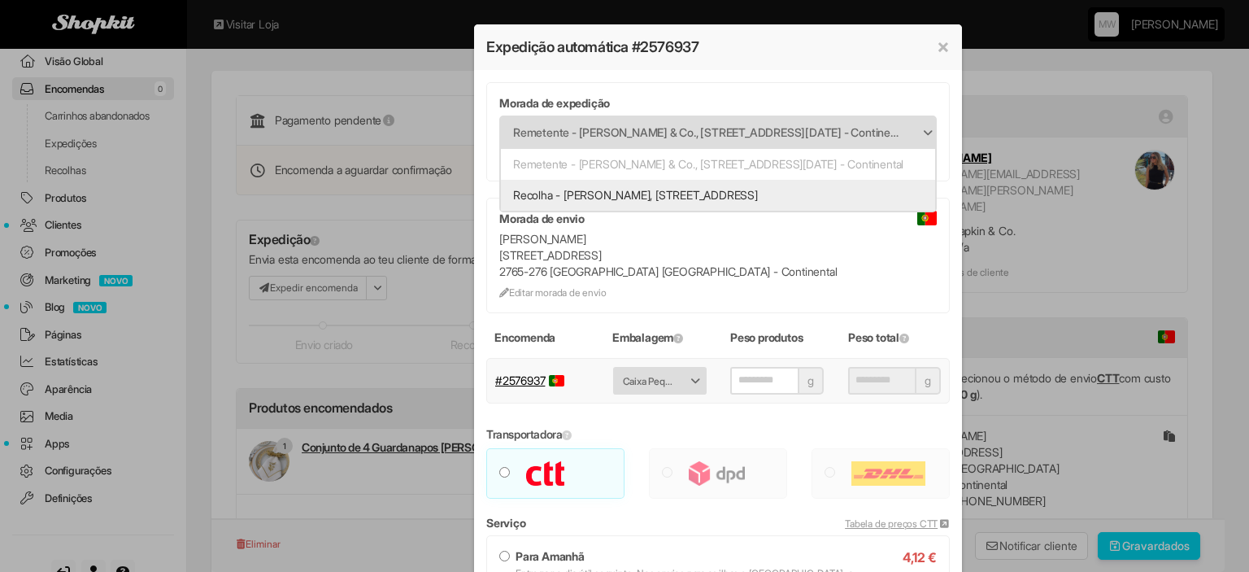
click at [603, 207] on li "Recolha - Maria Wilton, Rua das Avencas, 42 2765-062 Portugal - Continental" at bounding box center [718, 195] width 434 height 31
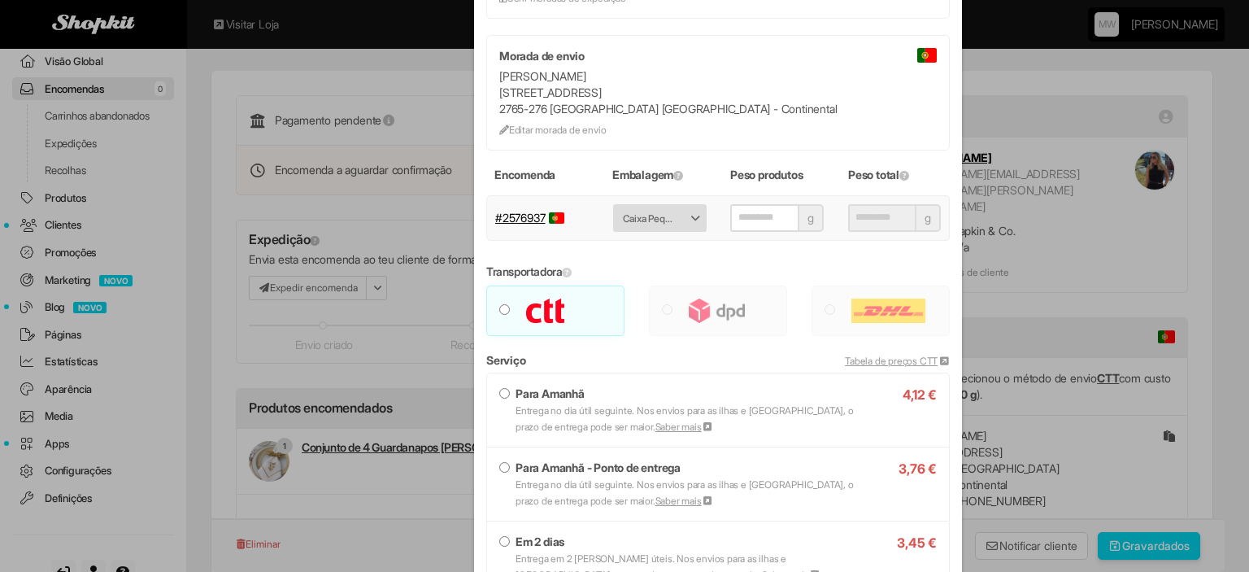
scroll to position [325, 0]
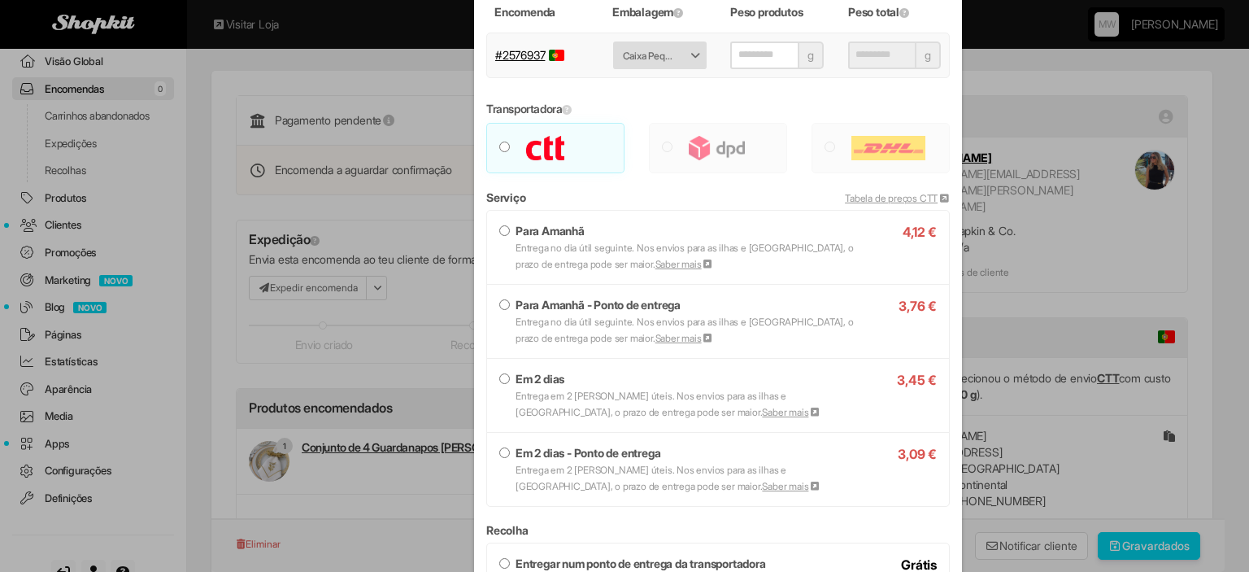
click at [576, 398] on small "Entrega em 2 dias úteis. Nos envios para as ilhas e Espanha, o prazo de entrega…" at bounding box center [668, 404] width 305 height 28
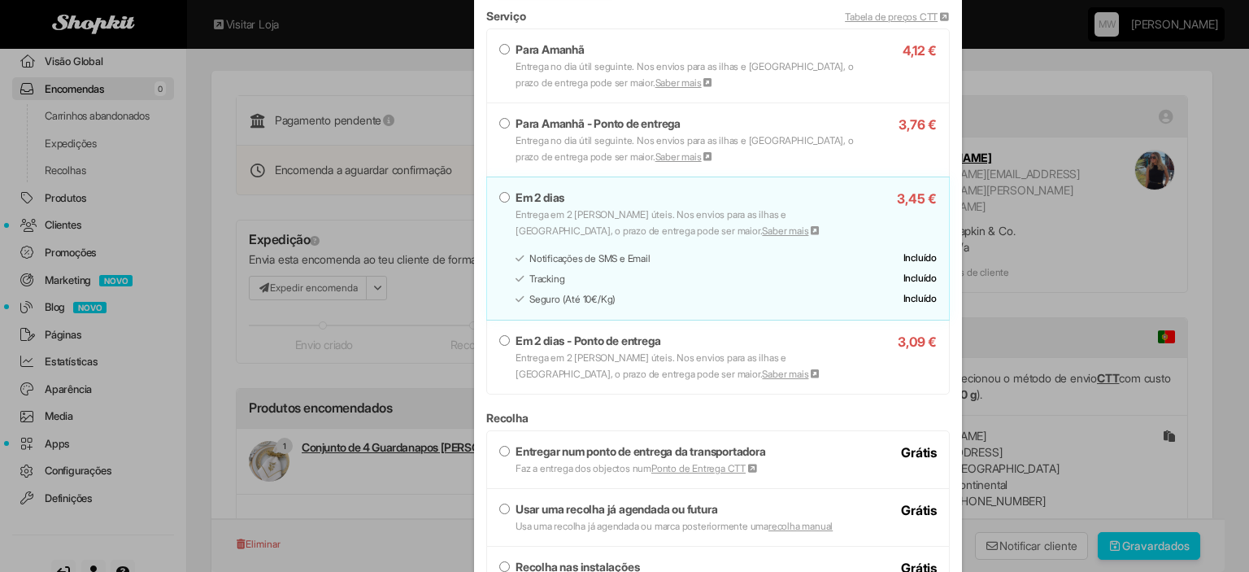
scroll to position [651, 0]
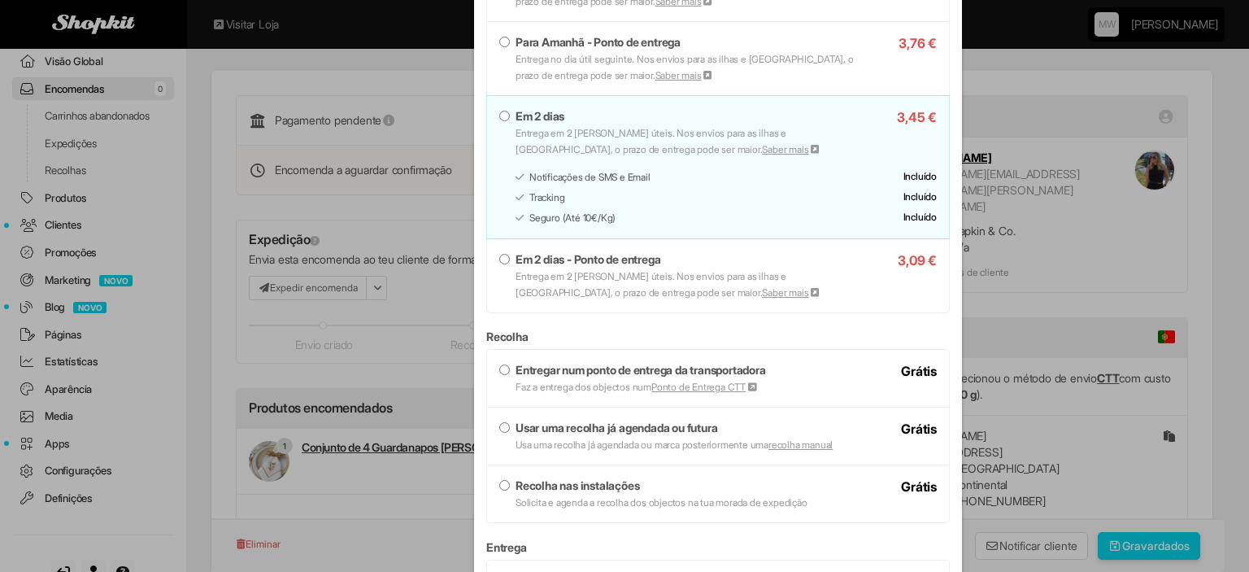
click at [564, 490] on strong "Recolha nas instalações" at bounding box center [578, 485] width 124 height 14
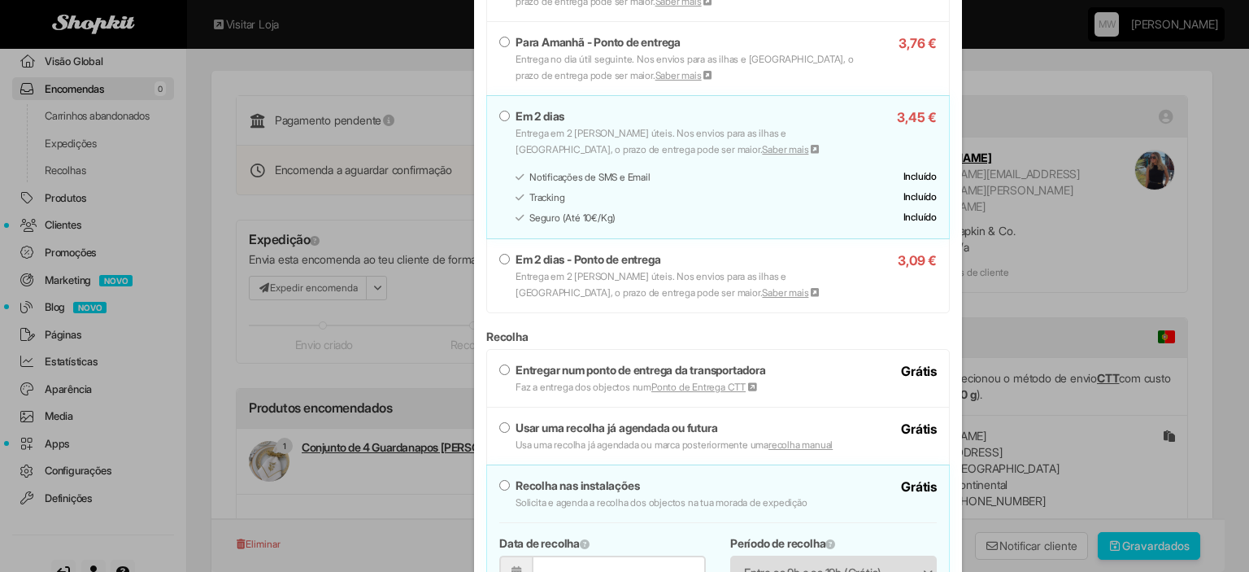
scroll to position [895, 0]
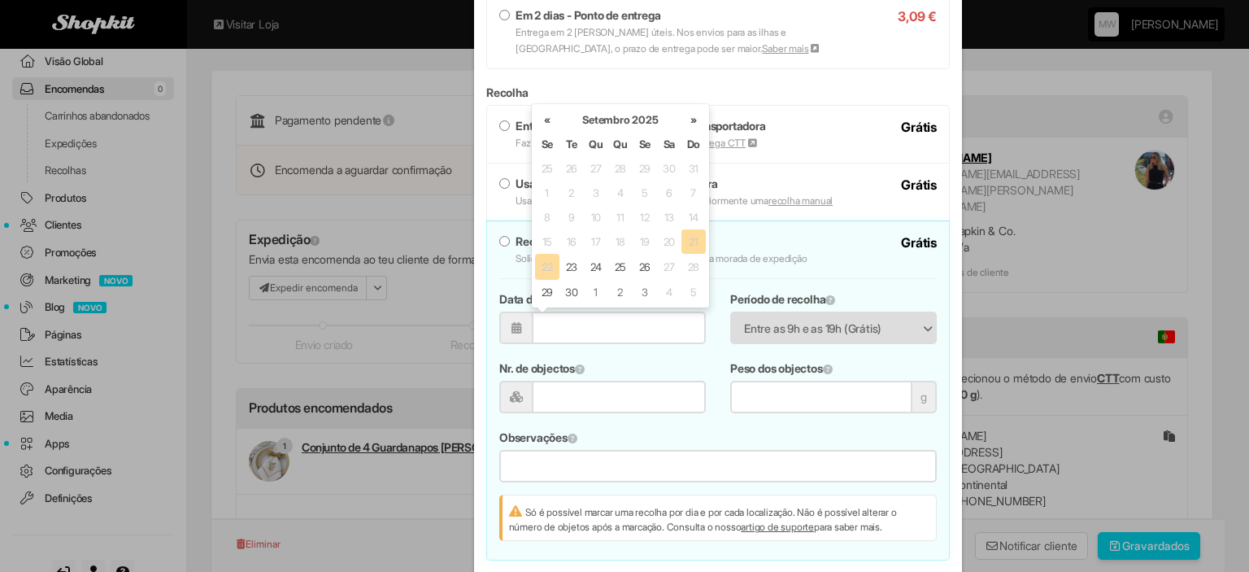
click at [546, 316] on input "Data de recolha" at bounding box center [619, 327] width 175 height 33
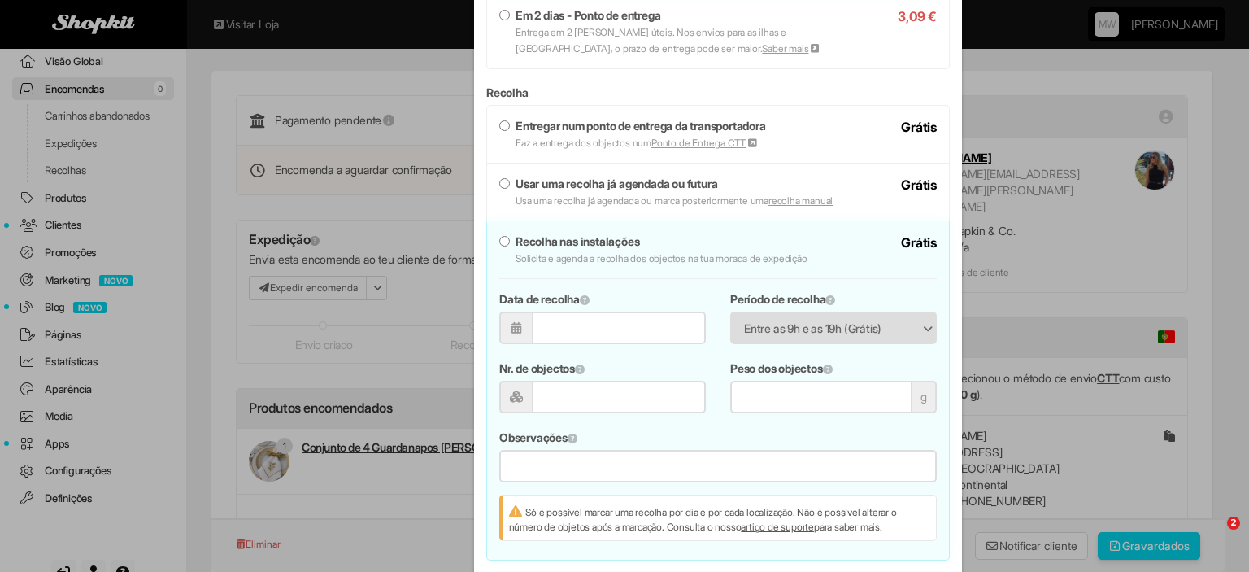
click at [576, 356] on div "**********" at bounding box center [718, 352] width 462 height 122
click at [816, 329] on span "Entre as 9h e as 19h (Grátis)" at bounding box center [823, 328] width 158 height 31
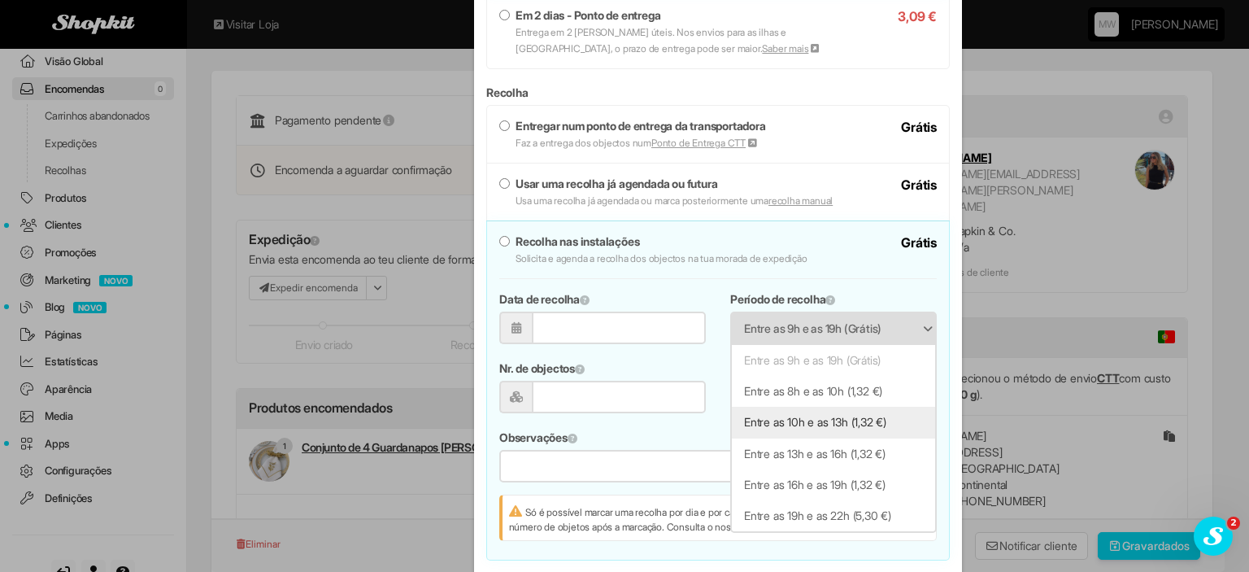
click at [806, 416] on li "Entre as 10h e as 13h (1,32 €)" at bounding box center [833, 422] width 203 height 31
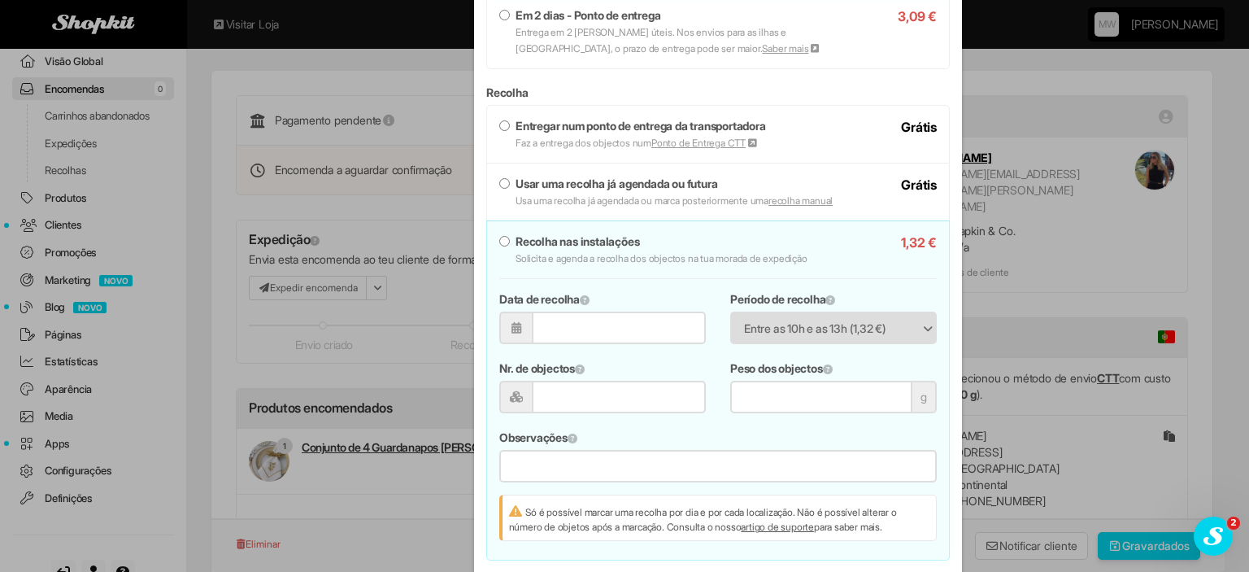
click at [620, 324] on input "Data de recolha" at bounding box center [619, 327] width 175 height 33
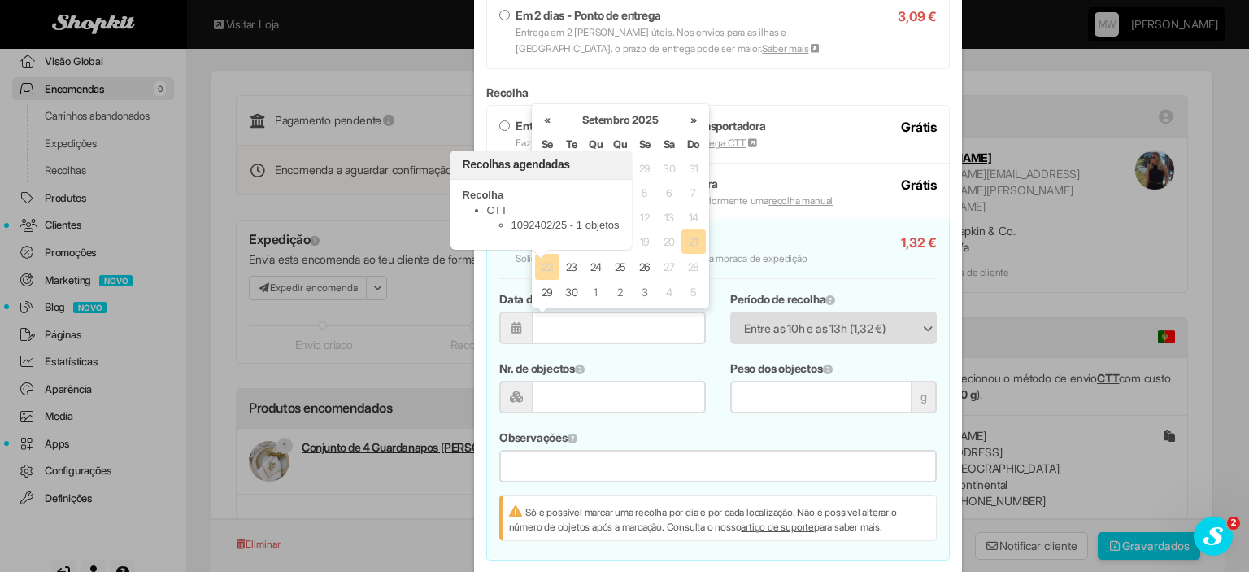
click at [539, 266] on span "22" at bounding box center [547, 267] width 16 height 18
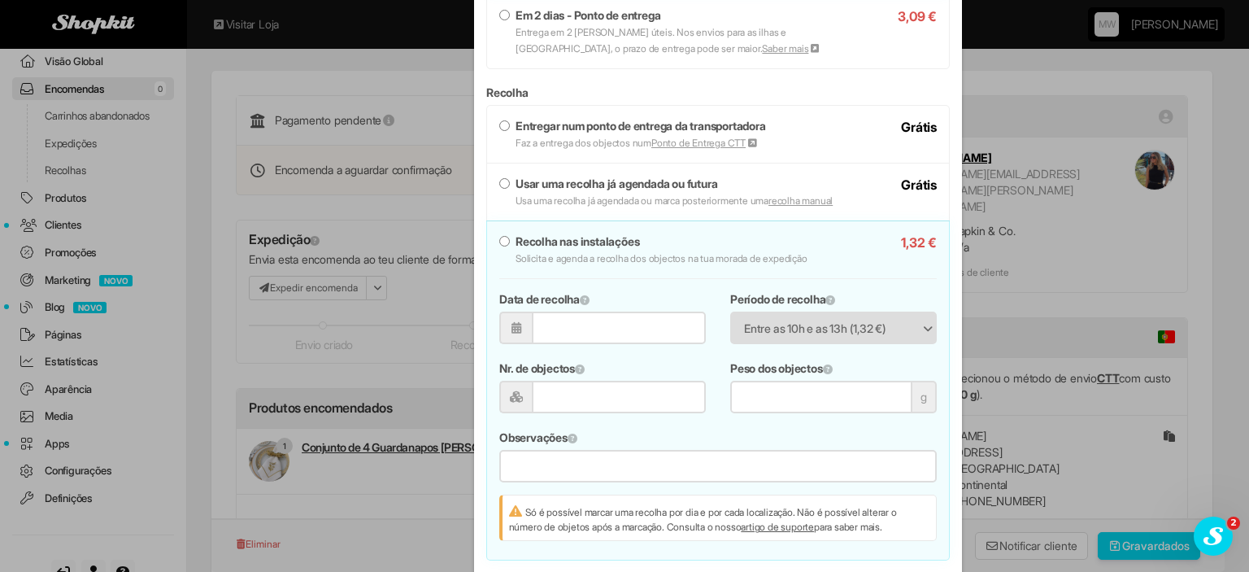
click at [636, 426] on div "**********" at bounding box center [717, 409] width 437 height 263
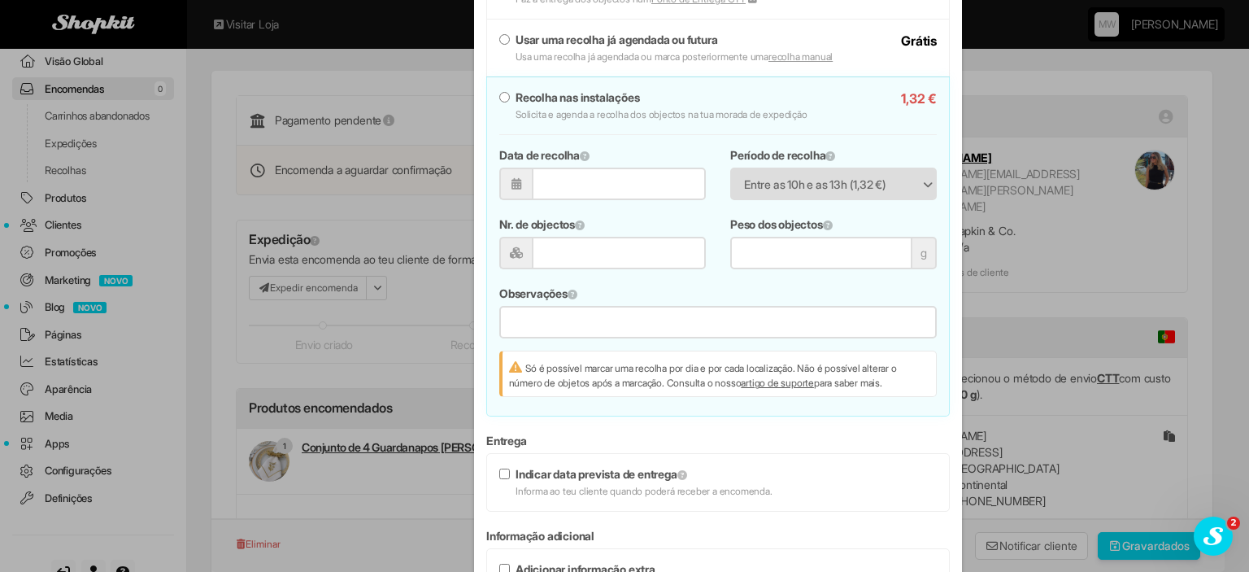
scroll to position [876, 0]
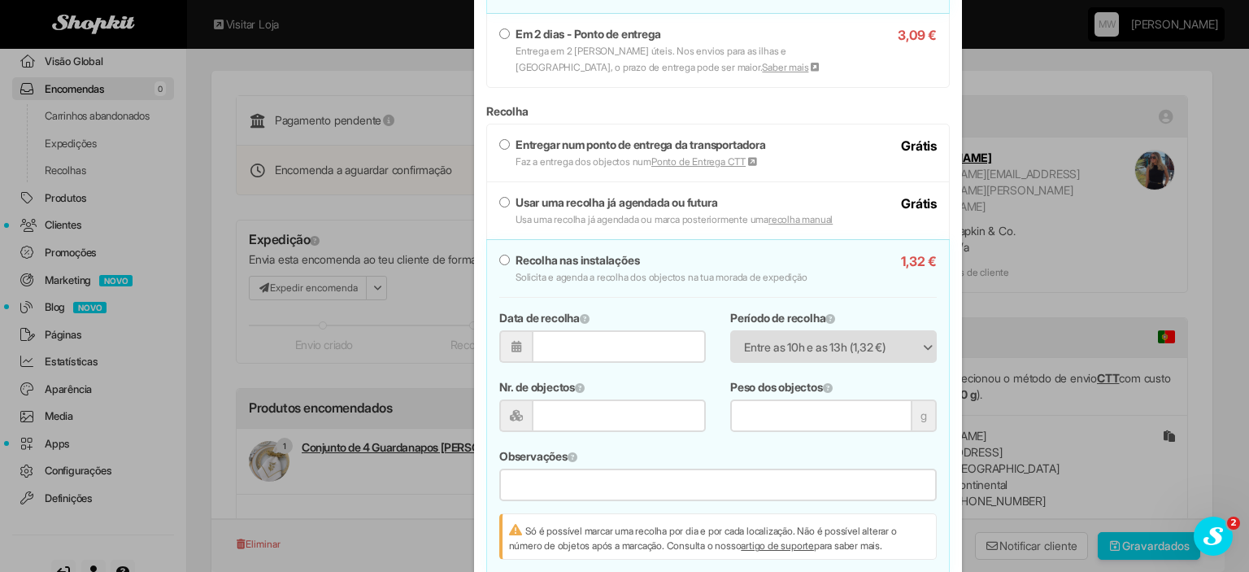
click at [549, 206] on strong "Usar uma recolha já agendada ou futura" at bounding box center [617, 202] width 202 height 14
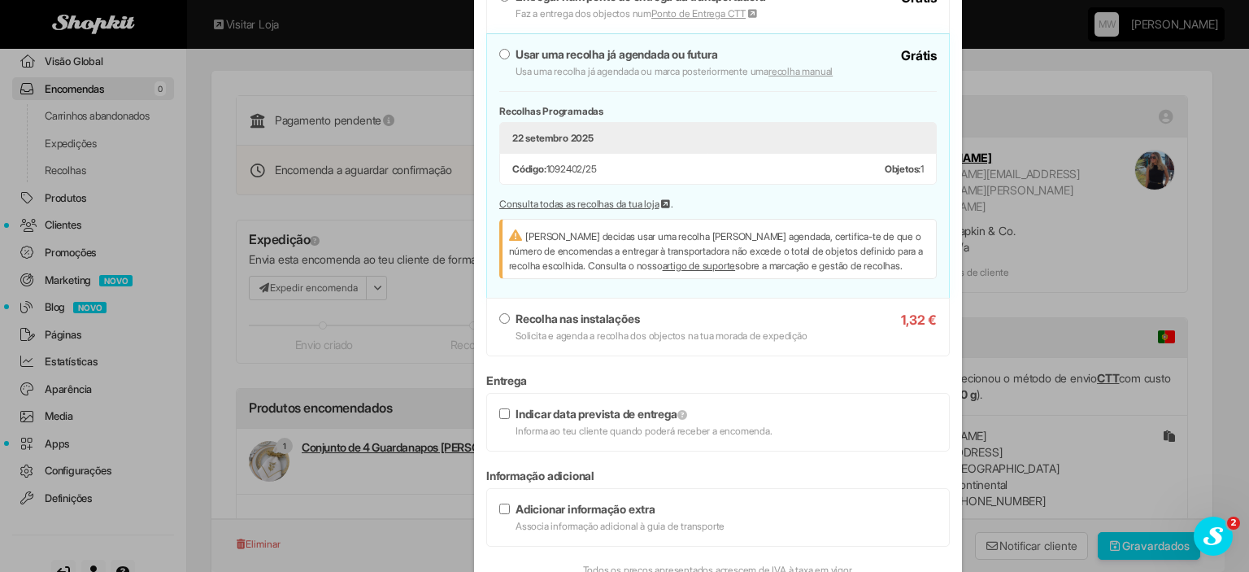
scroll to position [1038, 0]
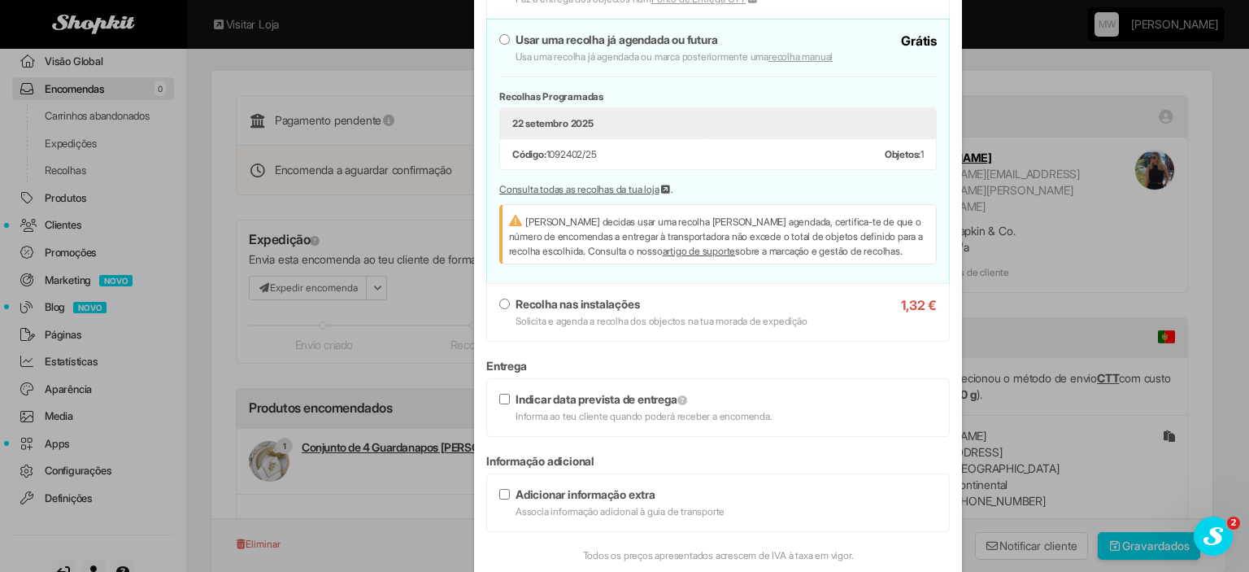
click at [553, 305] on strong "Recolha nas instalações" at bounding box center [578, 304] width 124 height 14
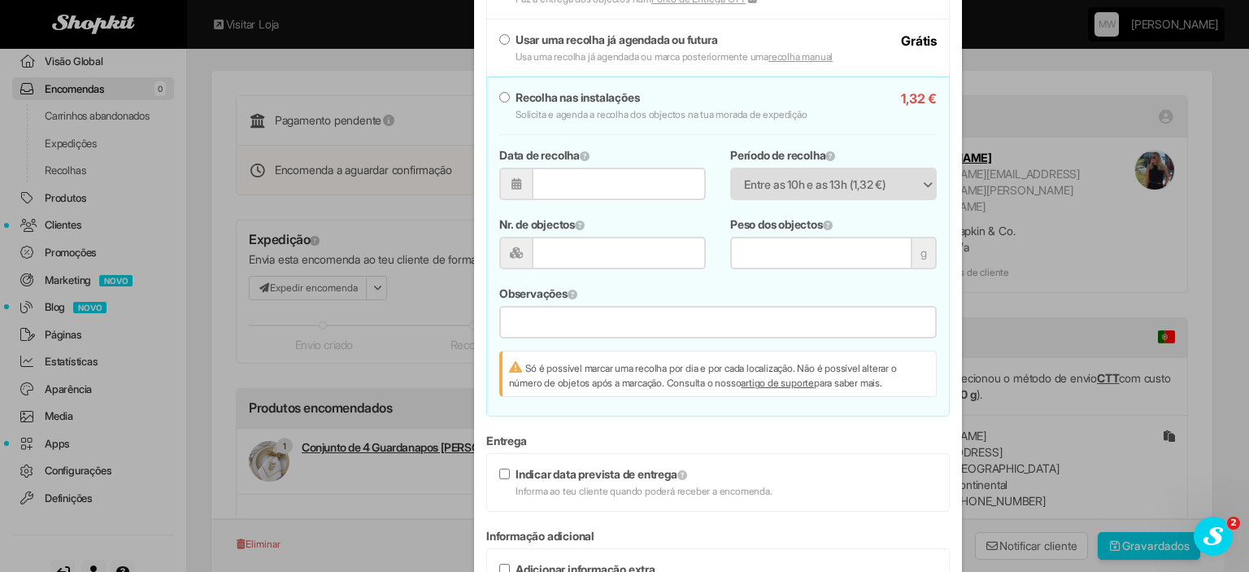
click at [579, 183] on input "Data de recolha" at bounding box center [619, 184] width 175 height 33
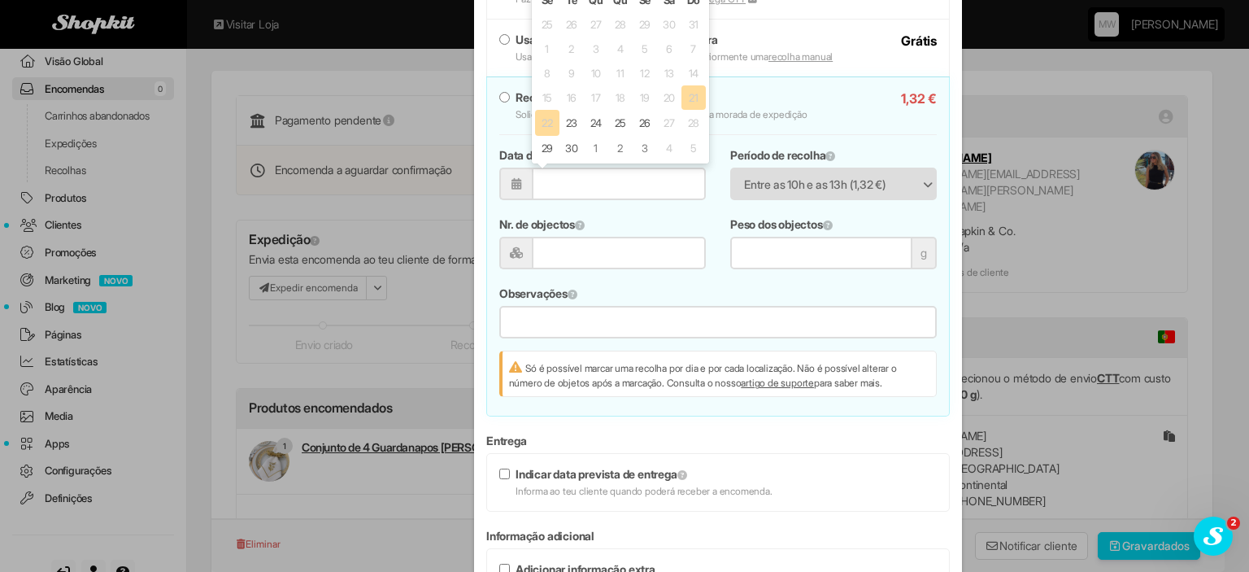
click at [579, 183] on input "Data de recolha" at bounding box center [619, 184] width 175 height 33
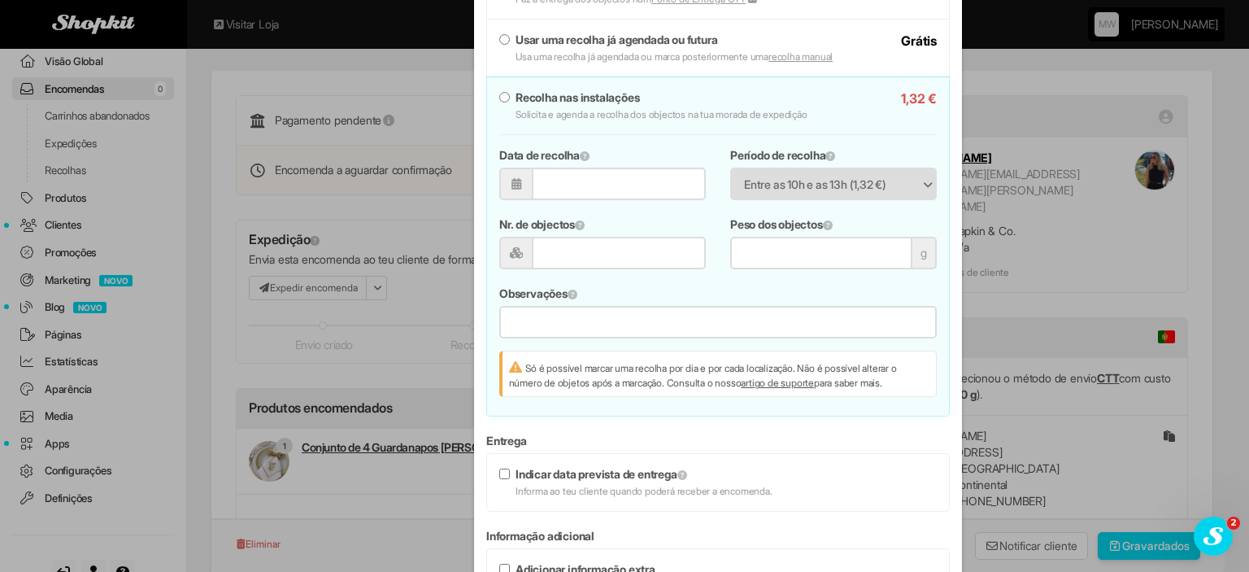
click at [568, 406] on li "1,32 € Recolha nas instalações Solicita e agenda a recolha dos objectos na tua …" at bounding box center [718, 245] width 464 height 339
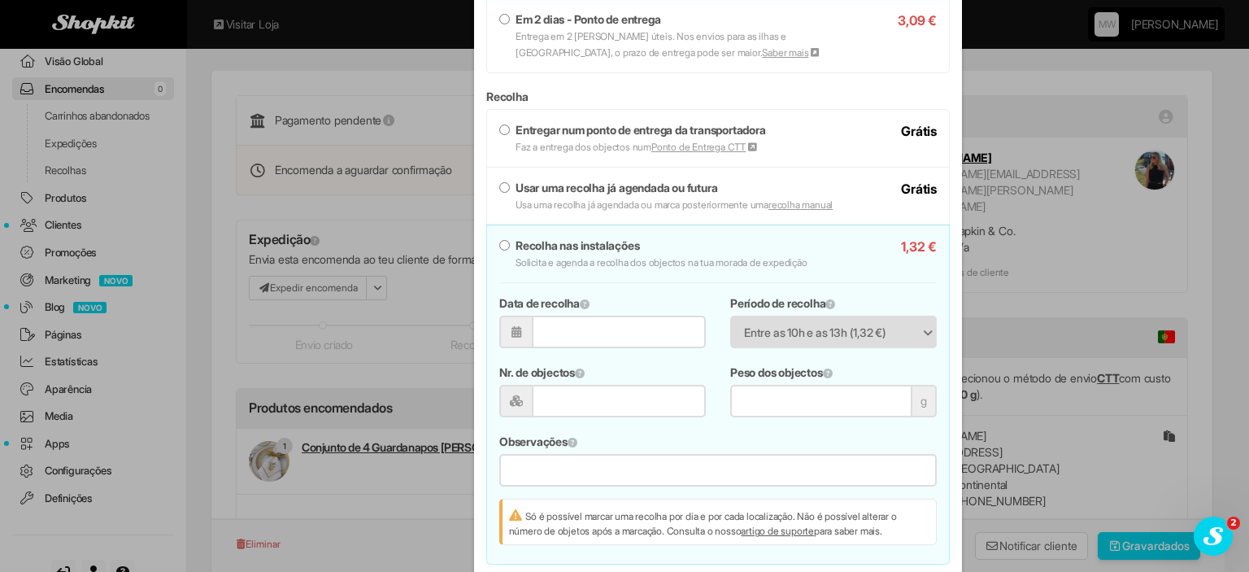
scroll to position [876, 0]
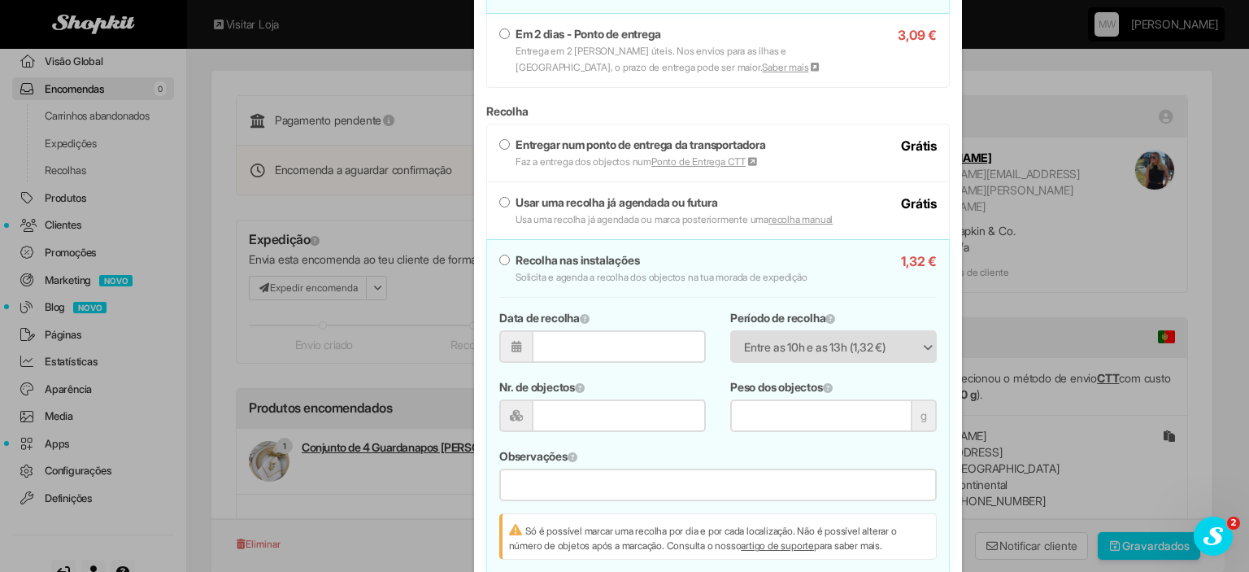
click at [507, 201] on label "Usar uma recolha já agendada ou futura Usa uma recolha já agendada ou marca pos…" at bounding box center [717, 210] width 437 height 33
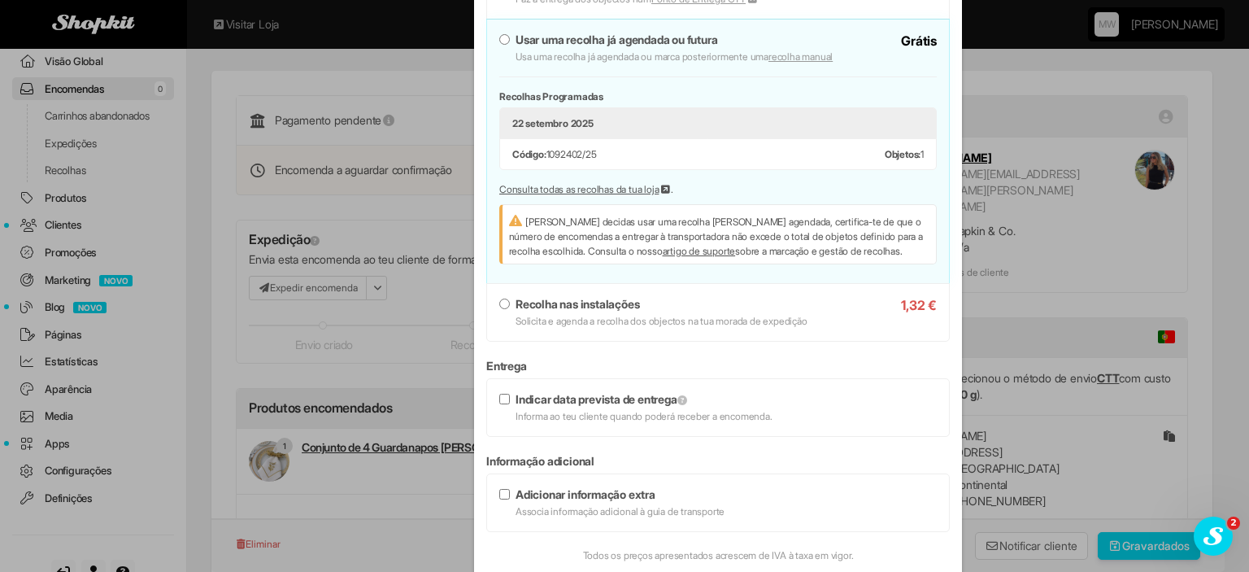
scroll to position [1120, 0]
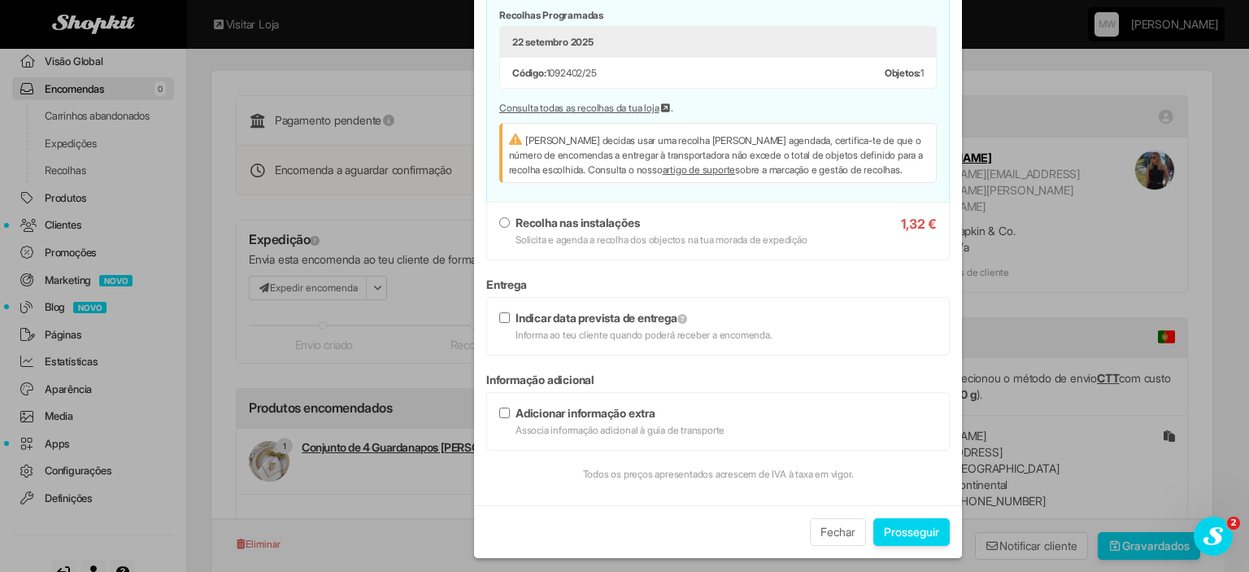
click at [926, 525] on button "Prosseguir" at bounding box center [911, 532] width 76 height 28
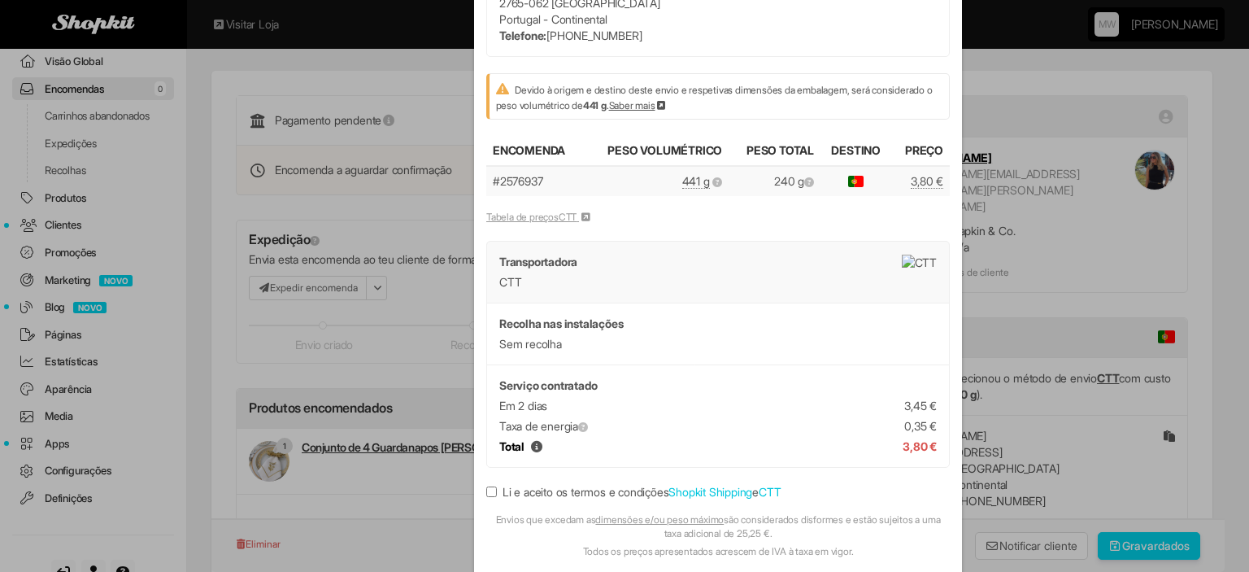
scroll to position [237, 0]
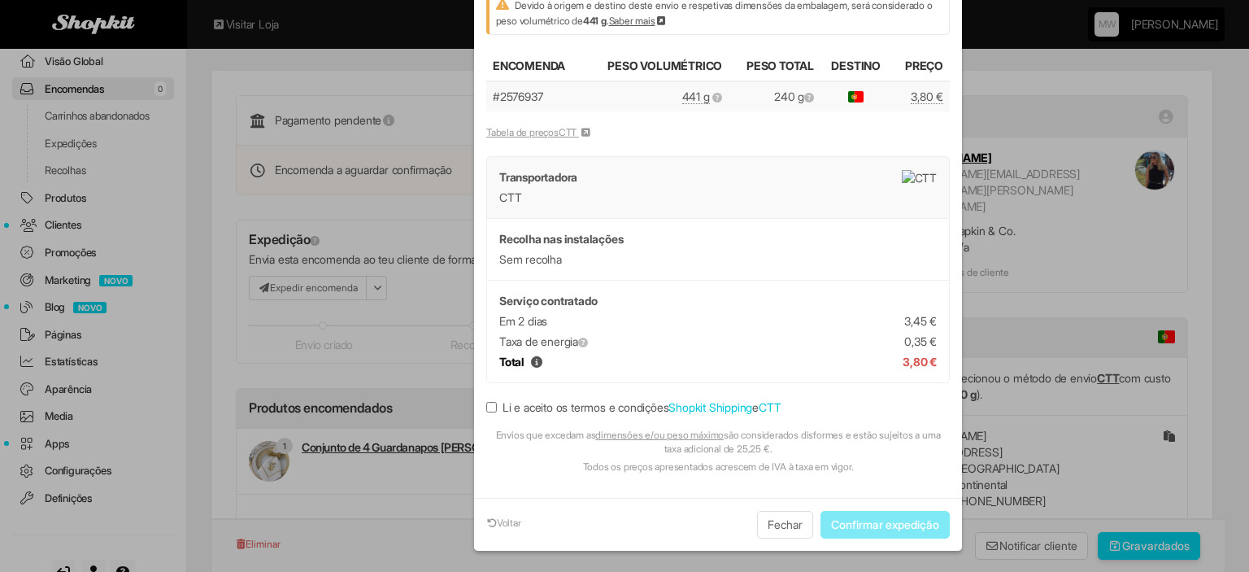
click at [603, 401] on label "Li e aceito os termos e condições Shopkit Shipping e CTT" at bounding box center [633, 407] width 294 height 16
click at [886, 518] on button "Confirmar expedição" at bounding box center [885, 525] width 129 height 28
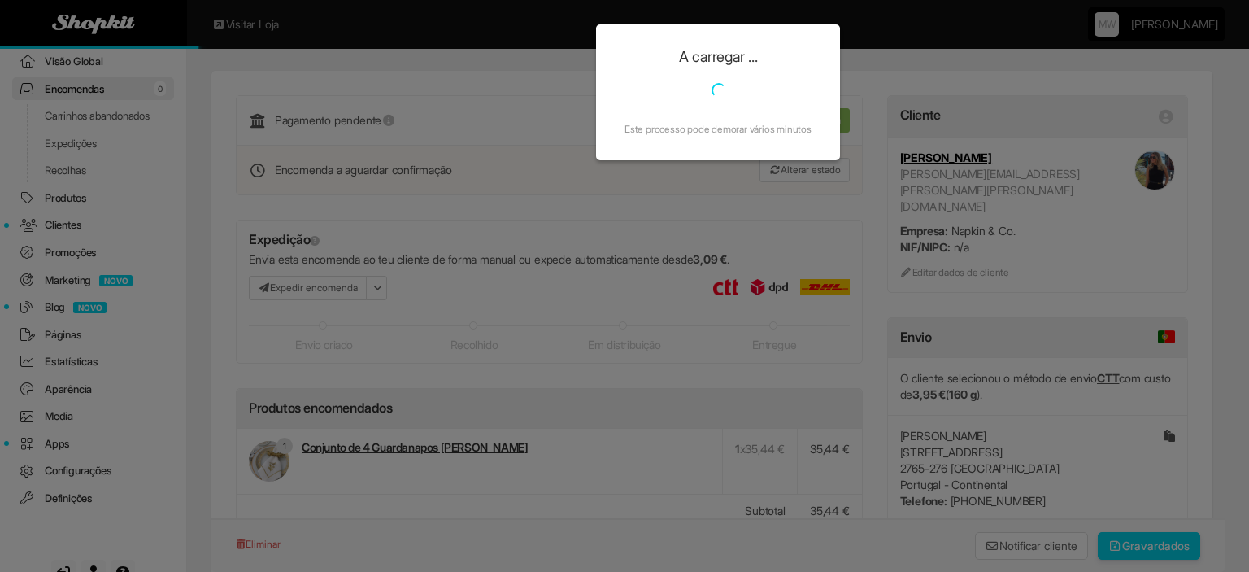
scroll to position [0, 0]
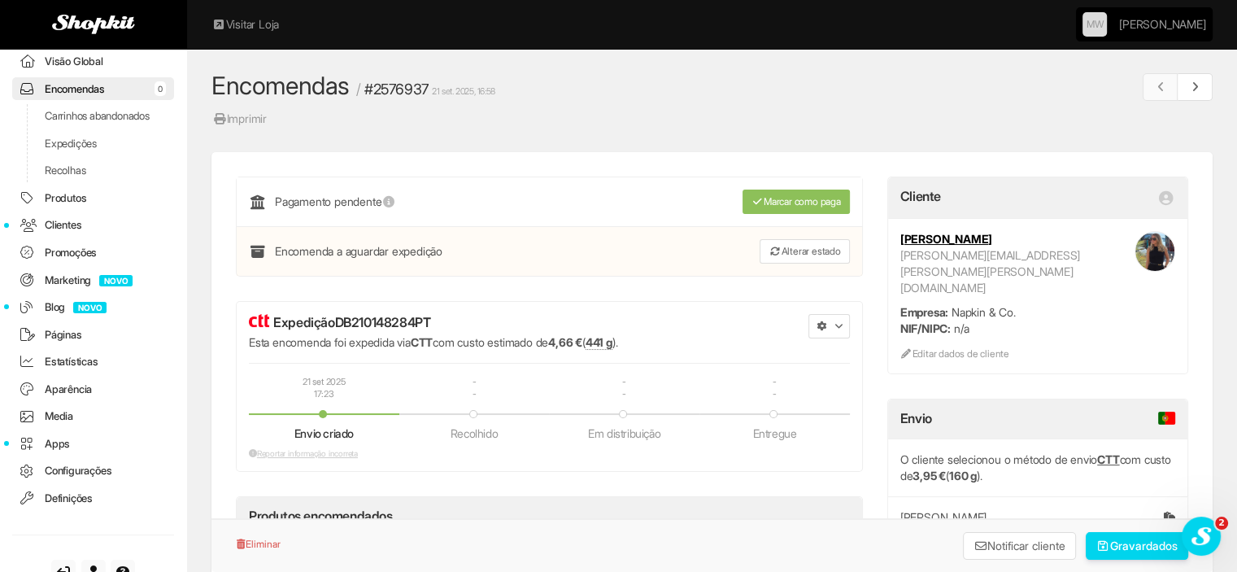
click at [53, 182] on link "Recolhas" at bounding box center [93, 171] width 162 height 24
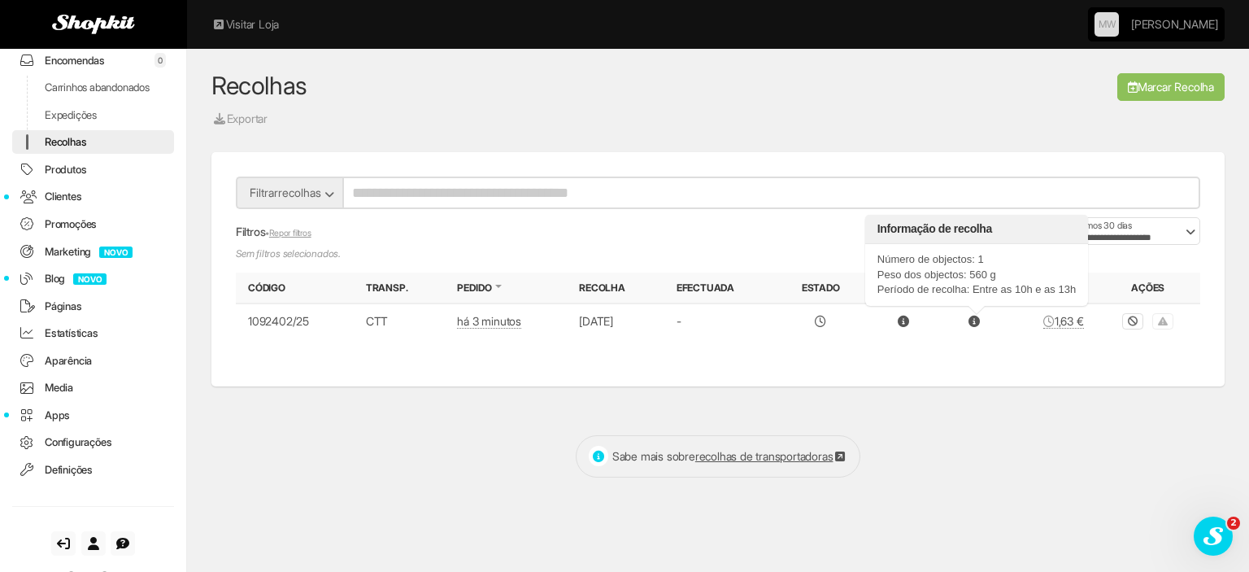
click at [974, 322] on icon at bounding box center [974, 321] width 11 height 11
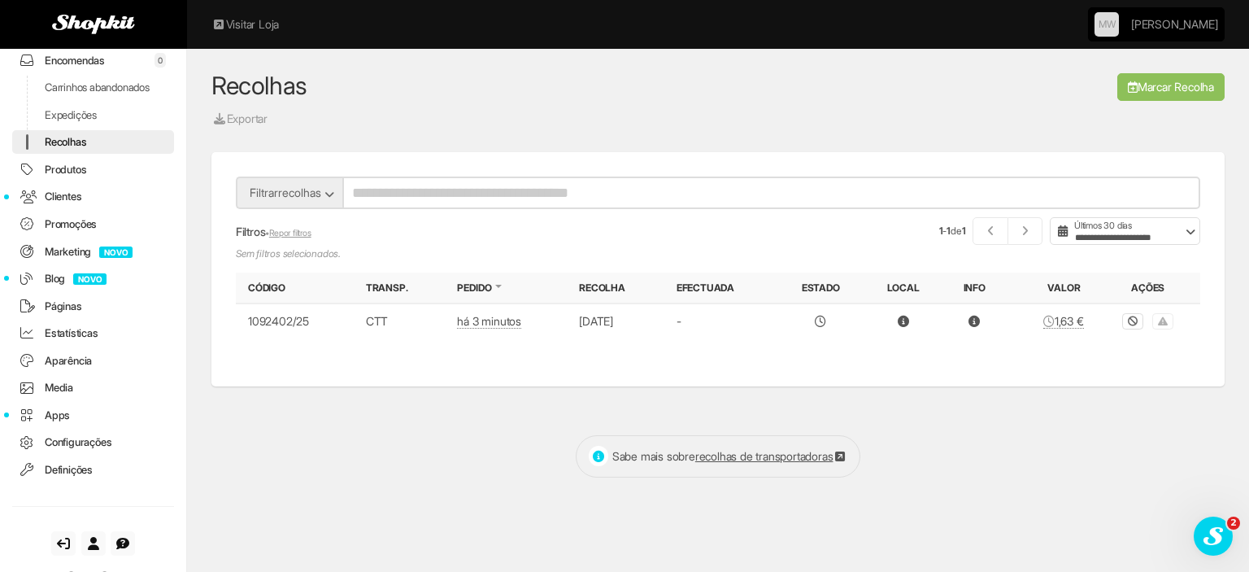
click at [67, 61] on link "Encomendas 0" at bounding box center [93, 61] width 162 height 24
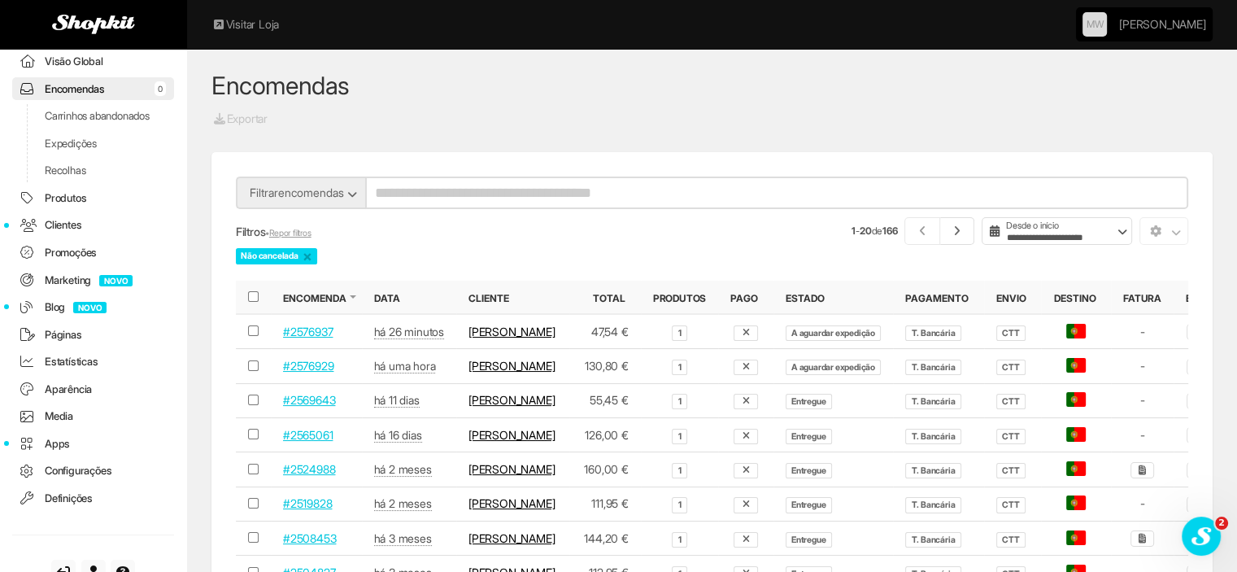
click at [309, 372] on link "#2576929" at bounding box center [308, 366] width 50 height 14
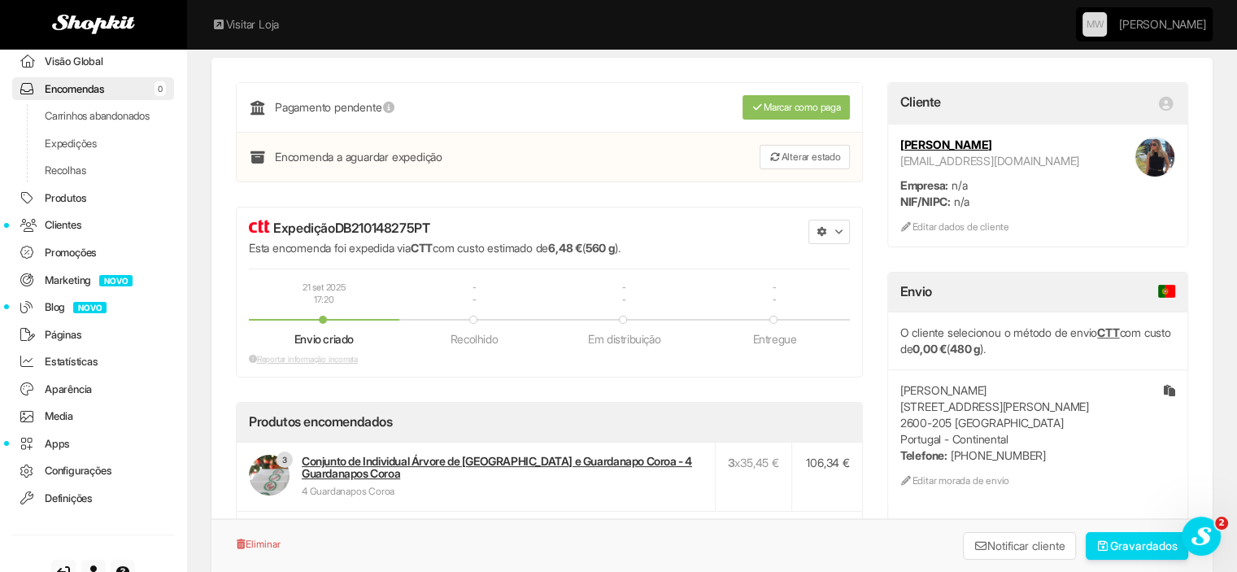
scroll to position [81, 0]
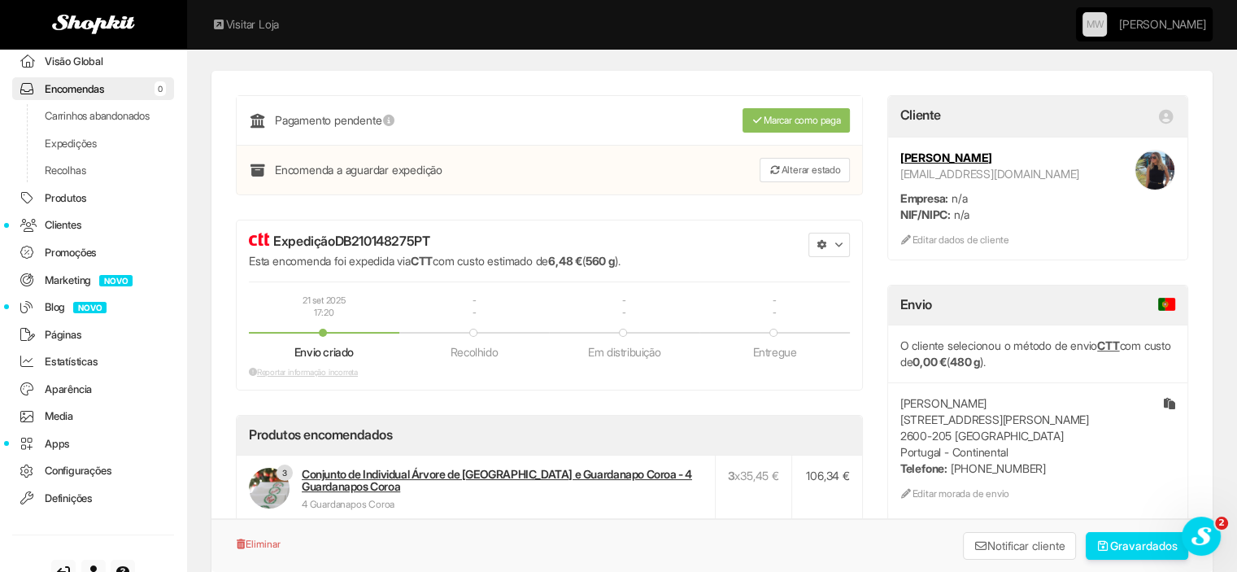
click at [825, 246] on icon "button" at bounding box center [822, 245] width 10 height 10
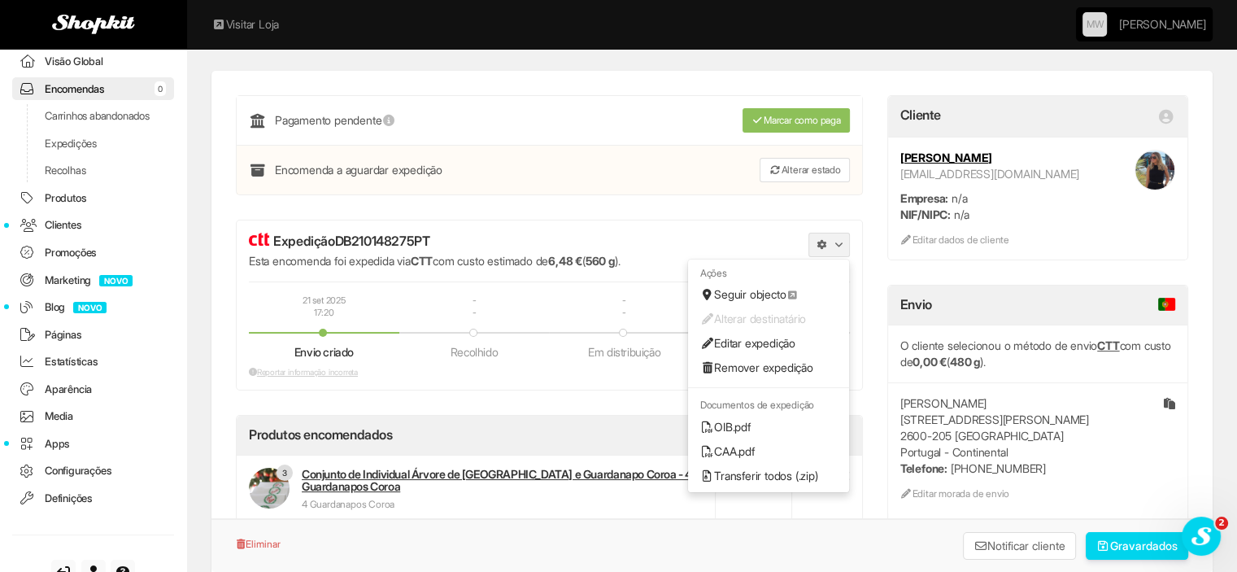
click at [732, 424] on link "OIB.pdf" at bounding box center [768, 427] width 161 height 24
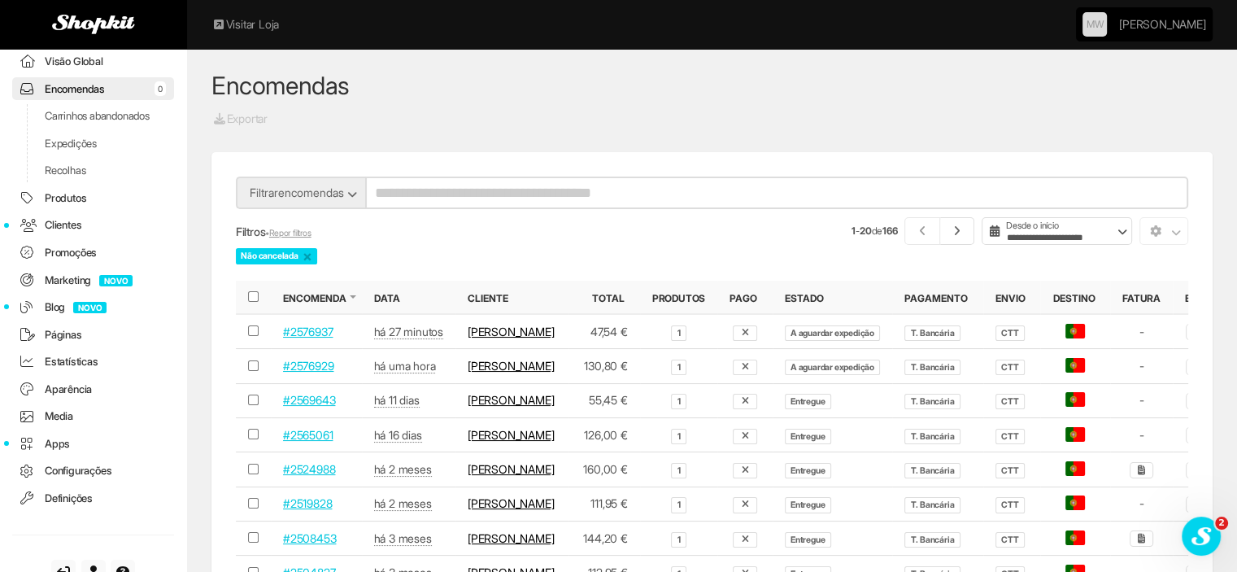
click at [286, 337] on link "#2576937" at bounding box center [308, 331] width 50 height 14
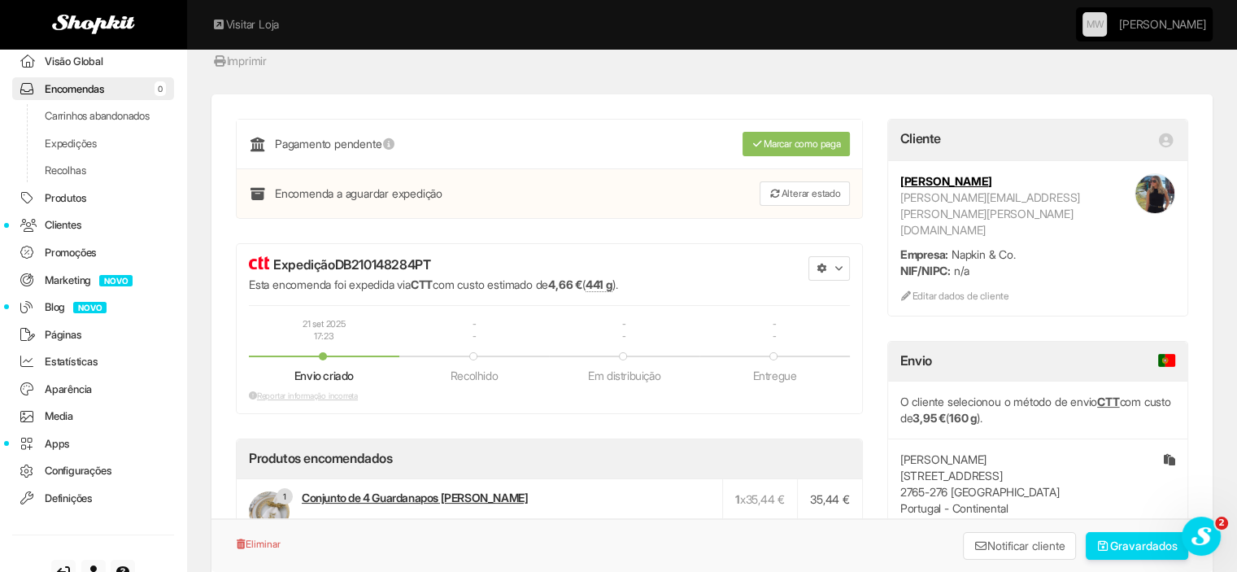
scroll to position [81, 0]
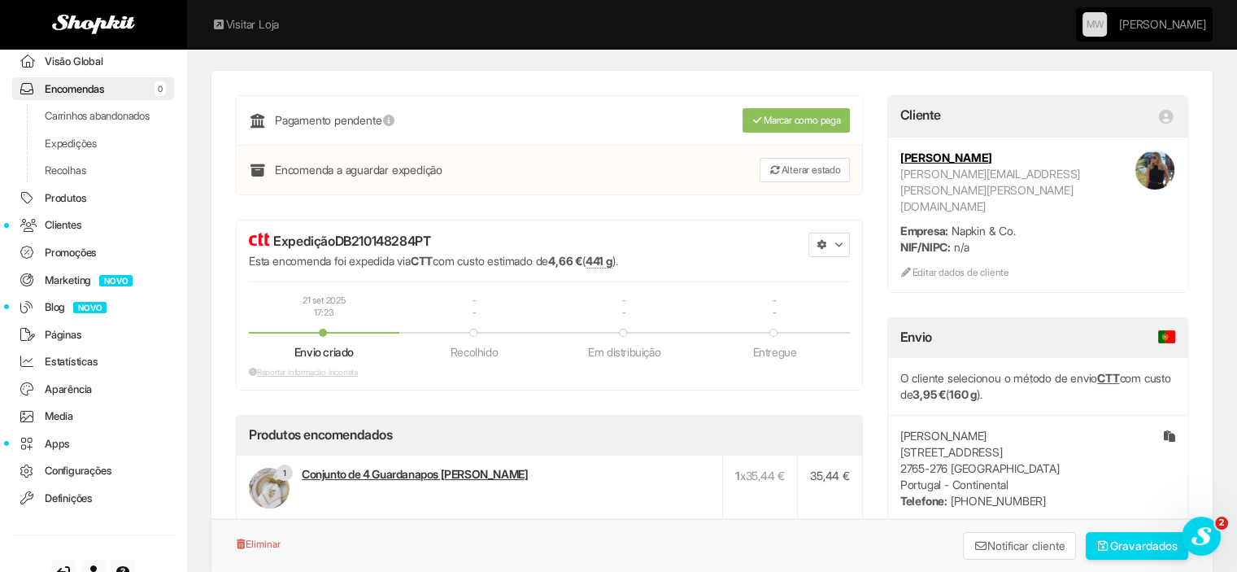
click at [819, 240] on icon "button" at bounding box center [822, 245] width 10 height 10
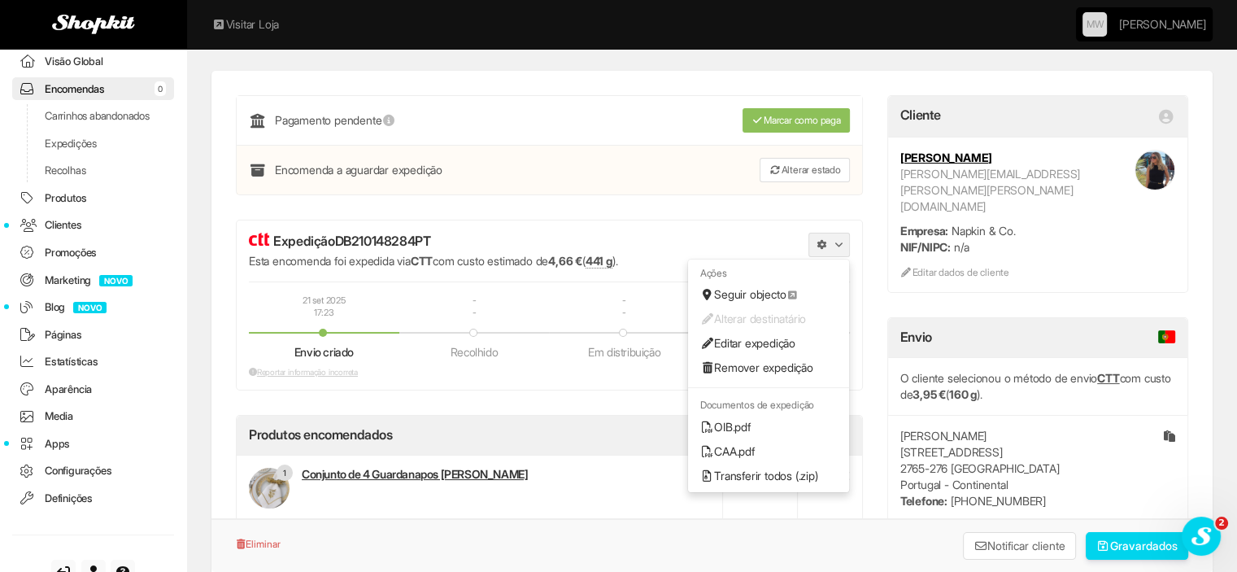
click at [712, 424] on icon at bounding box center [707, 426] width 15 height 11
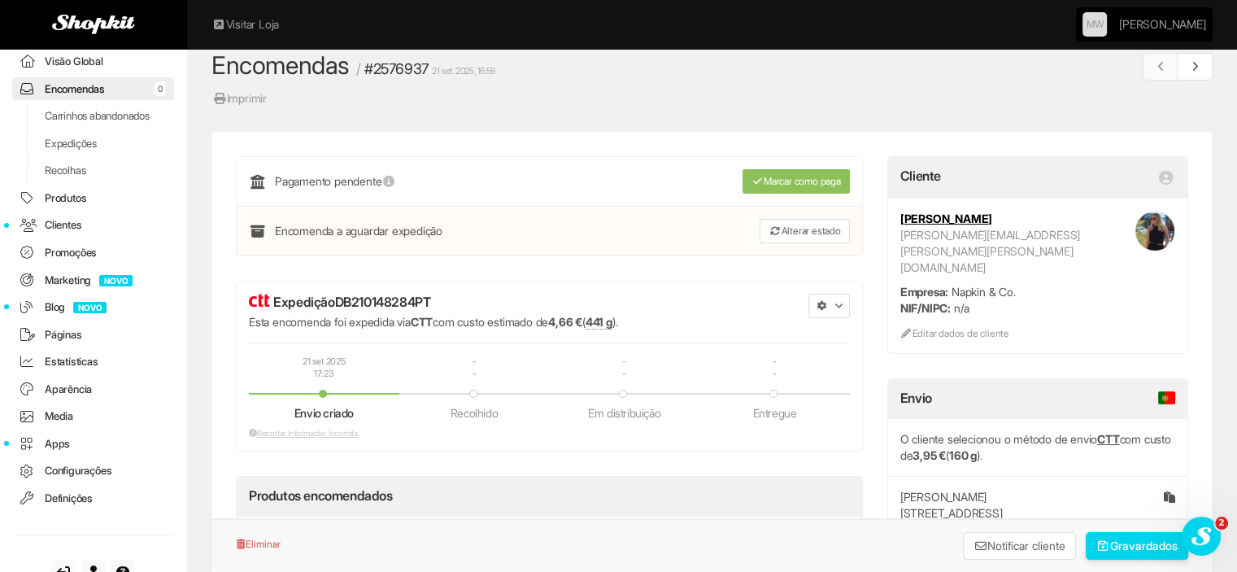
scroll to position [0, 0]
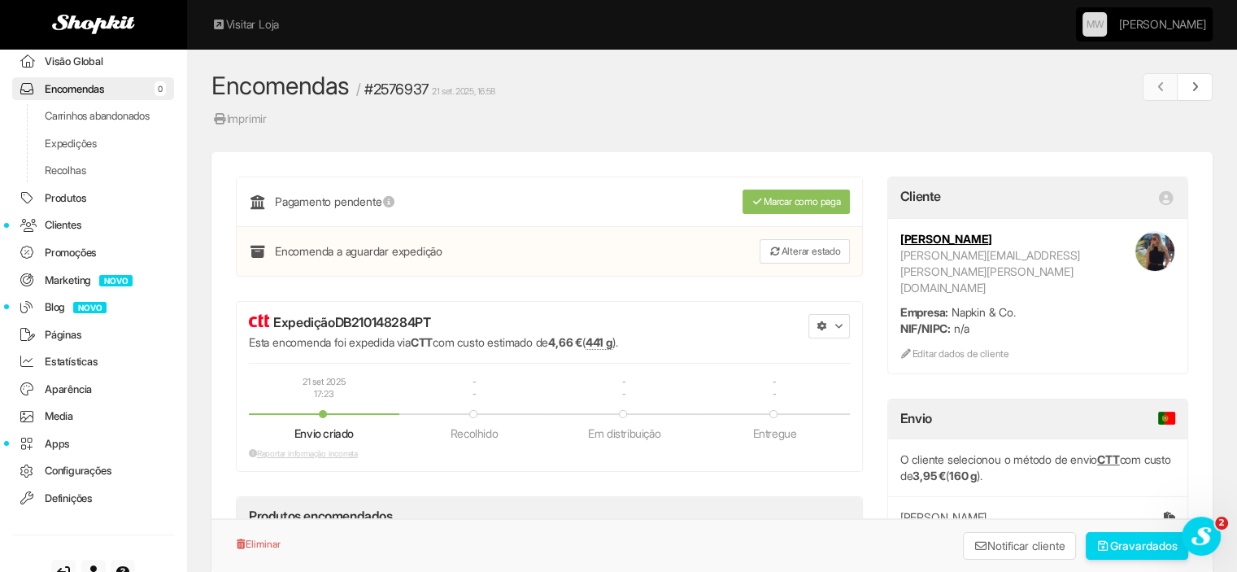
click at [72, 179] on link "Recolhas" at bounding box center [93, 171] width 162 height 24
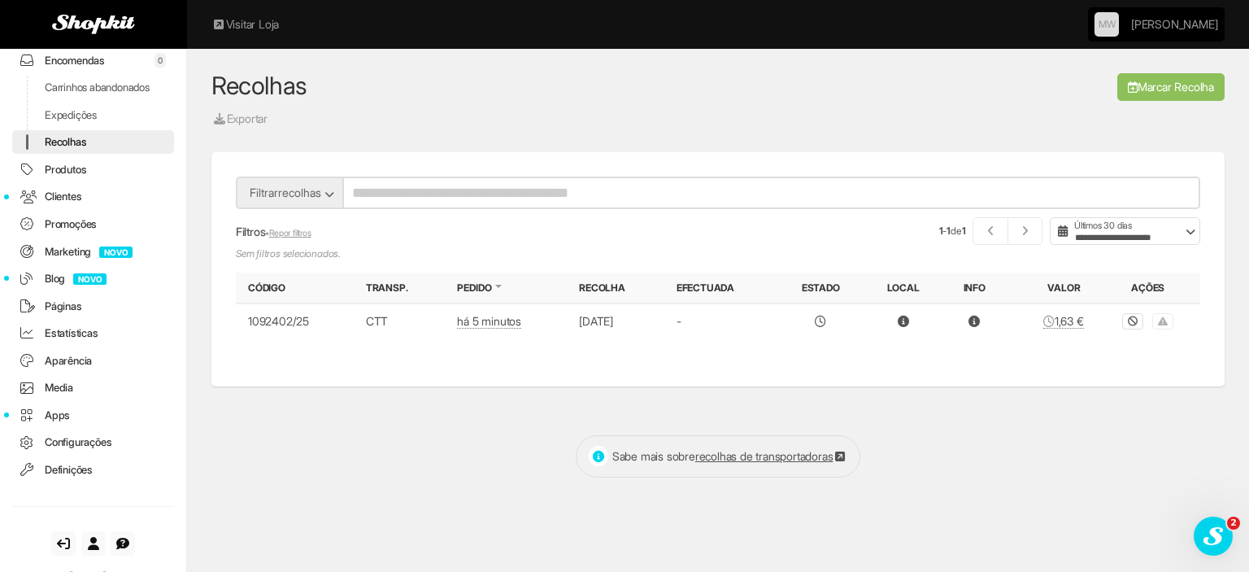
click at [1132, 81] on link "Marcar Recolha" at bounding box center [1170, 87] width 107 height 28
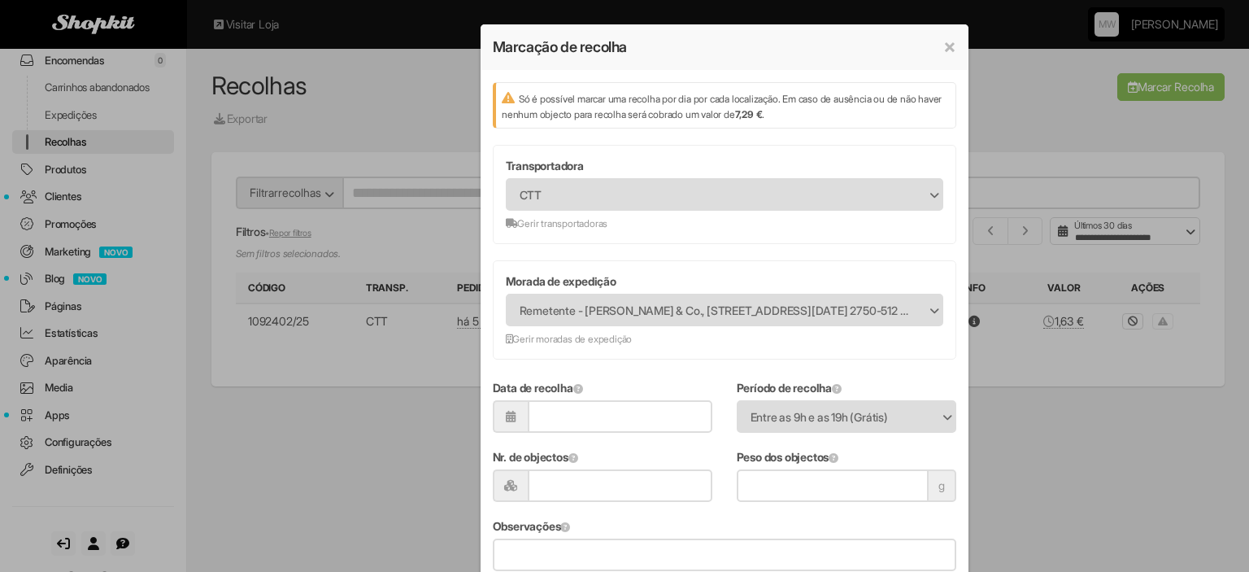
scroll to position [81, 0]
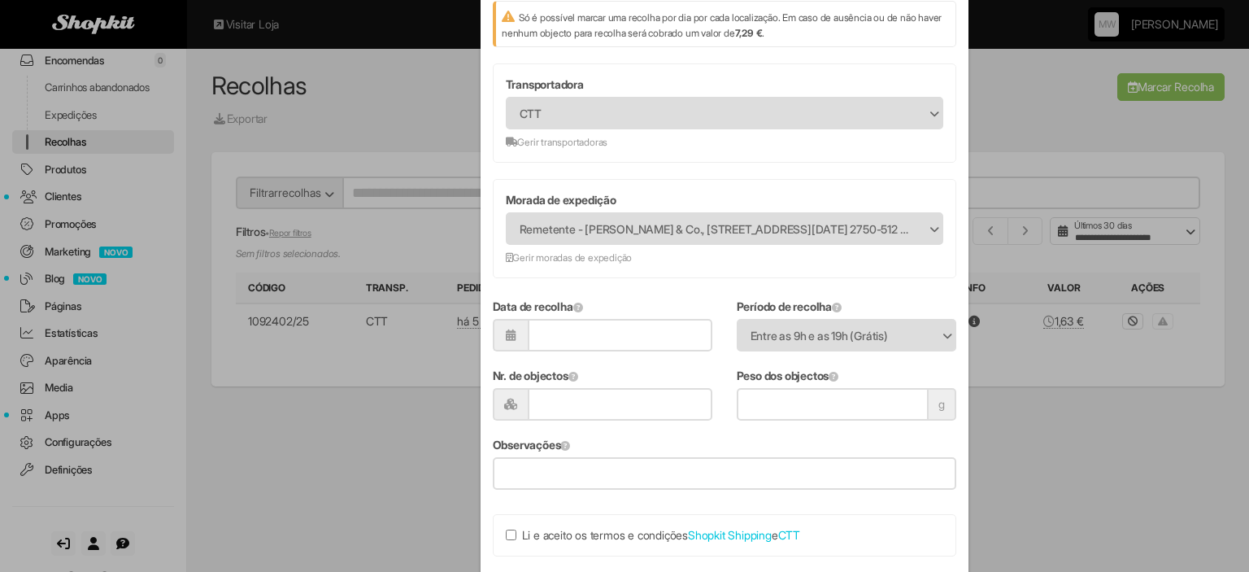
click at [622, 336] on input "Data de recolha" at bounding box center [620, 335] width 185 height 33
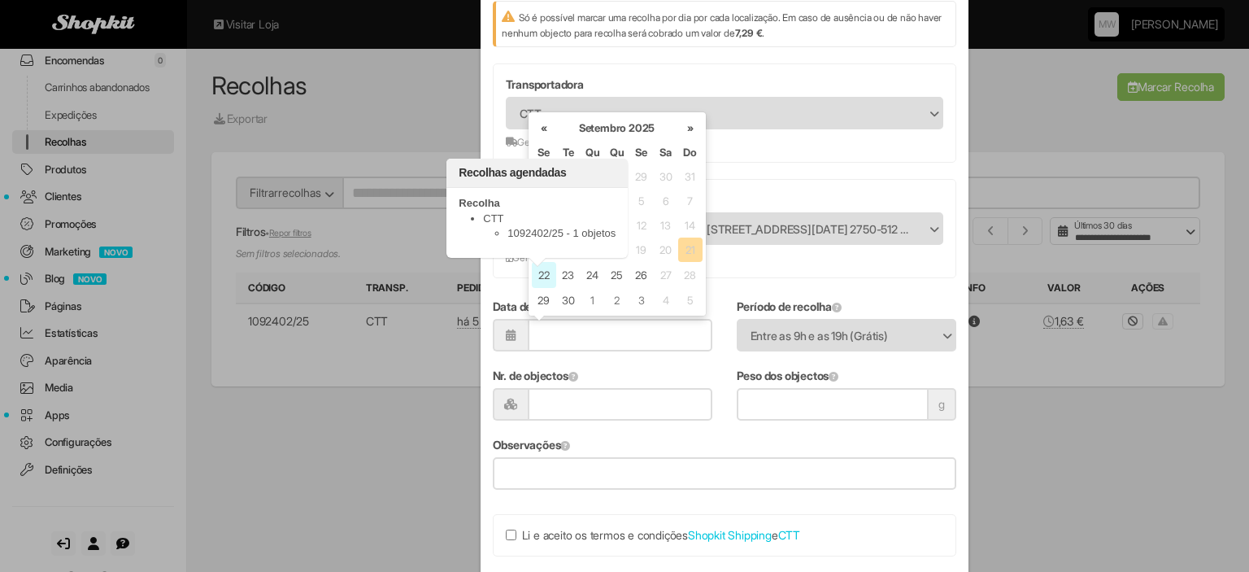
click at [536, 272] on span "22" at bounding box center [544, 275] width 16 height 18
type input "**********"
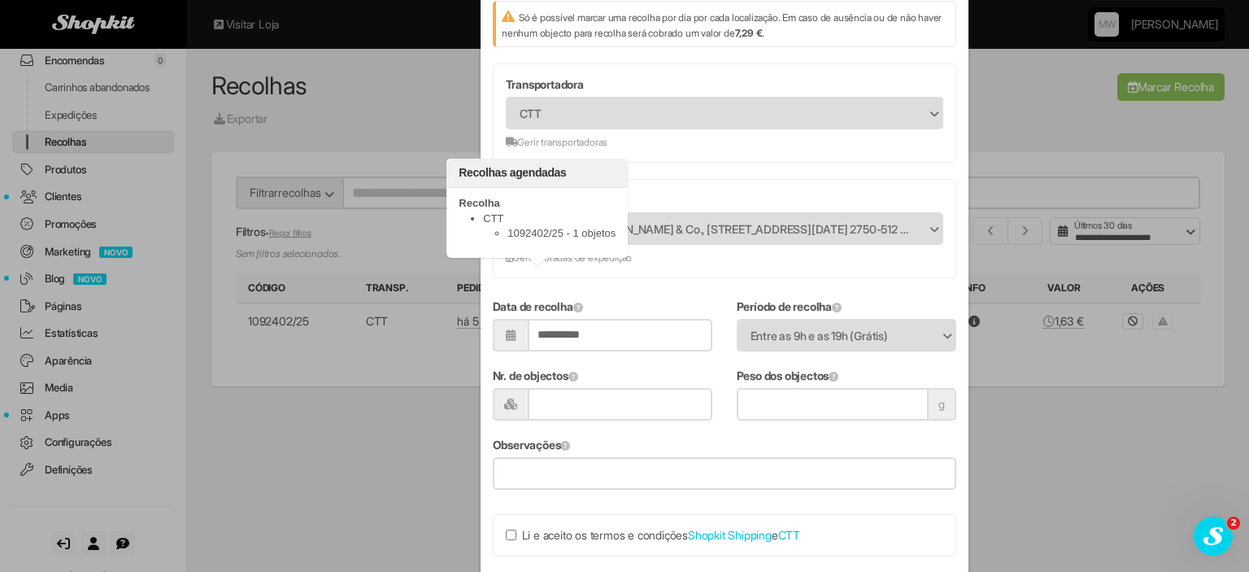
scroll to position [0, 0]
click at [797, 337] on span "Entre as 9h e as 19h (Grátis)" at bounding box center [836, 335] width 171 height 31
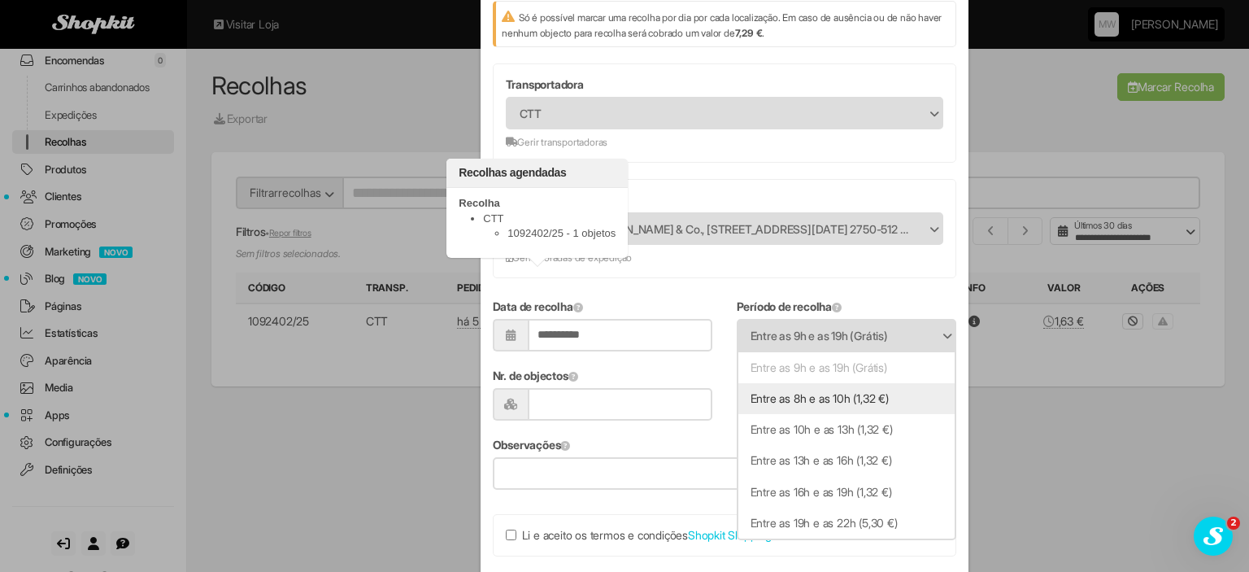
click at [807, 395] on li "Entre as 8h e as 10h (1,32 €)" at bounding box center [846, 398] width 216 height 31
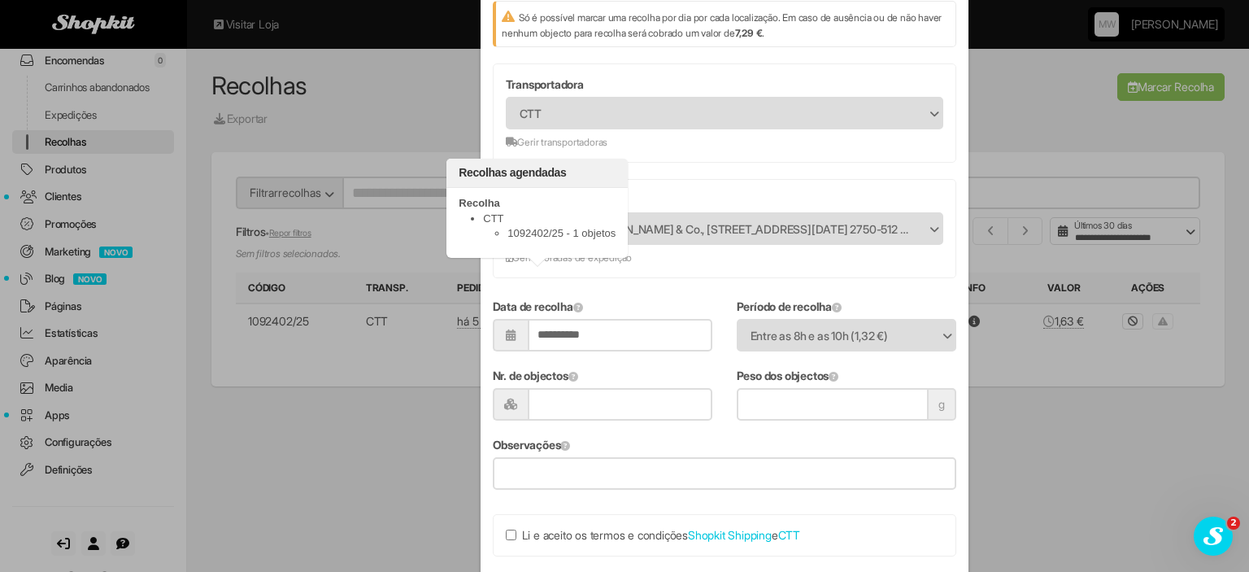
click at [638, 394] on input "Nr. de objectos" at bounding box center [620, 404] width 185 height 33
type input "*"
click at [847, 399] on input "Peso dos objectos" at bounding box center [833, 404] width 192 height 33
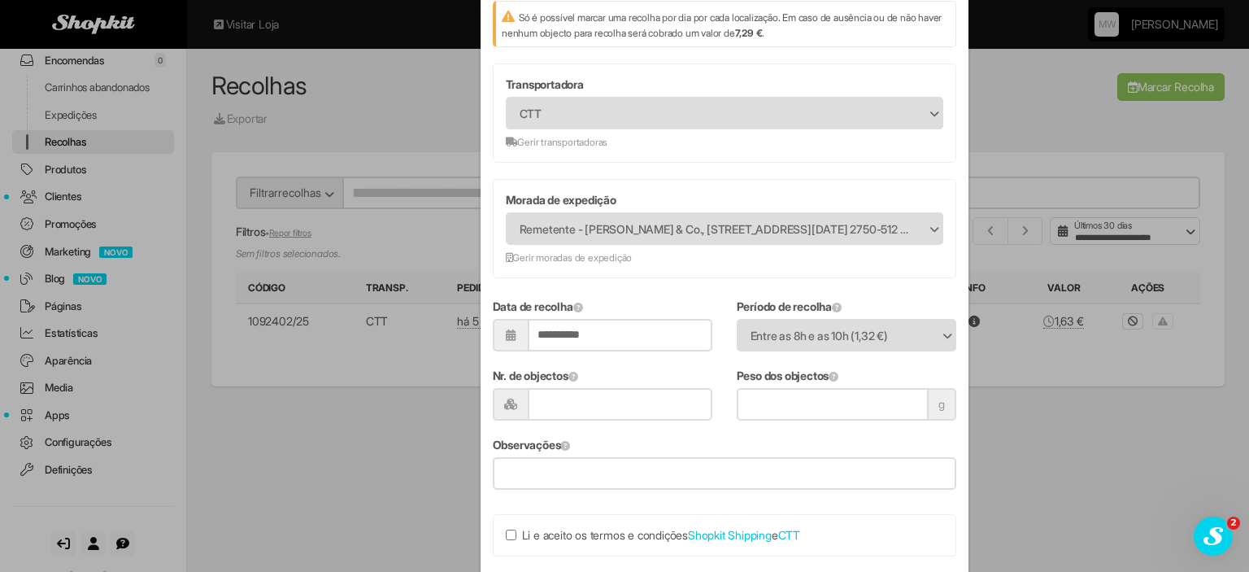
type input "****"
click at [718, 437] on div "Observações" at bounding box center [725, 463] width 464 height 53
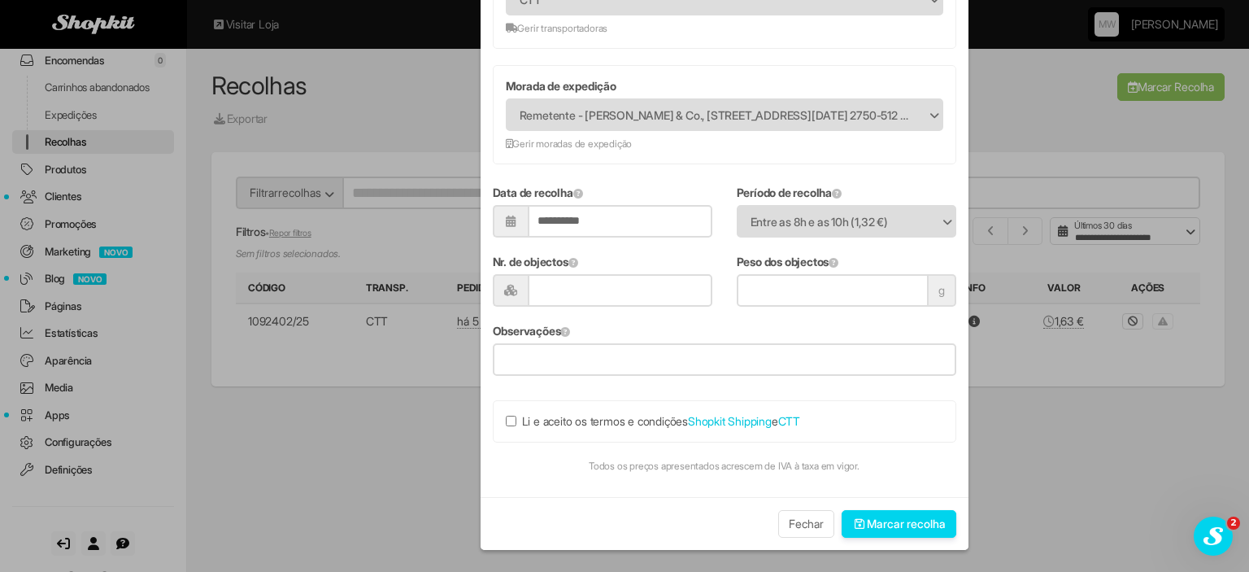
click at [508, 425] on label "Li e aceito os termos e condições Shopkit Shipping e CTT" at bounding box center [653, 421] width 294 height 16
click at [911, 520] on button "Marcar recolha" at bounding box center [899, 524] width 115 height 28
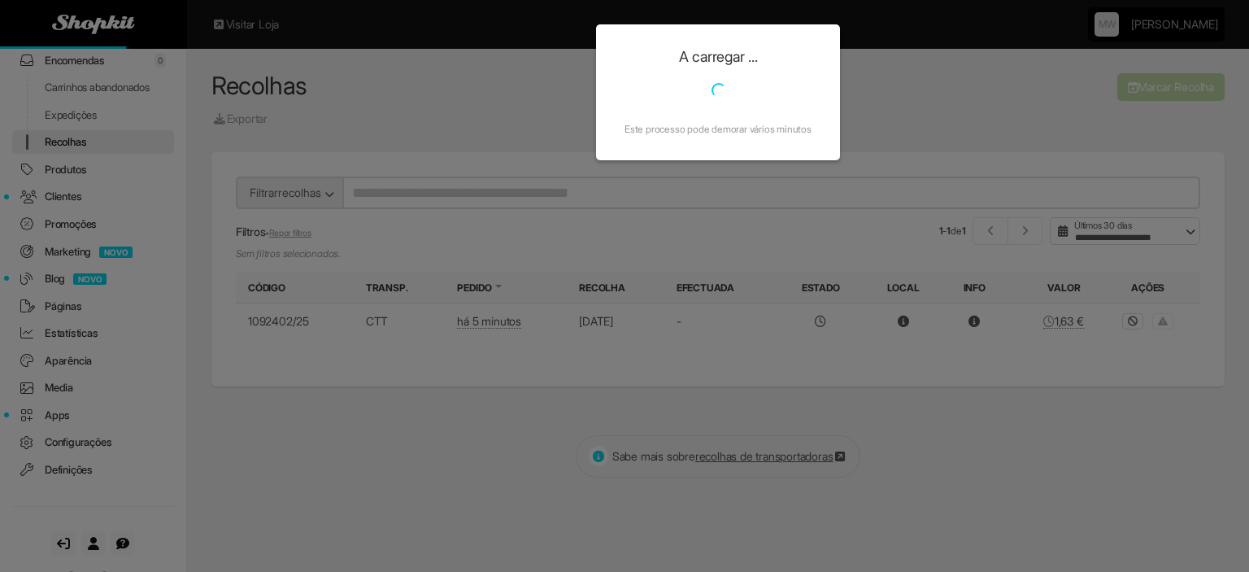
scroll to position [0, 0]
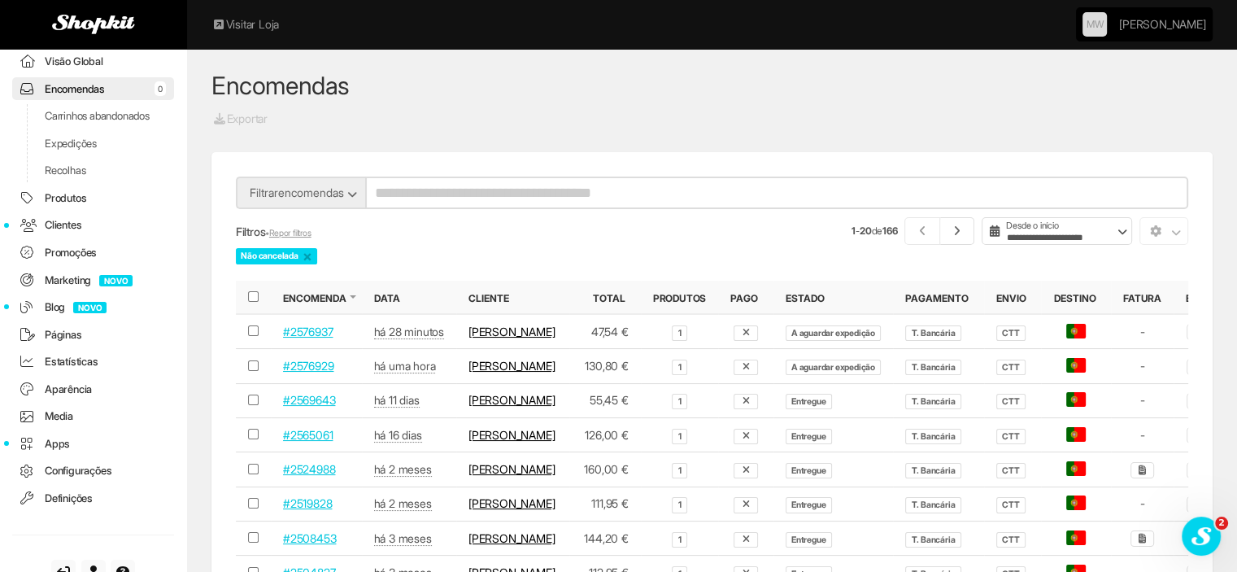
click at [295, 333] on link "#2576937" at bounding box center [308, 331] width 50 height 14
click at [306, 372] on link "#2576929" at bounding box center [308, 366] width 50 height 14
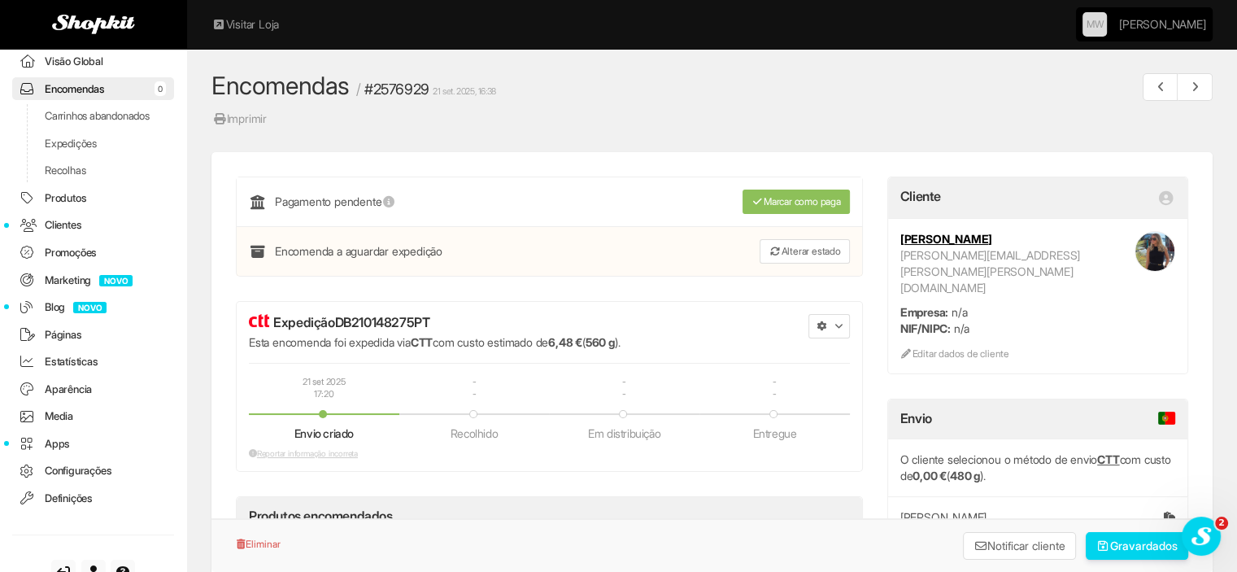
click at [830, 326] on button "button" at bounding box center [828, 326] width 41 height 24
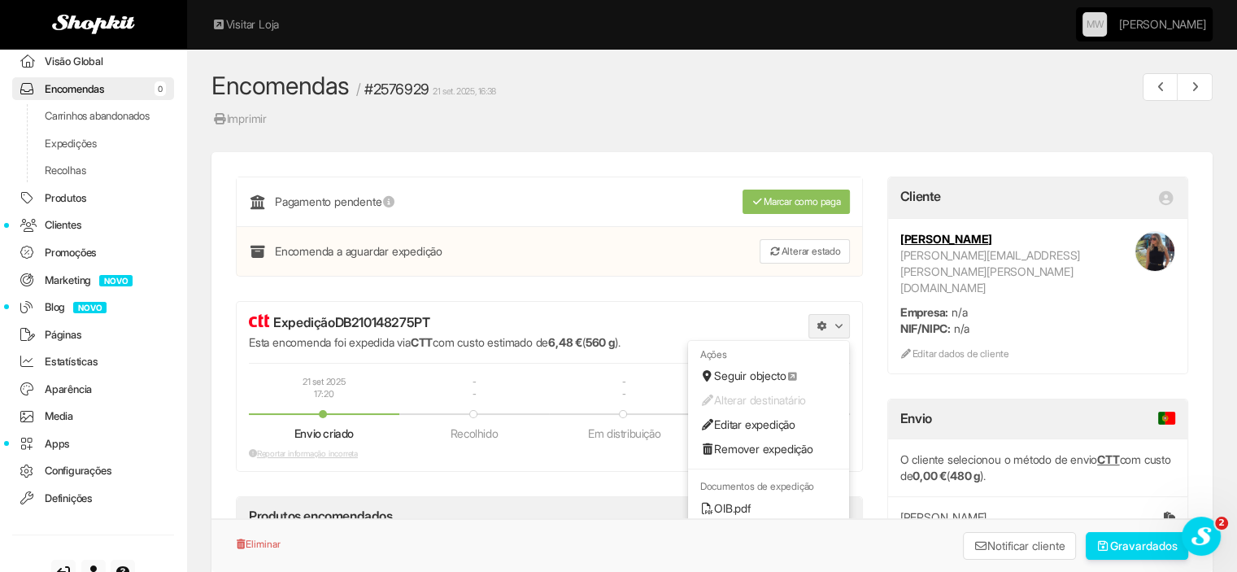
click at [725, 425] on link "Editar expedição" at bounding box center [768, 424] width 161 height 24
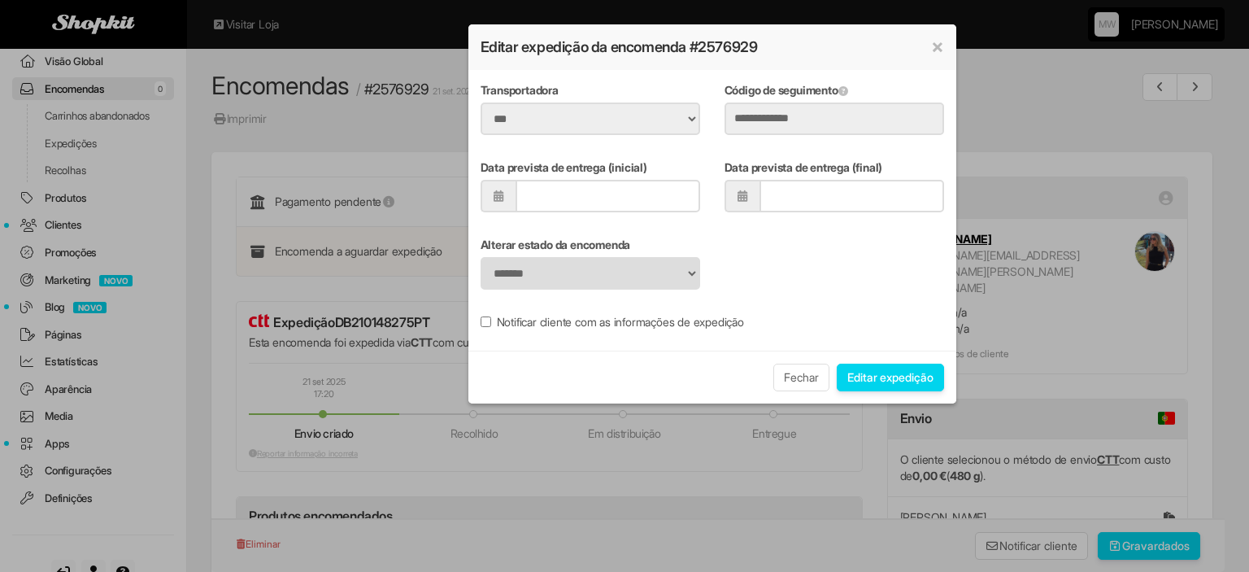
click at [889, 380] on button "Editar expedição" at bounding box center [890, 377] width 107 height 28
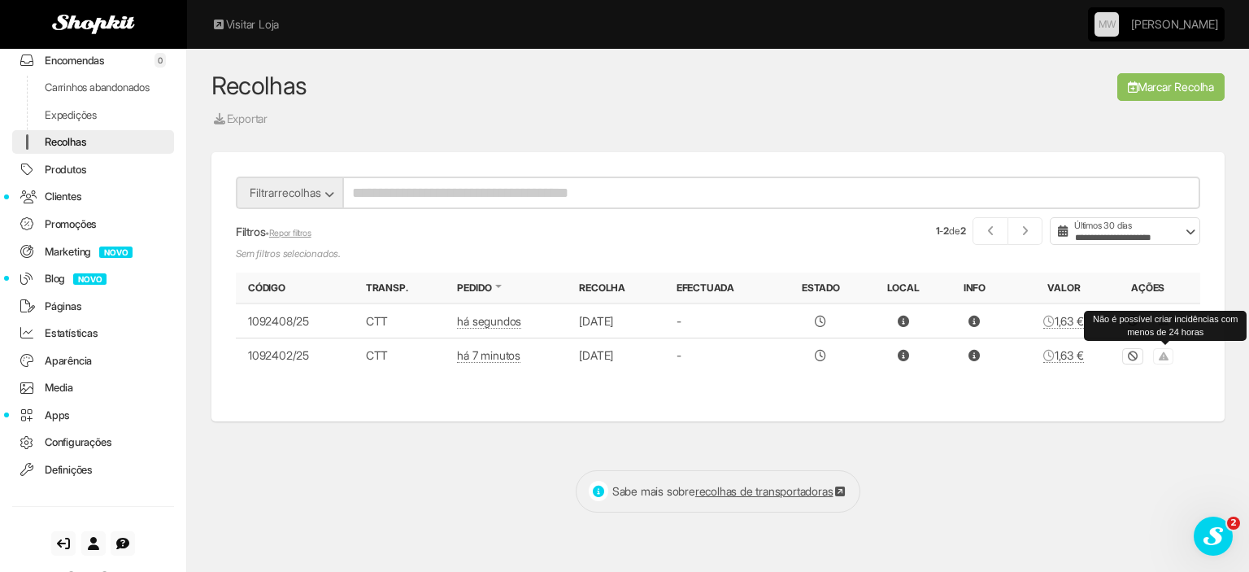
click at [1164, 355] on span at bounding box center [1163, 354] width 21 height 14
click at [1132, 354] on icon at bounding box center [1133, 356] width 10 height 10
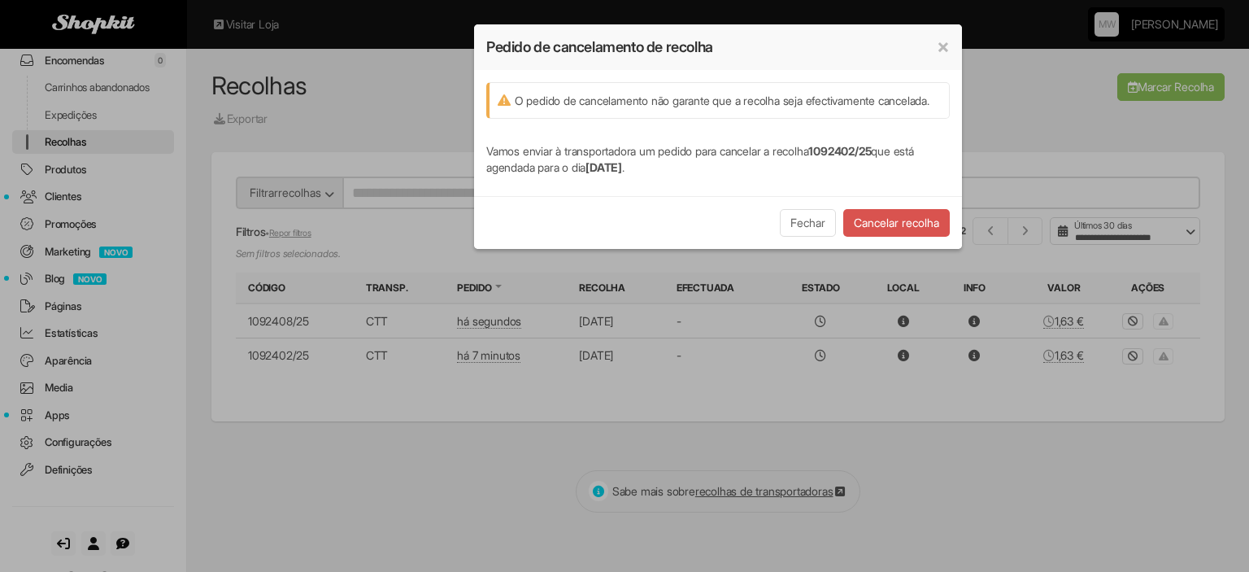
click at [912, 237] on button "Cancelar recolha" at bounding box center [896, 223] width 107 height 28
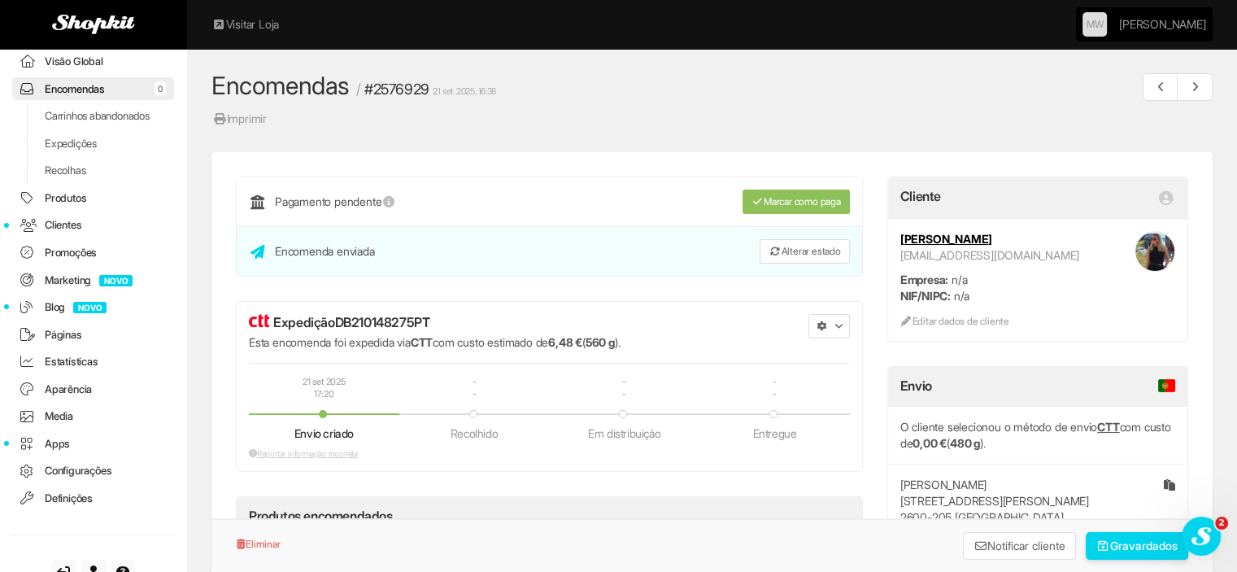
click at [824, 331] on button "button" at bounding box center [828, 326] width 41 height 24
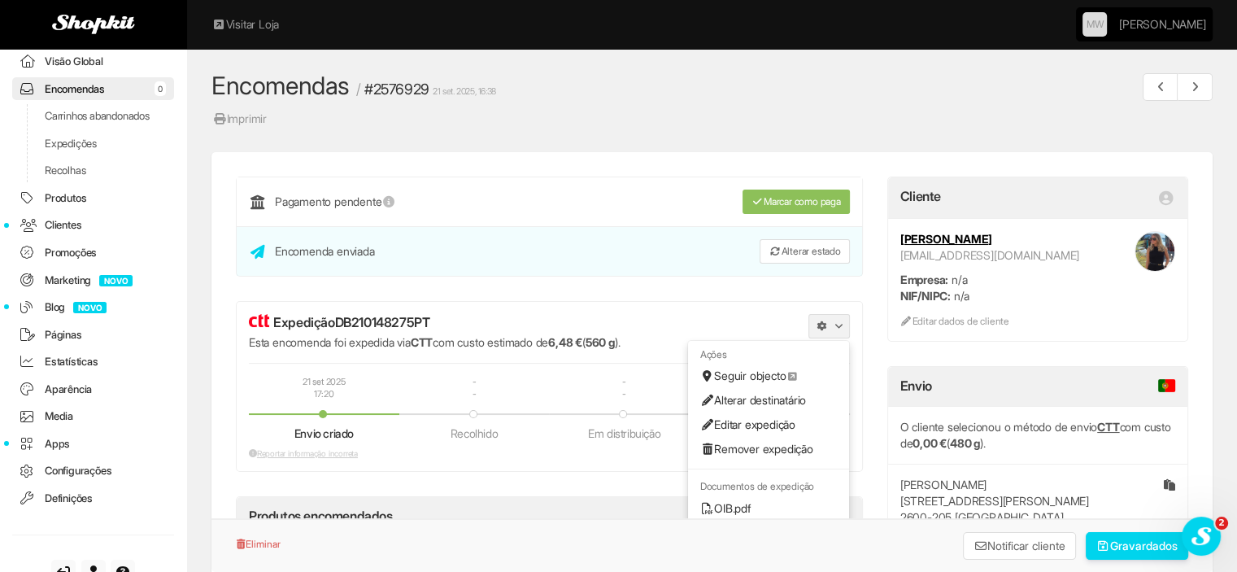
click at [747, 419] on link "Editar expedição" at bounding box center [768, 424] width 161 height 24
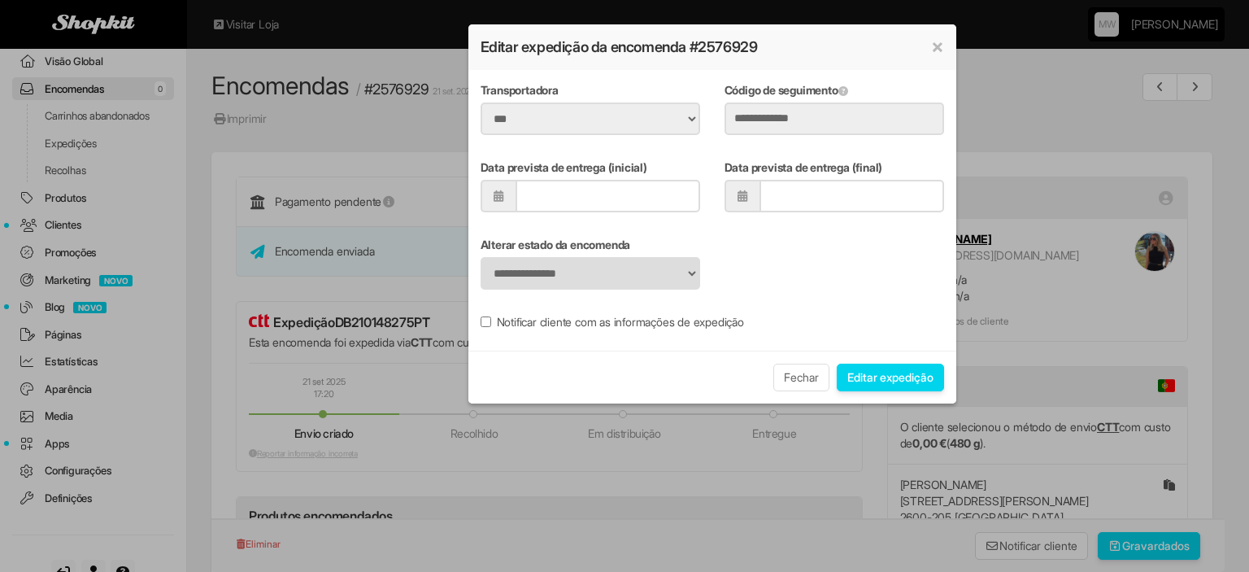
click at [620, 266] on select "**********" at bounding box center [591, 273] width 220 height 33
click at [740, 257] on div "**********" at bounding box center [712, 263] width 488 height 53
click at [691, 269] on select "**********" at bounding box center [591, 273] width 220 height 33
select select "**"
click at [481, 257] on select "**********" at bounding box center [591, 273] width 220 height 33
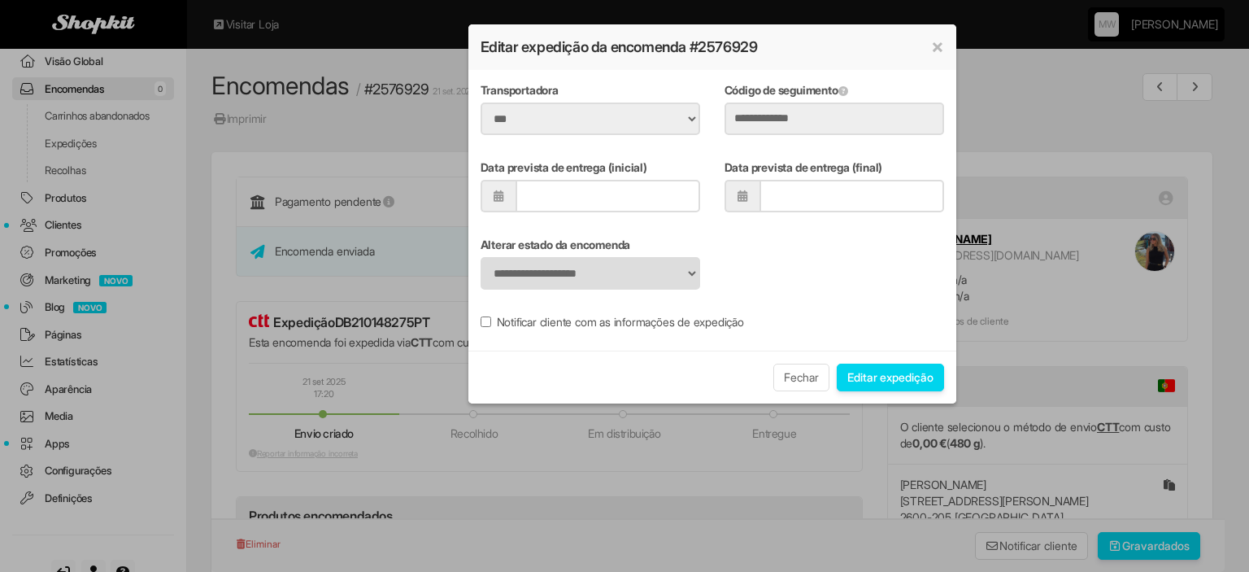
click at [852, 262] on div "**********" at bounding box center [712, 263] width 488 height 53
click at [787, 378] on button "Fechar" at bounding box center [801, 377] width 56 height 28
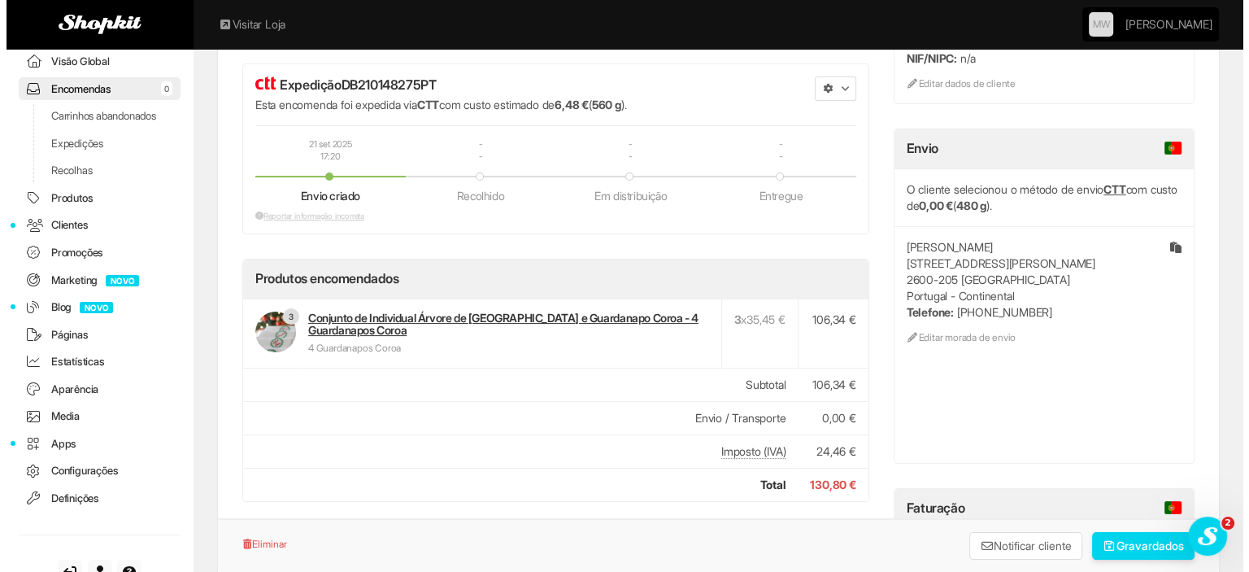
scroll to position [244, 0]
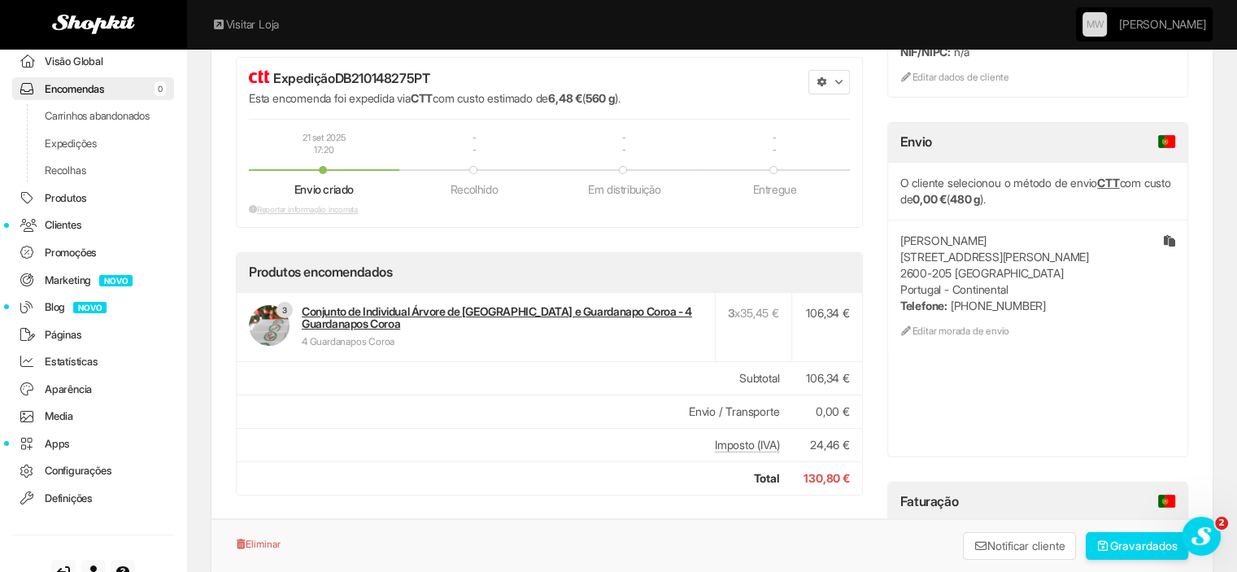
click at [833, 83] on button "button" at bounding box center [828, 82] width 41 height 24
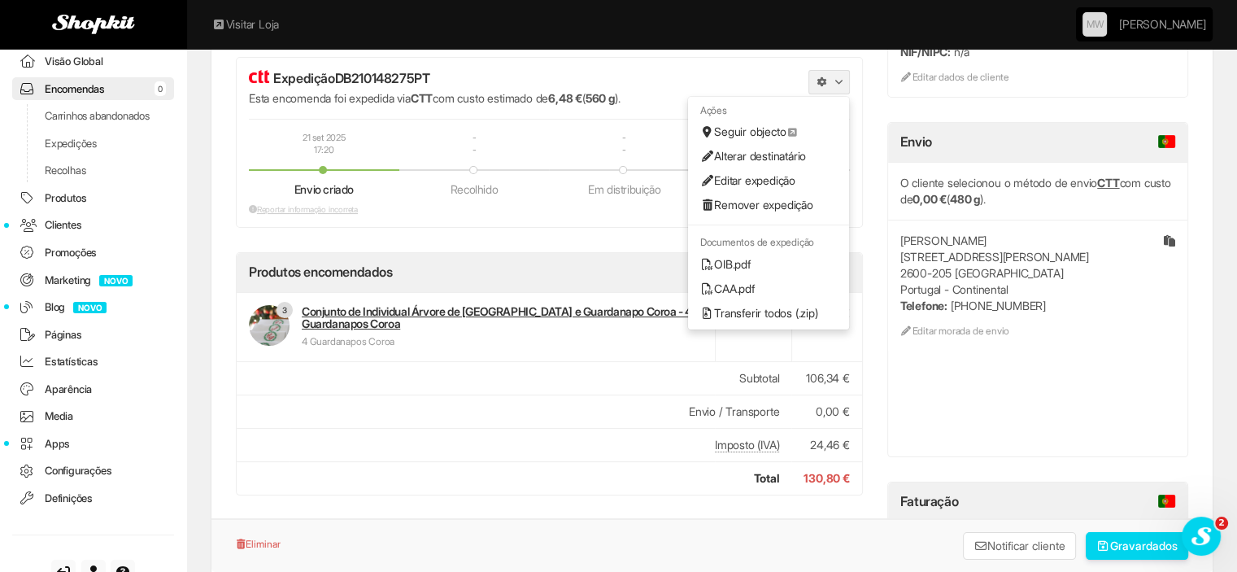
click at [784, 207] on link "Remover expedição" at bounding box center [768, 205] width 161 height 24
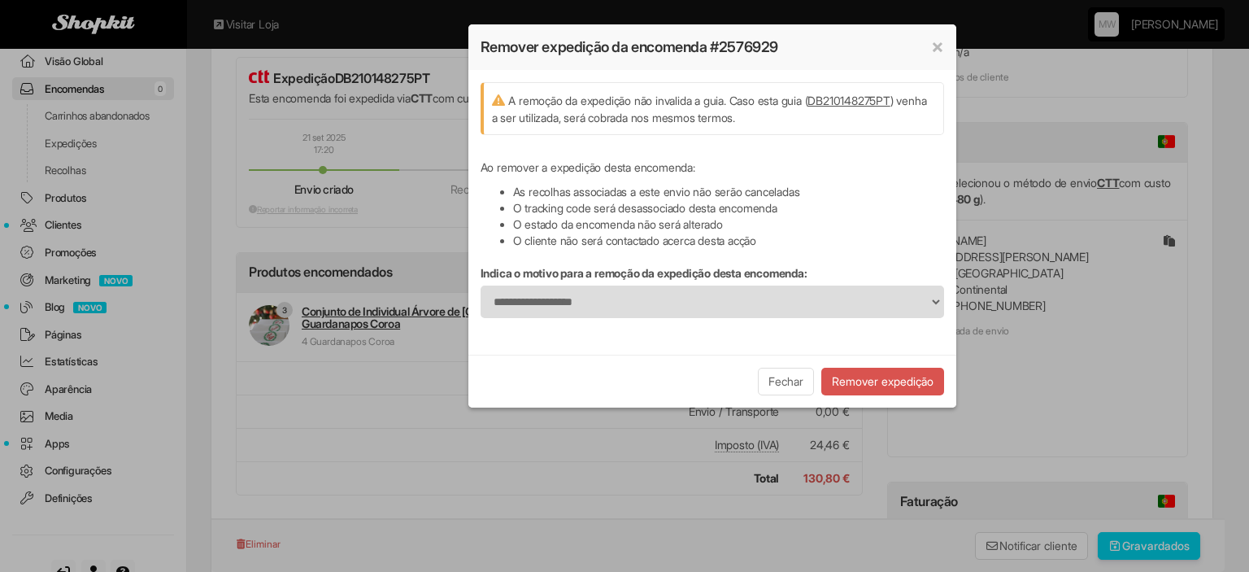
click at [899, 377] on button "Remover expedição" at bounding box center [882, 382] width 123 height 28
click at [797, 307] on select "**********" at bounding box center [713, 301] width 464 height 33
select select "**********"
click at [481, 285] on select "**********" at bounding box center [713, 301] width 464 height 33
click at [924, 377] on button "Remover expedição" at bounding box center [882, 382] width 123 height 28
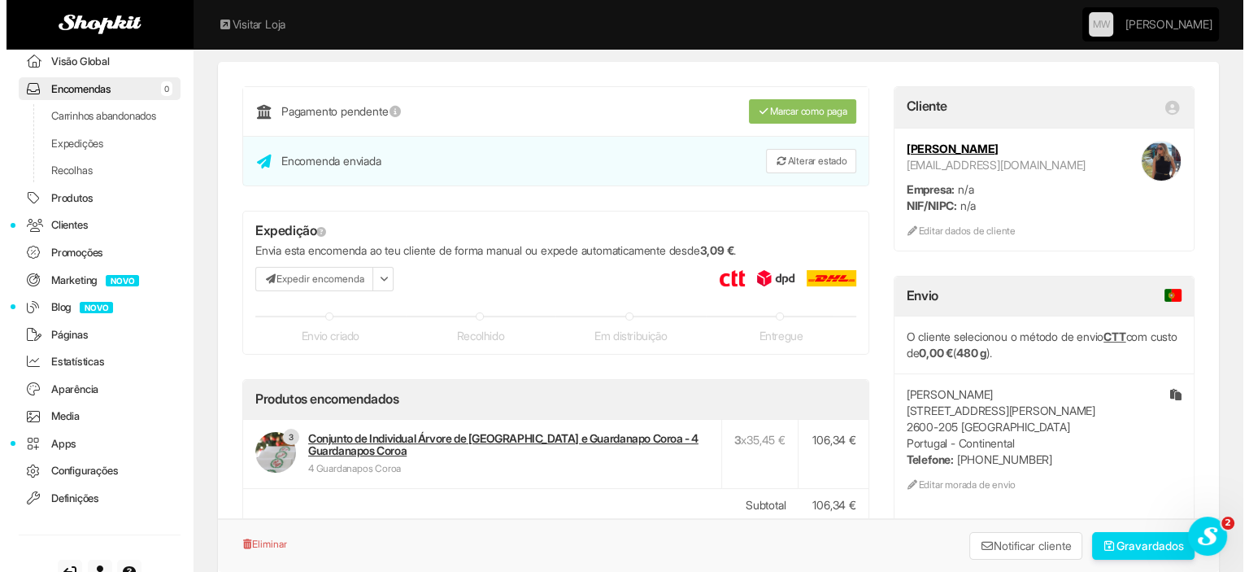
scroll to position [81, 0]
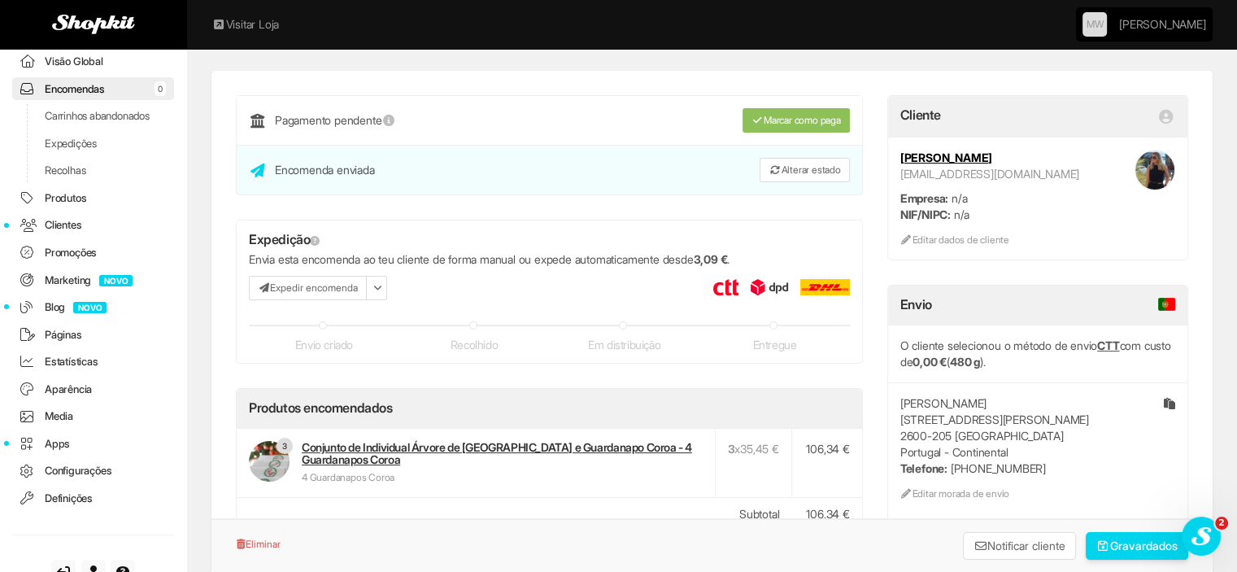
click at [303, 285] on button "Expedir encomenda" at bounding box center [308, 288] width 118 height 24
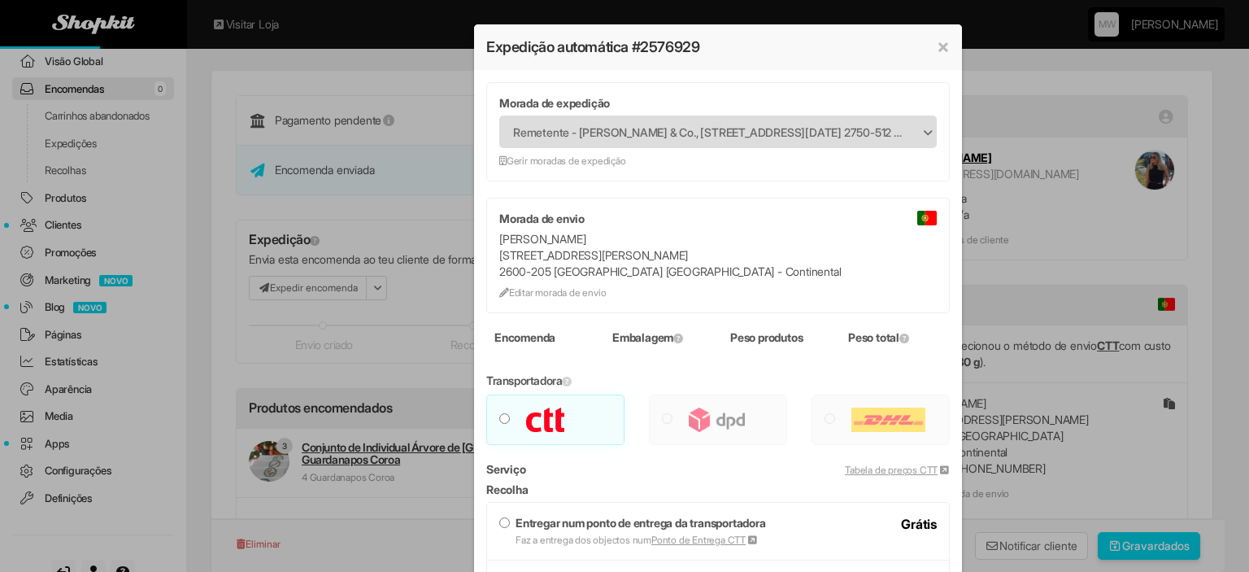
type input "***"
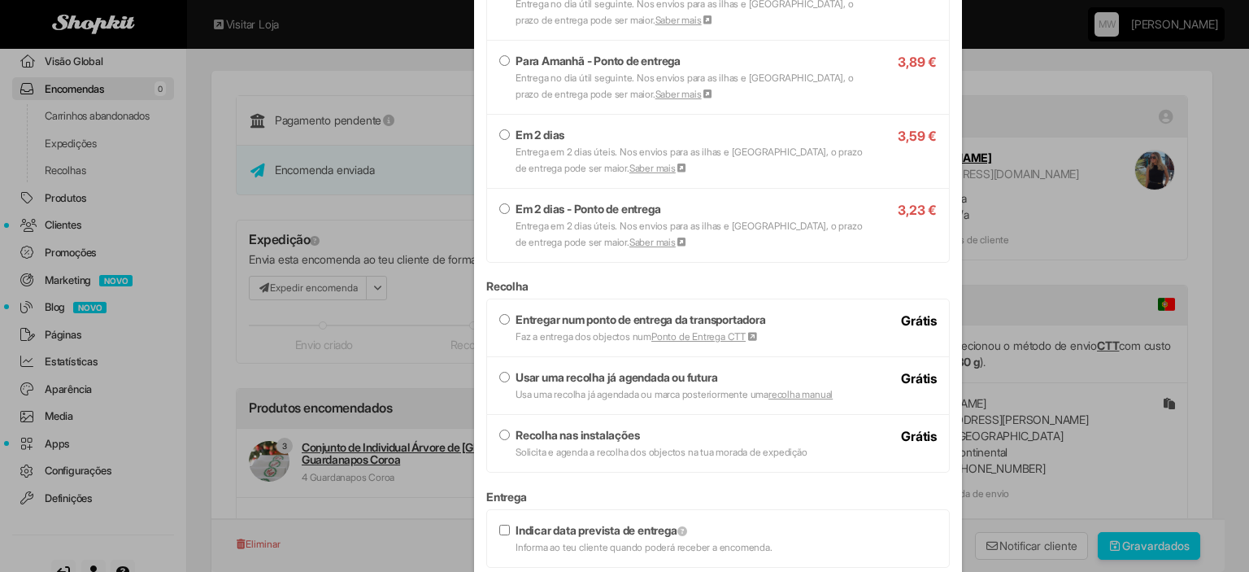
scroll to position [407, 0]
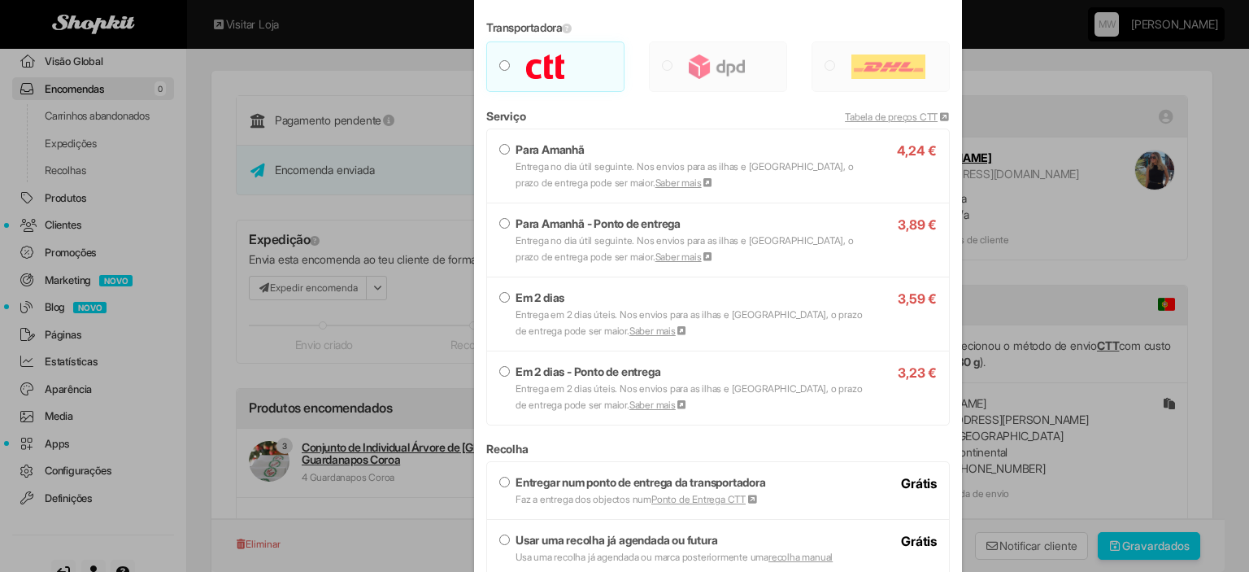
click at [542, 328] on small "Entrega em 2 dias úteis. Nos envios para as ilhas e [GEOGRAPHIC_DATA], o prazo …" at bounding box center [689, 322] width 346 height 28
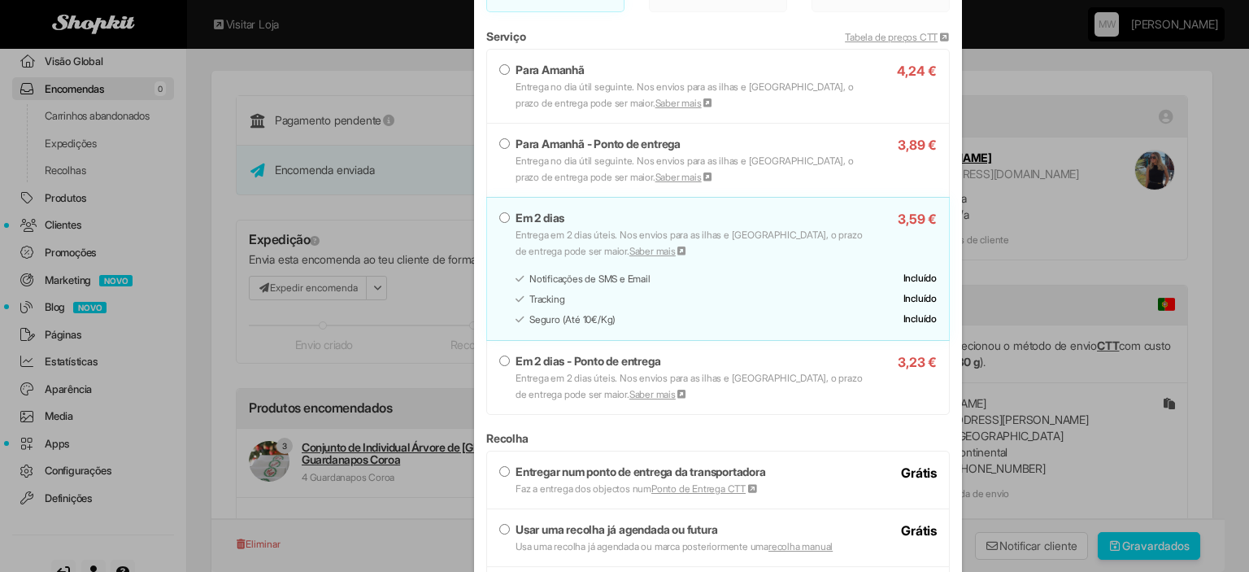
scroll to position [732, 0]
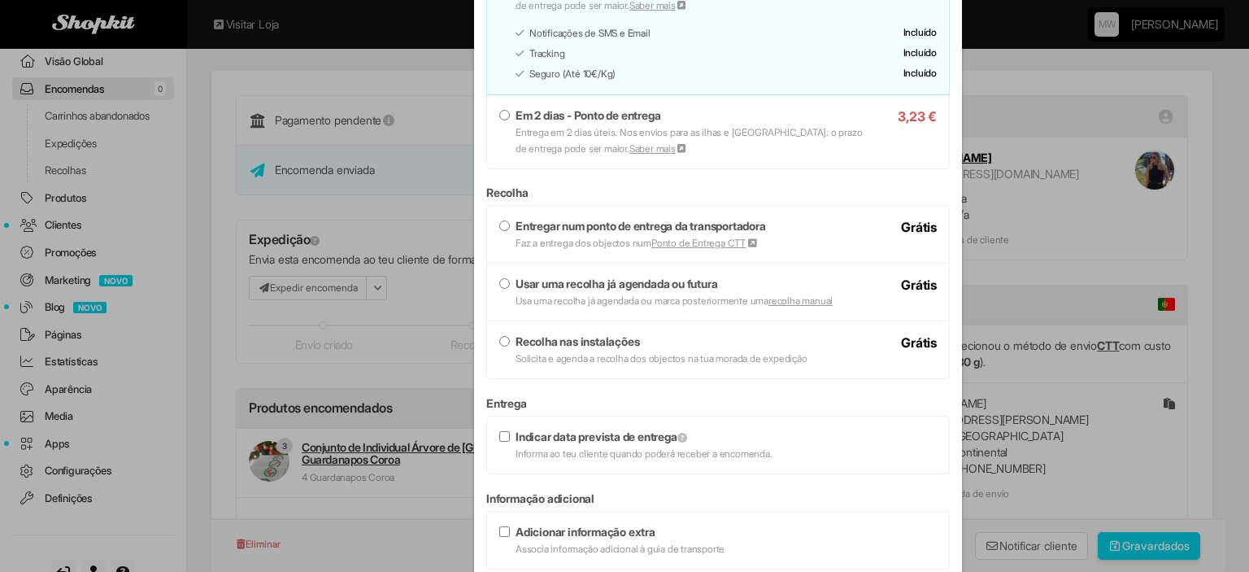
click at [583, 277] on strong "Usar uma recolha já agendada ou futura" at bounding box center [617, 283] width 202 height 14
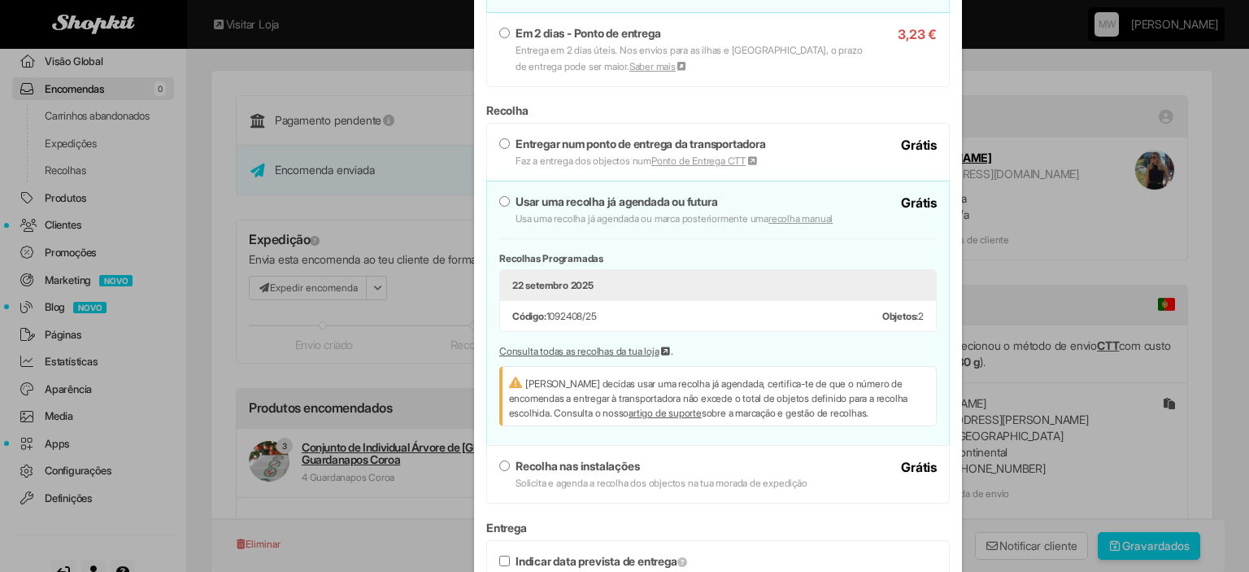
scroll to position [895, 0]
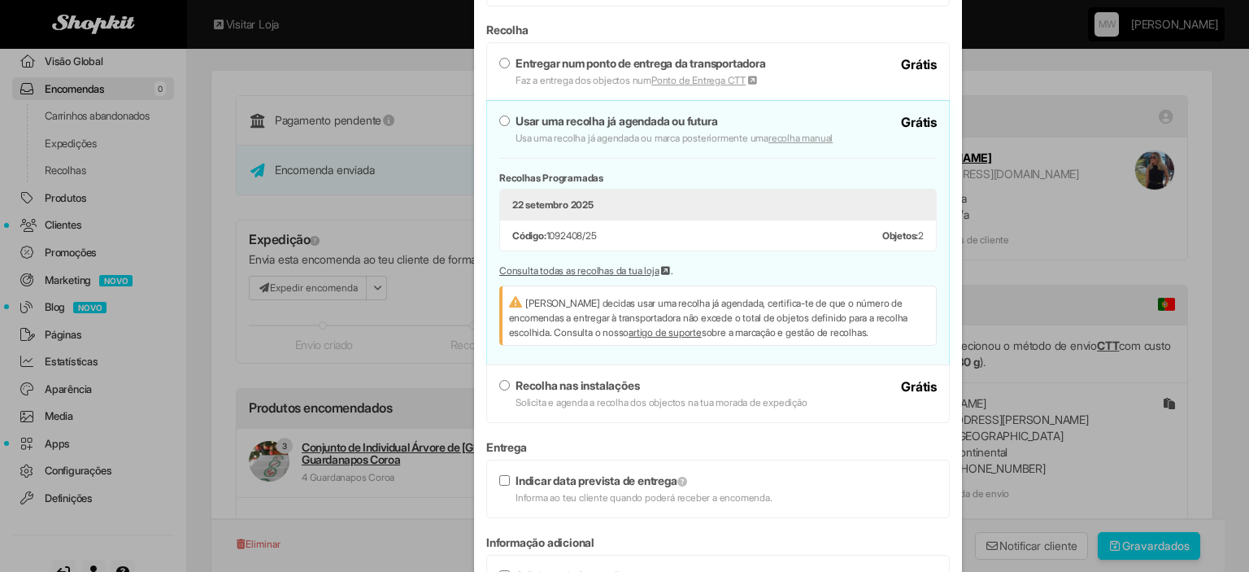
click at [599, 206] on li "22 setembro 2025" at bounding box center [717, 205] width 437 height 32
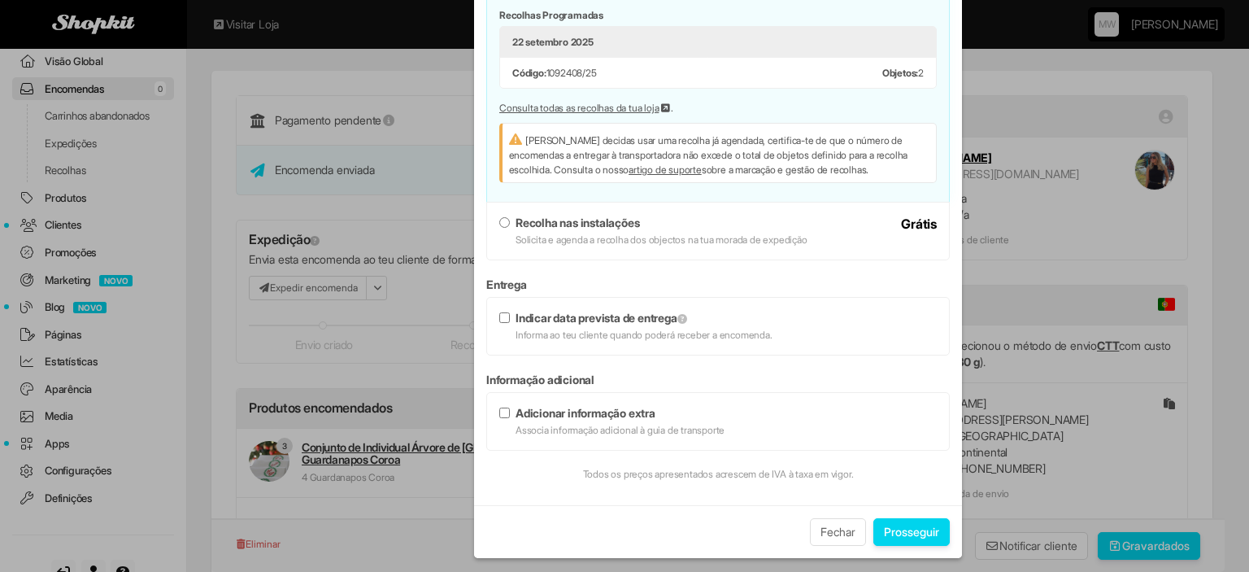
click at [905, 526] on button "Prosseguir" at bounding box center [911, 532] width 76 height 28
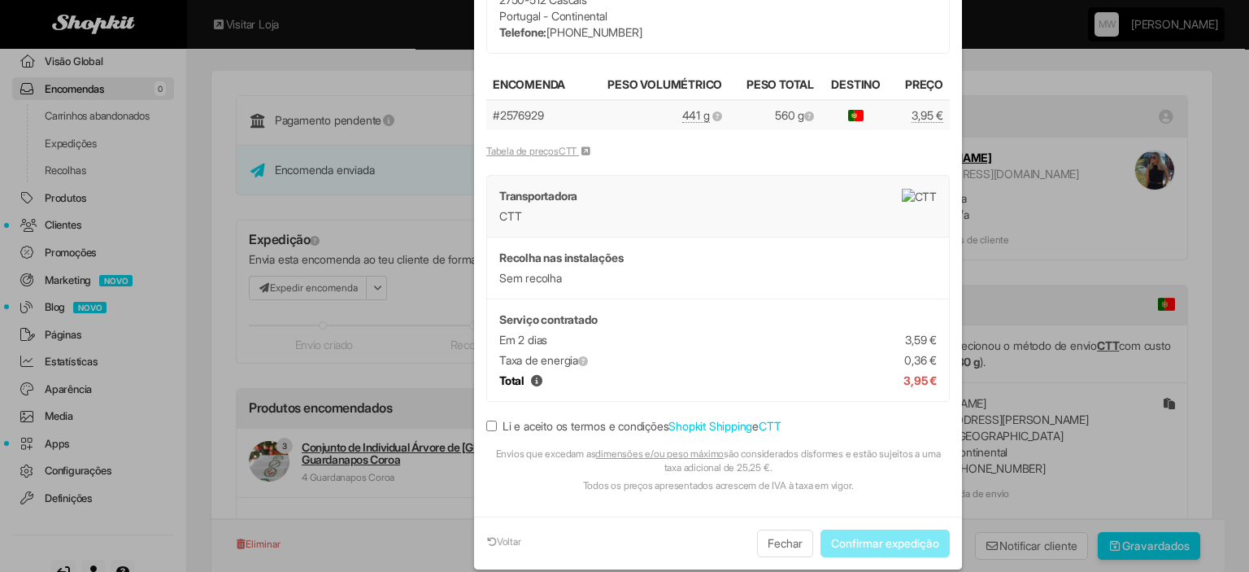
scroll to position [163, 0]
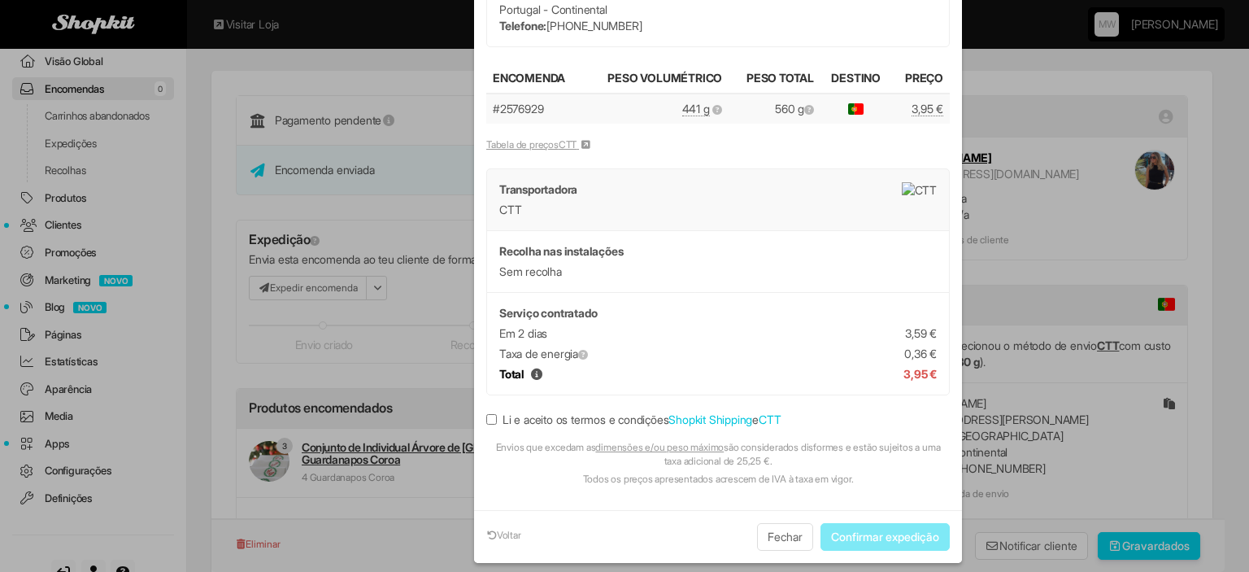
click at [550, 417] on label "Li e aceito os termos e condições Shopkit Shipping e CTT" at bounding box center [633, 419] width 294 height 16
click at [897, 536] on button "Confirmar expedição" at bounding box center [885, 537] width 129 height 28
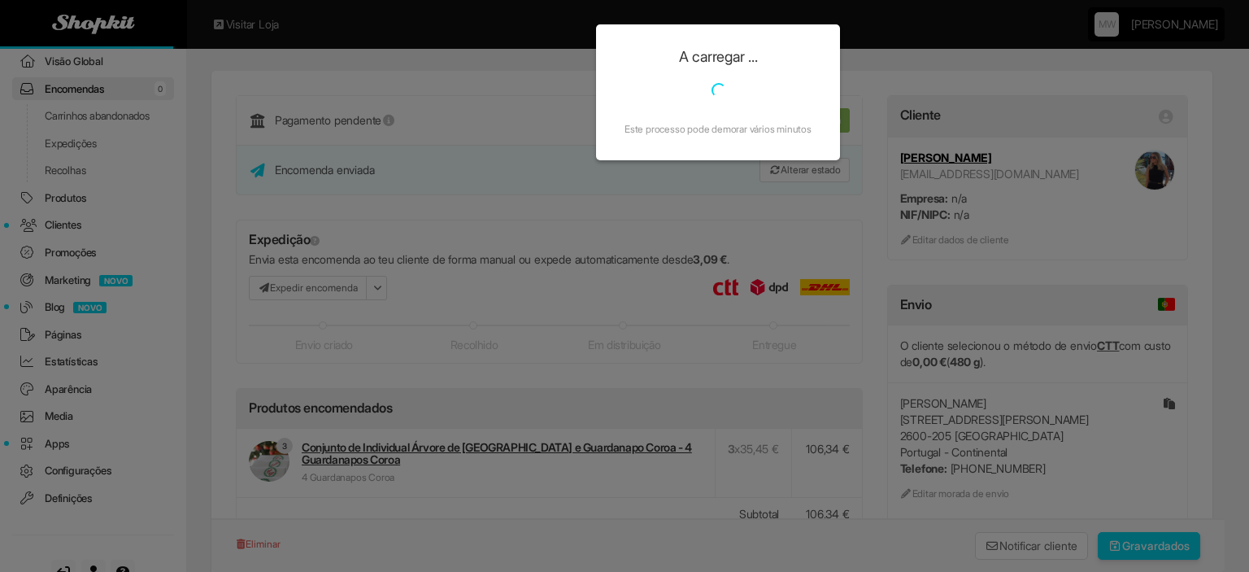
scroll to position [0, 0]
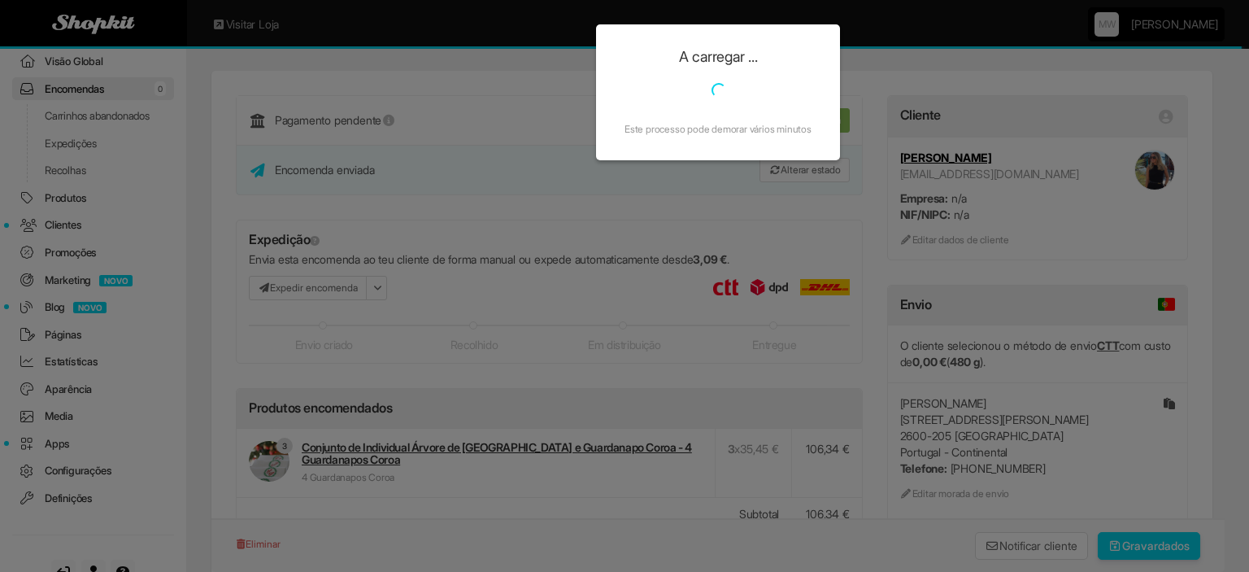
click at [65, 131] on div "A carregar ... Este processo pode demorar vários minutos" at bounding box center [624, 286] width 1249 height 572
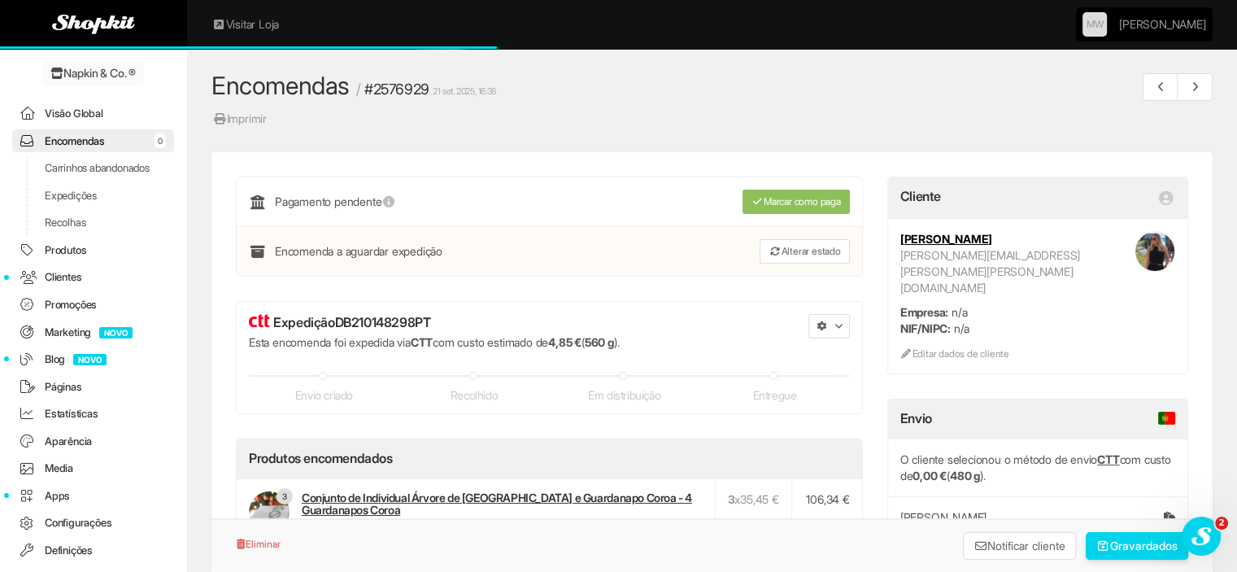
click at [85, 135] on link "Encomendas 0" at bounding box center [93, 141] width 162 height 24
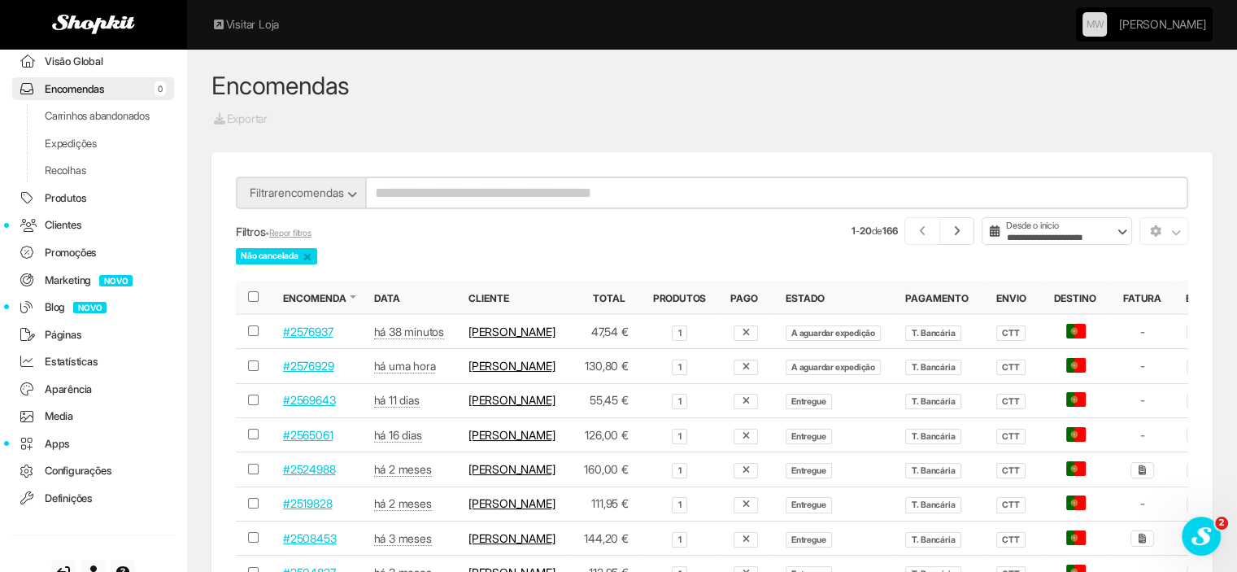
click at [308, 338] on link "#2576937" at bounding box center [308, 331] width 50 height 14
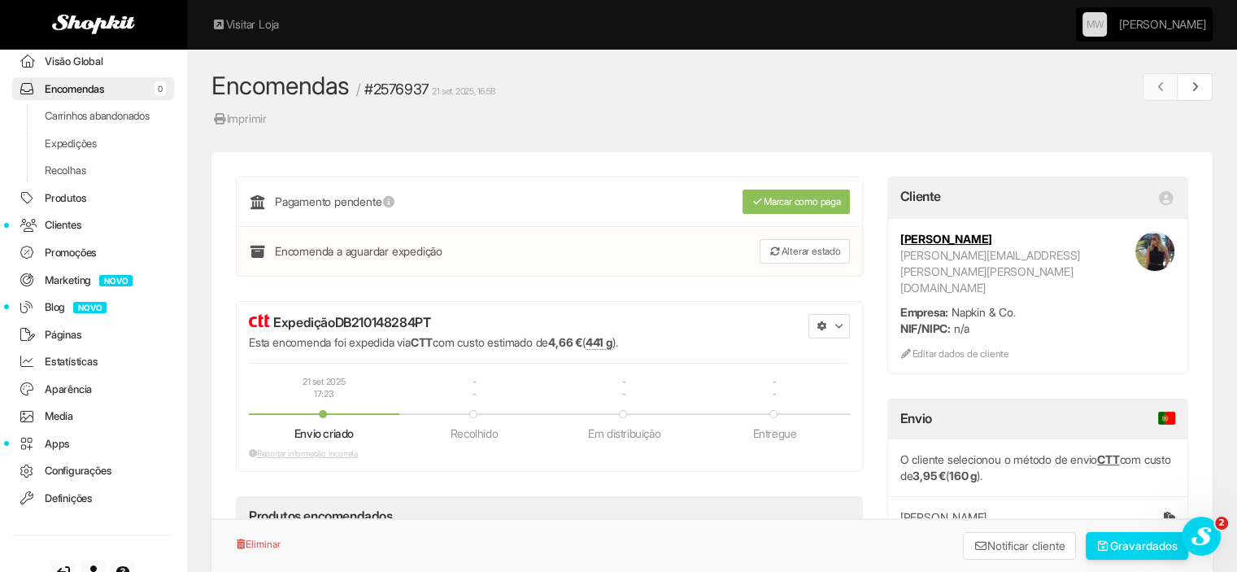
click at [825, 327] on icon "button" at bounding box center [822, 326] width 10 height 10
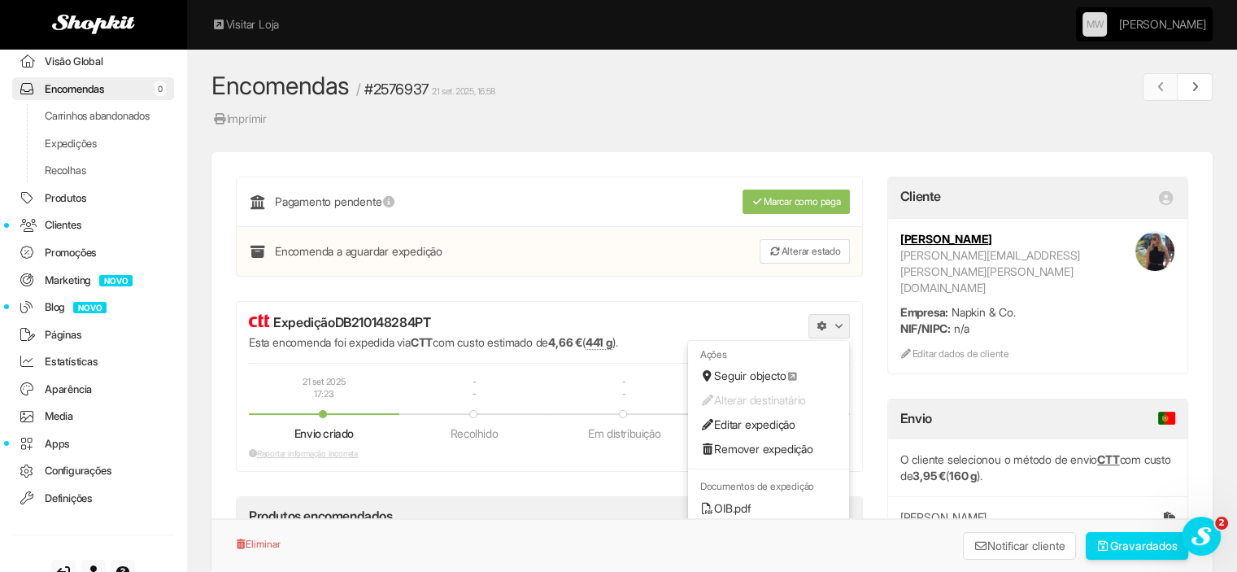
click at [736, 451] on link "Remover expedição" at bounding box center [768, 449] width 161 height 24
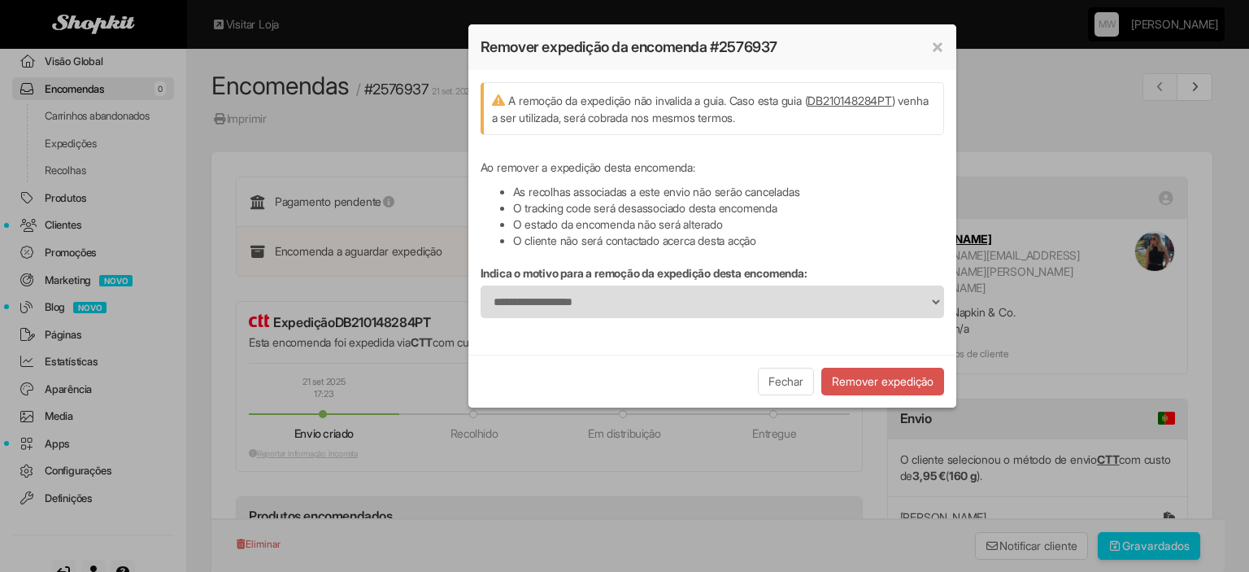
click at [864, 375] on button "Remover expedição" at bounding box center [882, 382] width 123 height 28
click at [677, 289] on select "**********" at bounding box center [713, 301] width 464 height 33
select select "**********"
click at [481, 285] on select "**********" at bounding box center [713, 301] width 464 height 33
click at [896, 377] on button "Remover expedição" at bounding box center [882, 382] width 123 height 28
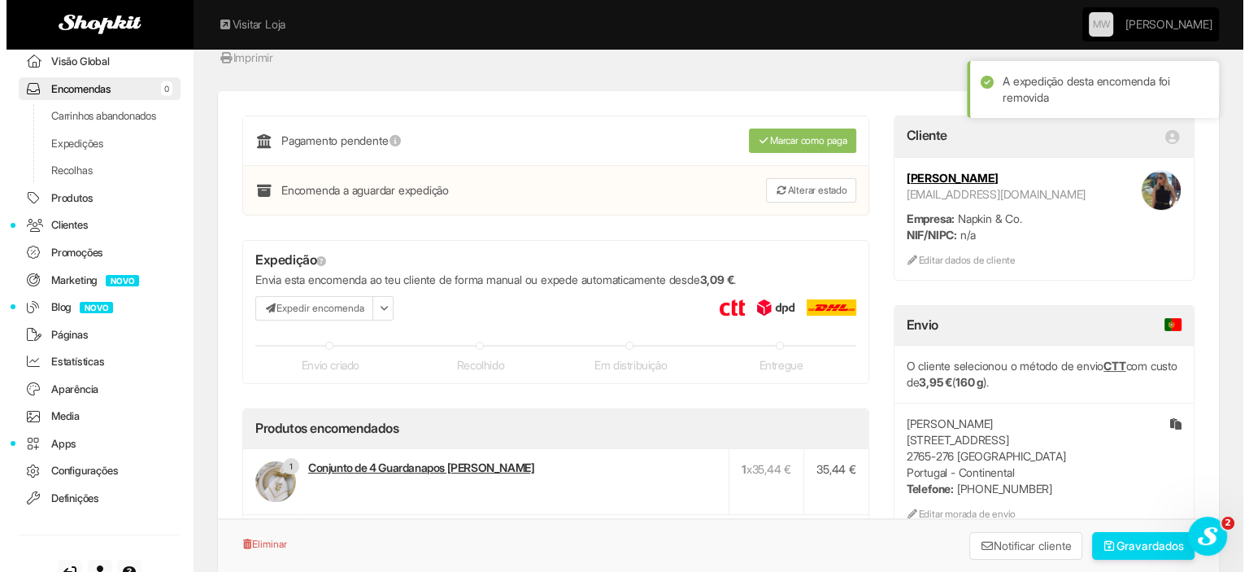
scroll to position [163, 0]
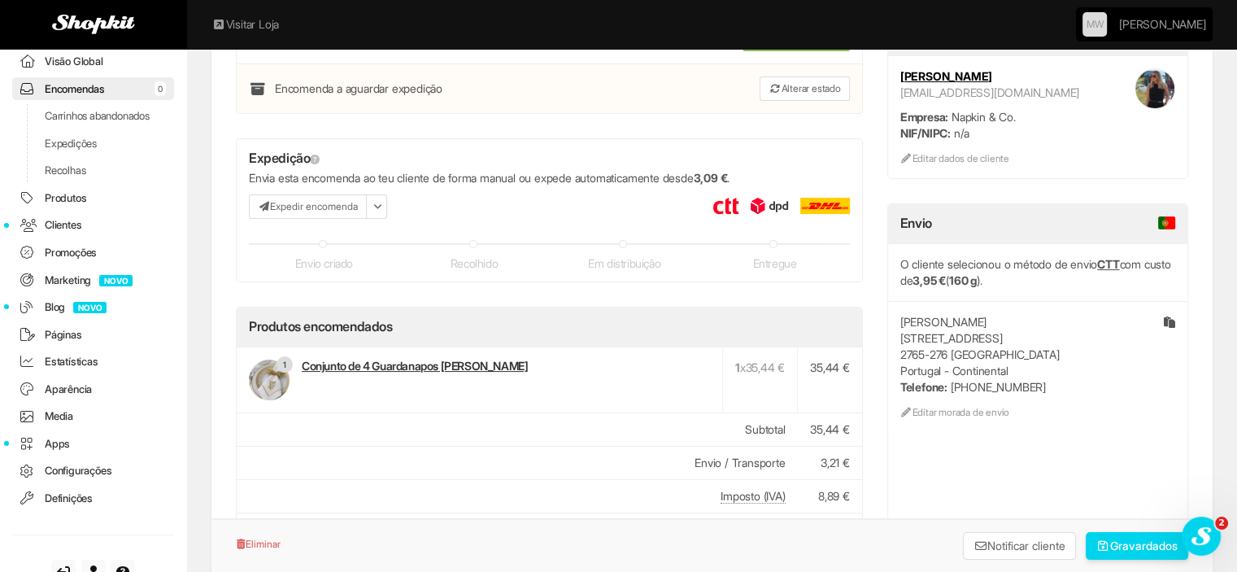
click at [299, 201] on button "Expedir encomenda" at bounding box center [308, 206] width 118 height 24
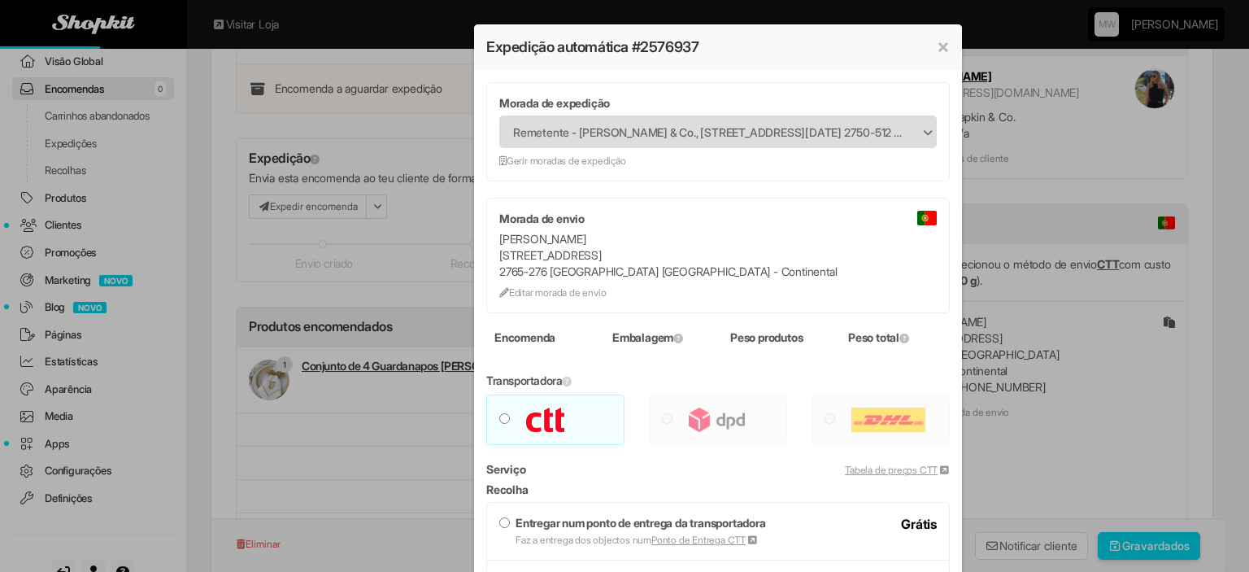
type input "***"
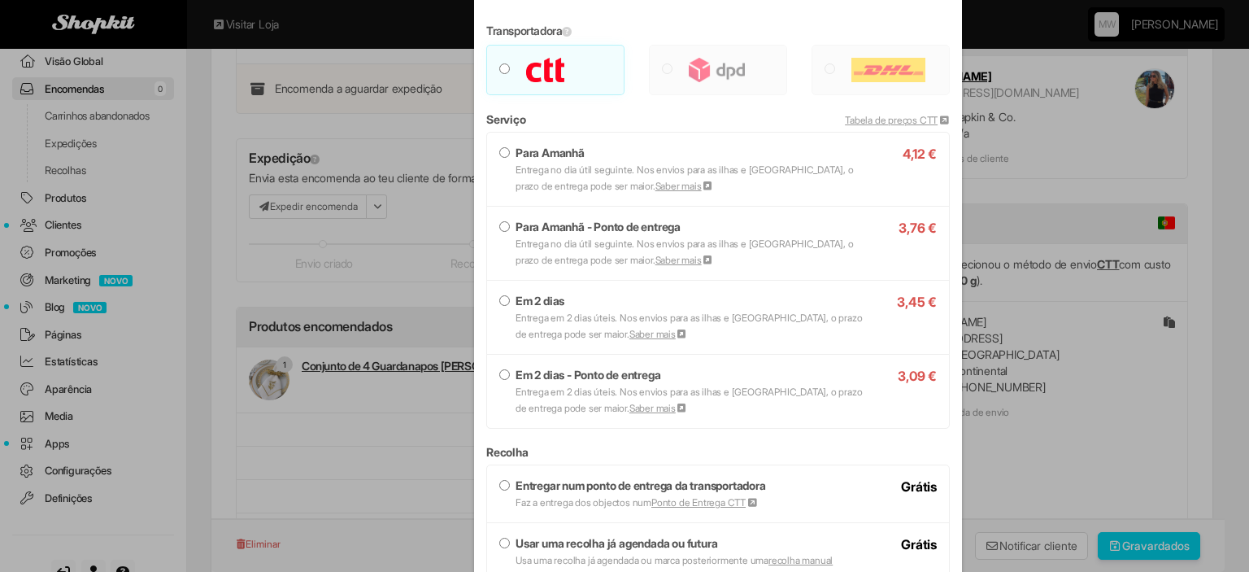
scroll to position [407, 0]
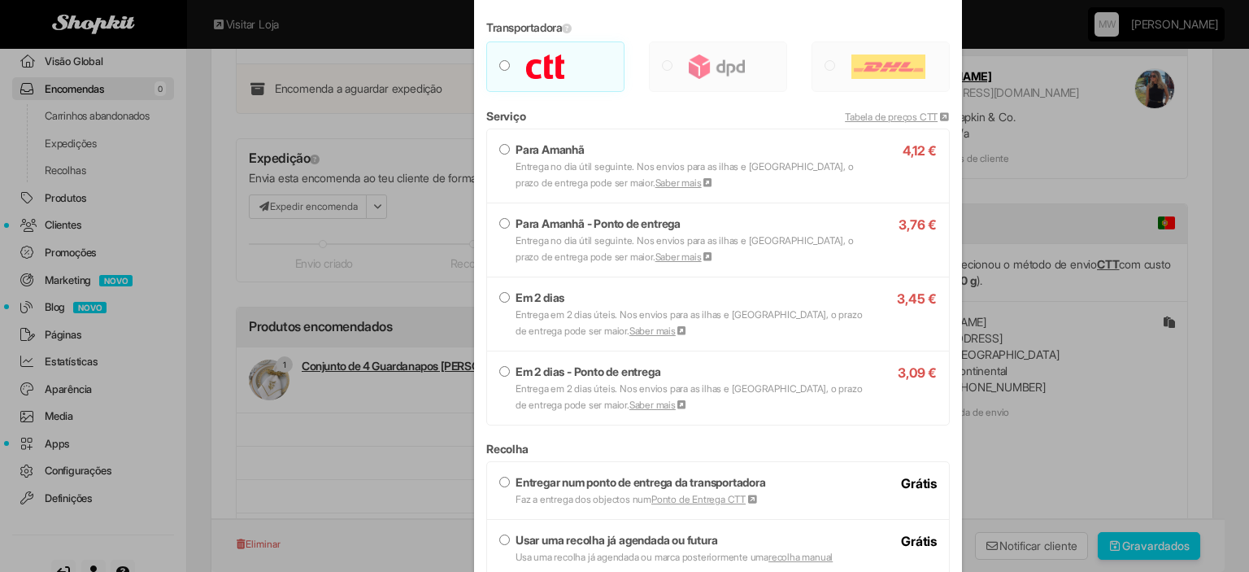
click at [570, 294] on label "Em 2 dias Entrega em 2 dias úteis. Nos envios para as ilhas e [GEOGRAPHIC_DATA]…" at bounding box center [717, 313] width 437 height 49
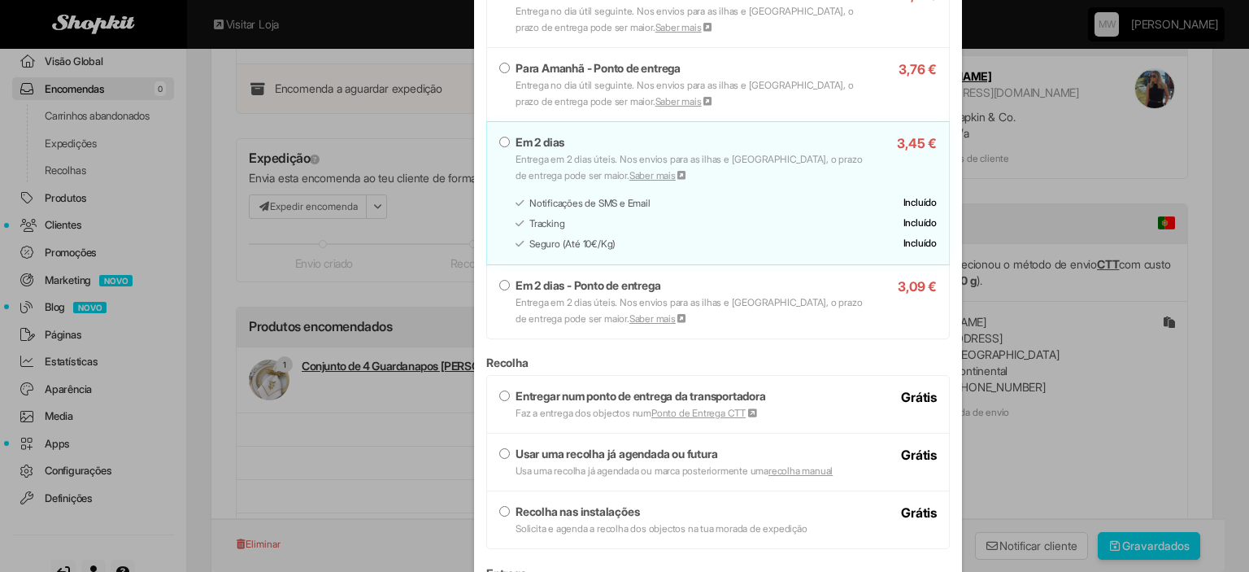
scroll to position [712, 0]
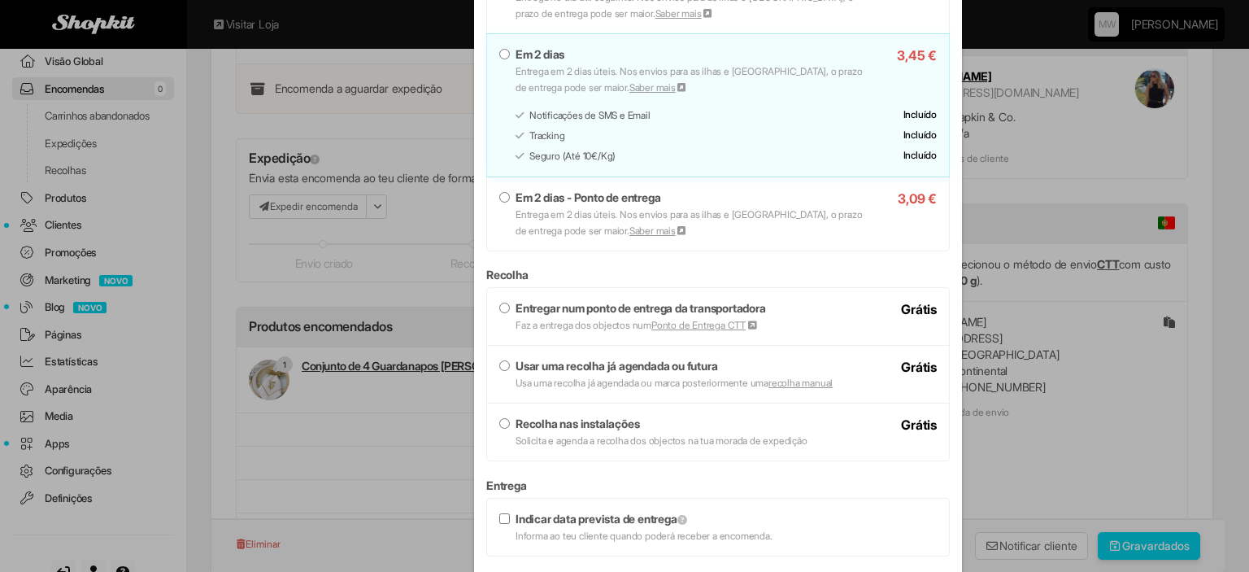
click at [577, 377] on small "Usa uma recolha já agendada ou marca posteriormente uma recolha manual" at bounding box center [674, 383] width 317 height 12
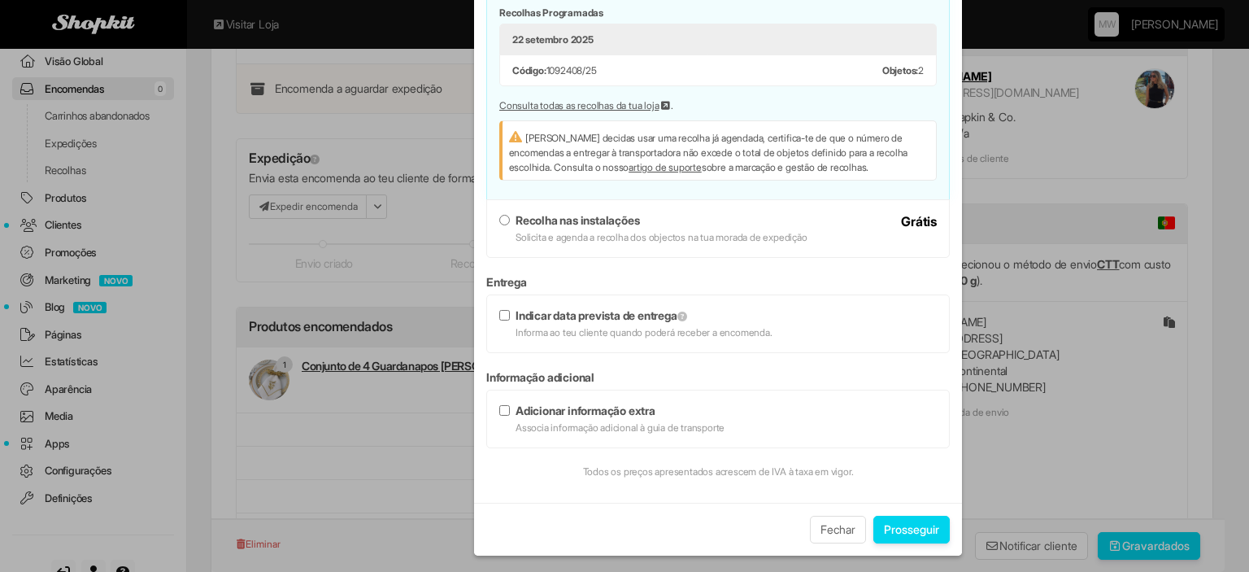
scroll to position [1125, 0]
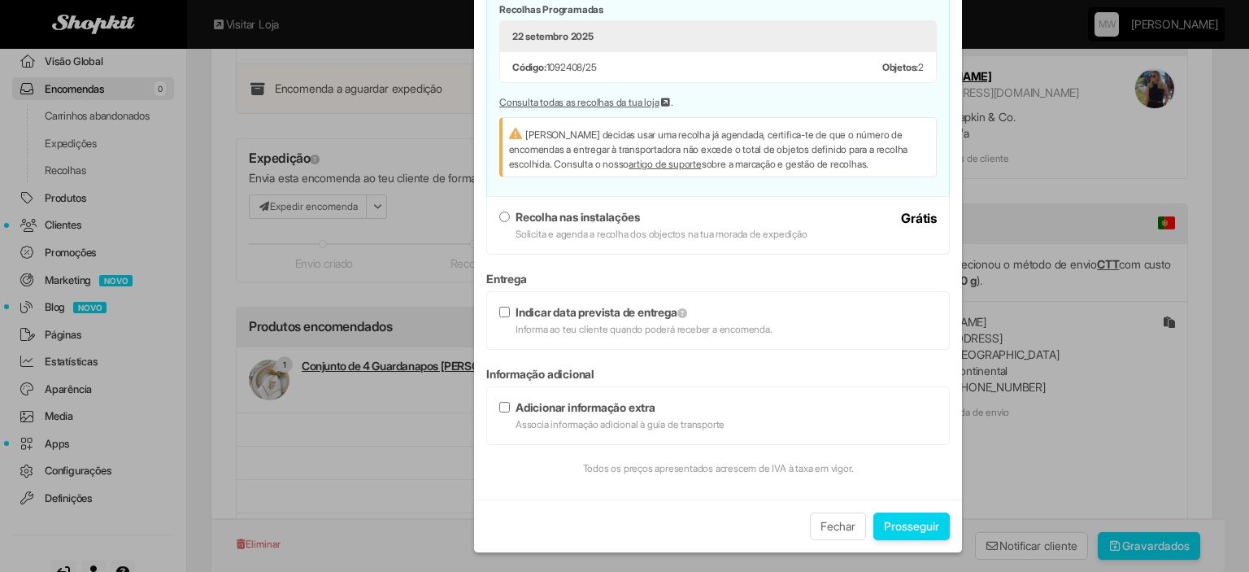
click at [903, 517] on button "Prosseguir" at bounding box center [911, 526] width 76 height 28
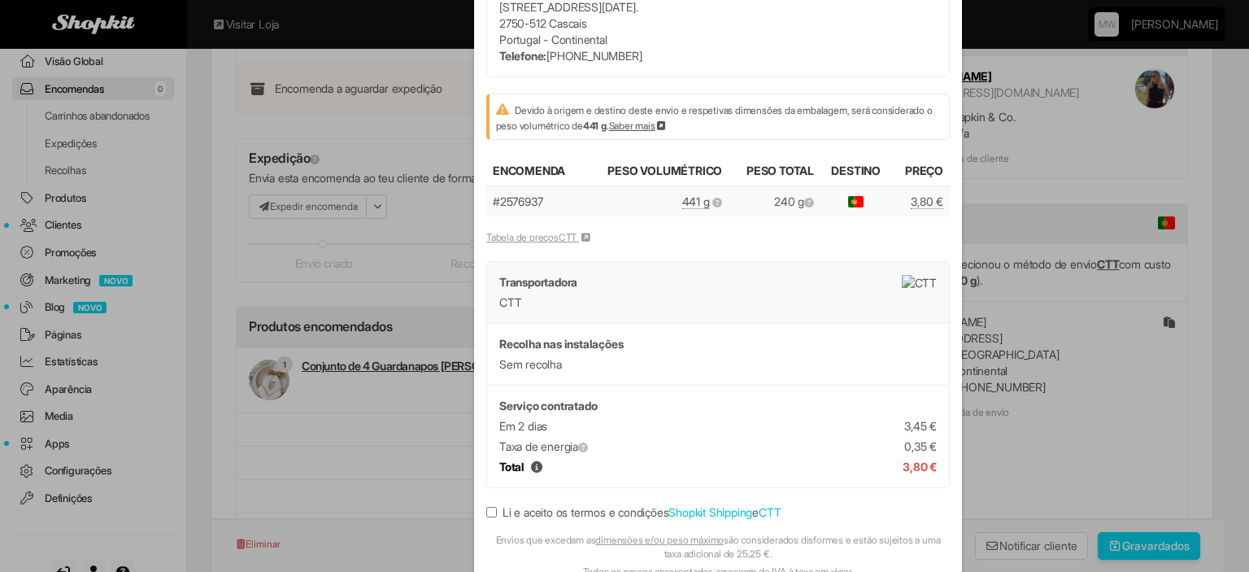
scroll to position [237, 0]
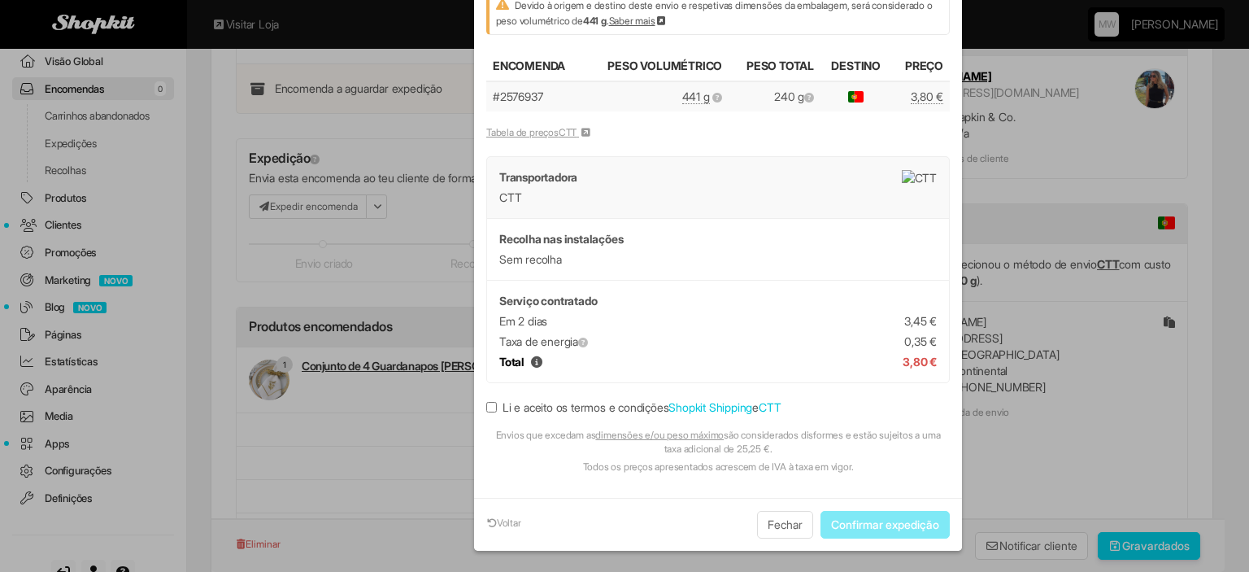
click at [553, 405] on label "Li e aceito os termos e condições Shopkit Shipping e CTT" at bounding box center [633, 407] width 294 height 16
click at [883, 518] on button "Confirmar expedição" at bounding box center [885, 525] width 129 height 28
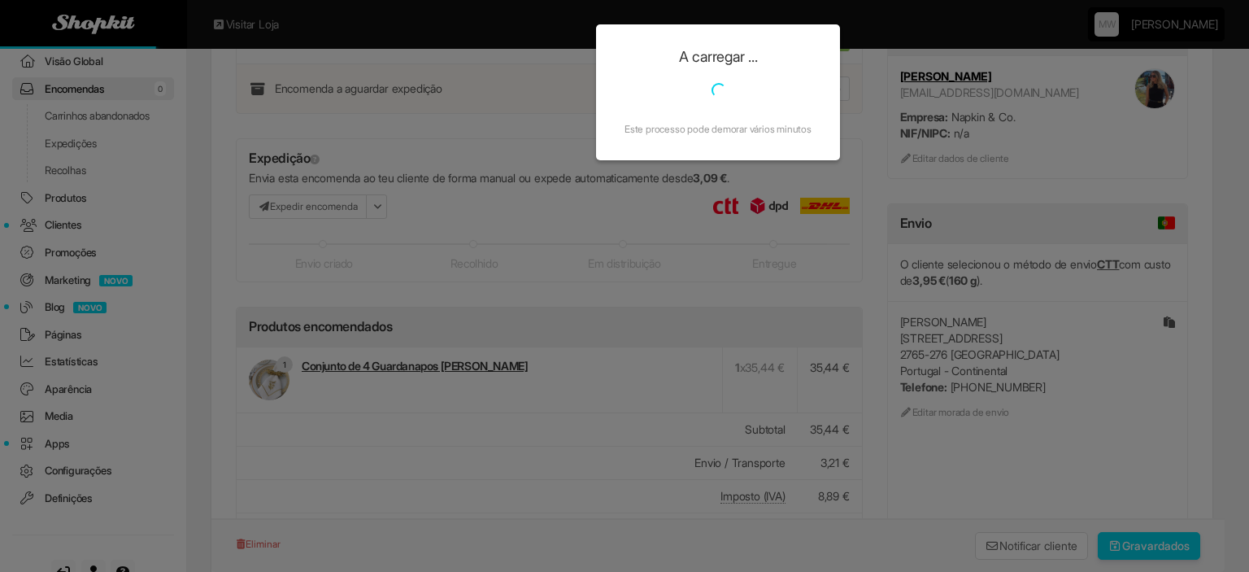
scroll to position [0, 0]
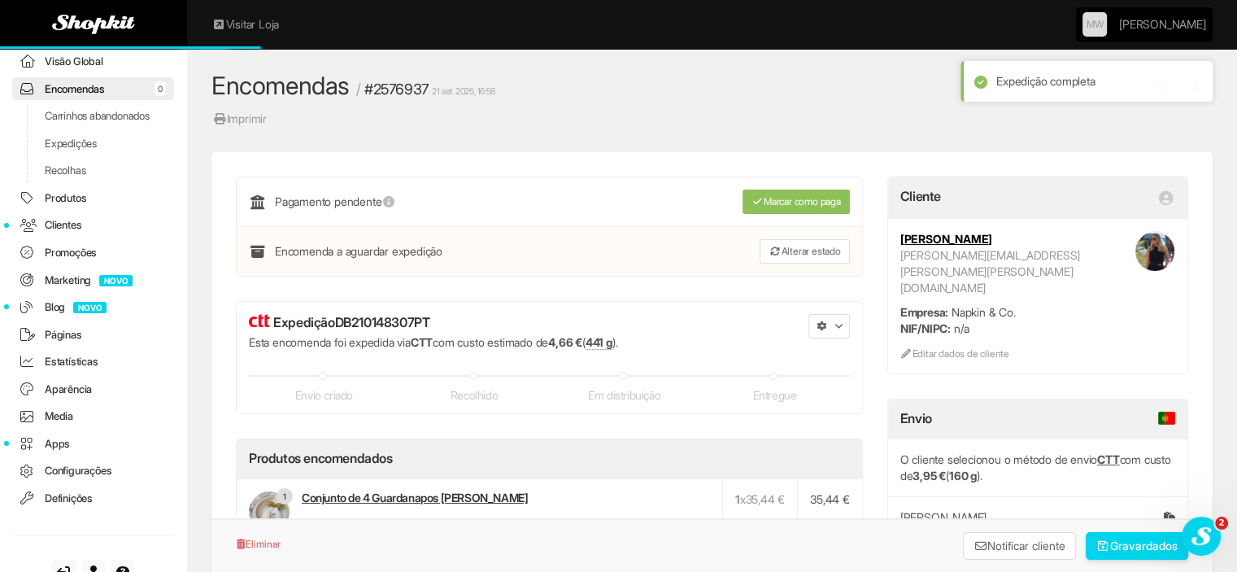
click at [815, 320] on button "button" at bounding box center [828, 326] width 41 height 24
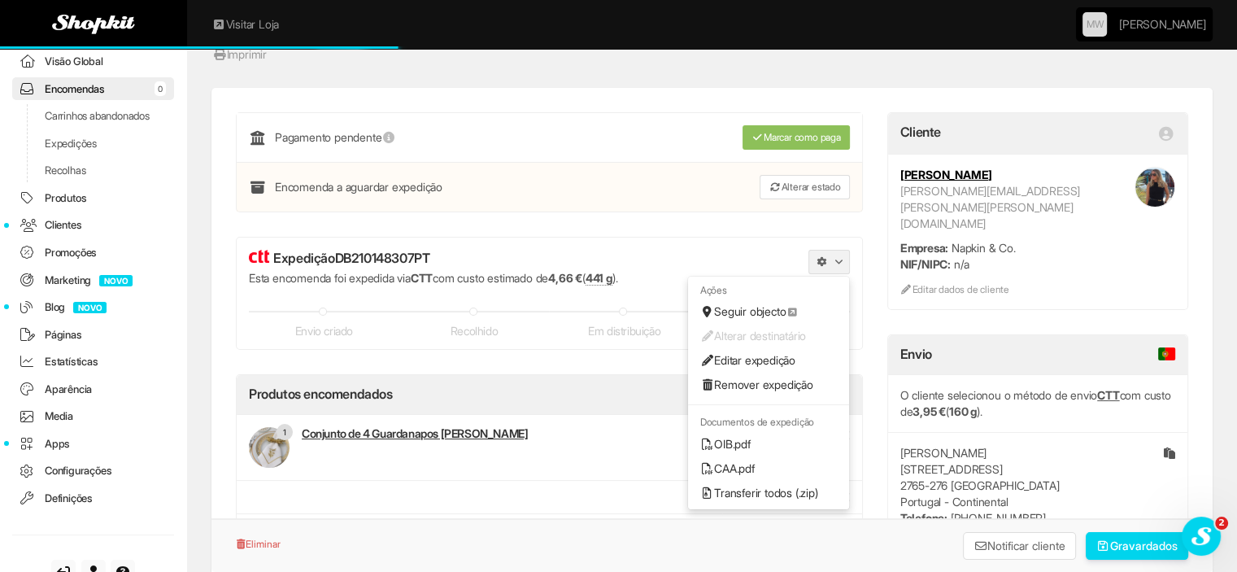
scroll to position [163, 0]
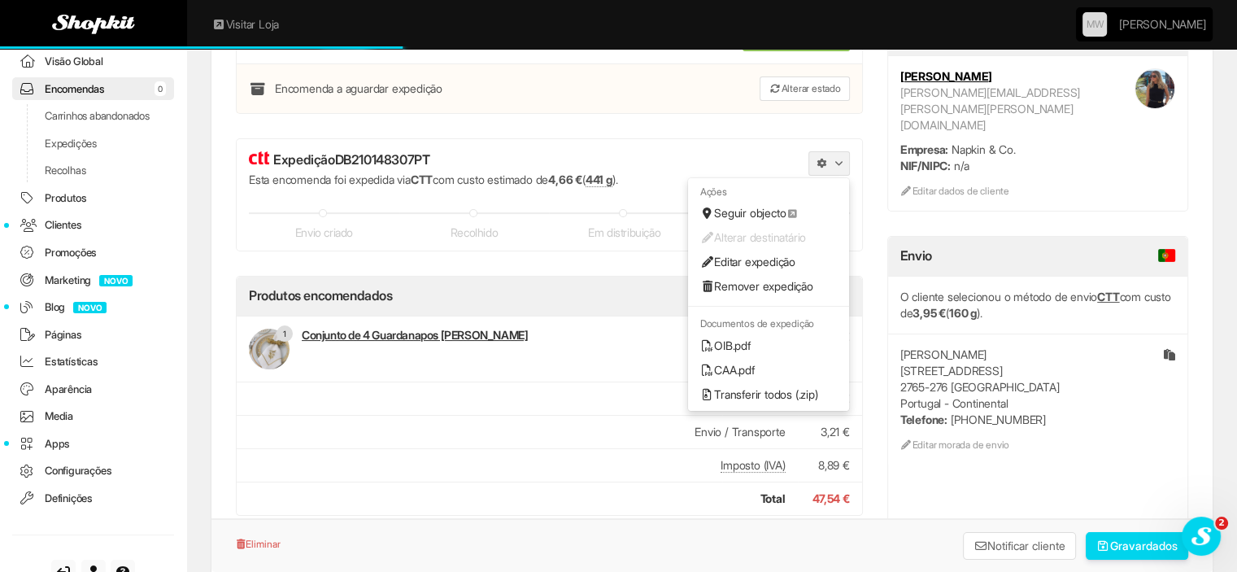
click at [748, 333] on link "OIB.pdf" at bounding box center [768, 345] width 161 height 24
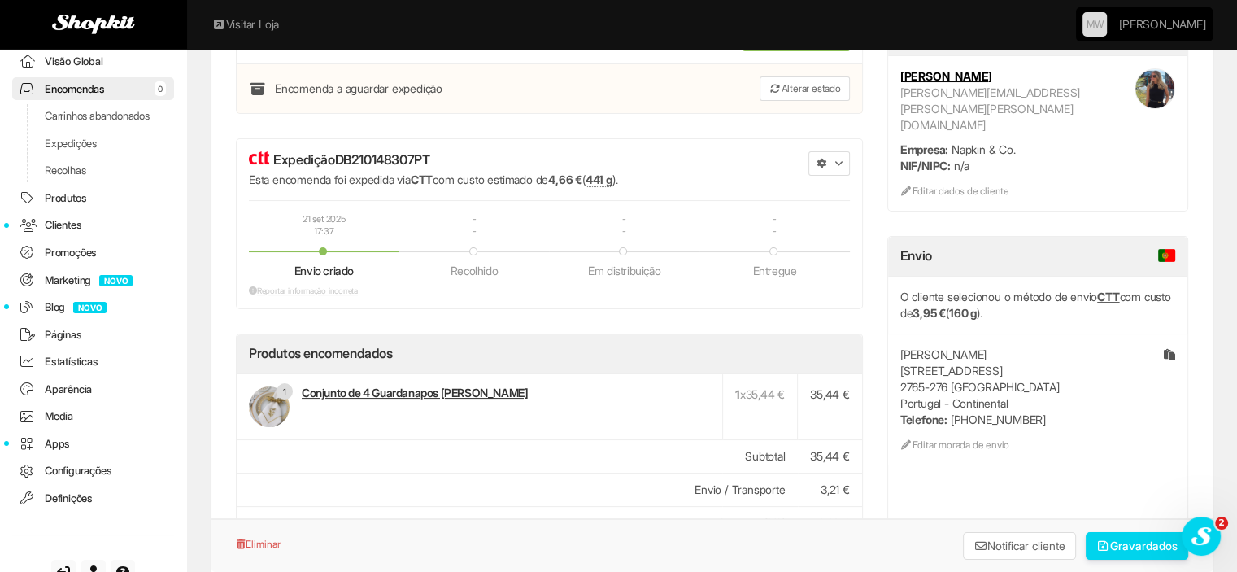
click at [64, 85] on link "Encomendas 0" at bounding box center [93, 89] width 162 height 24
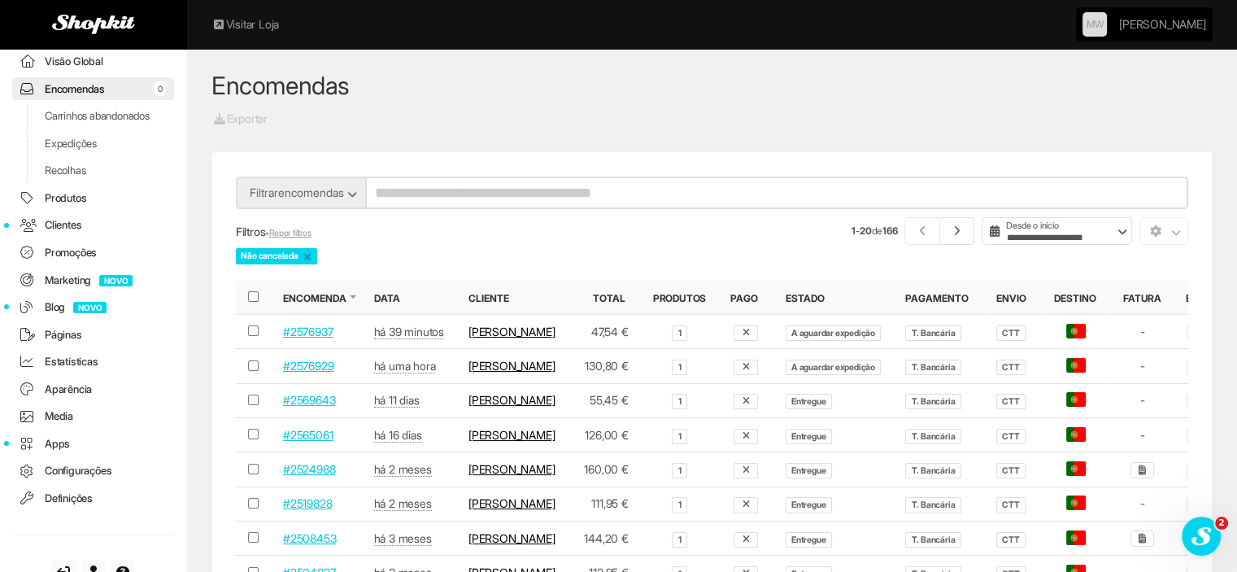
click at [315, 372] on link "#2576929" at bounding box center [308, 366] width 50 height 14
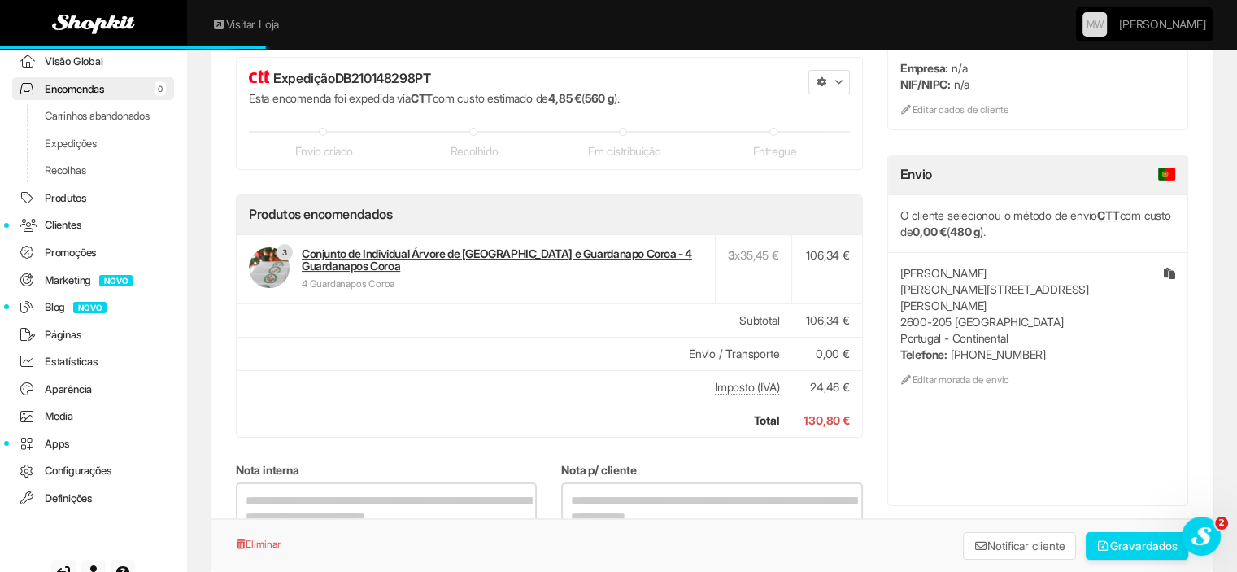
click at [824, 84] on icon "button" at bounding box center [822, 82] width 10 height 10
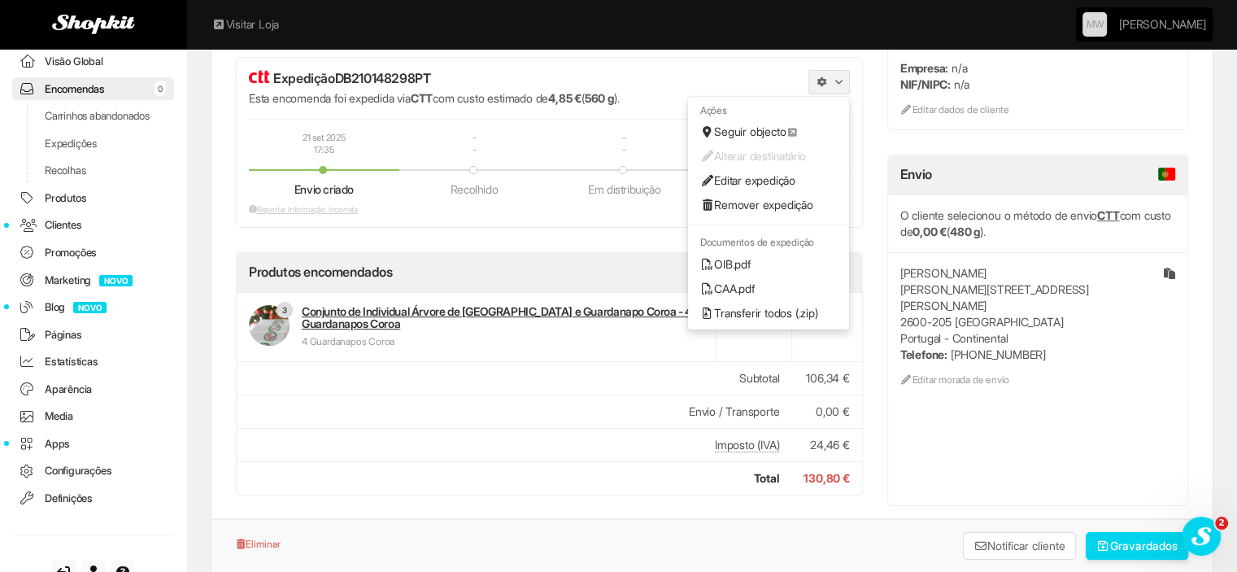
click at [751, 259] on link "OIB.pdf" at bounding box center [768, 264] width 161 height 24
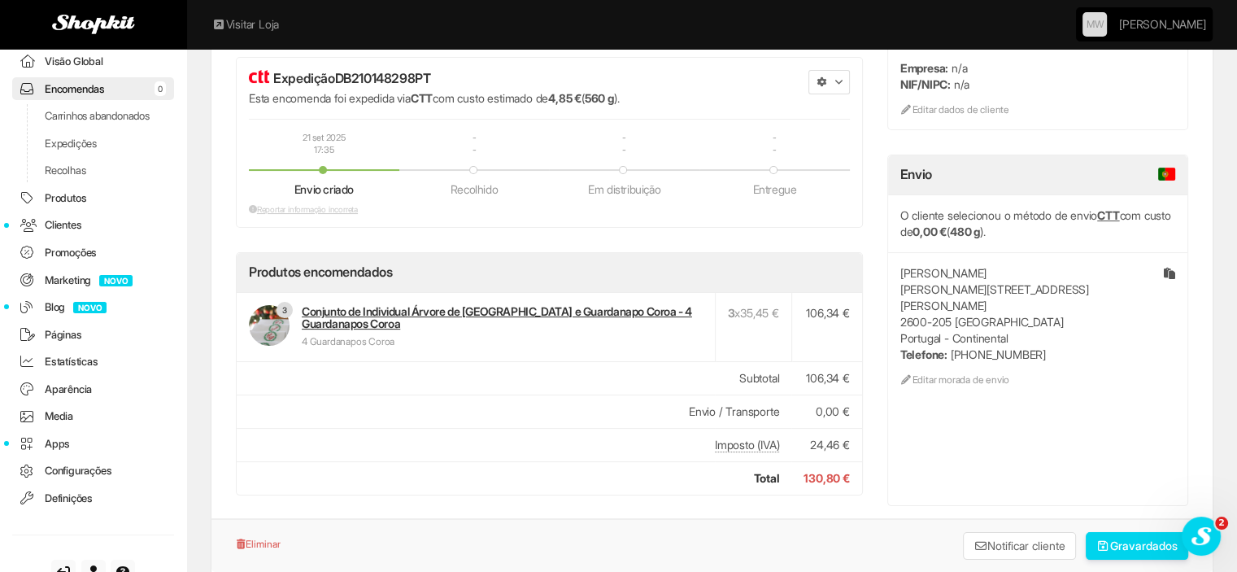
click at [59, 155] on link "Expedições" at bounding box center [93, 144] width 162 height 24
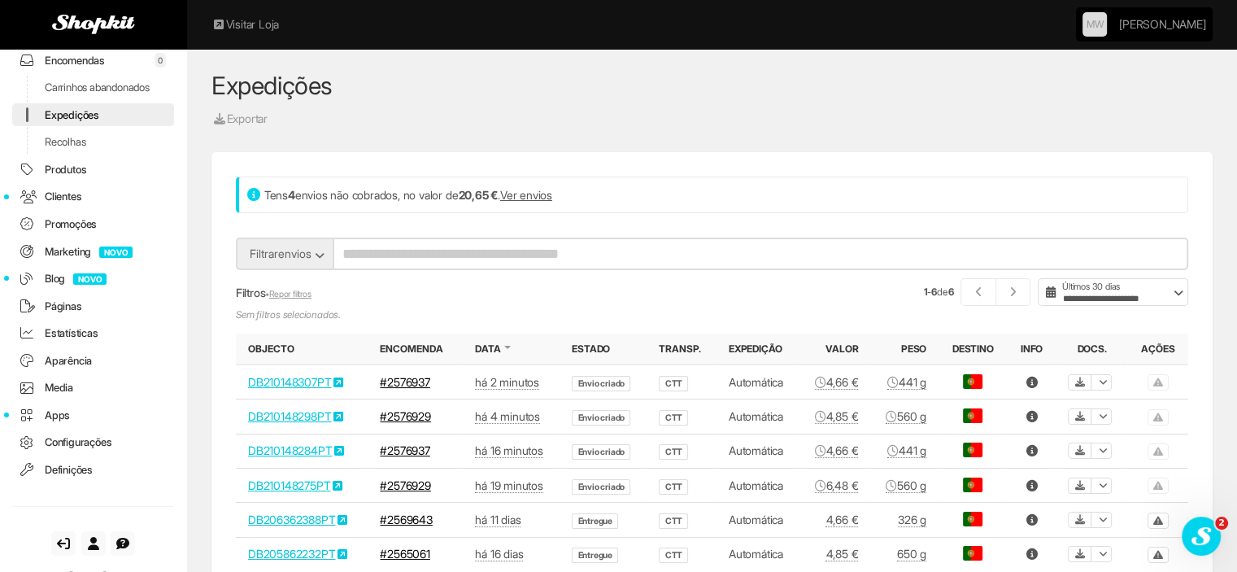
click at [73, 153] on link "Recolhas" at bounding box center [93, 142] width 162 height 24
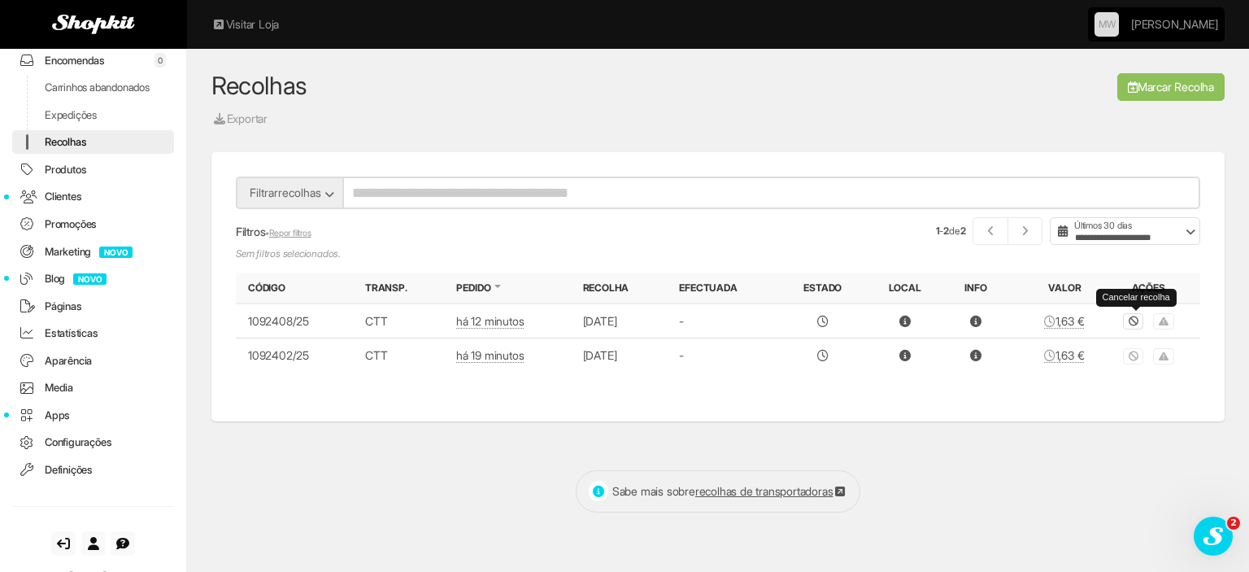
click at [1134, 321] on icon at bounding box center [1134, 321] width 10 height 10
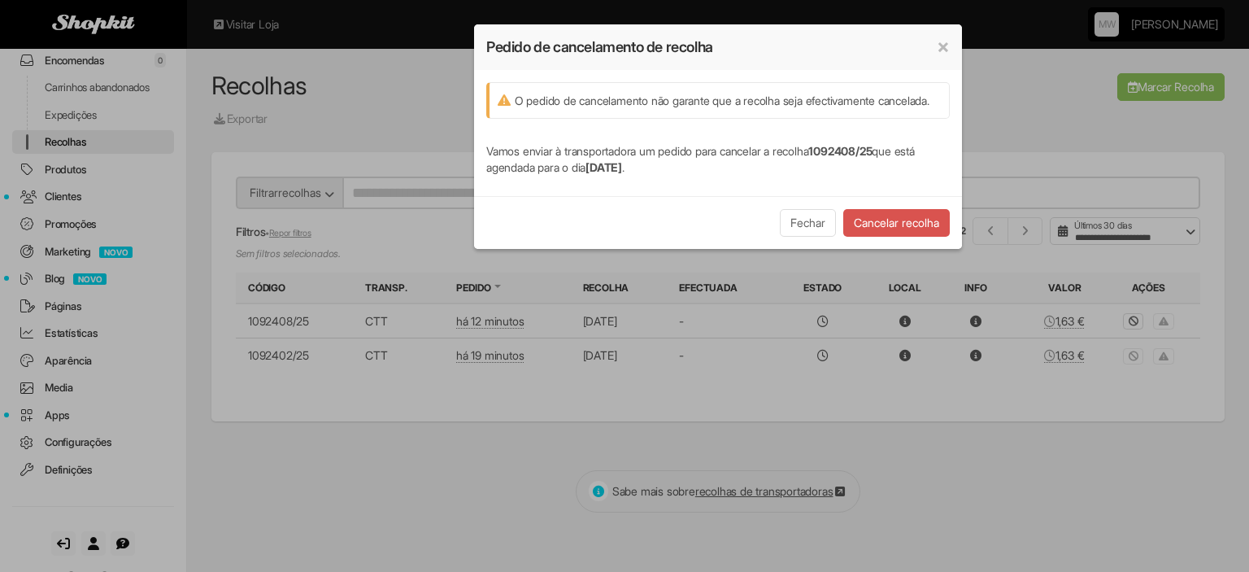
click at [908, 230] on button "Cancelar recolha" at bounding box center [896, 223] width 107 height 28
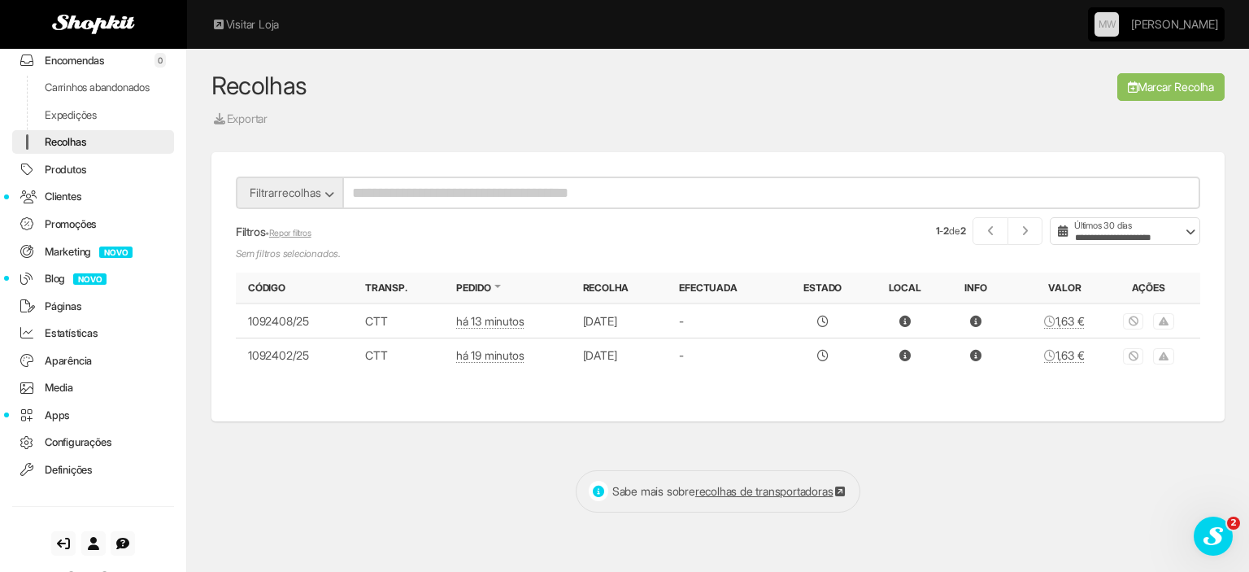
click at [1164, 84] on link "Marcar Recolha" at bounding box center [1170, 87] width 107 height 28
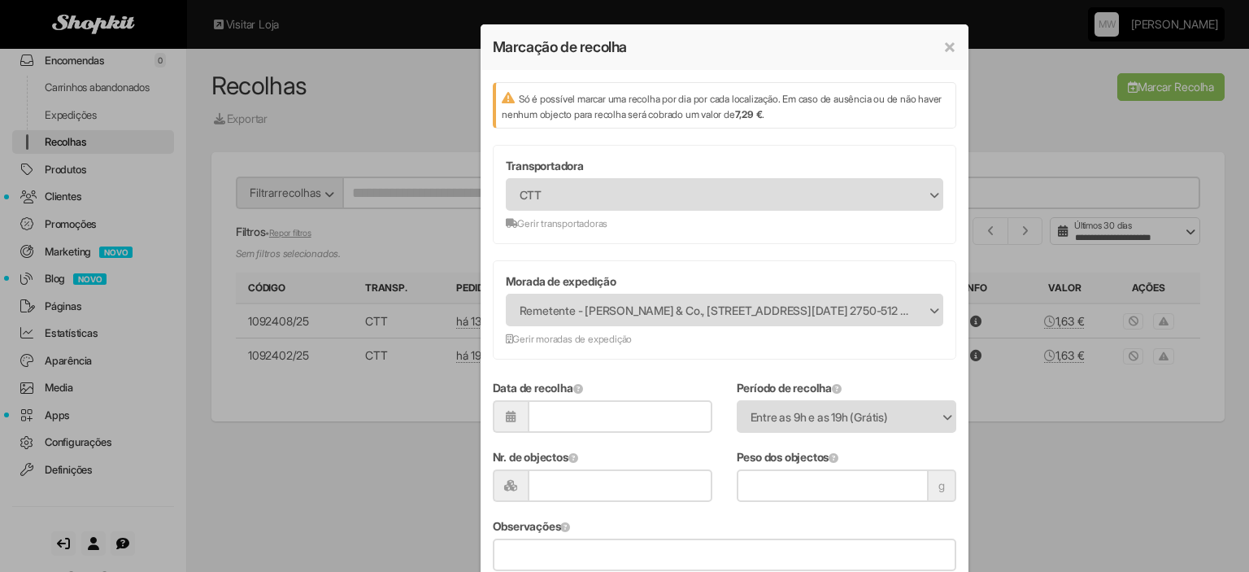
click at [654, 311] on span "Remetente - [PERSON_NAME] & Co., [STREET_ADDRESS][DATE] 2750-512 Portugal - Con…" at bounding box center [714, 310] width 389 height 31
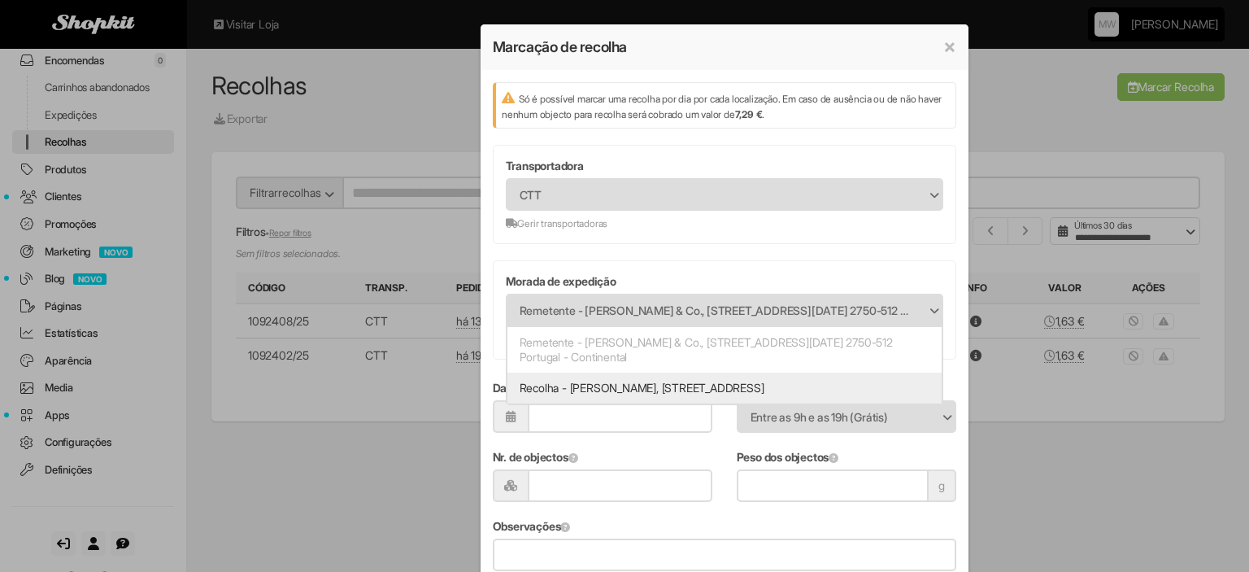
click at [629, 380] on li "Recolha - Maria Wilton, Rua das Avencas, 42 2765-062 Portugal - Continental" at bounding box center [724, 387] width 434 height 31
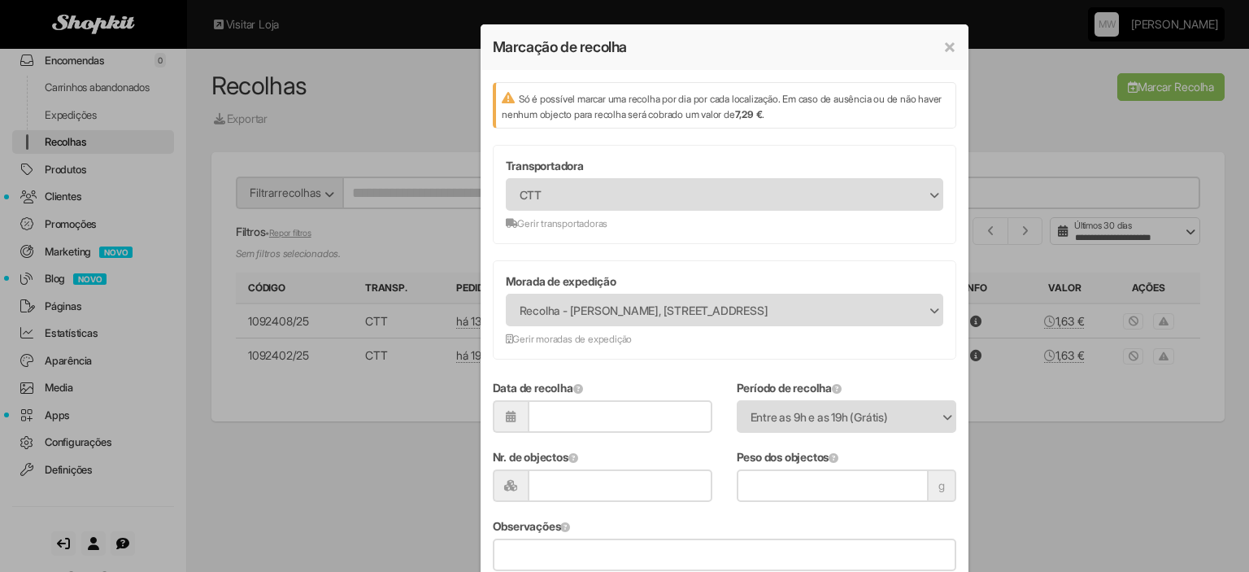
click at [996, 110] on div "**********" at bounding box center [624, 286] width 1249 height 572
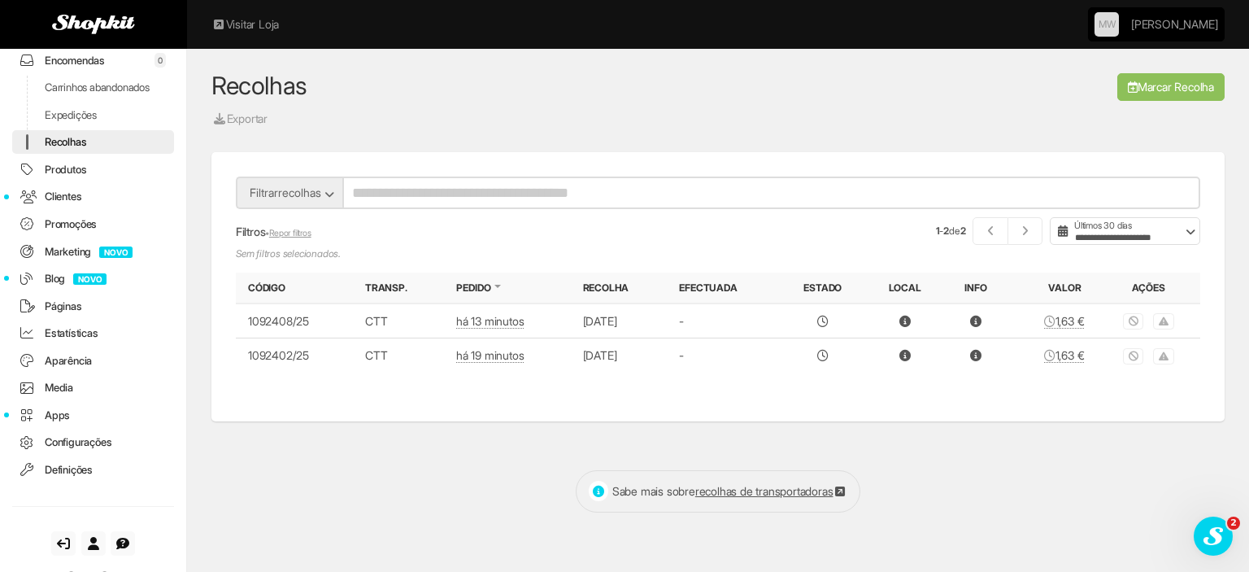
click at [1160, 85] on link "Marcar Recolha" at bounding box center [1170, 87] width 107 height 28
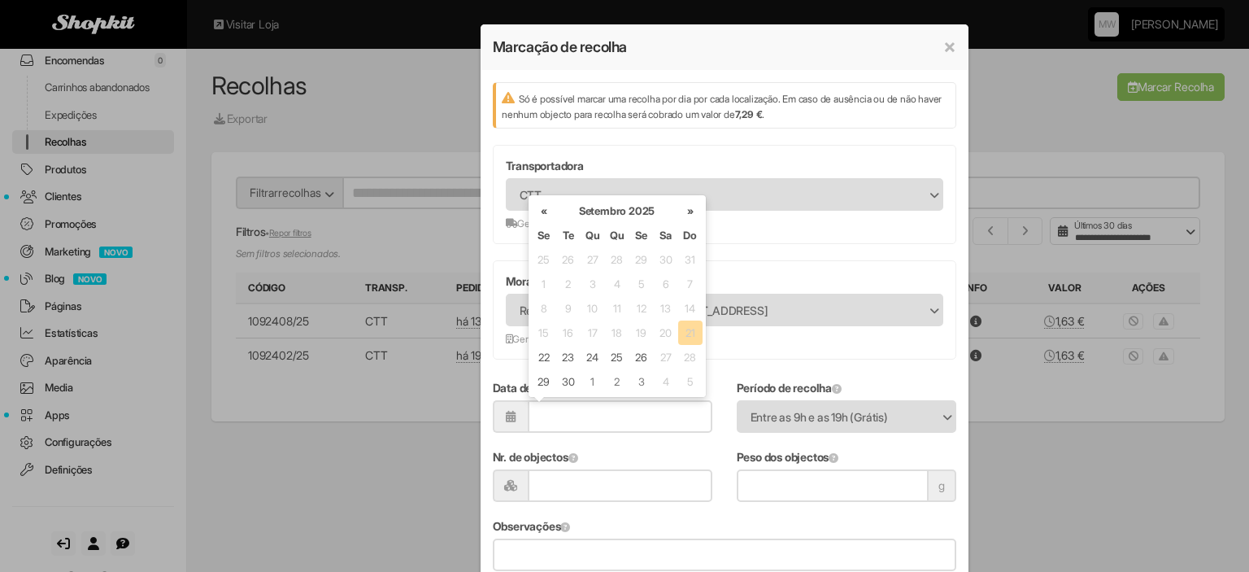
click at [563, 412] on input "Data de recolha" at bounding box center [620, 416] width 185 height 33
click at [537, 360] on td "22" at bounding box center [544, 357] width 24 height 24
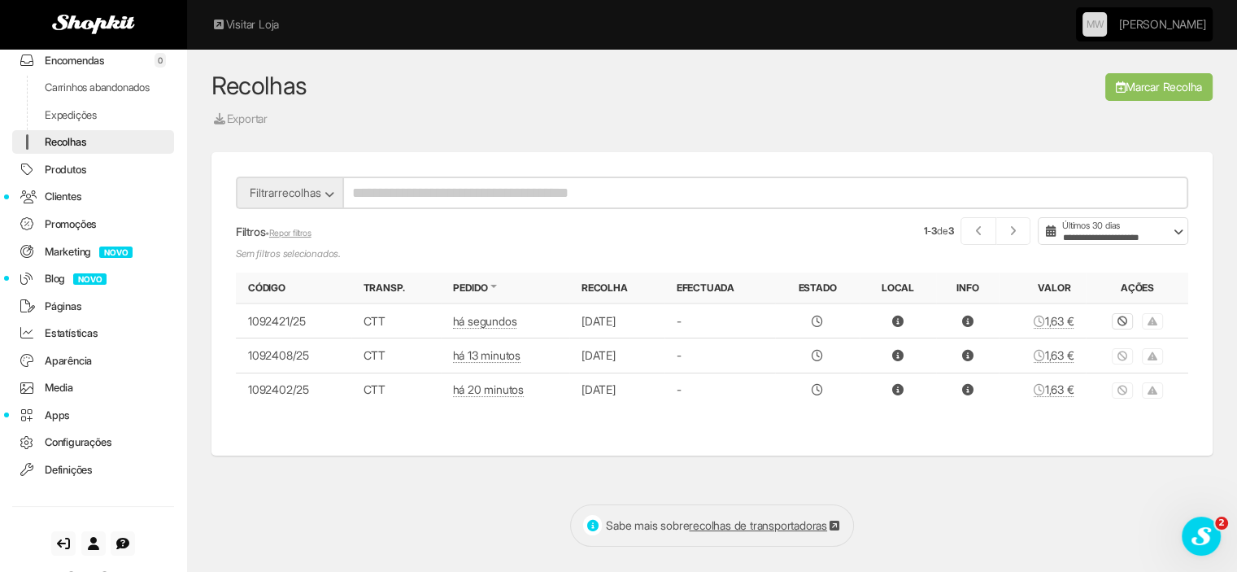
click at [429, 81] on h1 "Recolhas" at bounding box center [498, 85] width 574 height 24
